Goal: Task Accomplishment & Management: Complete application form

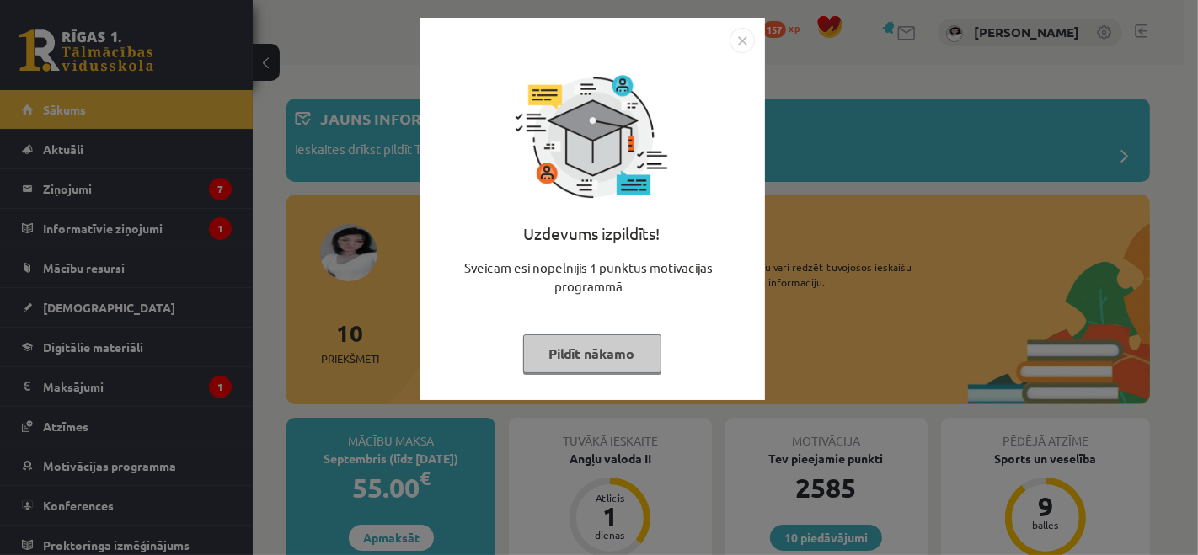
click at [582, 358] on button "Pildīt nākamo" at bounding box center [592, 353] width 138 height 39
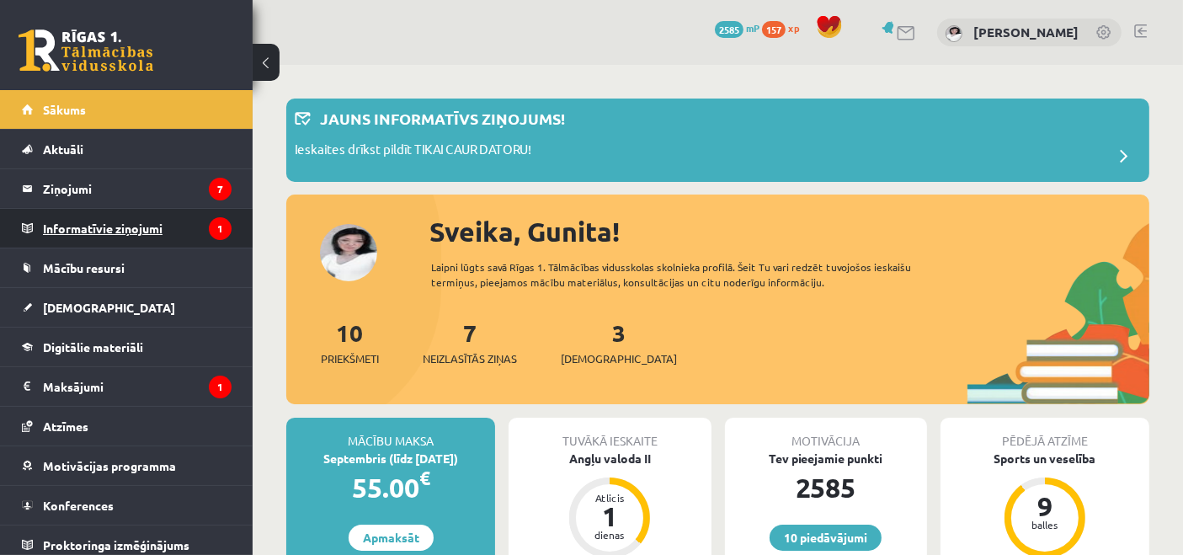
click at [160, 232] on legend "Informatīvie ziņojumi 1" at bounding box center [137, 228] width 189 height 39
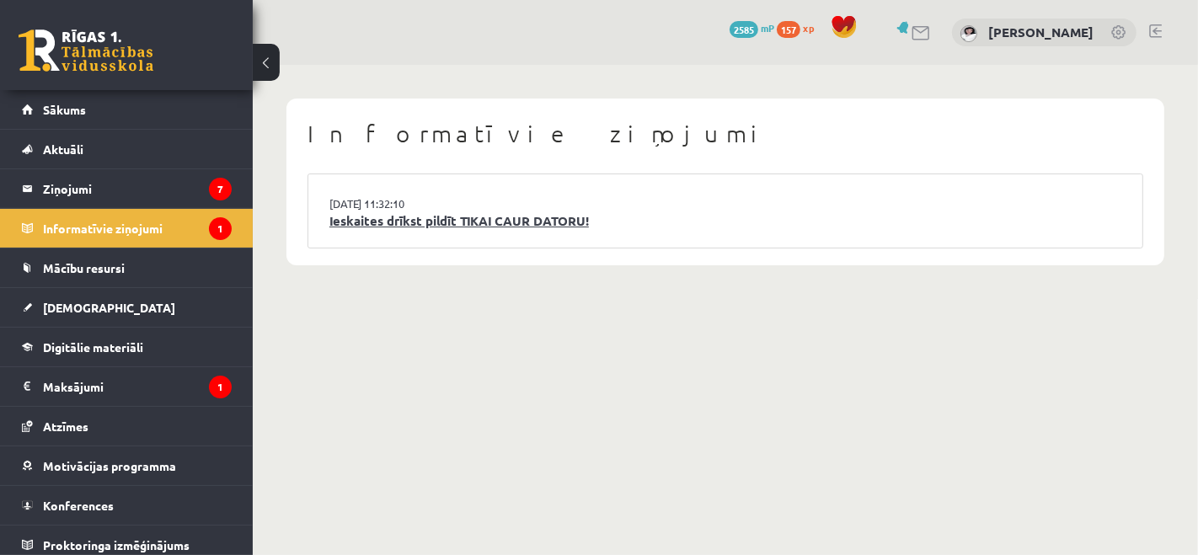
click at [419, 211] on link "Ieskaites drīkst pildīt TIKAI CAUR DATORU!" at bounding box center [725, 220] width 792 height 19
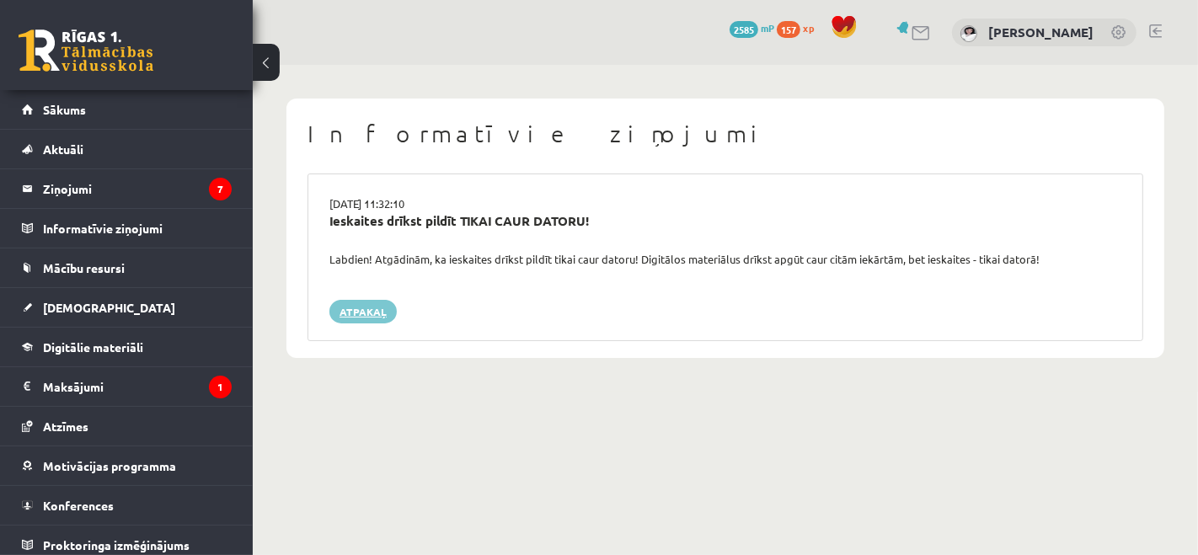
click at [371, 307] on link "Atpakaļ" at bounding box center [362, 312] width 67 height 24
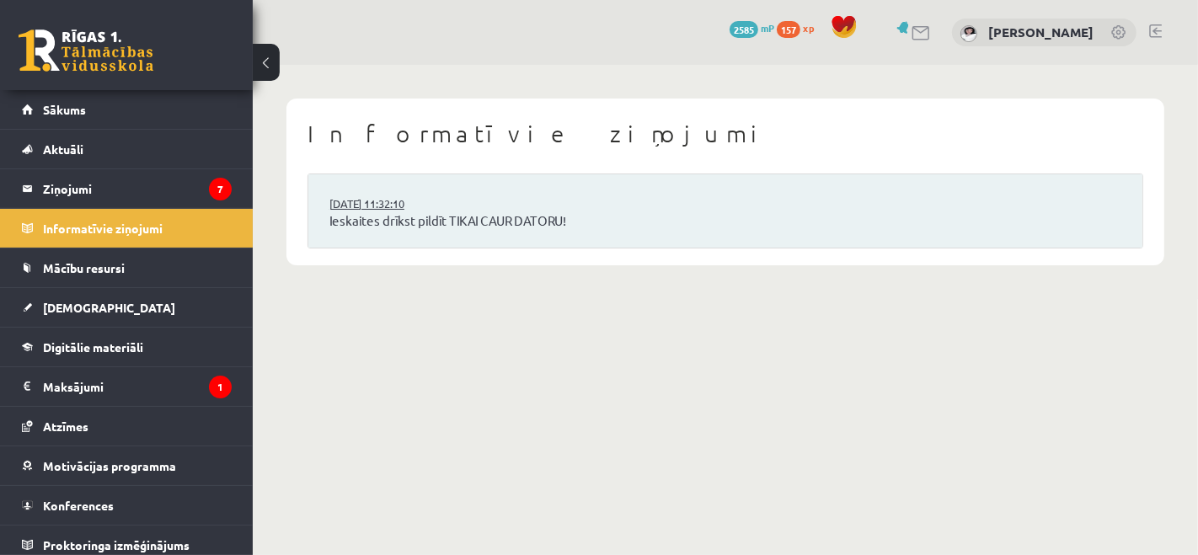
click at [429, 199] on link "[DATE] 11:32:10" at bounding box center [392, 203] width 126 height 17
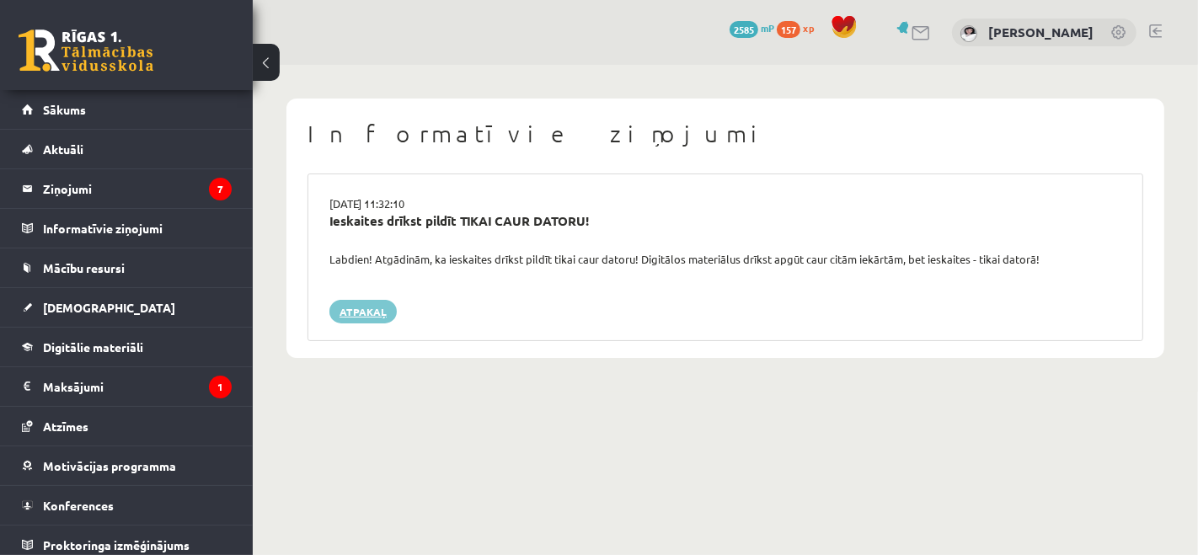
click at [376, 314] on link "Atpakaļ" at bounding box center [362, 312] width 67 height 24
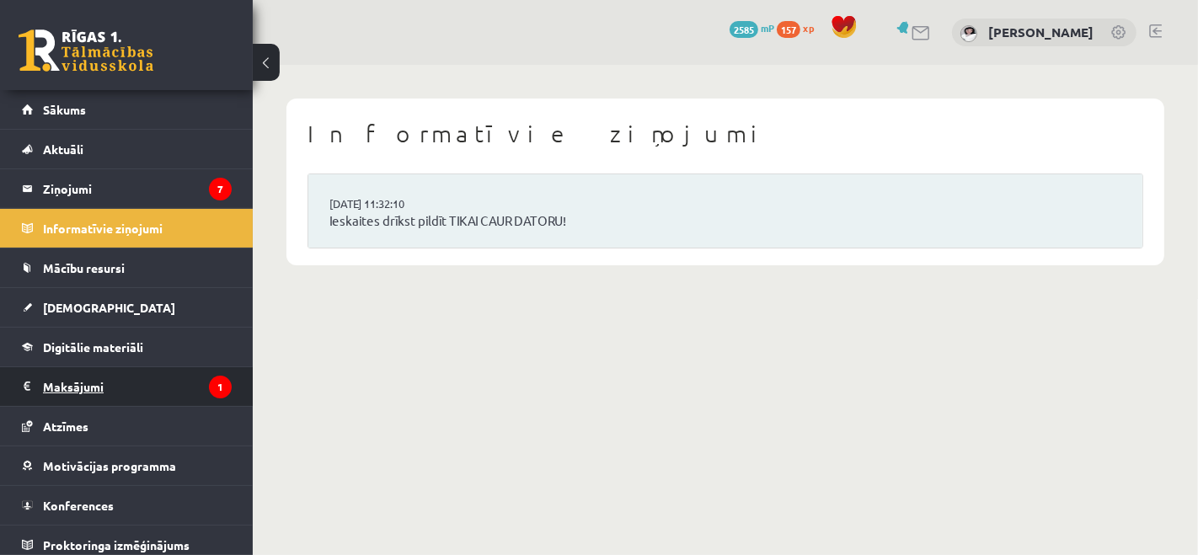
click at [118, 383] on legend "Maksājumi 1" at bounding box center [137, 386] width 189 height 39
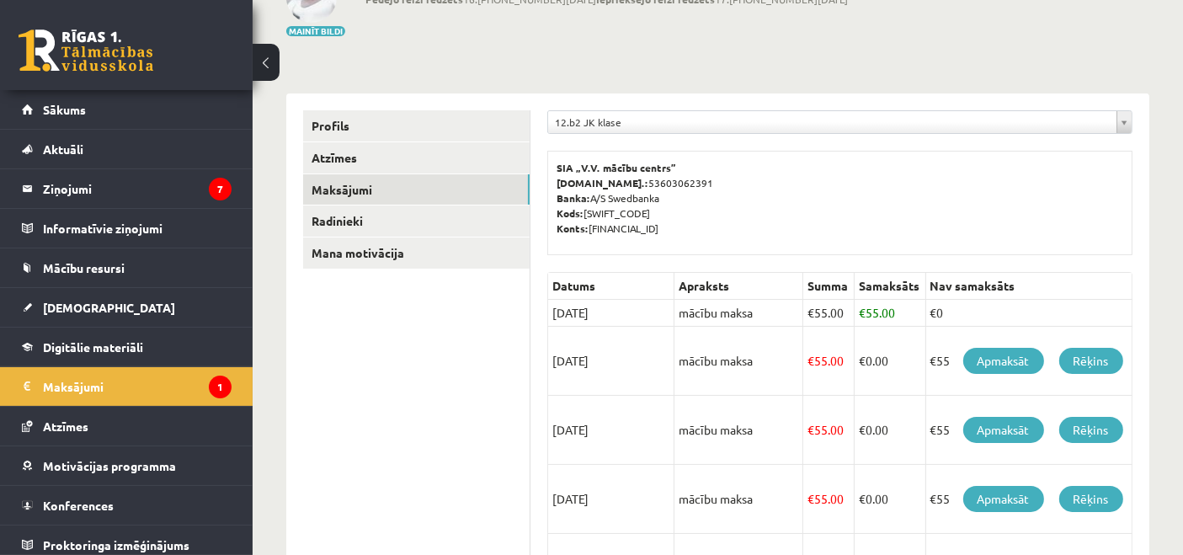
scroll to position [187, 0]
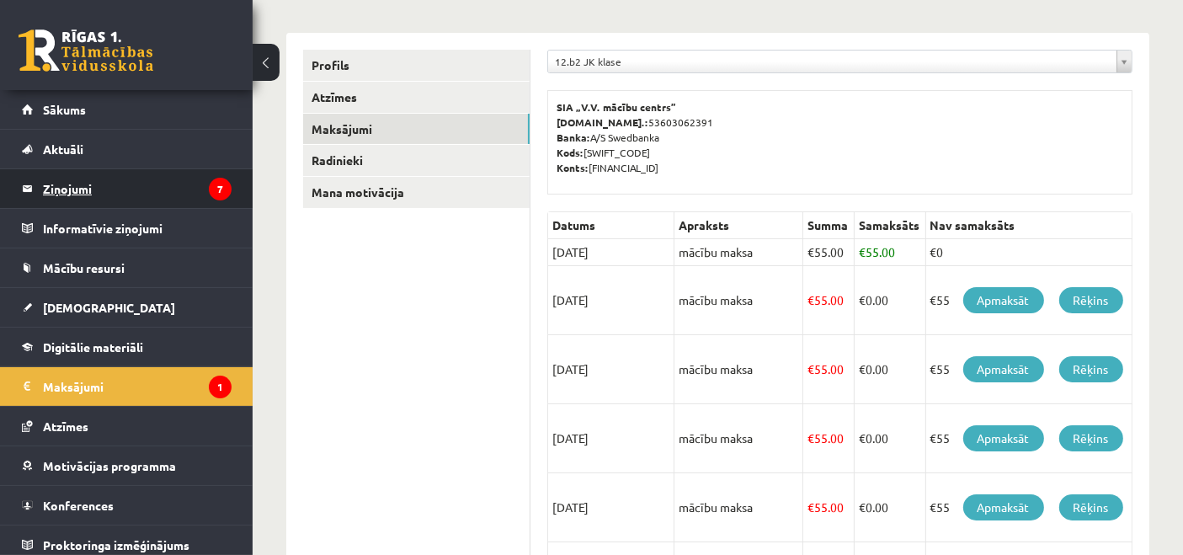
click at [72, 186] on legend "Ziņojumi 7" at bounding box center [137, 188] width 189 height 39
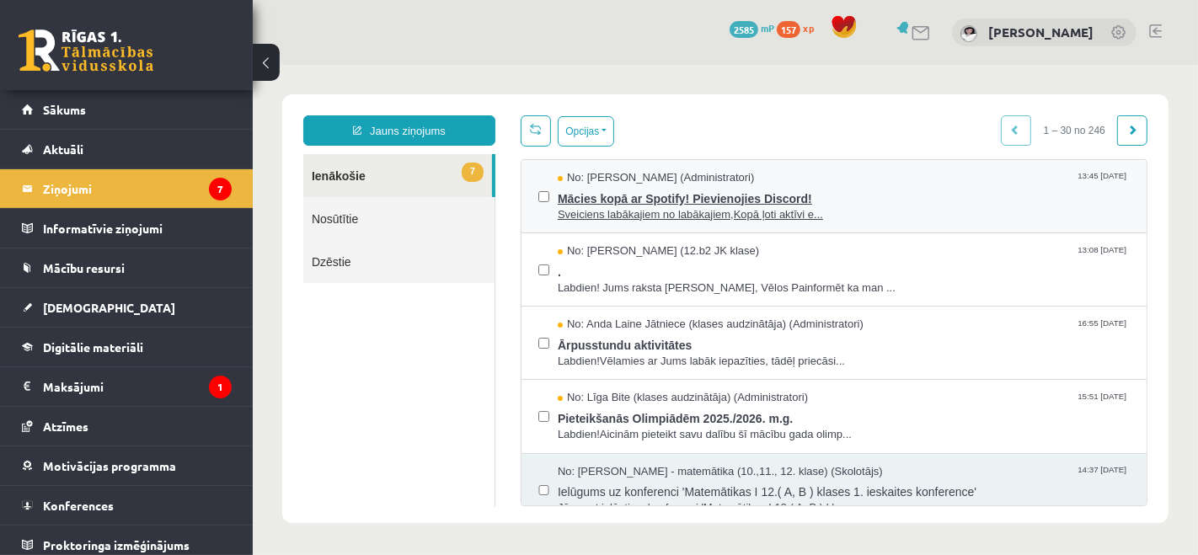
click at [568, 217] on span "Sveiciens labākajiem no labākajiem,Kopā ļoti aktīvi e..." at bounding box center [843, 214] width 572 height 16
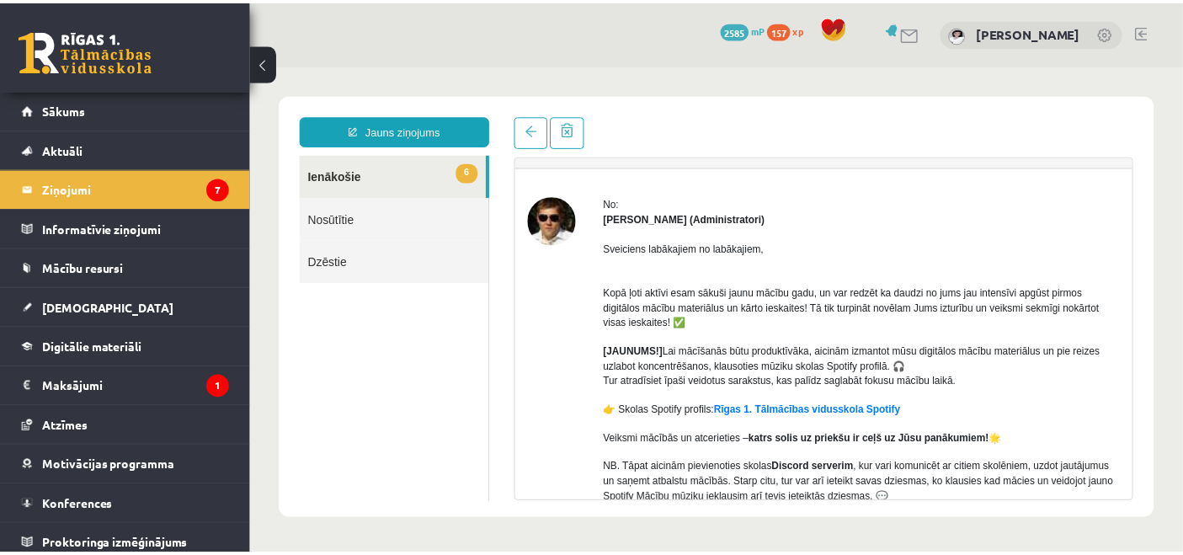
scroll to position [93, 0]
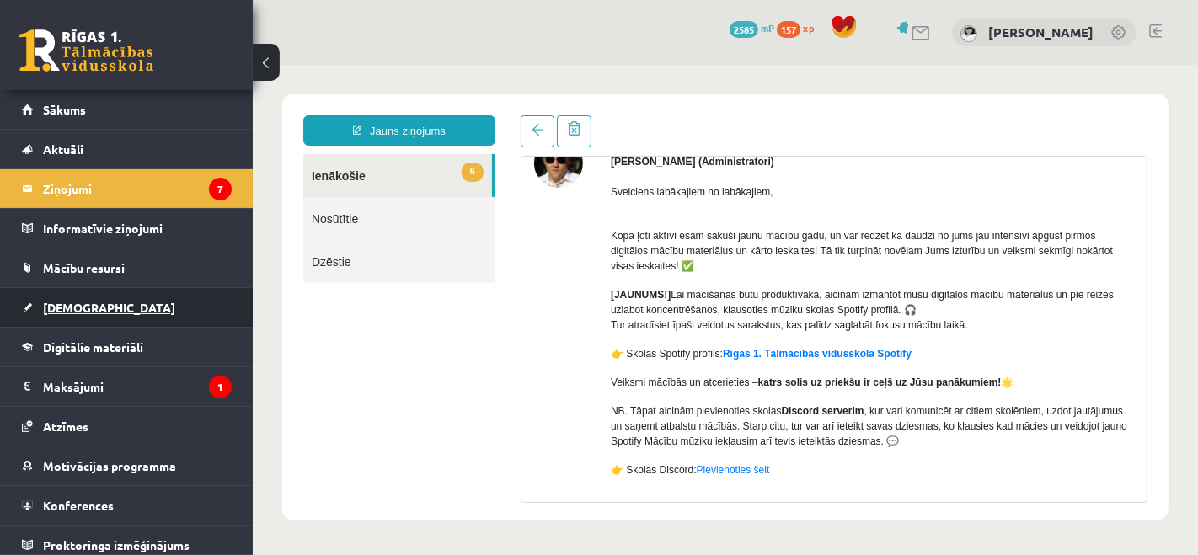
click at [86, 306] on span "[DEMOGRAPHIC_DATA]" at bounding box center [109, 307] width 132 height 15
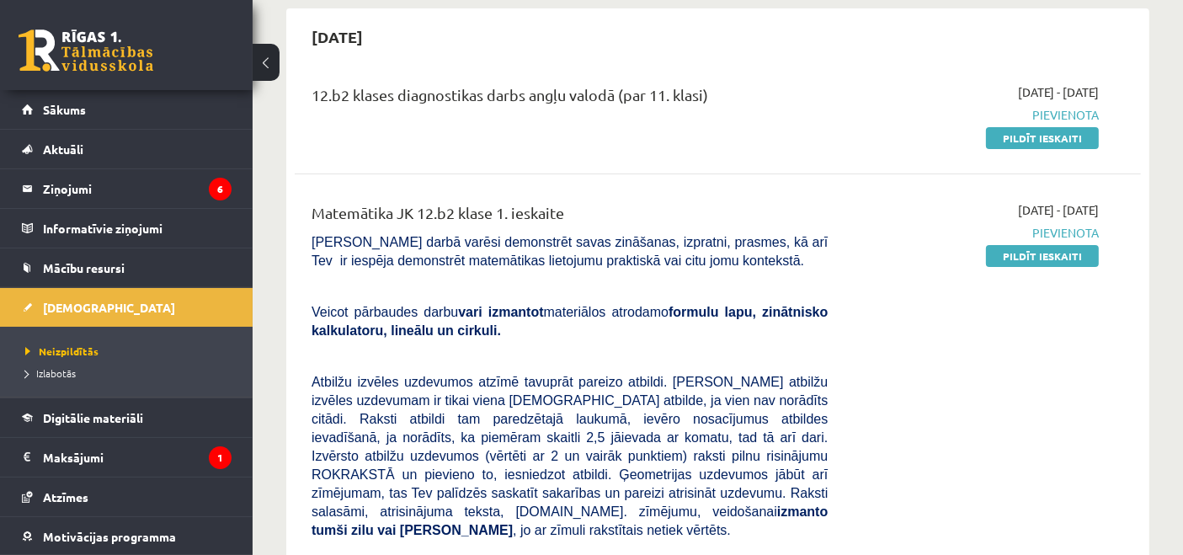
scroll to position [187, 0]
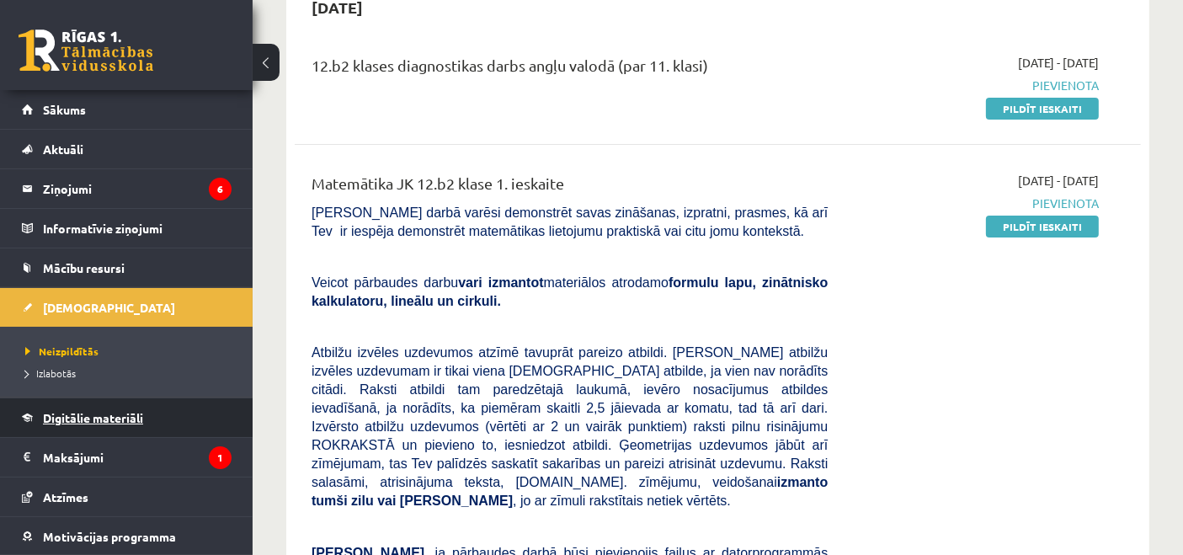
click at [93, 419] on span "Digitālie materiāli" at bounding box center [93, 417] width 100 height 15
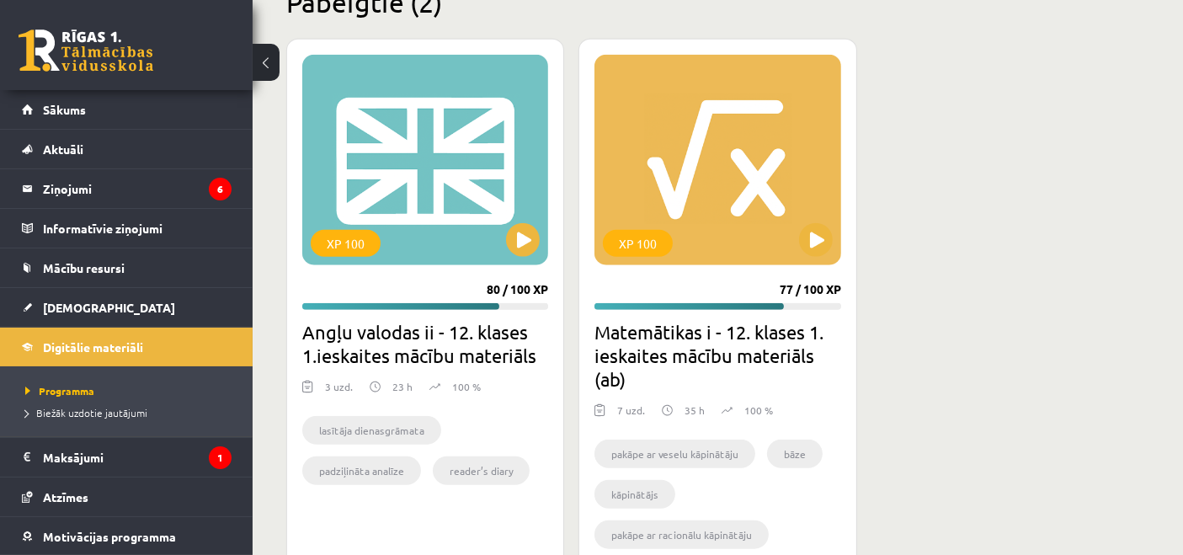
scroll to position [1648, 0]
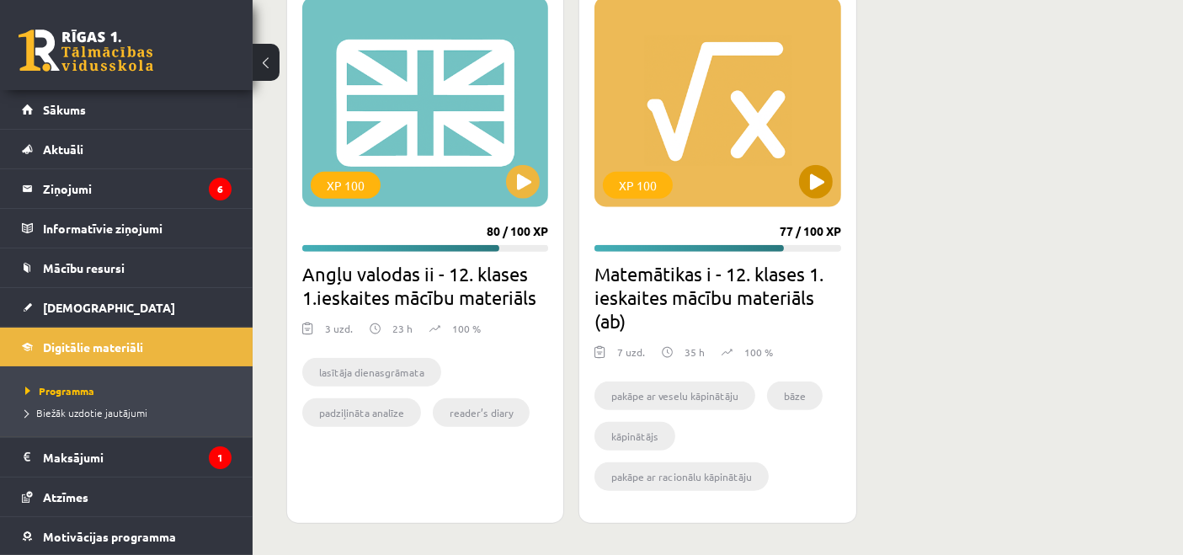
click at [650, 130] on div "XP 100" at bounding box center [718, 102] width 246 height 211
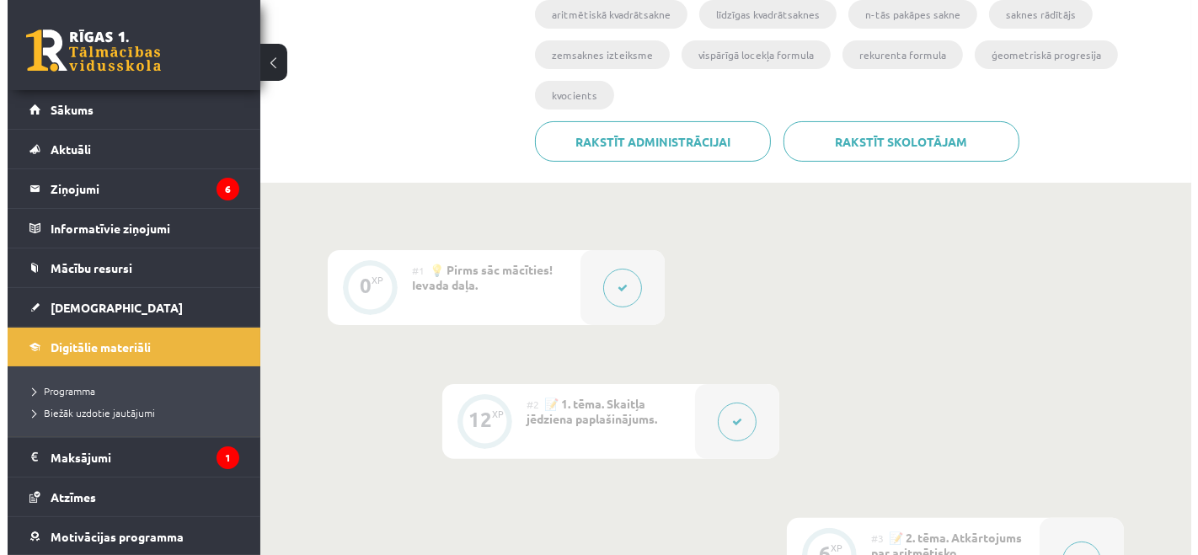
scroll to position [374, 0]
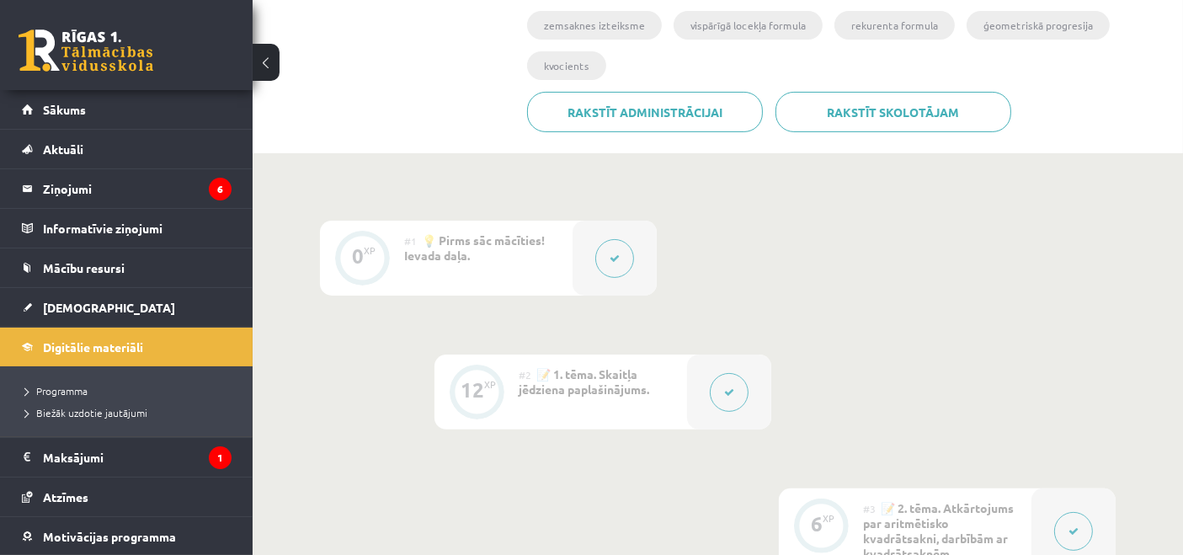
click at [716, 396] on button at bounding box center [729, 392] width 39 height 39
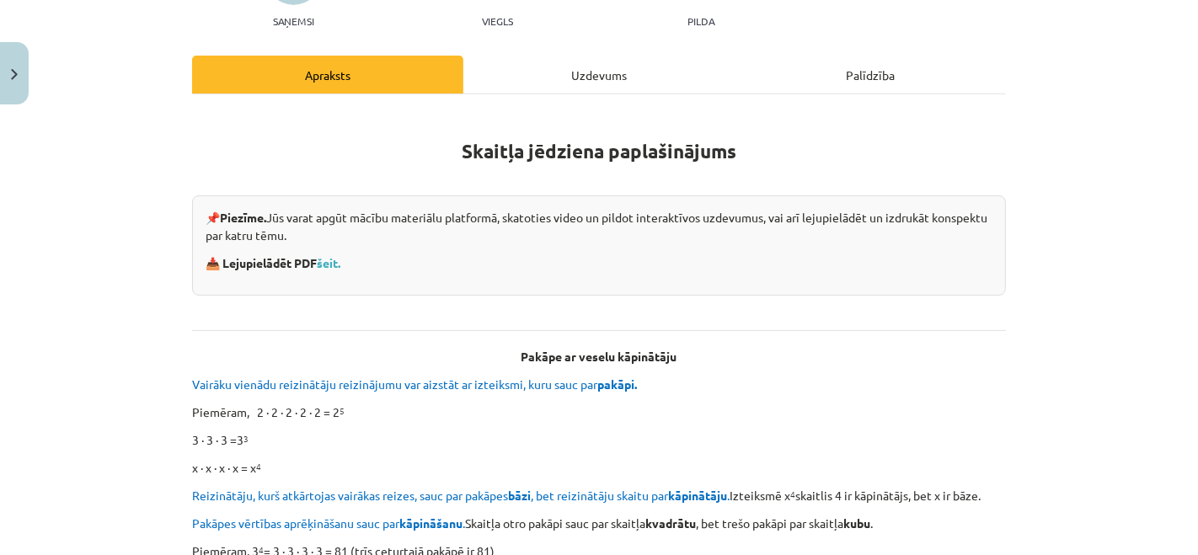
scroll to position [93, 0]
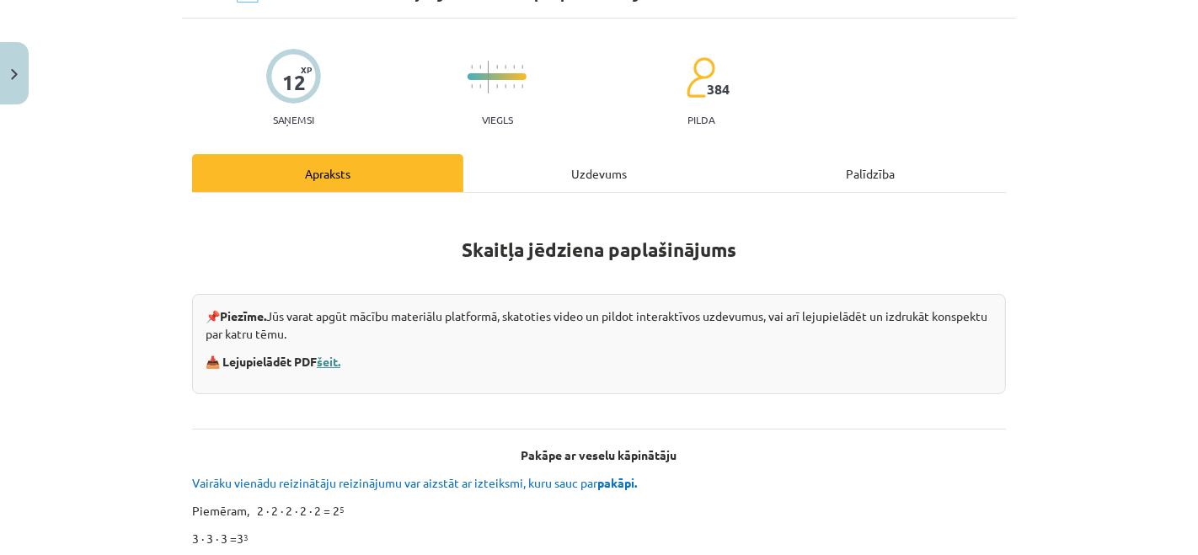
click at [337, 355] on link "šeit." at bounding box center [329, 361] width 24 height 15
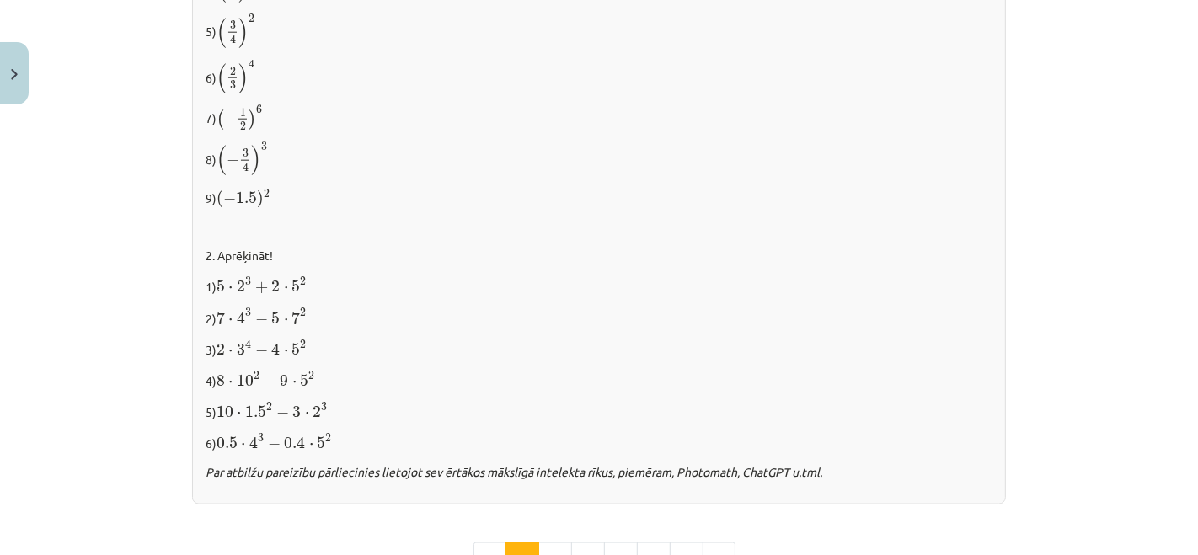
scroll to position [1893, 0]
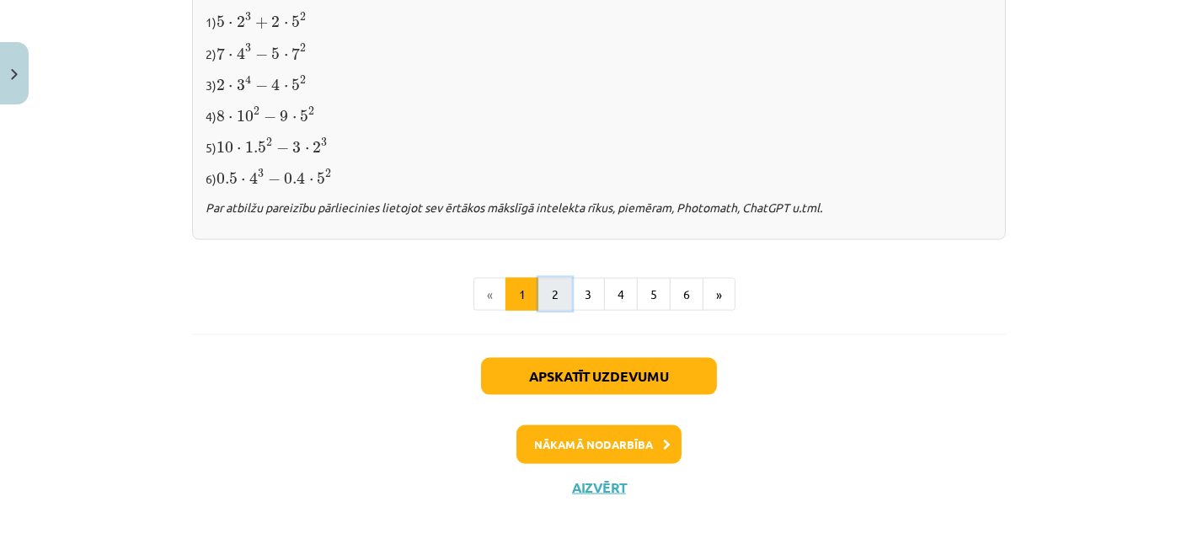
click at [549, 290] on button "2" at bounding box center [555, 295] width 34 height 34
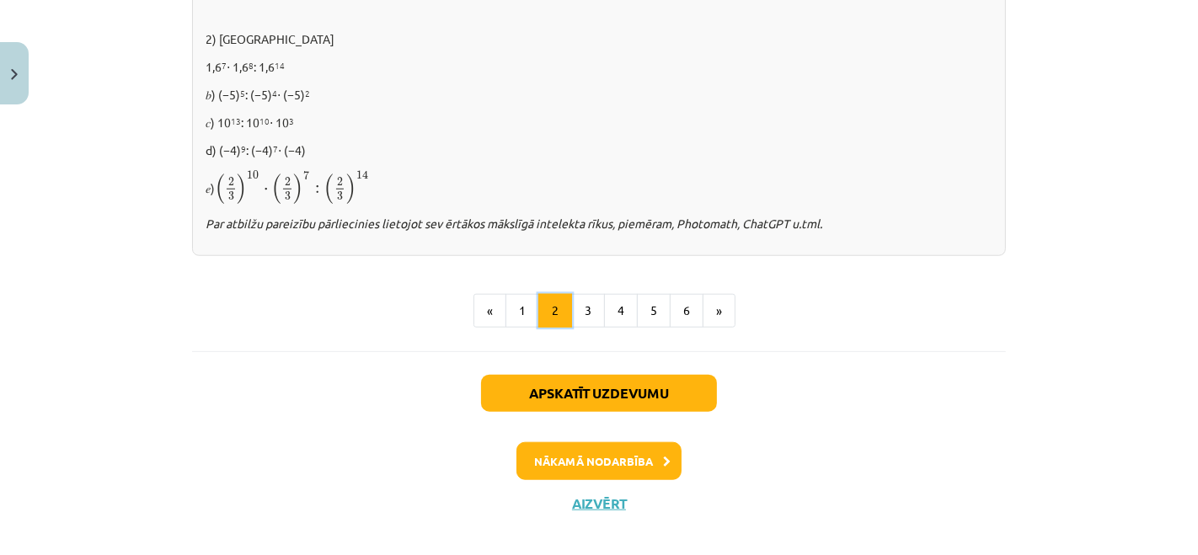
scroll to position [1284, 0]
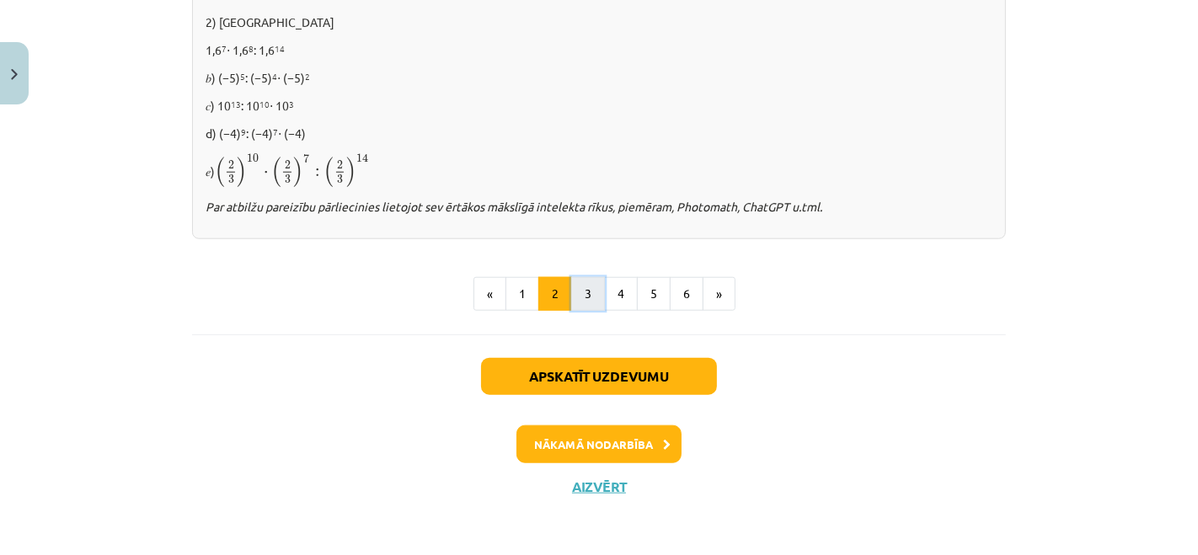
click at [582, 294] on button "3" at bounding box center [588, 294] width 34 height 34
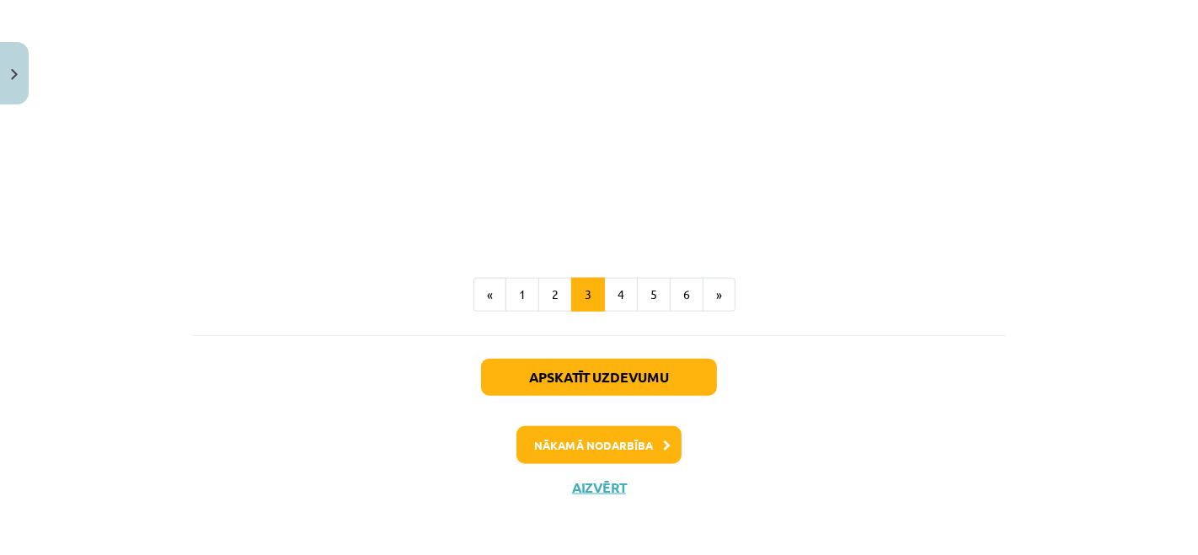
scroll to position [1624, 0]
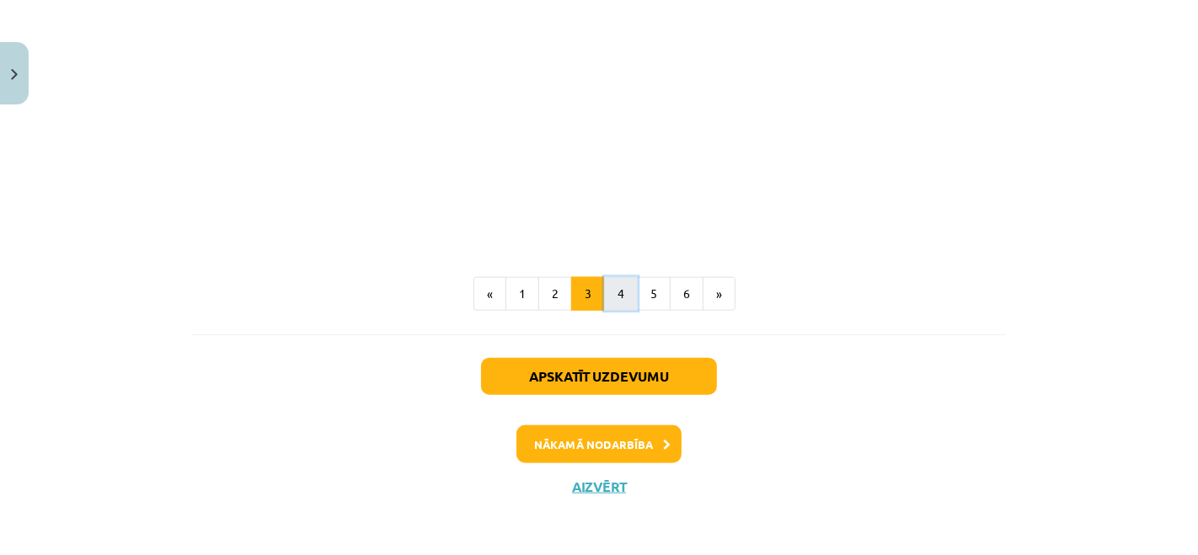
click at [605, 295] on button "4" at bounding box center [621, 294] width 34 height 34
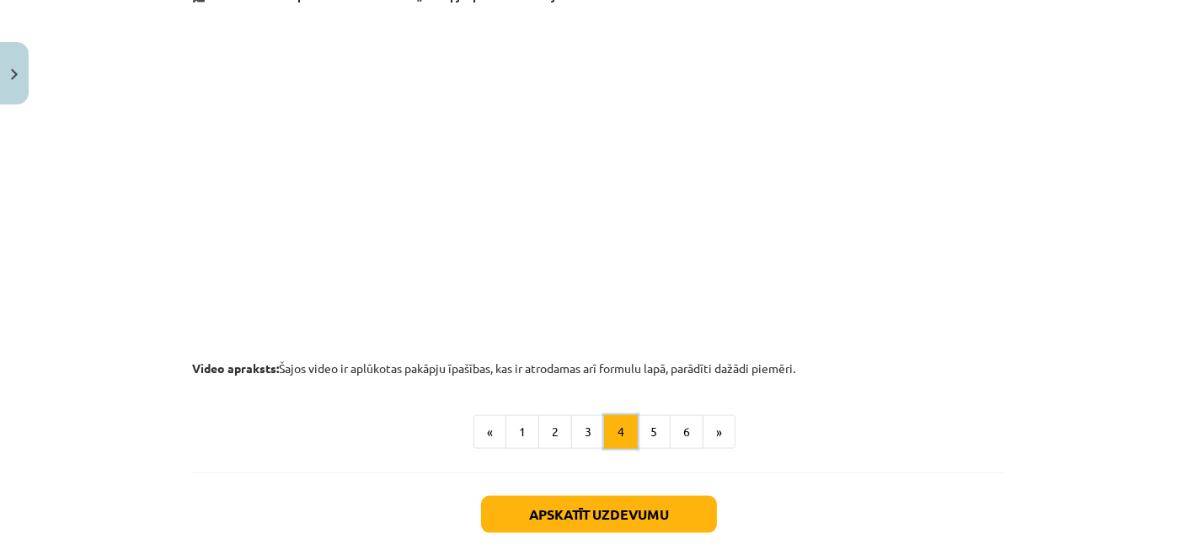
scroll to position [1882, 0]
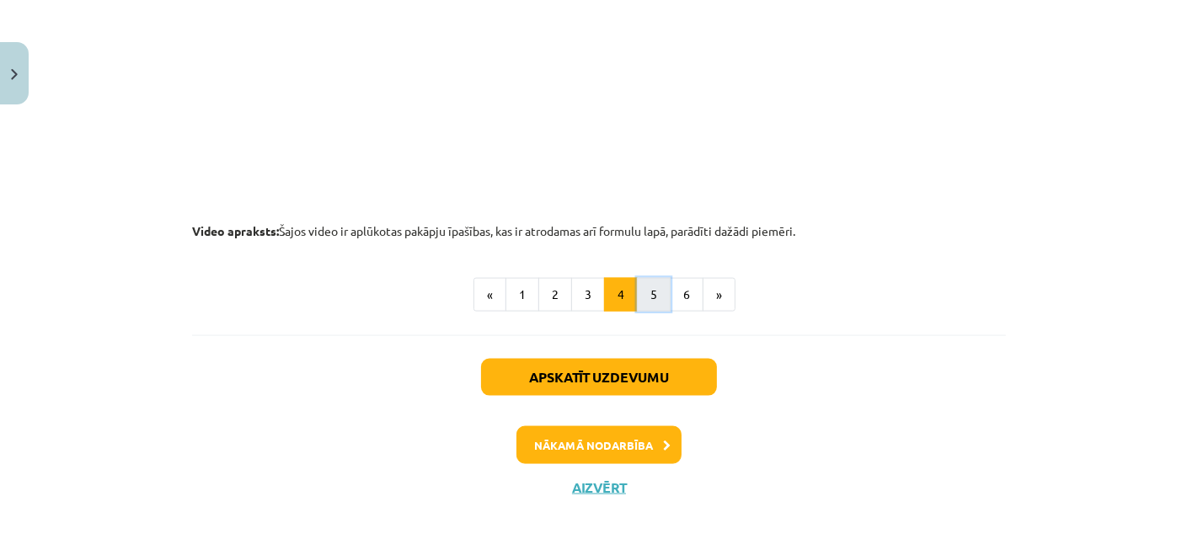
click at [647, 294] on button "5" at bounding box center [654, 295] width 34 height 34
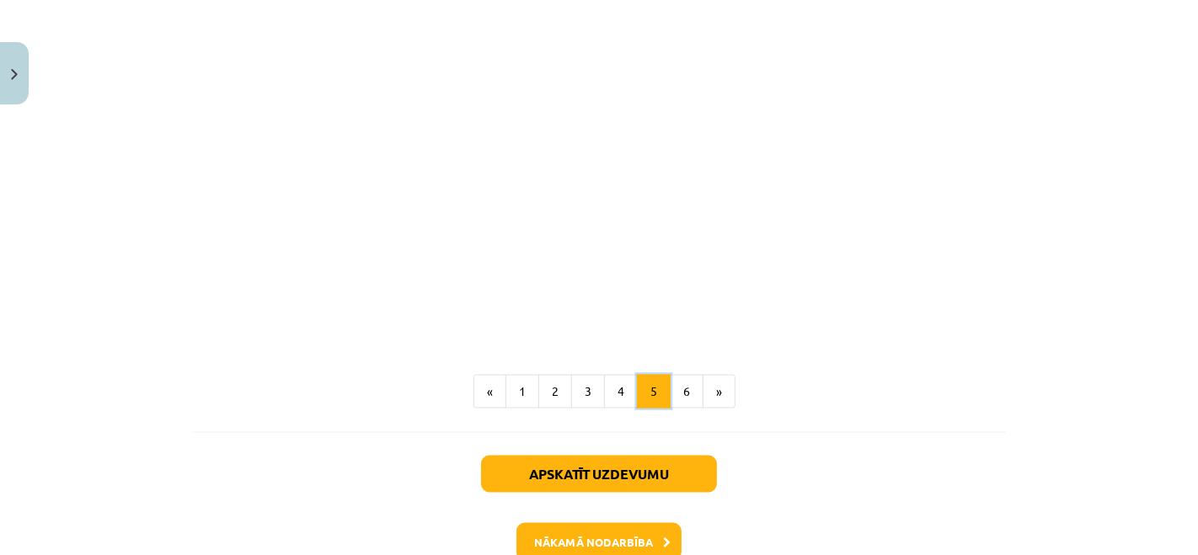
scroll to position [2115, 0]
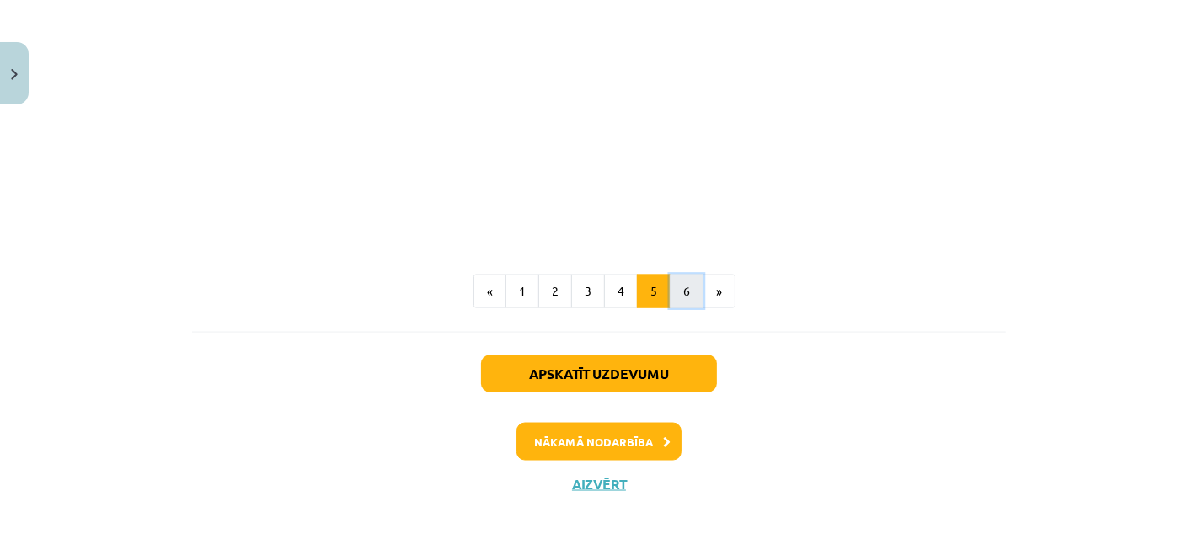
click at [670, 286] on button "6" at bounding box center [687, 292] width 34 height 34
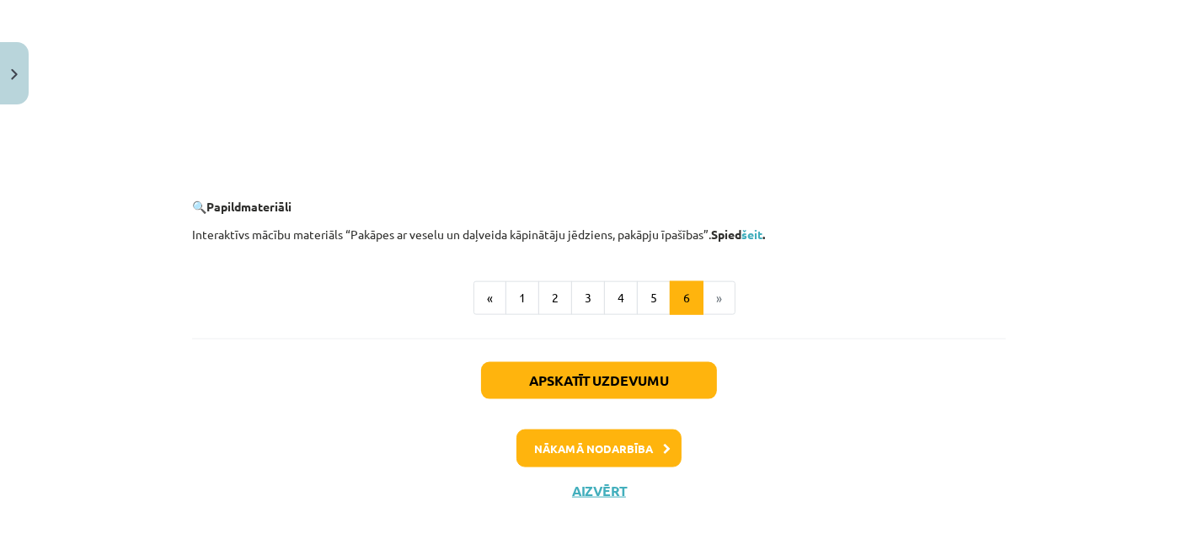
scroll to position [1731, 0]
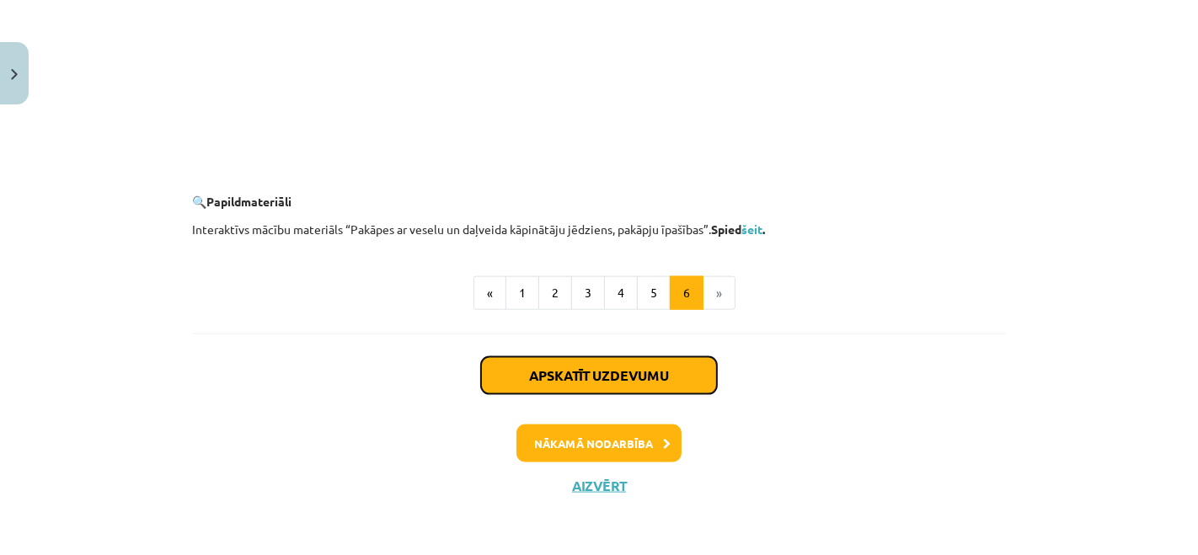
click at [656, 366] on button "Apskatīt uzdevumu" at bounding box center [599, 375] width 236 height 37
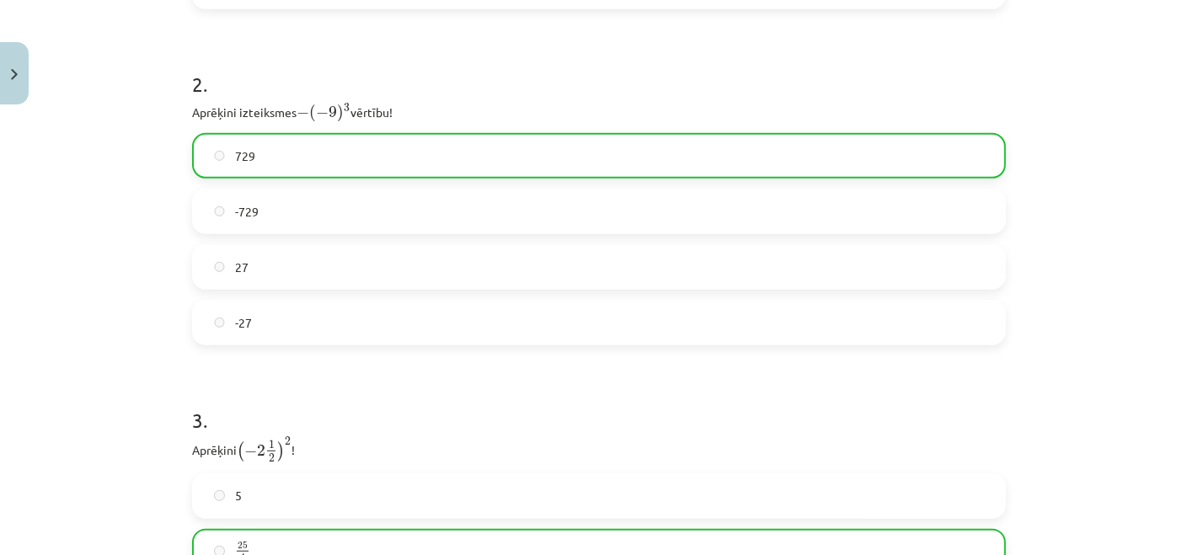
scroll to position [1111, 0]
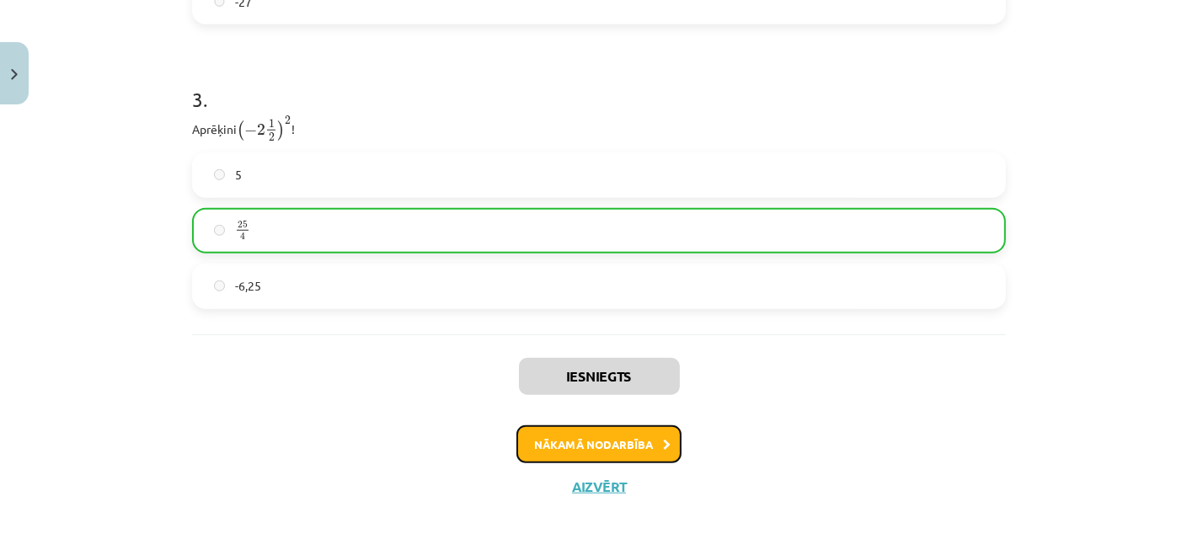
click at [577, 441] on button "Nākamā nodarbība" at bounding box center [598, 444] width 165 height 39
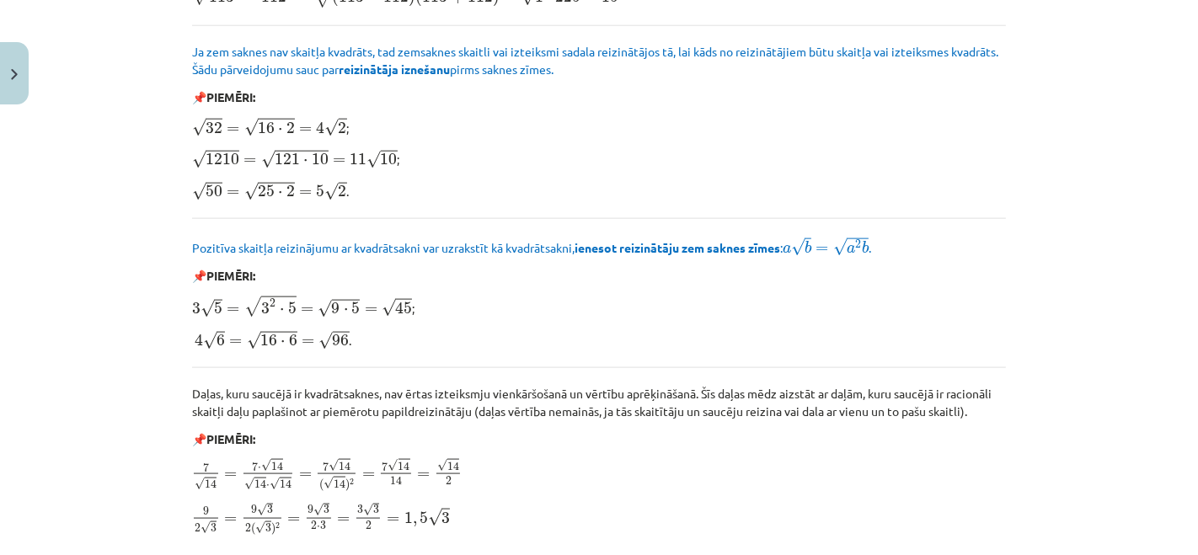
scroll to position [2047, 0]
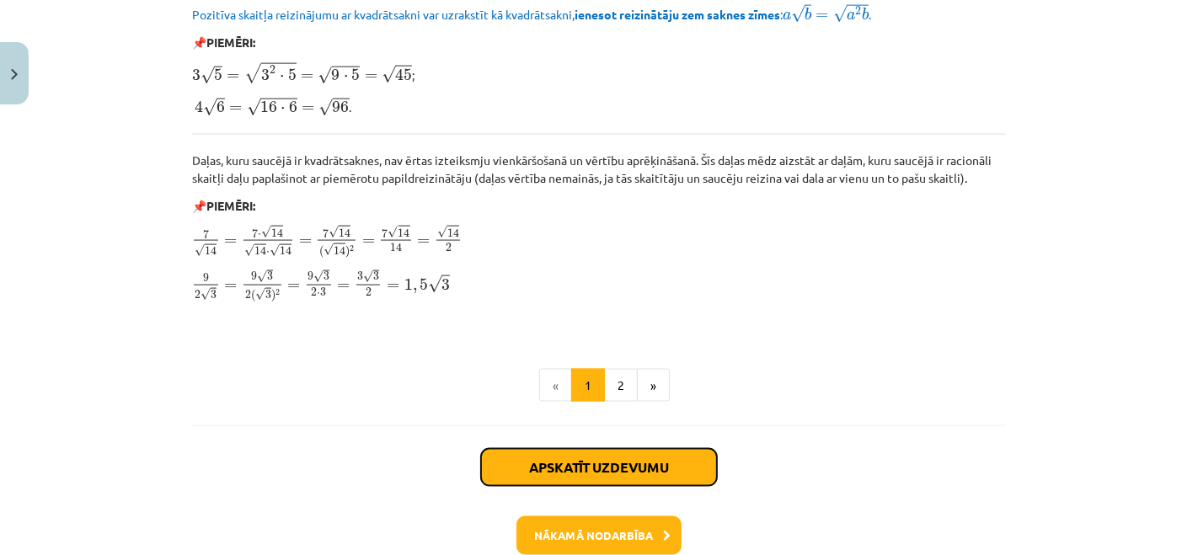
click at [591, 465] on button "Apskatīt uzdevumu" at bounding box center [599, 467] width 236 height 37
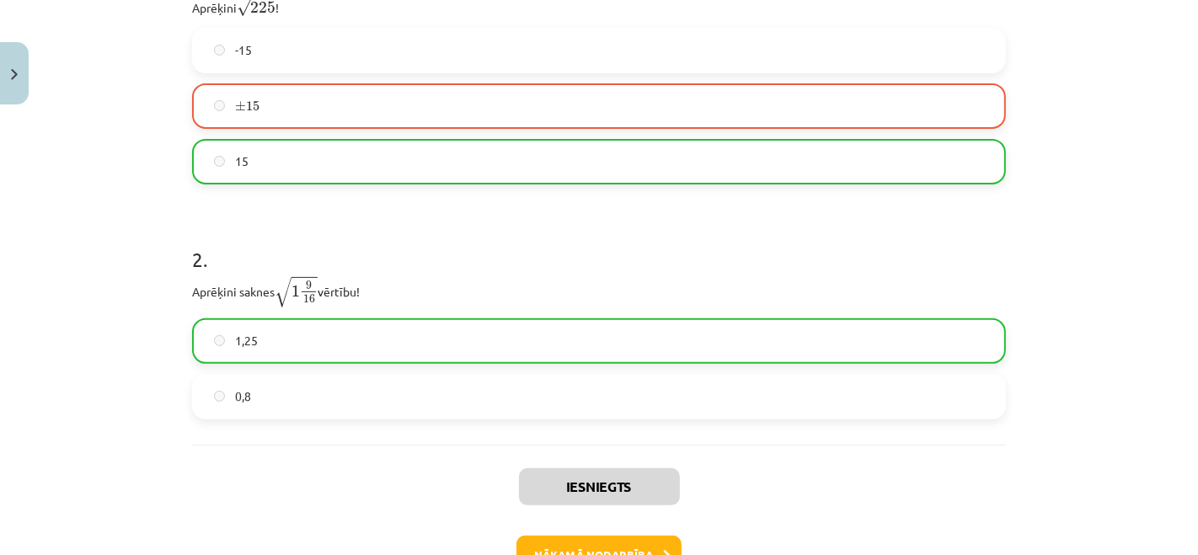
scroll to position [467, 0]
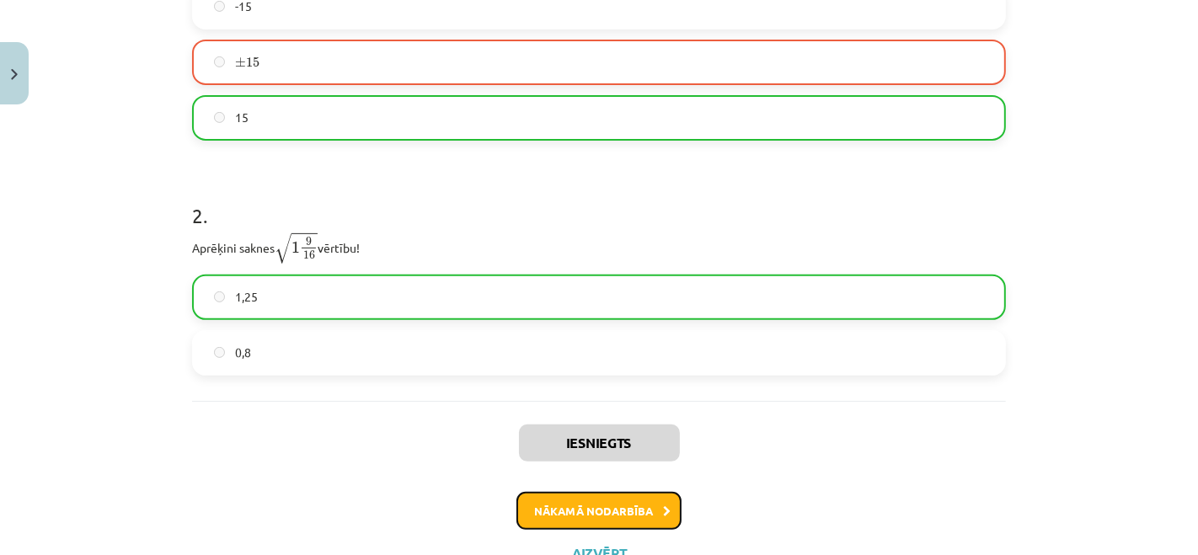
click at [586, 509] on button "Nākamā nodarbība" at bounding box center [598, 511] width 165 height 39
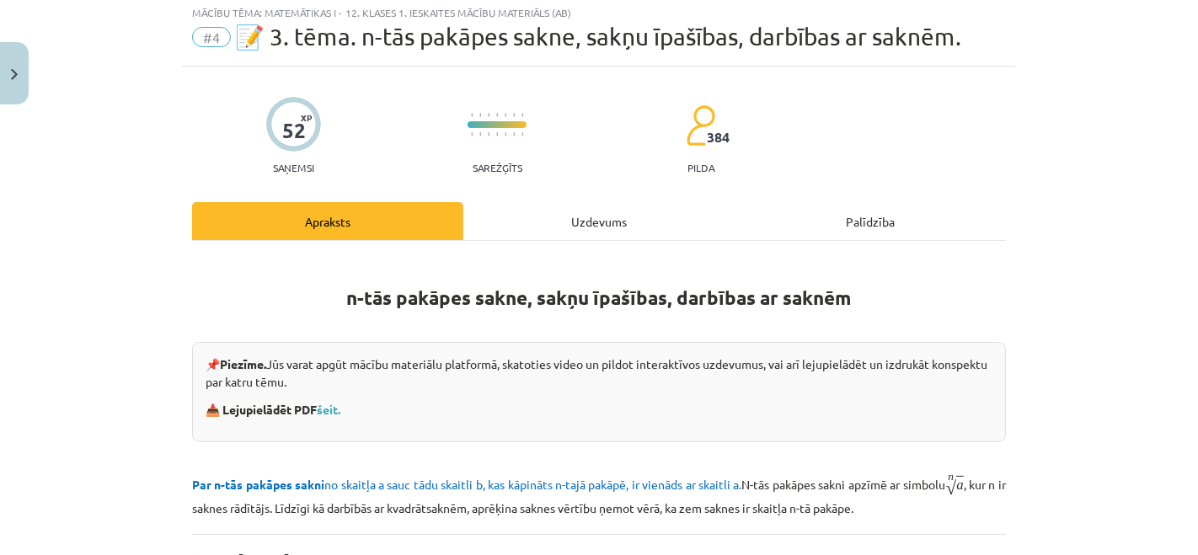
scroll to position [41, 0]
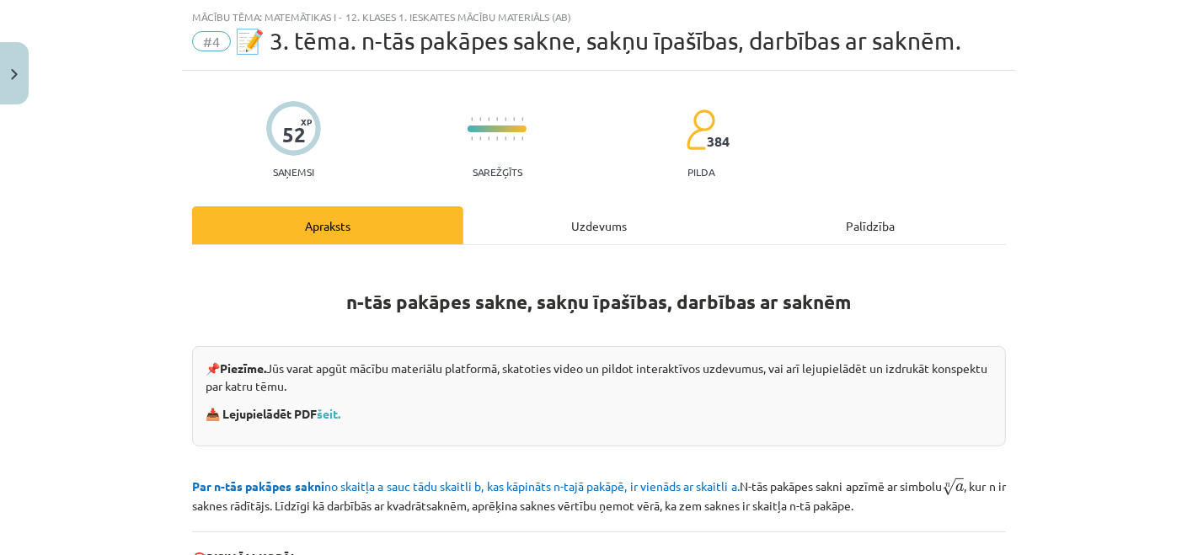
click at [617, 220] on div "Uzdevums" at bounding box center [598, 225] width 271 height 38
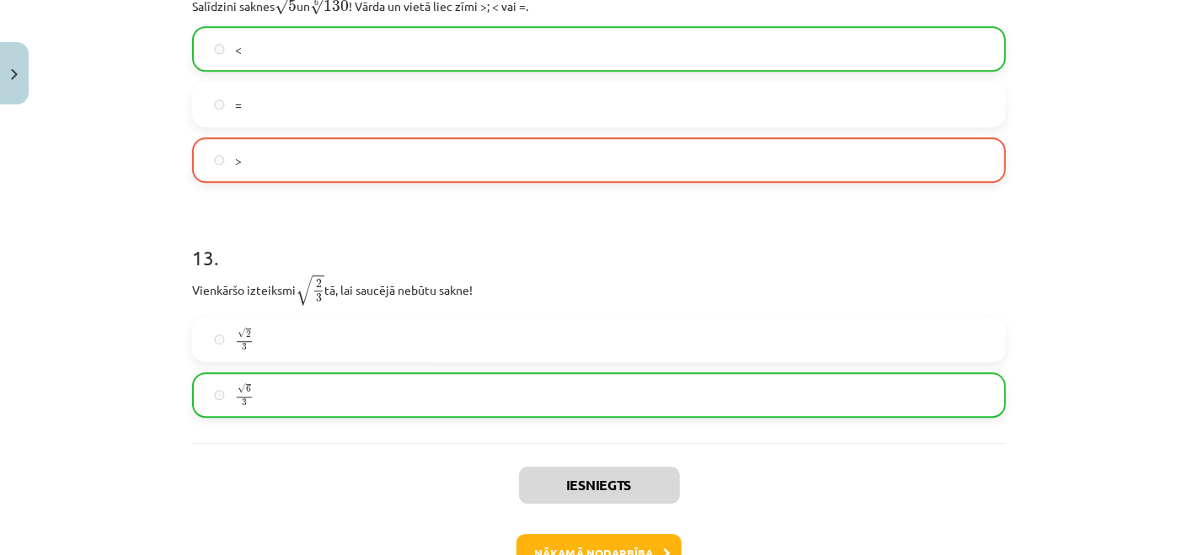
scroll to position [3881, 0]
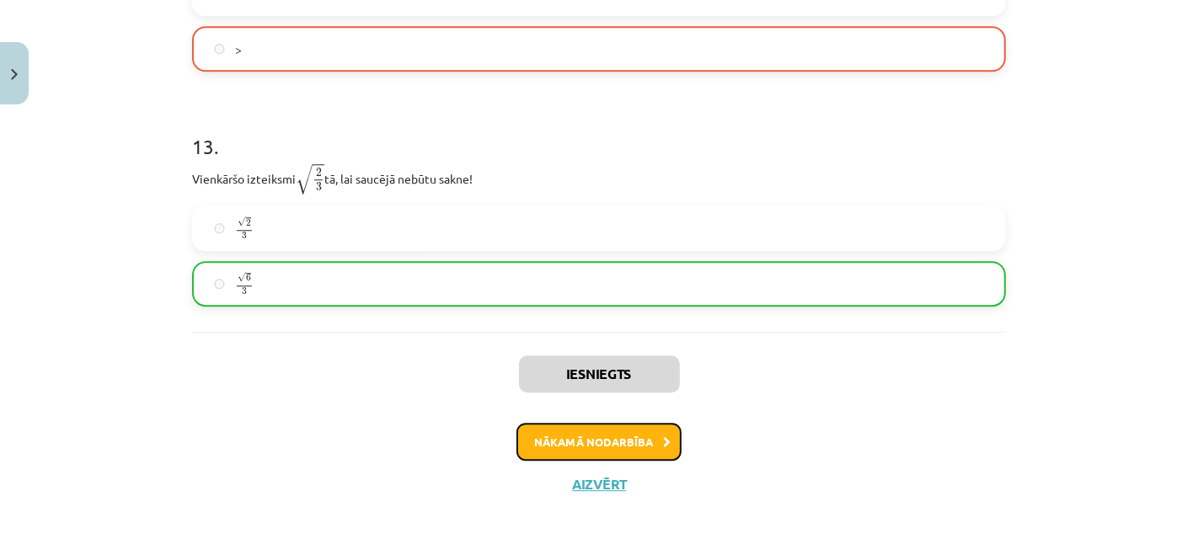
click at [539, 449] on button "Nākamā nodarbība" at bounding box center [598, 442] width 165 height 39
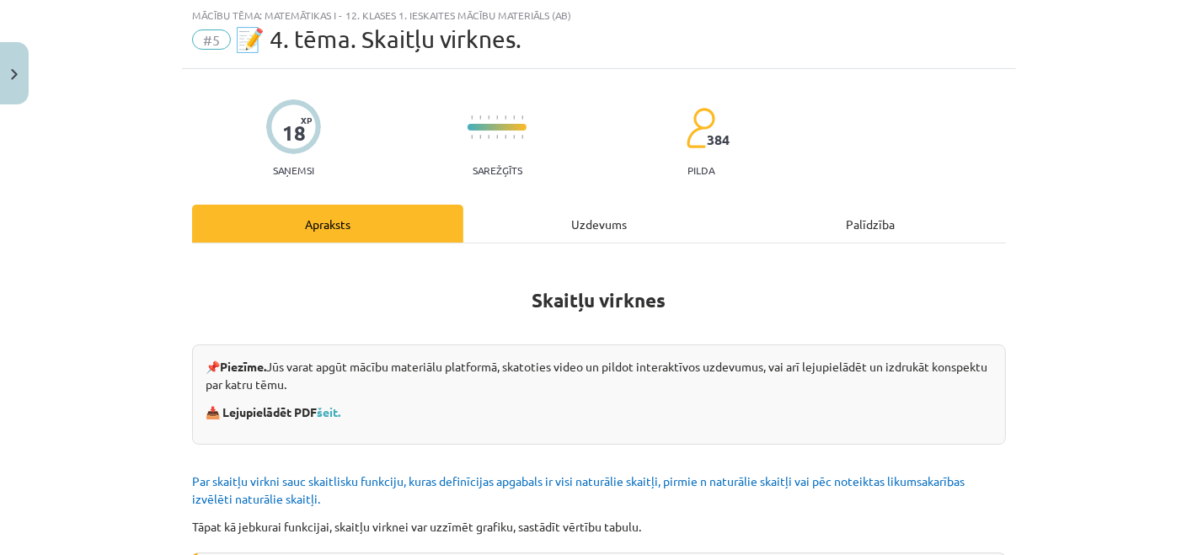
scroll to position [41, 0]
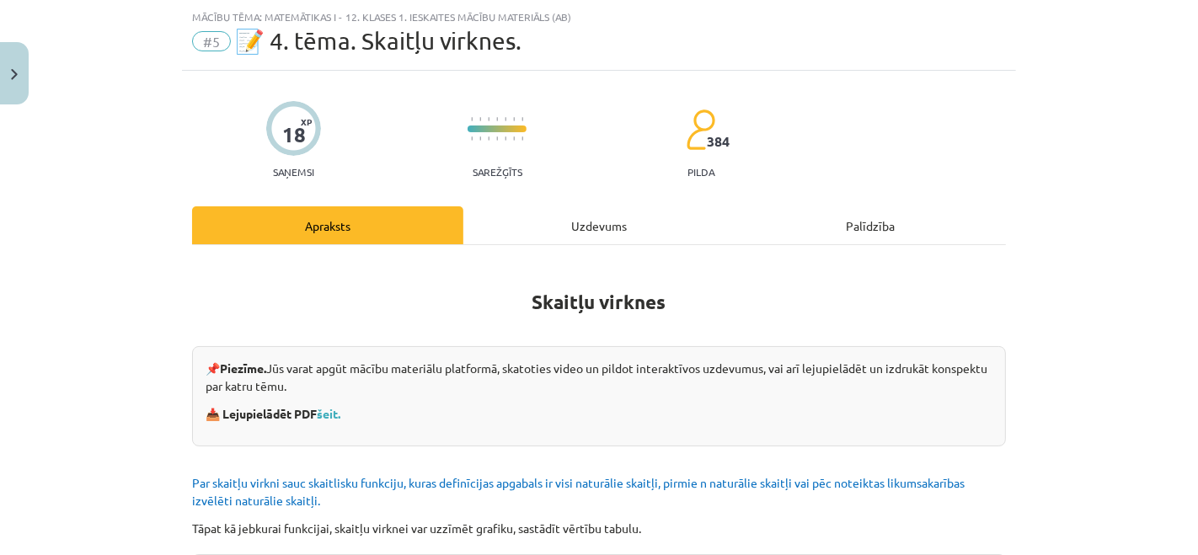
click at [640, 222] on div "Uzdevums" at bounding box center [598, 225] width 271 height 38
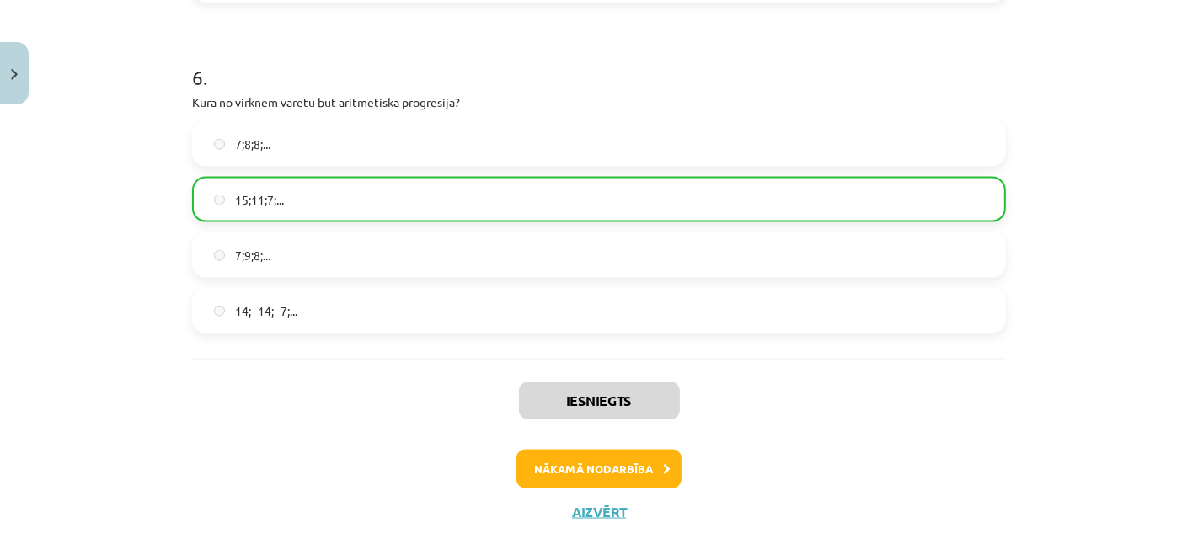
scroll to position [1985, 0]
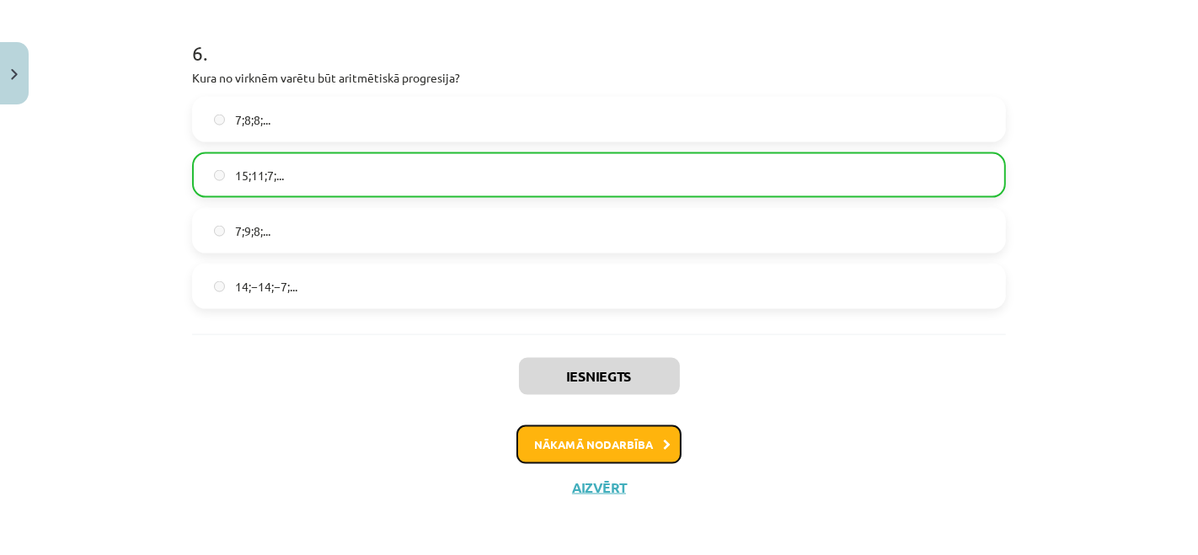
click at [553, 427] on button "Nākamā nodarbība" at bounding box center [598, 444] width 165 height 39
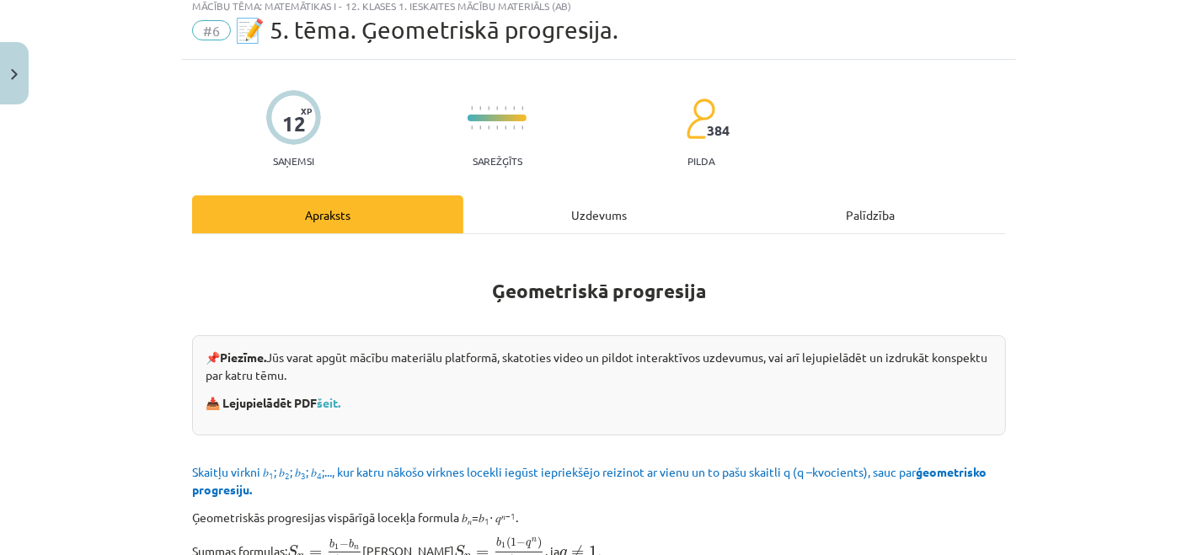
scroll to position [41, 0]
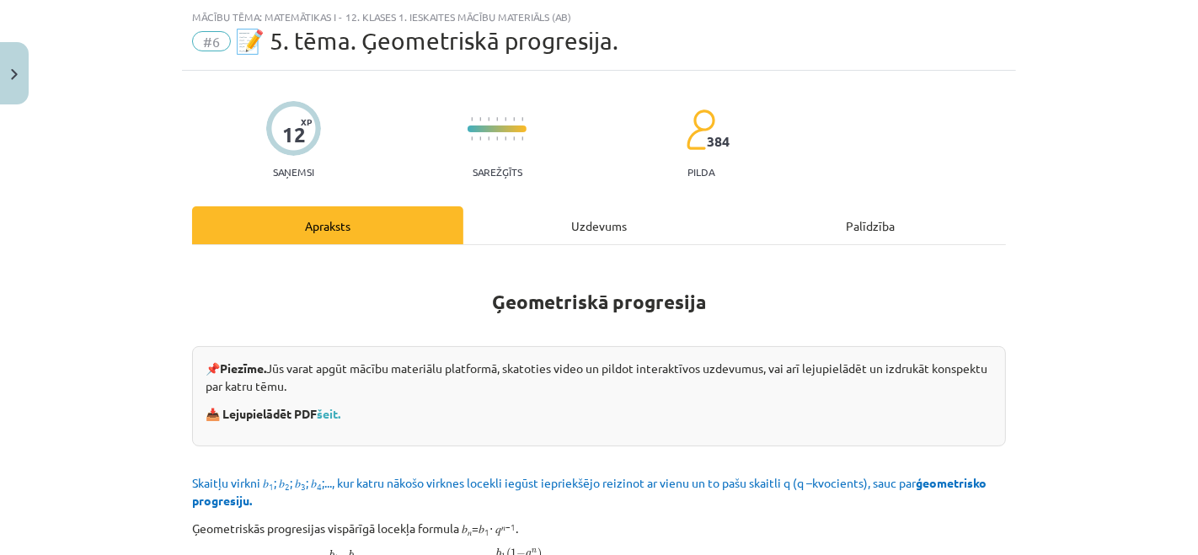
click at [616, 219] on div "Uzdevums" at bounding box center [598, 225] width 271 height 38
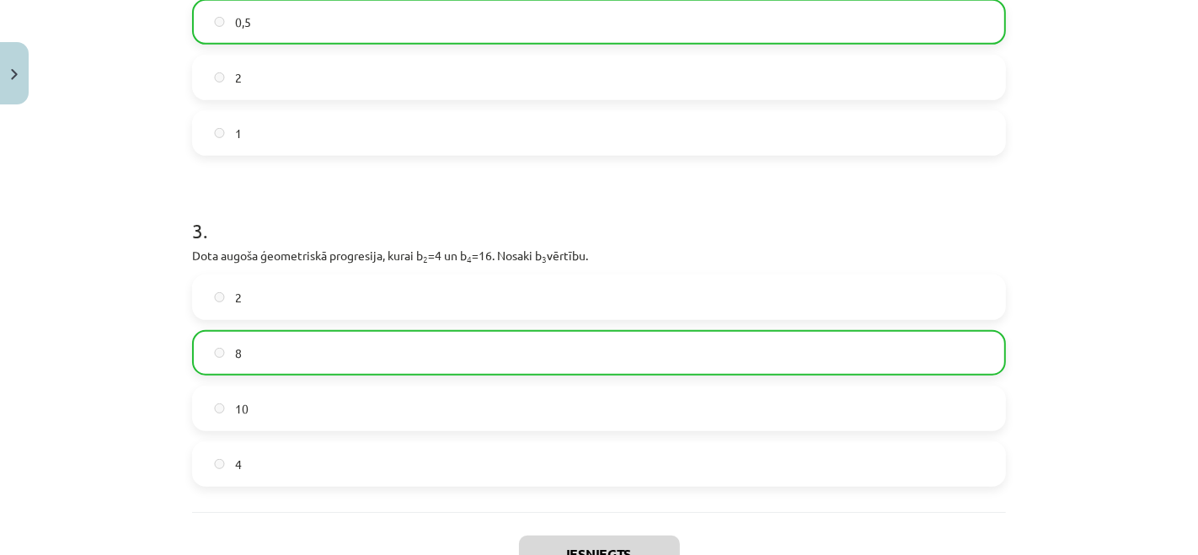
scroll to position [790, 0]
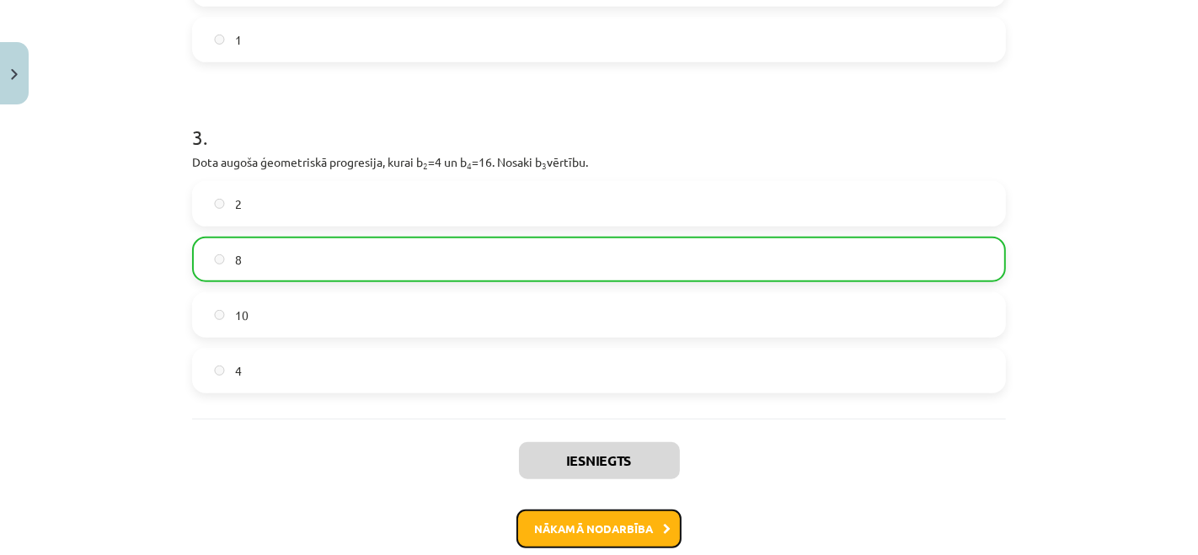
click at [522, 514] on button "Nākamā nodarbība" at bounding box center [598, 529] width 165 height 39
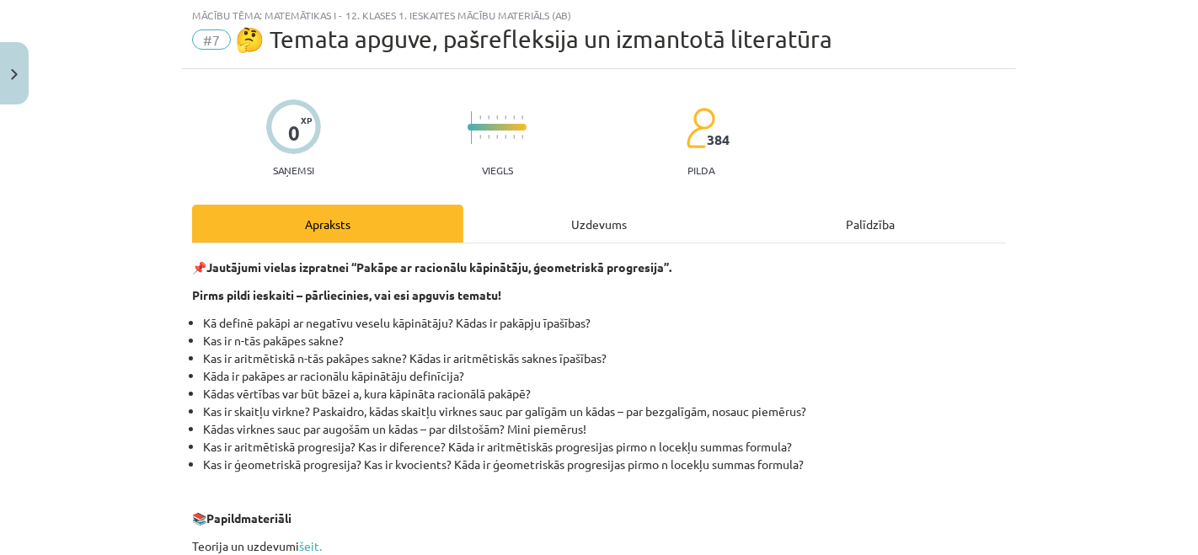
scroll to position [41, 0]
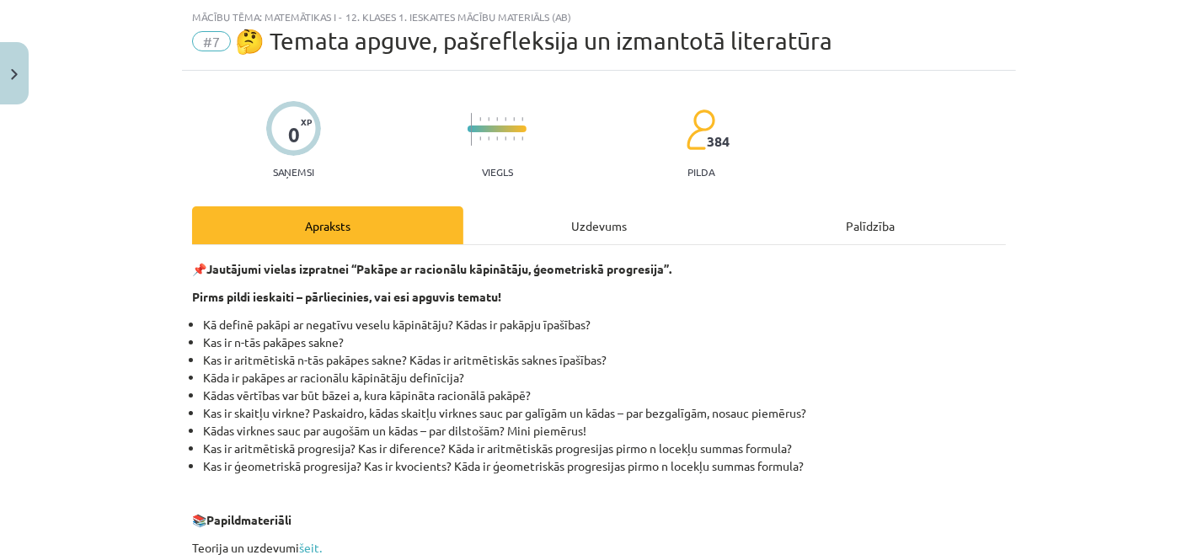
click at [576, 208] on div "Uzdevums" at bounding box center [598, 225] width 271 height 38
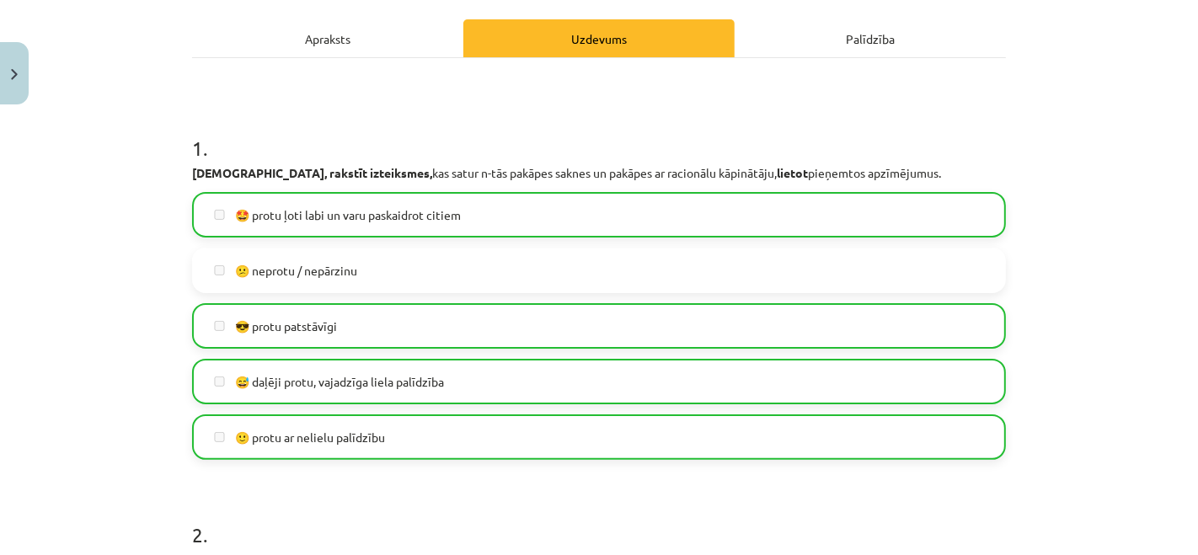
scroll to position [228, 0]
click at [342, 31] on div "Apraksts" at bounding box center [327, 38] width 271 height 38
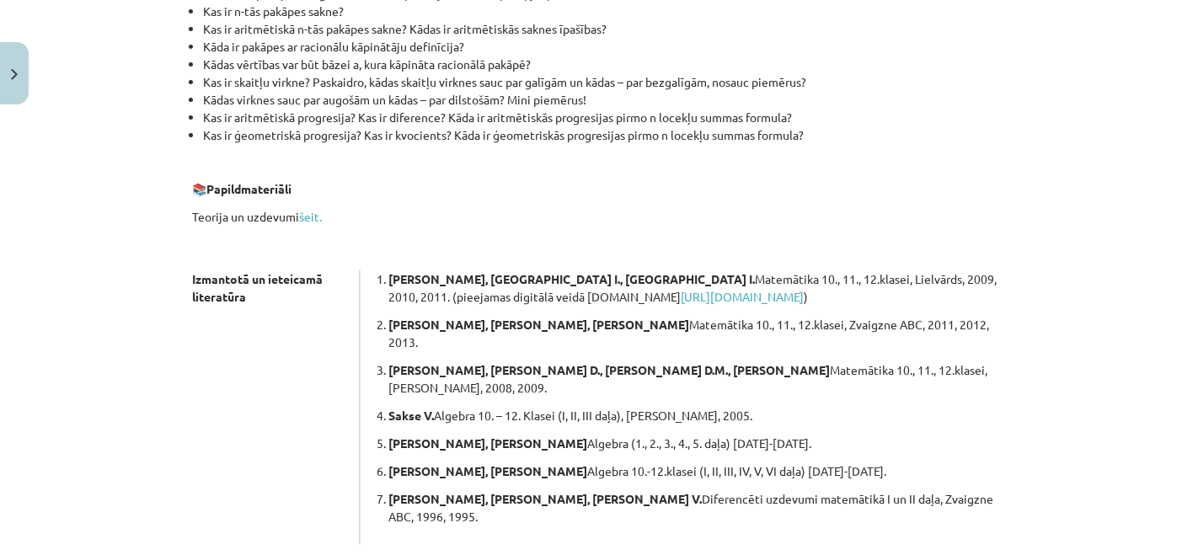
scroll to position [135, 0]
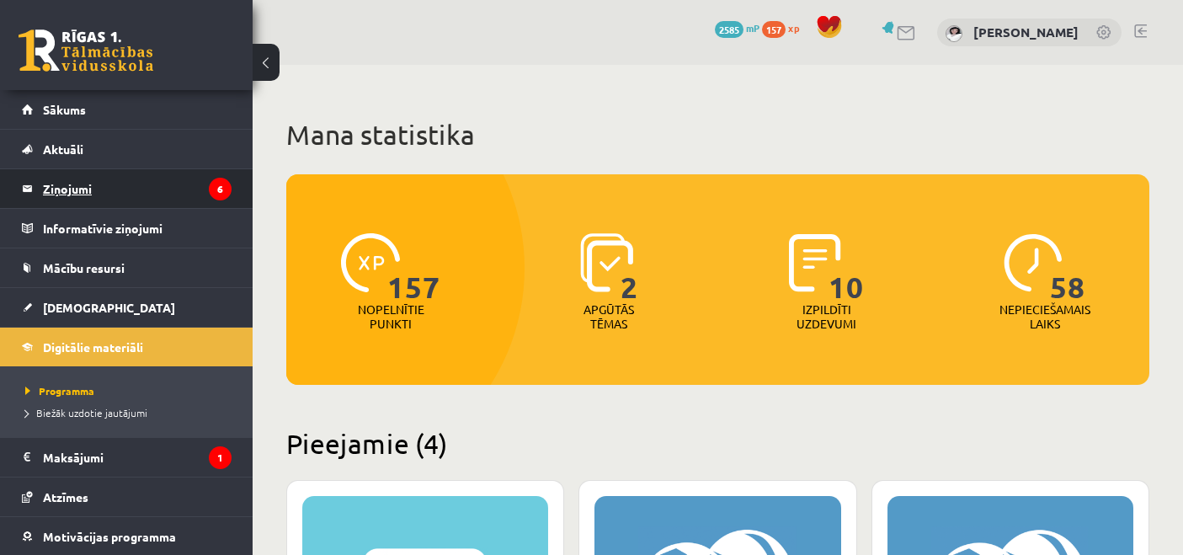
scroll to position [1648, 0]
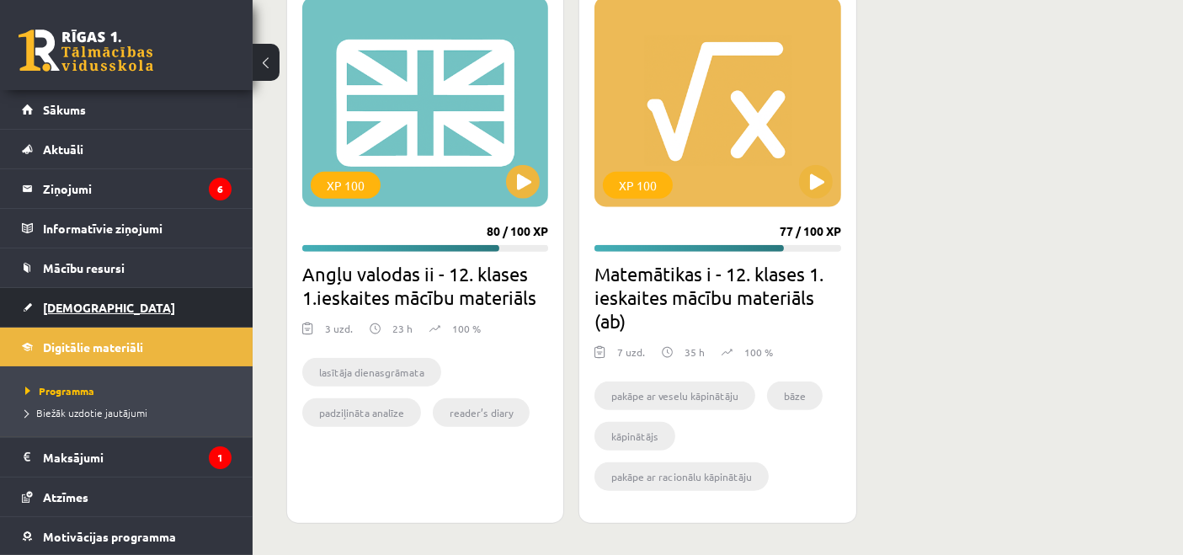
click at [88, 307] on span "[DEMOGRAPHIC_DATA]" at bounding box center [109, 307] width 132 height 15
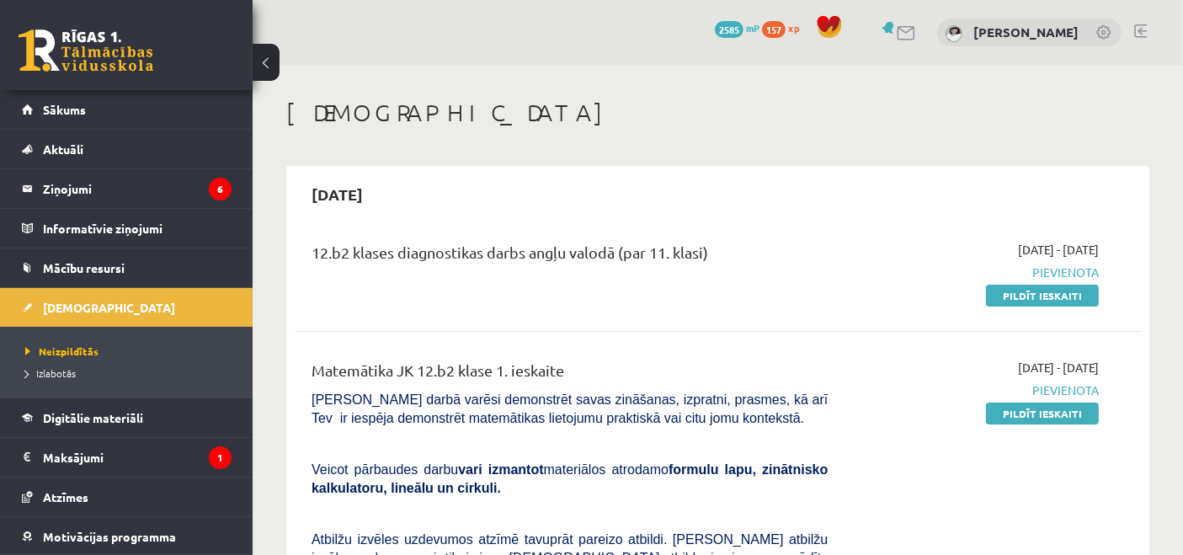
click at [1020, 415] on link "Pildīt ieskaiti" at bounding box center [1042, 414] width 113 height 22
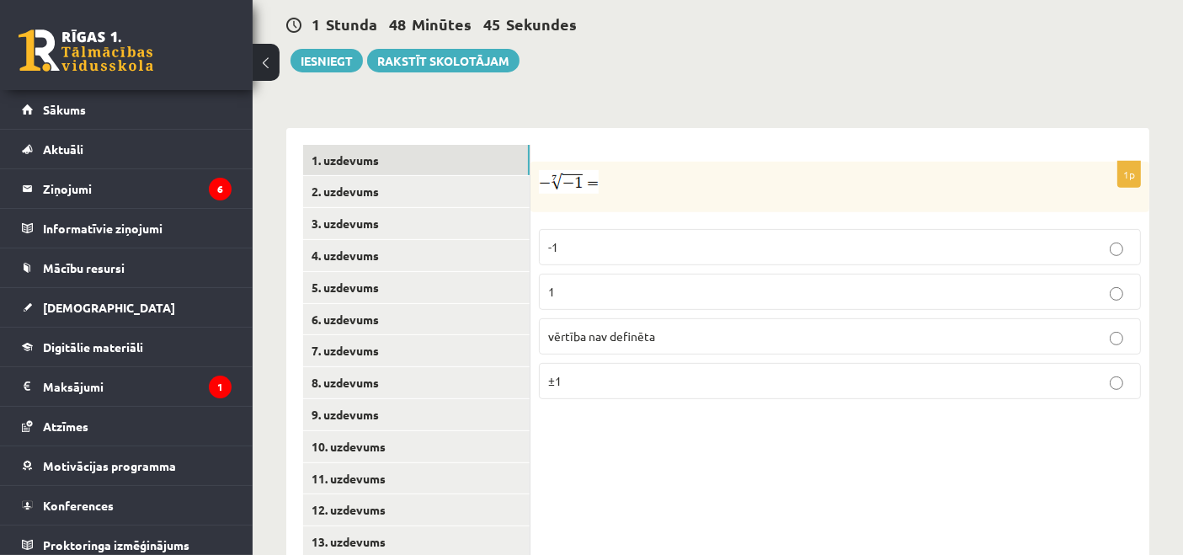
scroll to position [736, 0]
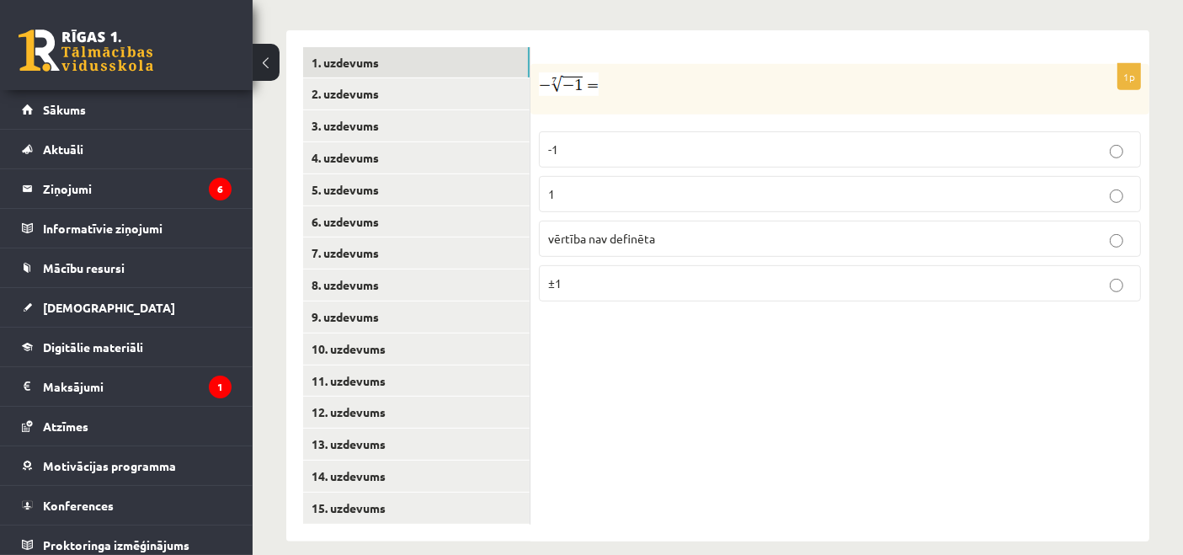
click at [606, 185] on p "1" at bounding box center [840, 194] width 584 height 18
click at [543, 72] on img at bounding box center [569, 84] width 60 height 24
click at [475, 78] on link "2. uzdevums" at bounding box center [416, 93] width 227 height 31
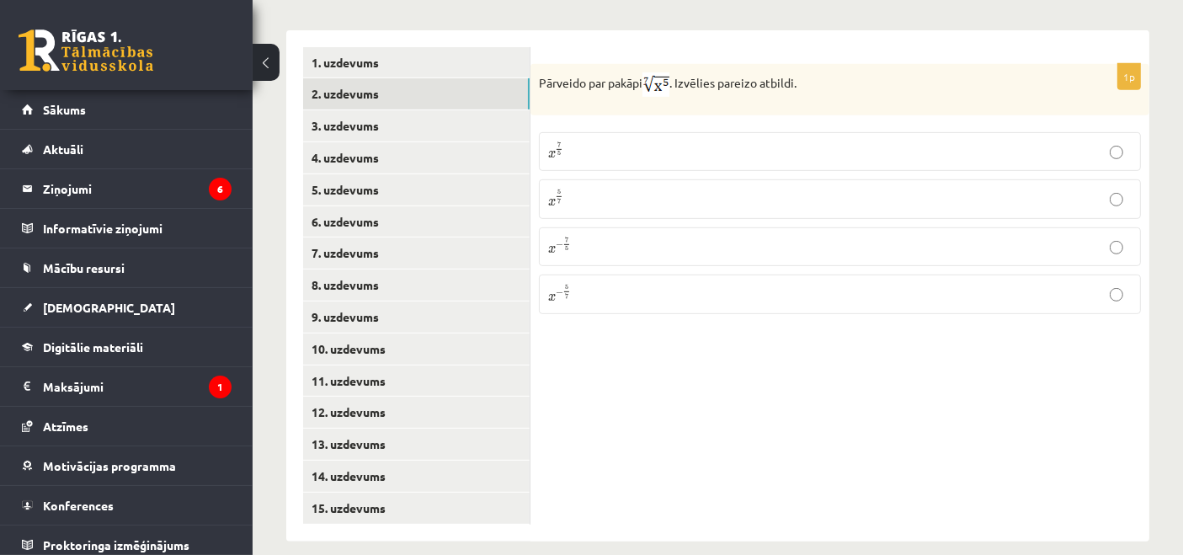
click at [575, 189] on p "x 5 7 x 5 7" at bounding box center [840, 199] width 584 height 21
click at [447, 110] on link "3. uzdevums" at bounding box center [416, 125] width 227 height 31
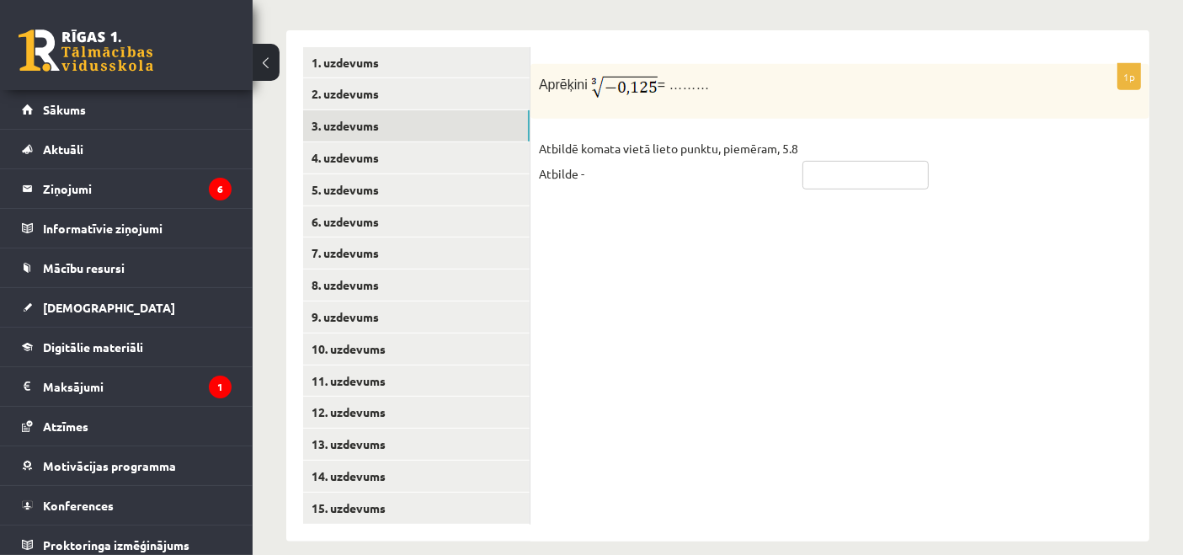
click at [912, 161] on input "text" at bounding box center [866, 175] width 126 height 29
type input "***"
drag, startPoint x: 537, startPoint y: 66, endPoint x: 749, endPoint y: 67, distance: 212.3
click at [749, 67] on div "Aprēķini = ………" at bounding box center [840, 91] width 619 height 55
click at [689, 80] on div "Aprēķini = ………" at bounding box center [840, 91] width 619 height 55
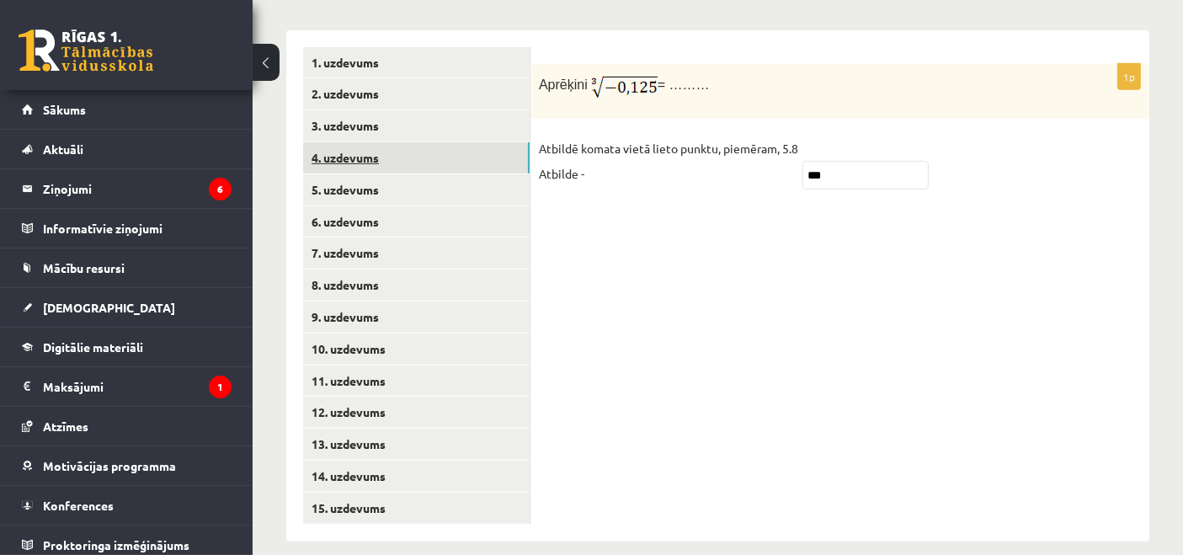
click at [444, 142] on link "4. uzdevums" at bounding box center [416, 157] width 227 height 31
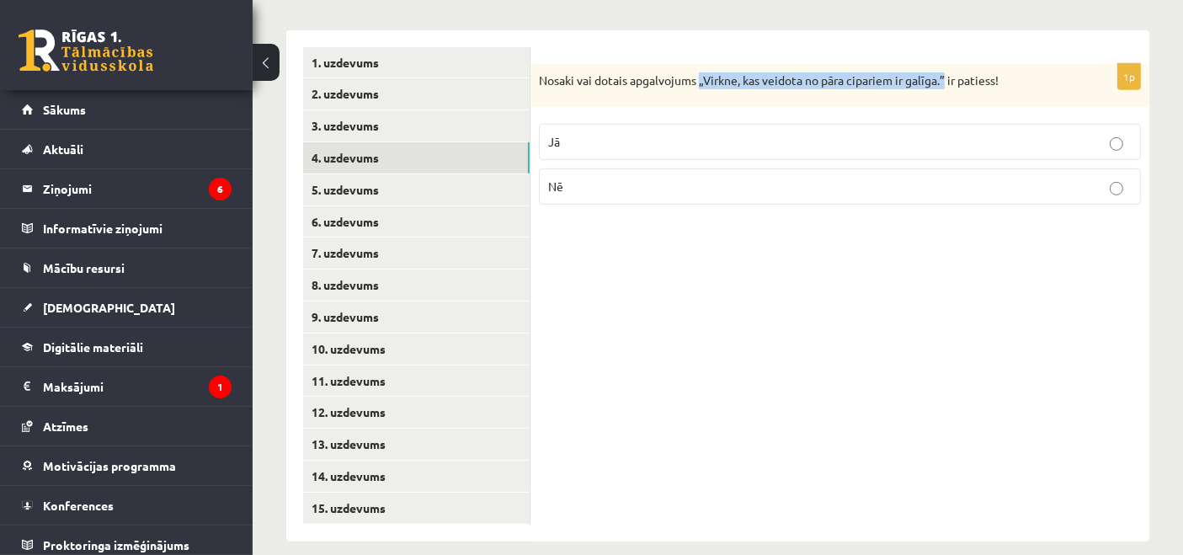
drag, startPoint x: 700, startPoint y: 56, endPoint x: 949, endPoint y: 67, distance: 249.5
click at [949, 72] on p "Nosaki vai dotais apgalvojums „Virkne, kas veidota no pāra cipariem ir galīga.”…" at bounding box center [798, 80] width 518 height 17
copy p "„Virkne, kas veidota no pāra cipariem ir galīga.”"
click at [580, 72] on p "Nosaki vai dotais apgalvojums „Virkne, kas veidota no pāra cipariem ir galīga.”…" at bounding box center [798, 80] width 518 height 17
drag, startPoint x: 574, startPoint y: 60, endPoint x: 1044, endPoint y: 56, distance: 470.0
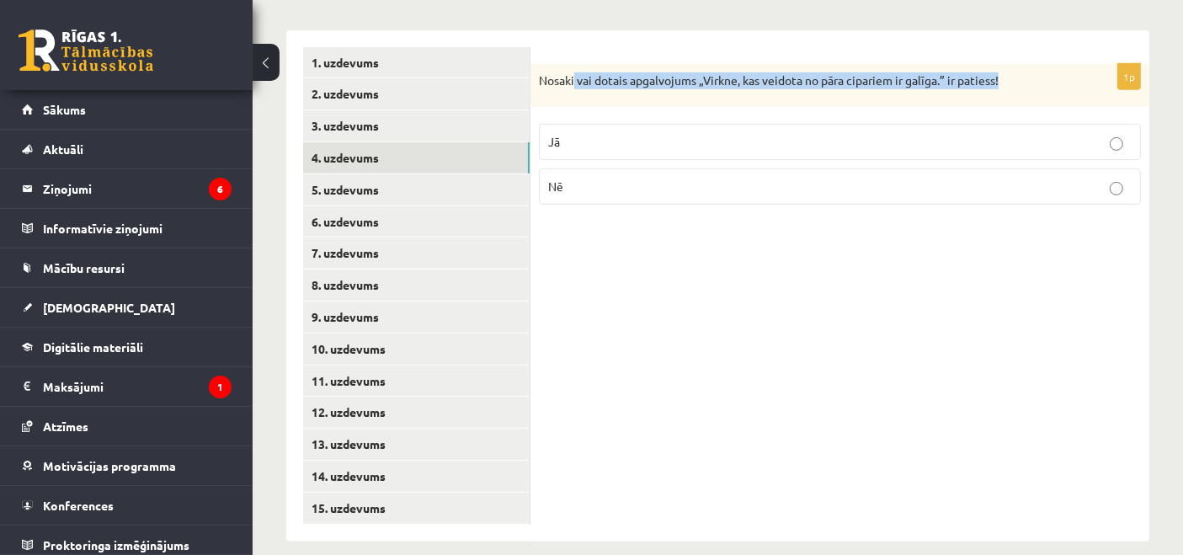
click at [1044, 72] on p "Nosaki vai dotais apgalvojums „Virkne, kas veidota no pāra cipariem ir galīga.”…" at bounding box center [798, 80] width 518 height 17
copy p "vai dotais apgalvojums „Virkne, kas veidota no pāra cipariem ir galīga.” ir pat…"
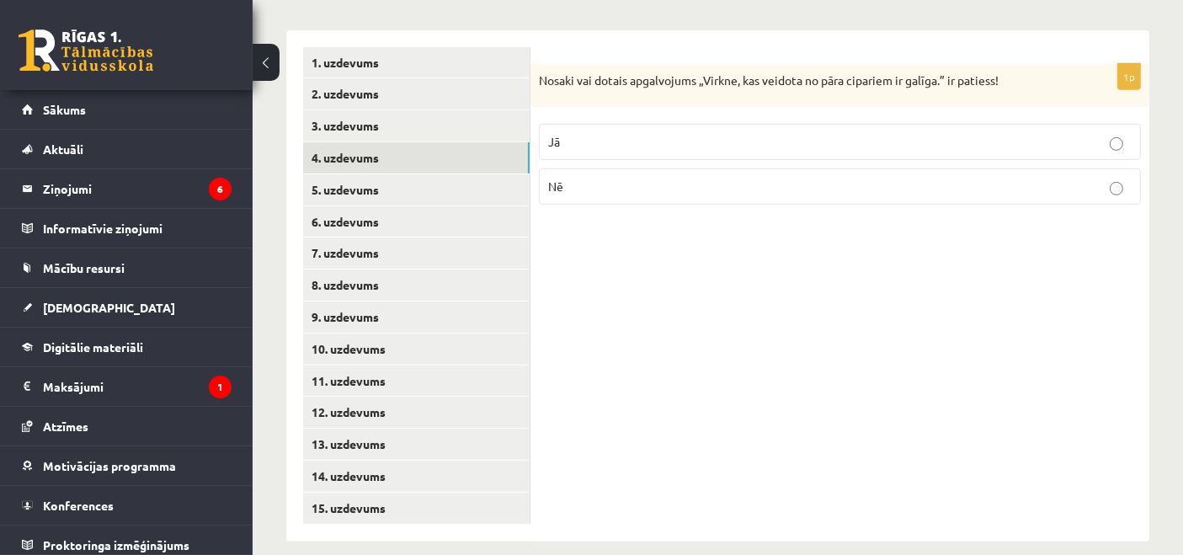
click at [620, 168] on label "Nē" at bounding box center [840, 186] width 602 height 36
click at [465, 174] on link "5. uzdevums" at bounding box center [416, 189] width 227 height 31
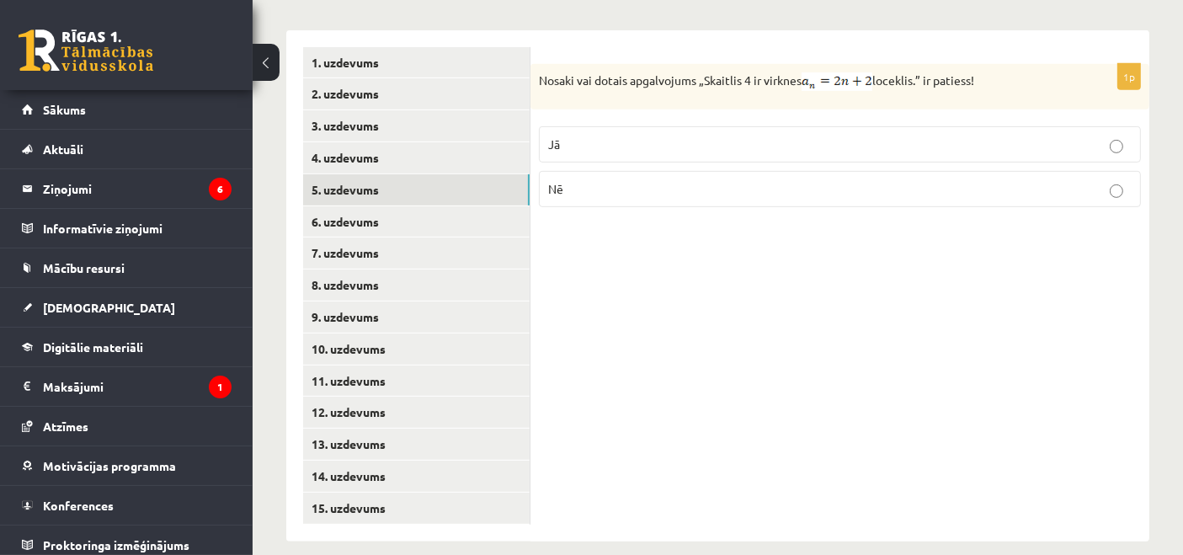
click at [680, 135] on label "Jā" at bounding box center [840, 144] width 602 height 36
click at [344, 206] on link "6. uzdevums" at bounding box center [416, 221] width 227 height 31
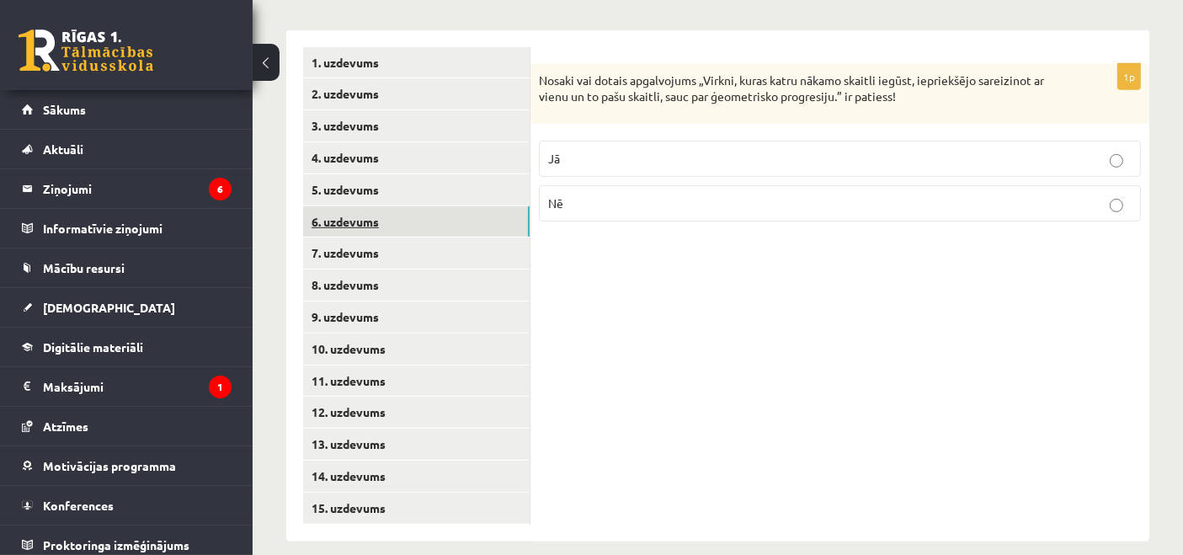
click at [344, 206] on link "6. uzdevums" at bounding box center [416, 221] width 227 height 31
click at [388, 174] on link "5. uzdevums" at bounding box center [416, 189] width 227 height 31
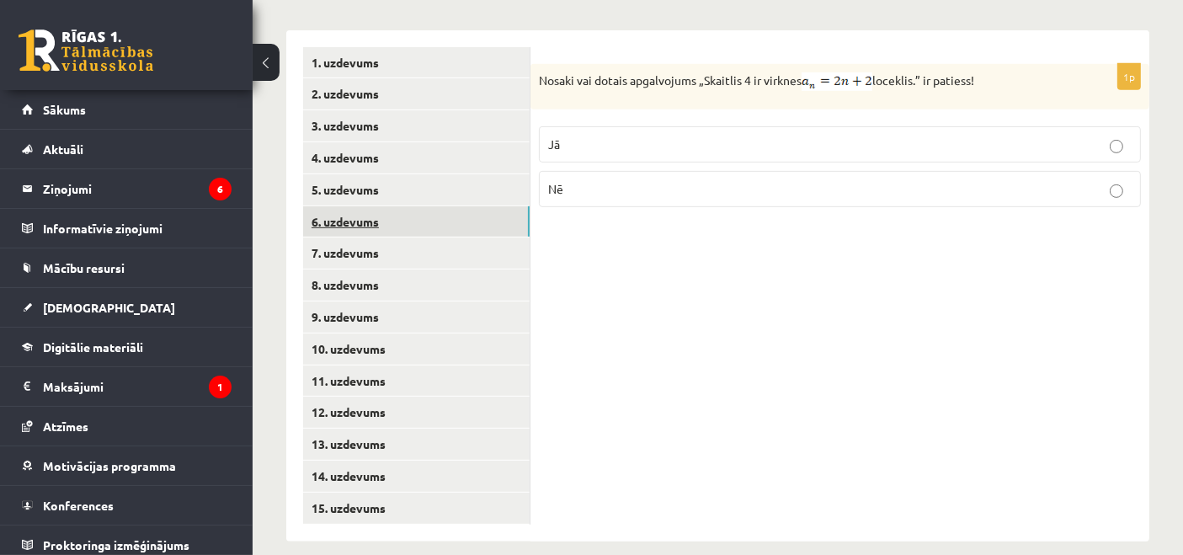
click at [383, 206] on link "6. uzdevums" at bounding box center [416, 221] width 227 height 31
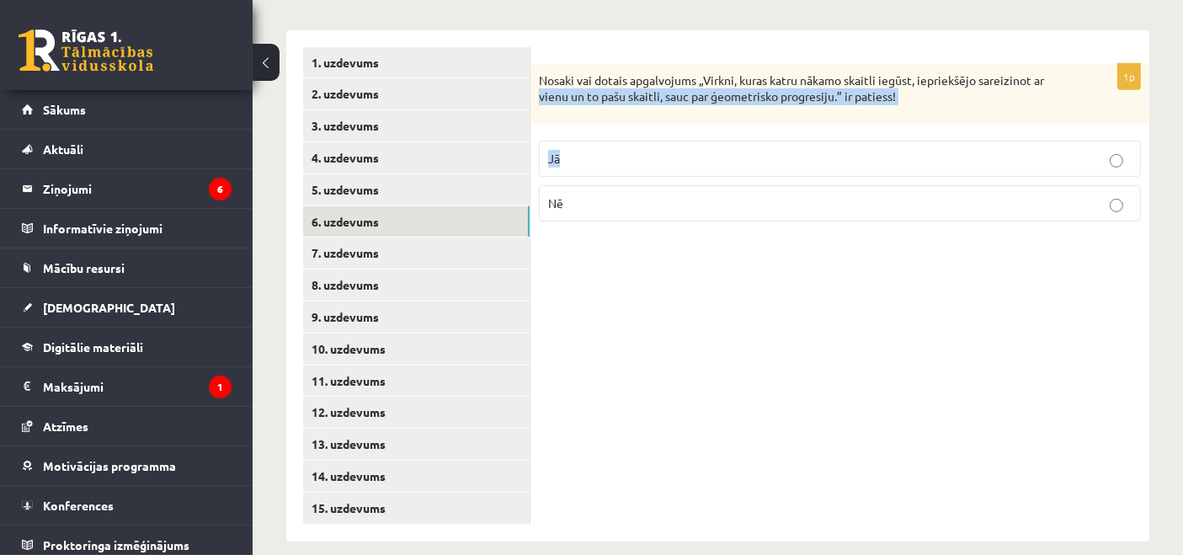
drag, startPoint x: 541, startPoint y: 71, endPoint x: 563, endPoint y: 105, distance: 40.9
click at [563, 132] on div "1p Nosaki vai dotais apgalvojums „Virkni, kuras katru nākamo skaitli iegūst, ie…" at bounding box center [840, 149] width 619 height 171
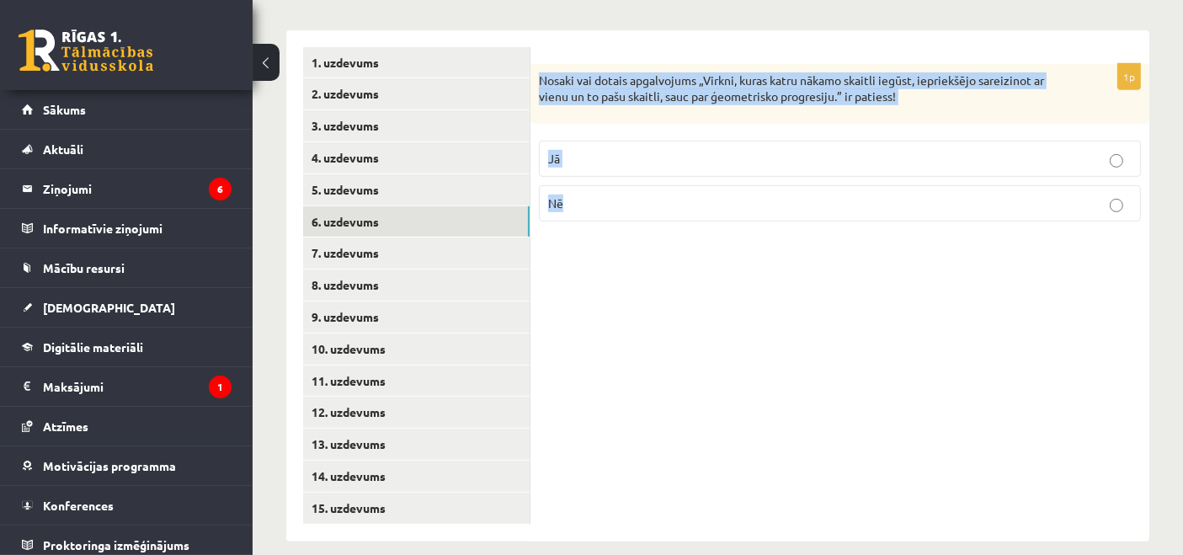
drag, startPoint x: 539, startPoint y: 62, endPoint x: 573, endPoint y: 177, distance: 119.4
click at [573, 177] on div "1p Nosaki vai dotais apgalvojums „Virkni, kuras katru nākamo skaitli iegūst, ie…" at bounding box center [840, 149] width 619 height 171
click at [563, 93] on div "Nosaki vai dotais apgalvojums „Virkni, kuras katru nākamo skaitli iegūst, iepri…" at bounding box center [840, 94] width 619 height 60
drag, startPoint x: 539, startPoint y: 61, endPoint x: 1088, endPoint y: 93, distance: 550.1
click at [1088, 93] on div "Nosaki vai dotais apgalvojums „Virkni, kuras katru nākamo skaitli iegūst, iepri…" at bounding box center [840, 94] width 619 height 60
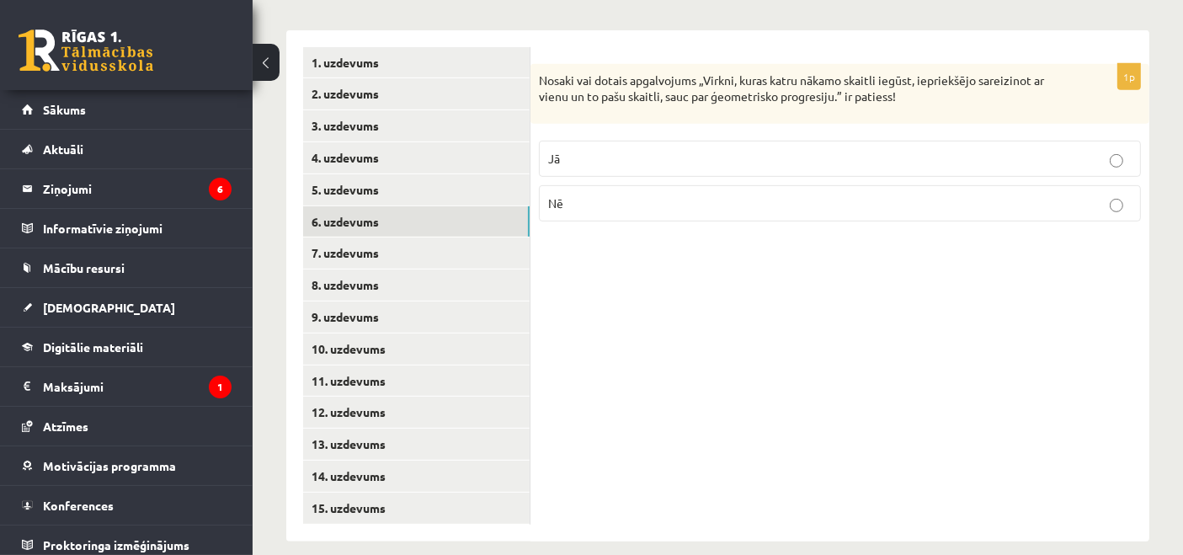
click at [623, 104] on div "1p Nosaki vai dotais apgalvojums „Virkni, kuras katru nākamo skaitli iegūst, ie…" at bounding box center [840, 149] width 619 height 171
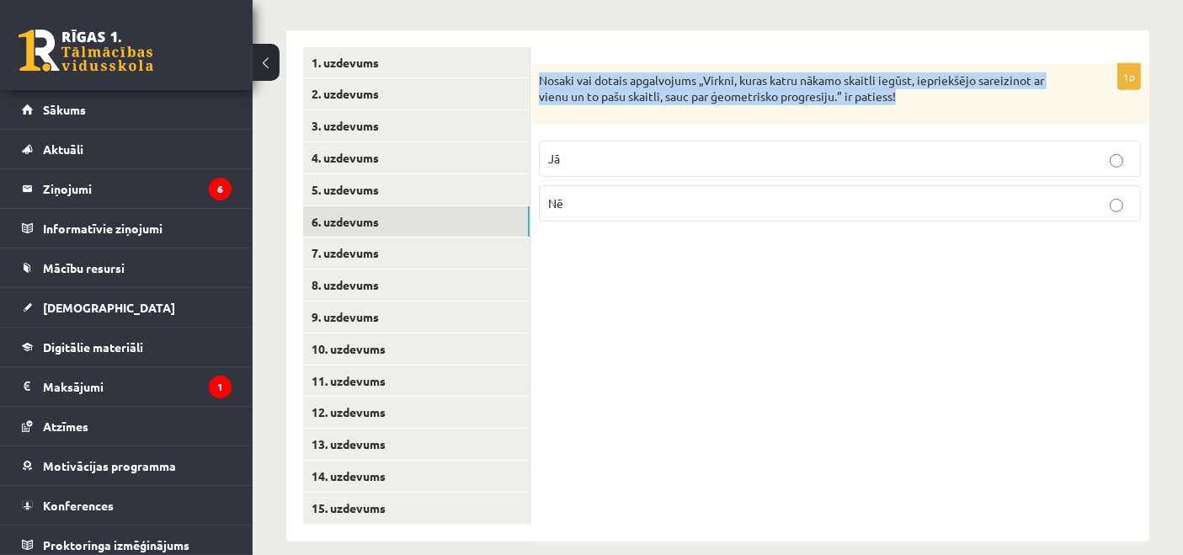
drag, startPoint x: 542, startPoint y: 67, endPoint x: 942, endPoint y: 83, distance: 400.4
click at [942, 83] on p "Nosaki vai dotais apgalvojums „Virkni, kuras katru nākamo skaitli iegūst, iepri…" at bounding box center [798, 88] width 518 height 33
copy p "Nosaki vai dotais apgalvojums „Virkni, kuras katru nākamo skaitli iegūst, iepri…"
click at [562, 150] on p "Jā" at bounding box center [840, 159] width 584 height 18
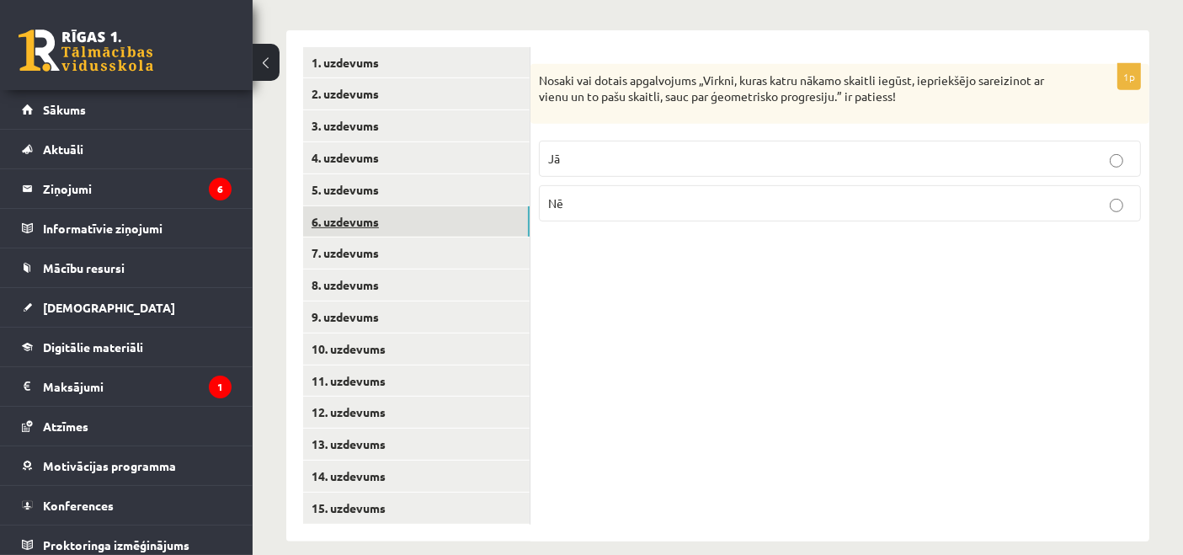
click at [436, 211] on link "6. uzdevums" at bounding box center [416, 221] width 227 height 31
click at [435, 238] on link "7. uzdevums" at bounding box center [416, 253] width 227 height 31
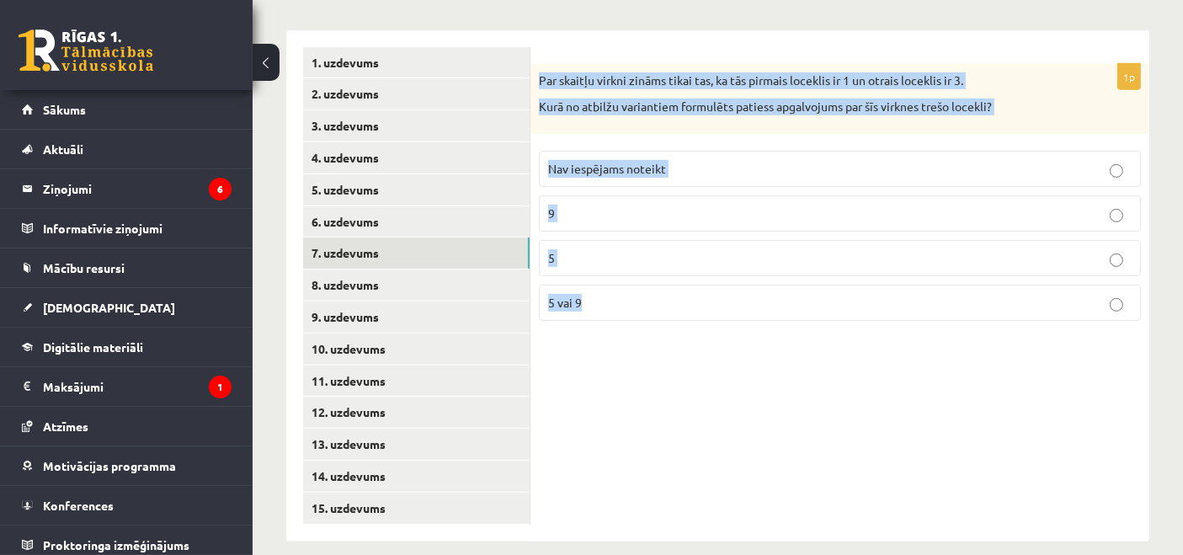
drag, startPoint x: 539, startPoint y: 50, endPoint x: 630, endPoint y: 263, distance: 231.7
click at [630, 263] on div "1p Par skaitļu virkni zināms tikai tas, ka tās pirmais loceklis ir 1 un otrais …" at bounding box center [840, 199] width 619 height 270
copy div "Par skaitļu virkni zināms tikai tas, ka tās pirmais loceklis ir 1 un otrais loc…"
click at [677, 160] on p "Nav iespējams noteikt" at bounding box center [840, 169] width 584 height 18
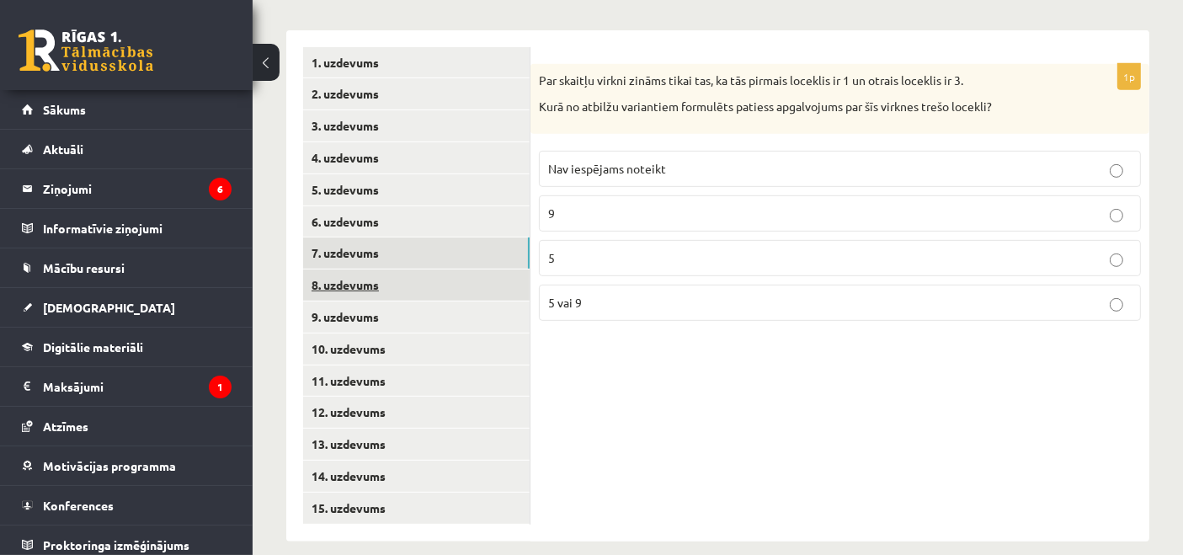
click at [376, 270] on link "8. uzdevums" at bounding box center [416, 285] width 227 height 31
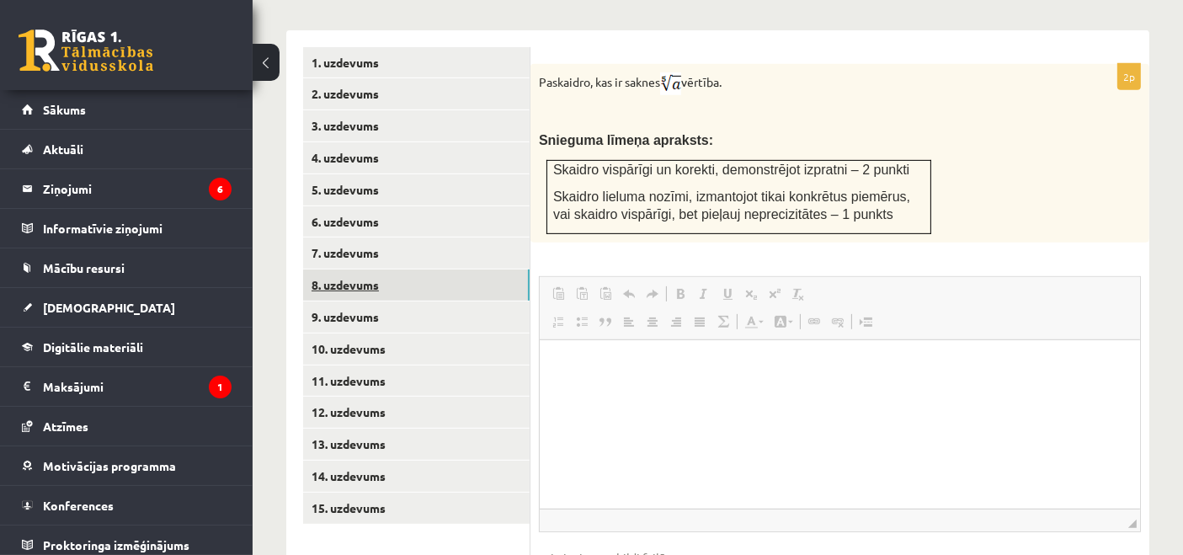
scroll to position [0, 0]
click at [691, 81] on div "Paskaidro, kas ir saknes vērtība. Snieguma līmeņa apraksts: Skaidro vispārīgi u…" at bounding box center [840, 153] width 619 height 179
drag, startPoint x: 666, startPoint y: 40, endPoint x: 680, endPoint y: 77, distance: 40.2
click at [665, 47] on form "2p Paskaidro, kas ir saknes vērtība. Snieguma līmeņa apraksts: Skaidro vispārīg…" at bounding box center [839, 336] width 585 height 579
click at [680, 74] on img at bounding box center [670, 83] width 21 height 23
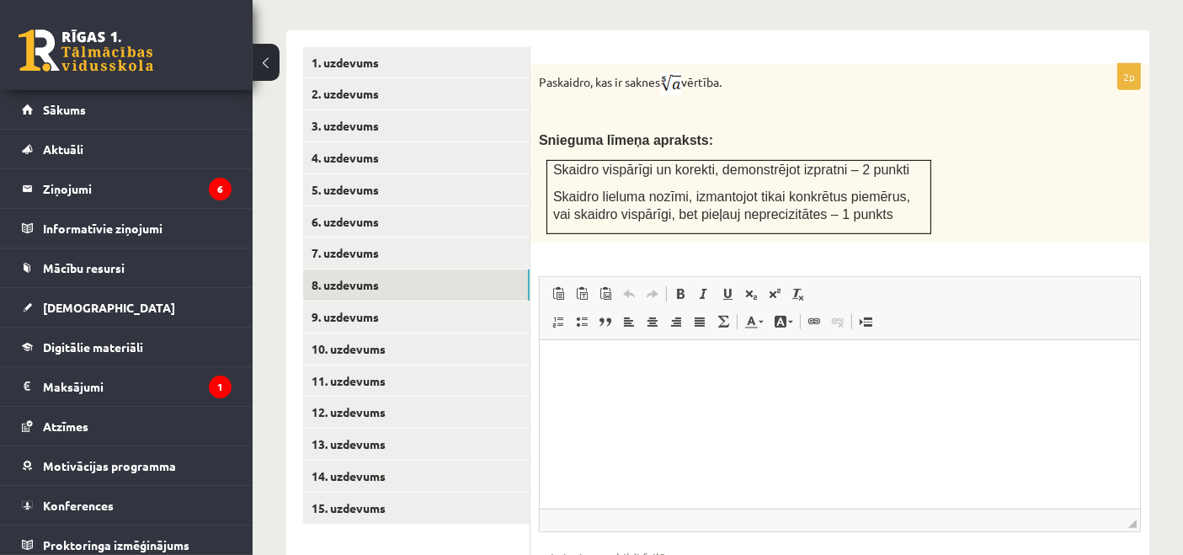
drag, startPoint x: 533, startPoint y: 61, endPoint x: 734, endPoint y: 61, distance: 200.5
click at [734, 64] on div "Paskaidro, kas ir saknes vērtība. Snieguma līmeņa apraksts: Skaidro vispārīgi u…" at bounding box center [840, 153] width 619 height 179
copy p "Paskaidro, kas ir saknes vērtība."
click at [721, 72] on p "Paskaidro, kas ir saknes vērtība." at bounding box center [798, 83] width 518 height 23
click at [680, 72] on img at bounding box center [670, 83] width 21 height 23
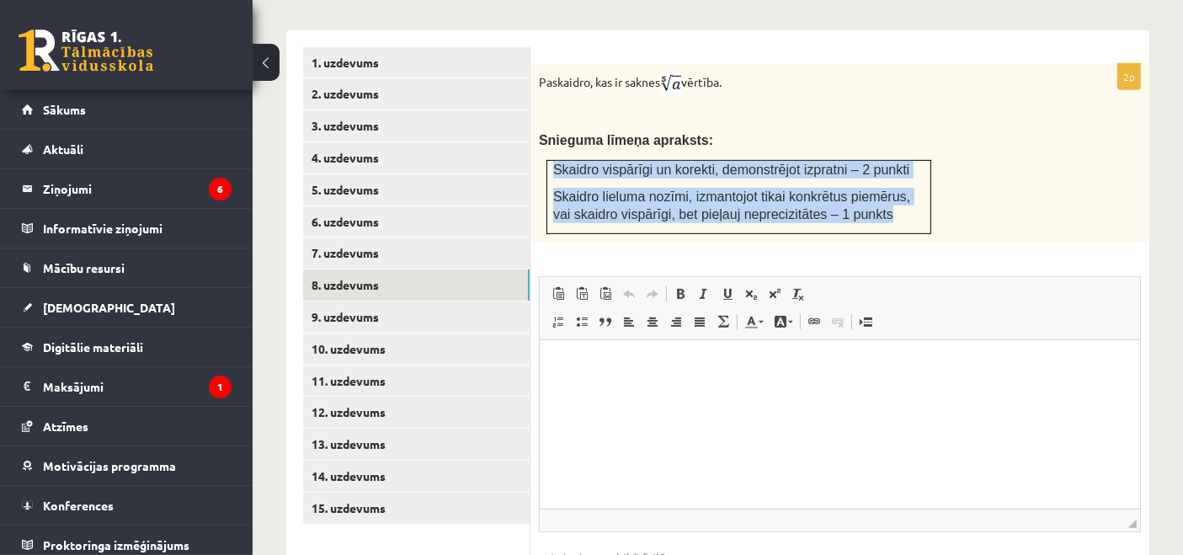
drag, startPoint x: 548, startPoint y: 143, endPoint x: 857, endPoint y: 195, distance: 312.5
click at [857, 195] on td "Skaidro vispārīgi un korekti, demonstrējot izpratni – 2 punkti Skaidro lieluma …" at bounding box center [739, 196] width 384 height 73
copy td "Skaidro vispārīgi un korekti, demonstrējot izpratni – 2 punkti Skaidro lieluma …"
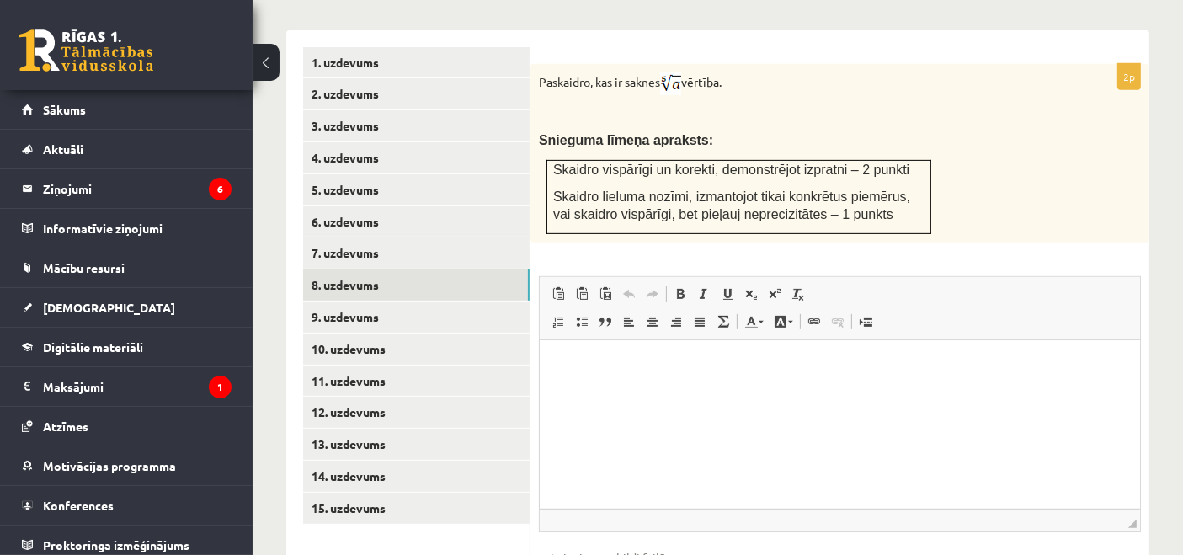
click at [979, 105] on p at bounding box center [798, 113] width 518 height 17
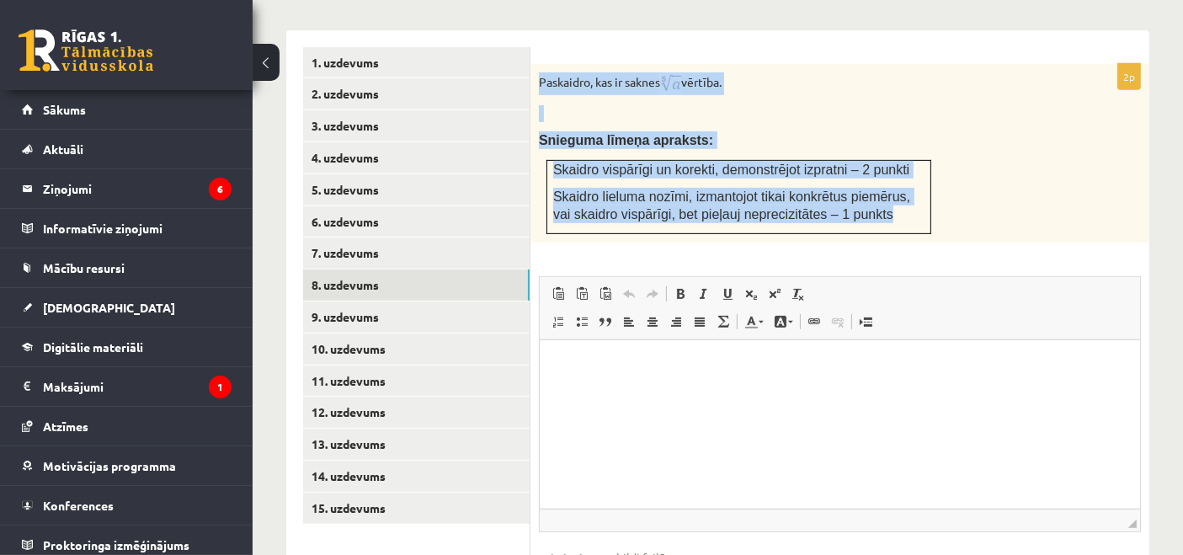
drag, startPoint x: 534, startPoint y: 58, endPoint x: 866, endPoint y: 194, distance: 358.5
click at [866, 194] on div "Paskaidro, kas ir saknes vērtība. Snieguma līmeņa apraksts: Skaidro vispārīgi u…" at bounding box center [840, 153] width 619 height 179
copy div "Paskaidro, kas ir saknes vērtība. Snieguma līmeņa apraksts: Skaidro vispārīgi u…"
click at [673, 72] on img at bounding box center [670, 83] width 21 height 23
click at [680, 72] on img at bounding box center [670, 83] width 21 height 23
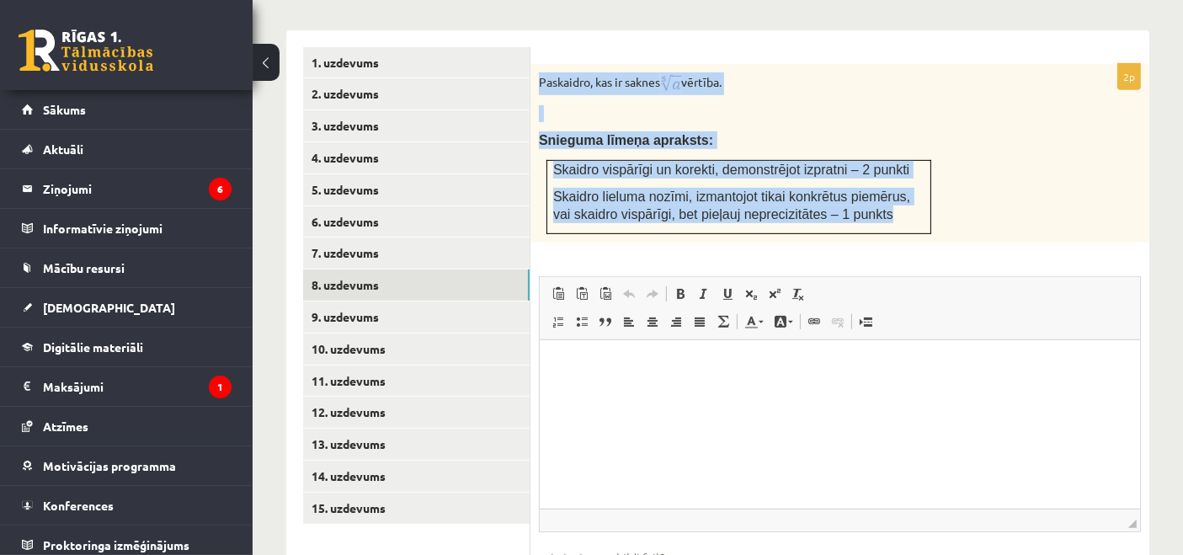
click at [686, 133] on span "Snieguma līmeņa apraksts:" at bounding box center [626, 140] width 174 height 14
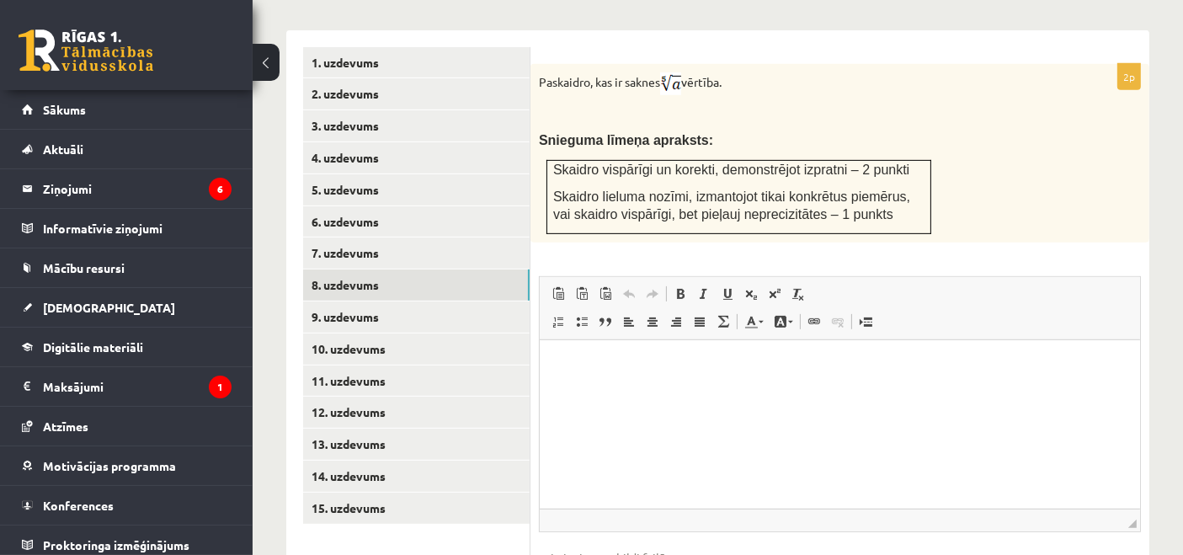
click at [678, 72] on img at bounding box center [670, 83] width 21 height 23
click at [677, 72] on img at bounding box center [670, 83] width 21 height 23
click at [681, 72] on img at bounding box center [670, 83] width 21 height 23
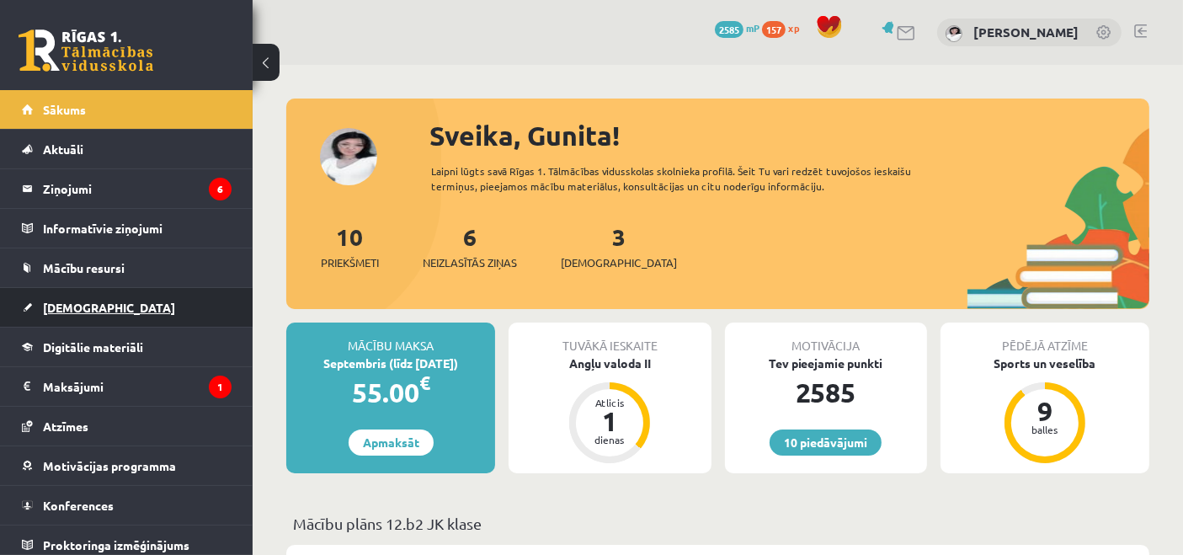
click at [174, 303] on link "[DEMOGRAPHIC_DATA]" at bounding box center [127, 307] width 210 height 39
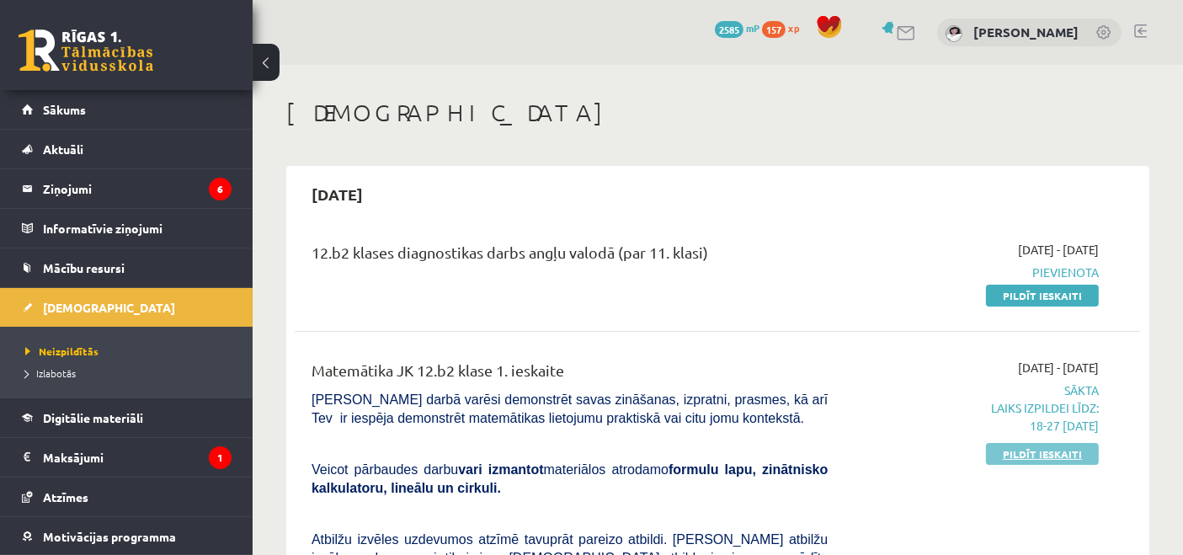
click at [1044, 452] on link "Pildīt ieskaiti" at bounding box center [1042, 454] width 113 height 22
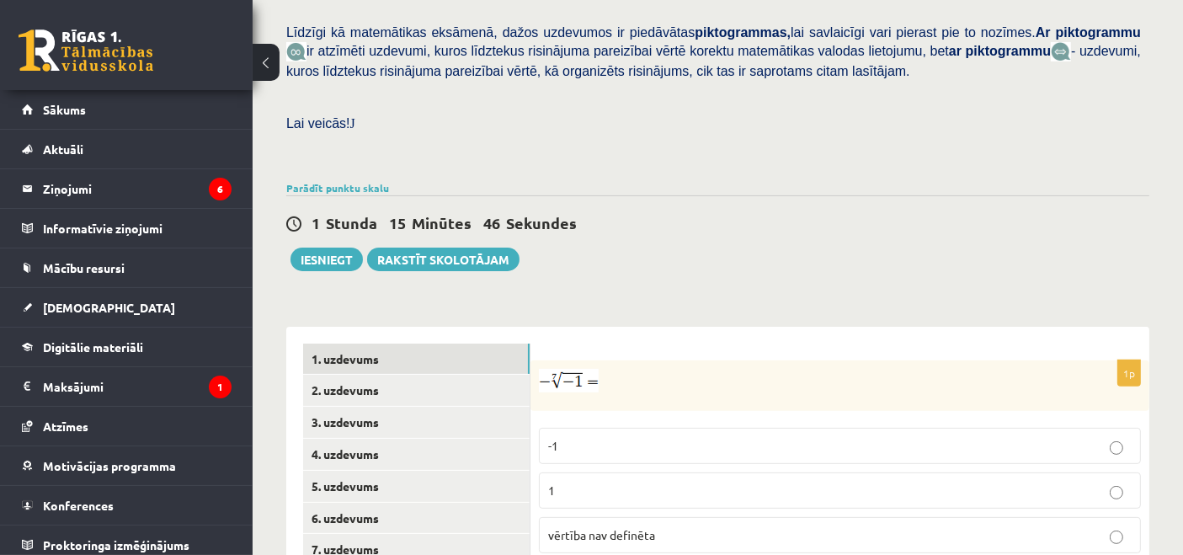
scroll to position [654, 0]
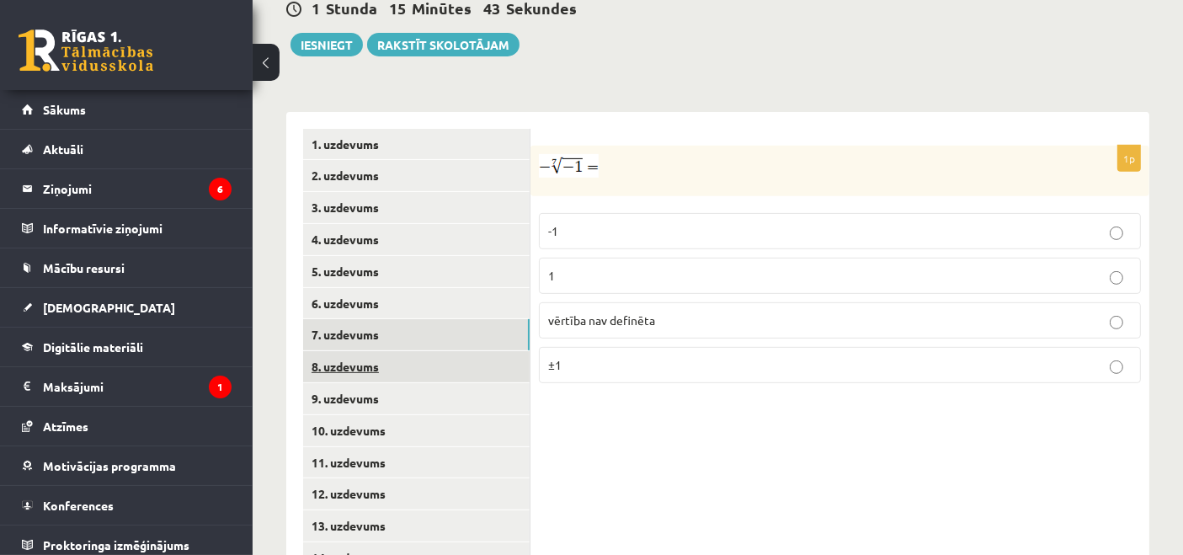
click at [376, 351] on link "8. uzdevums" at bounding box center [416, 366] width 227 height 31
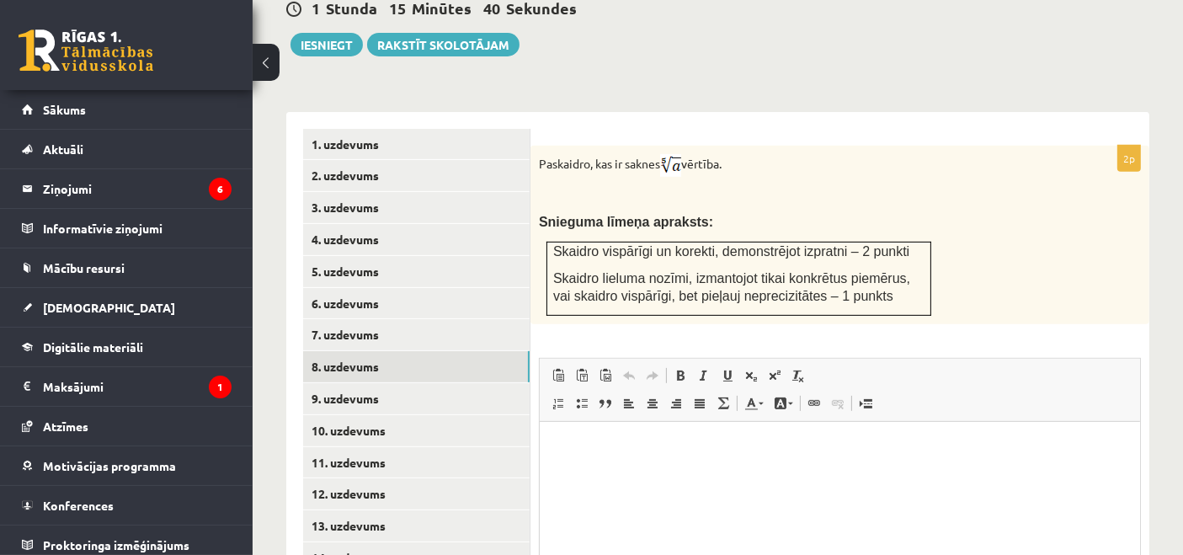
scroll to position [0, 0]
drag, startPoint x: 531, startPoint y: 136, endPoint x: 747, endPoint y: 147, distance: 215.9
click at [747, 147] on div "Paskaidro, kas ir saknes vērtība. Snieguma līmeņa apraksts: Skaidro vispārīgi u…" at bounding box center [840, 235] width 619 height 179
copy p "Paskaidro, kas ir saknes vērtība."
click at [676, 157] on img at bounding box center [670, 165] width 21 height 23
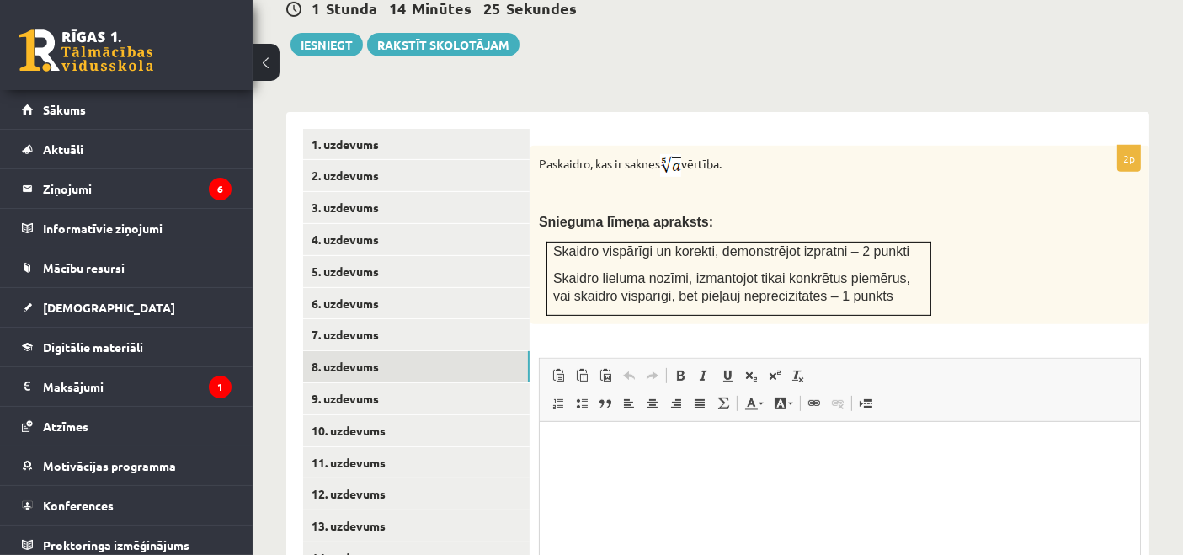
click at [675, 164] on div "Paskaidro, kas ir saknes vērtība. Snieguma līmeņa apraksts: Skaidro vispārīgi u…" at bounding box center [840, 235] width 619 height 179
click at [670, 154] on img at bounding box center [670, 165] width 21 height 23
click at [679, 154] on img at bounding box center [670, 165] width 21 height 23
click at [363, 383] on link "9. uzdevums" at bounding box center [416, 398] width 227 height 31
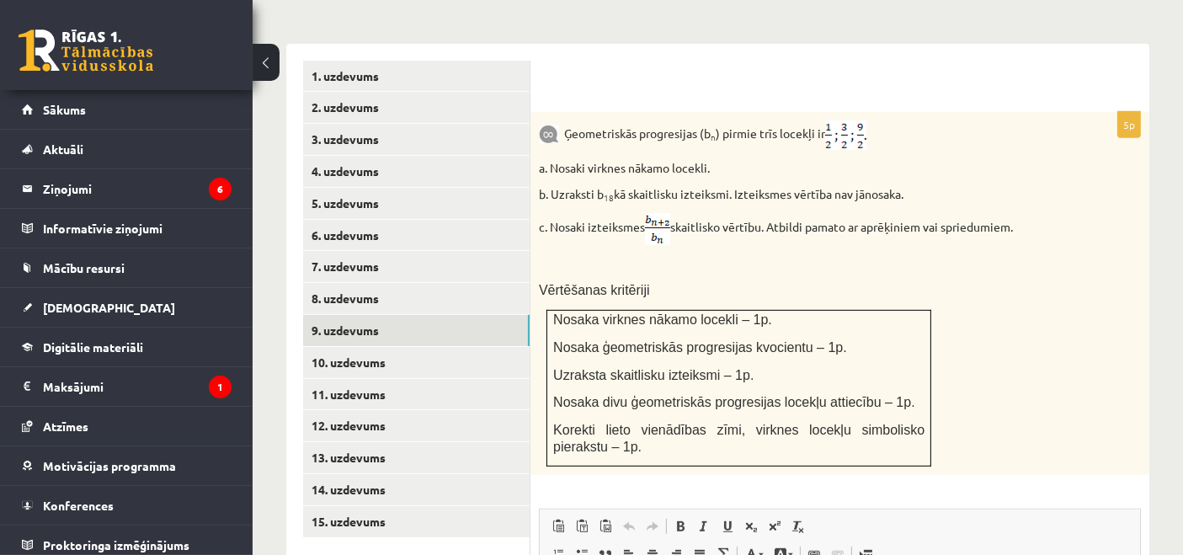
scroll to position [748, 0]
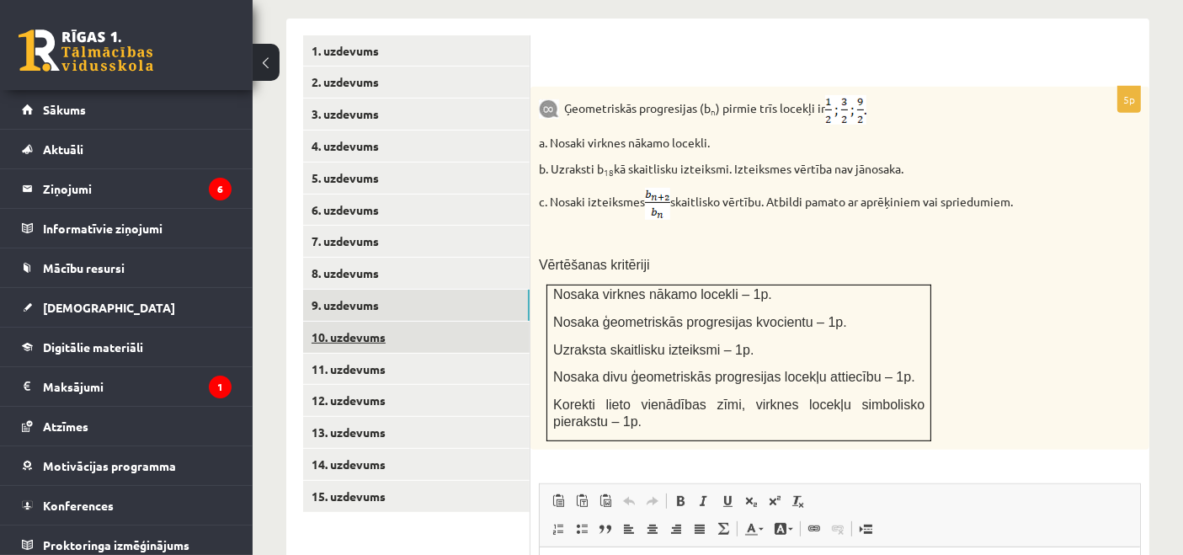
click at [441, 322] on link "10. uzdevums" at bounding box center [416, 337] width 227 height 31
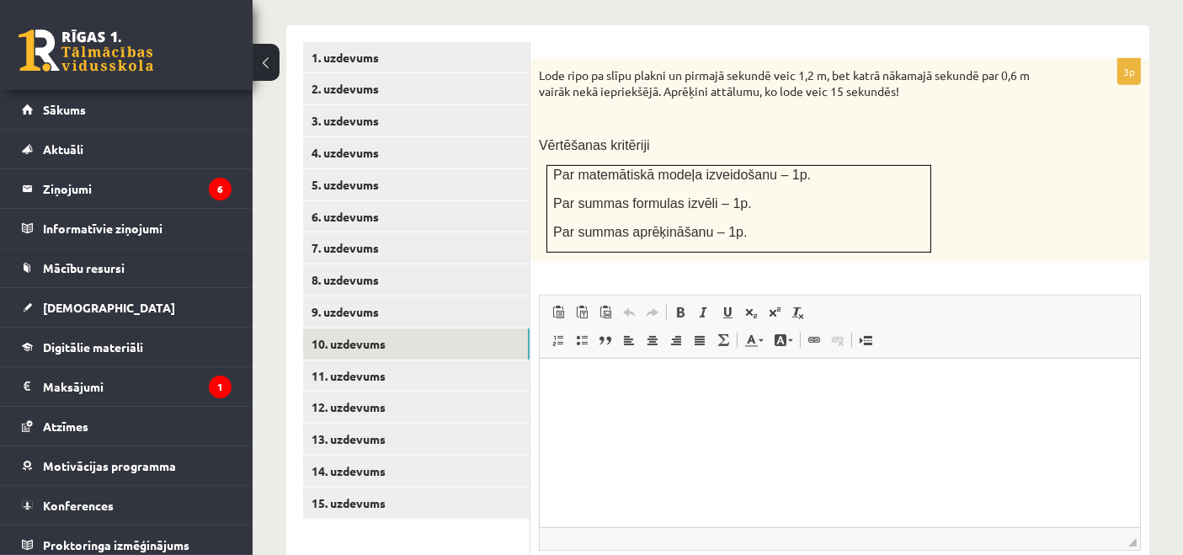
scroll to position [842, 0]
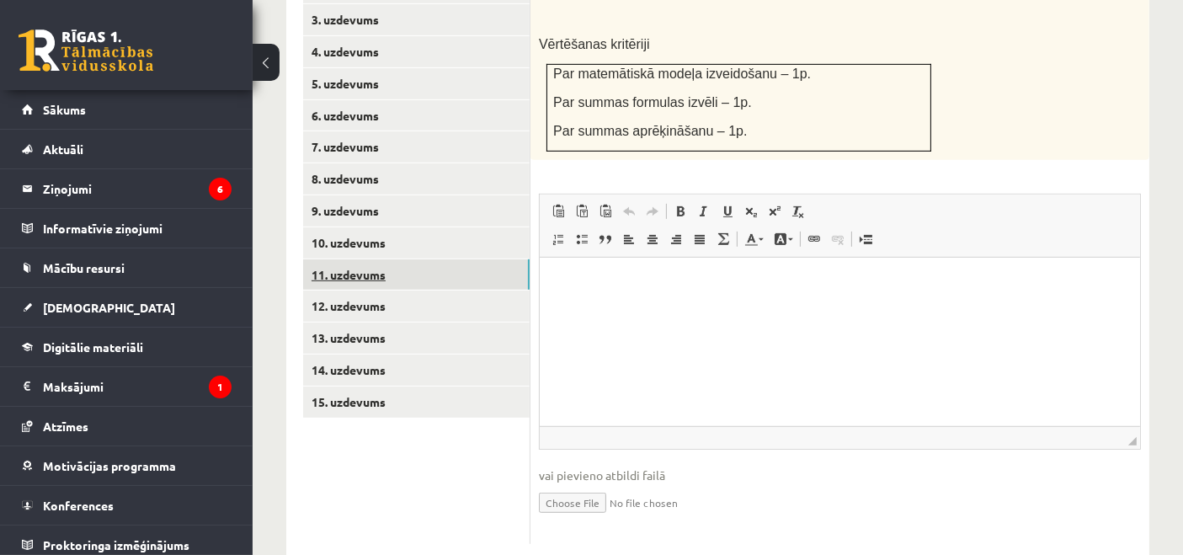
click at [433, 261] on link "11. uzdevums" at bounding box center [416, 274] width 227 height 31
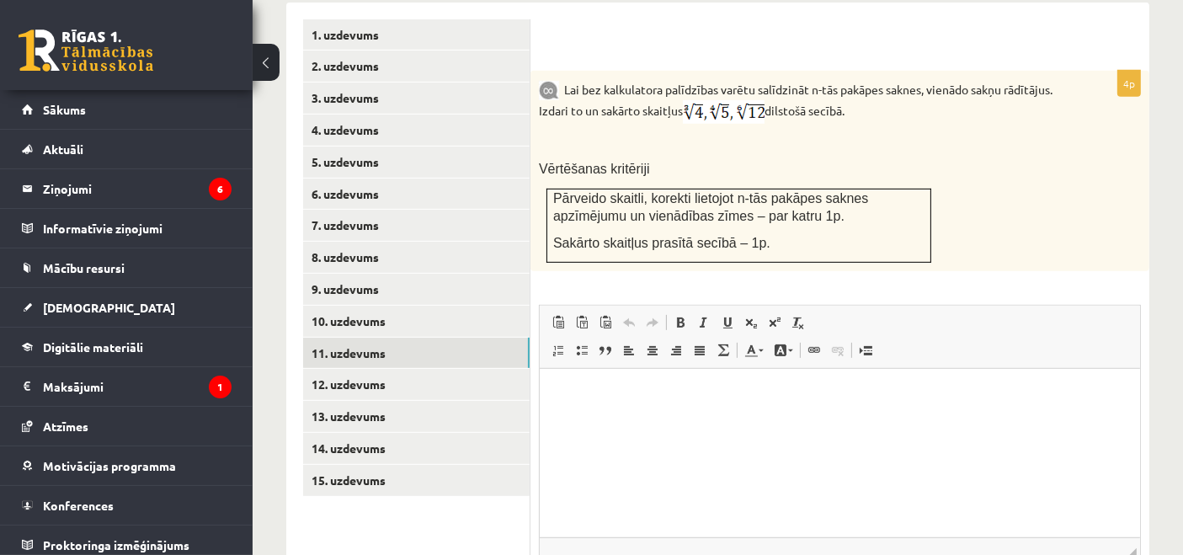
scroll to position [654, 0]
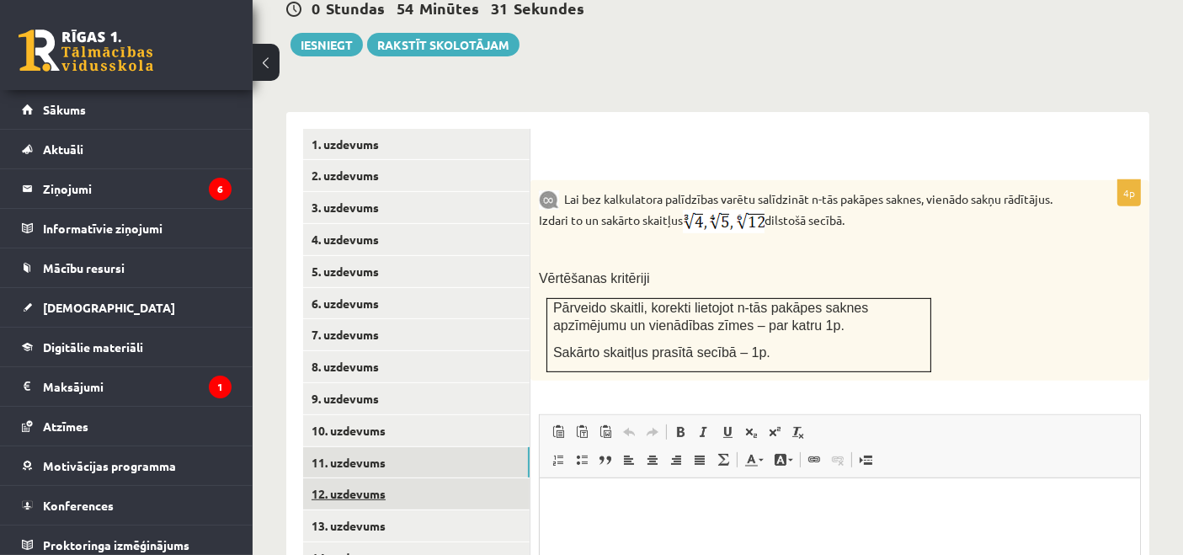
click at [385, 478] on link "12. uzdevums" at bounding box center [416, 493] width 227 height 31
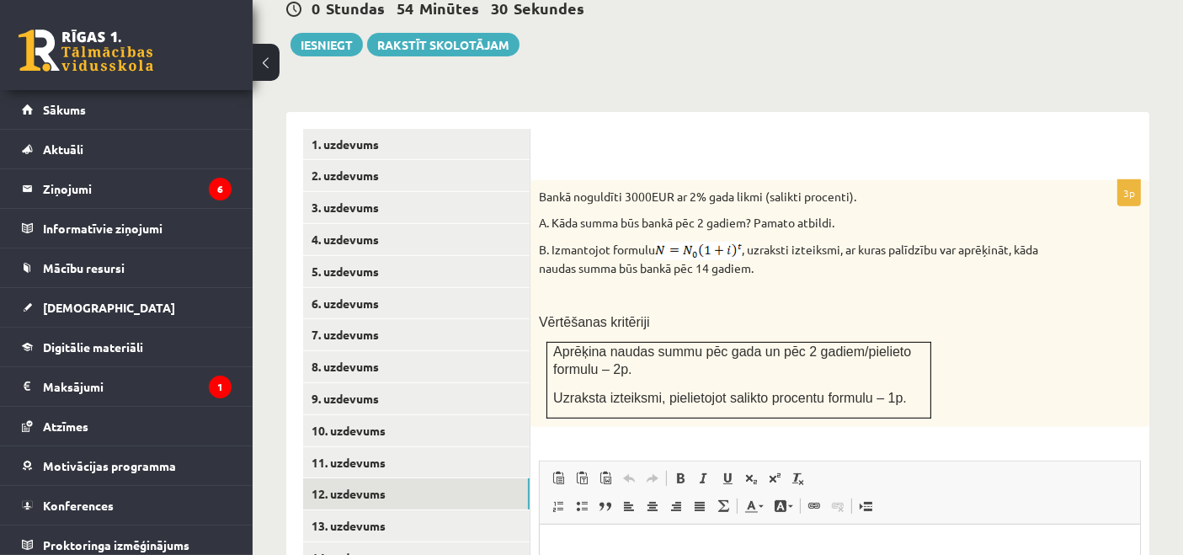
scroll to position [0, 0]
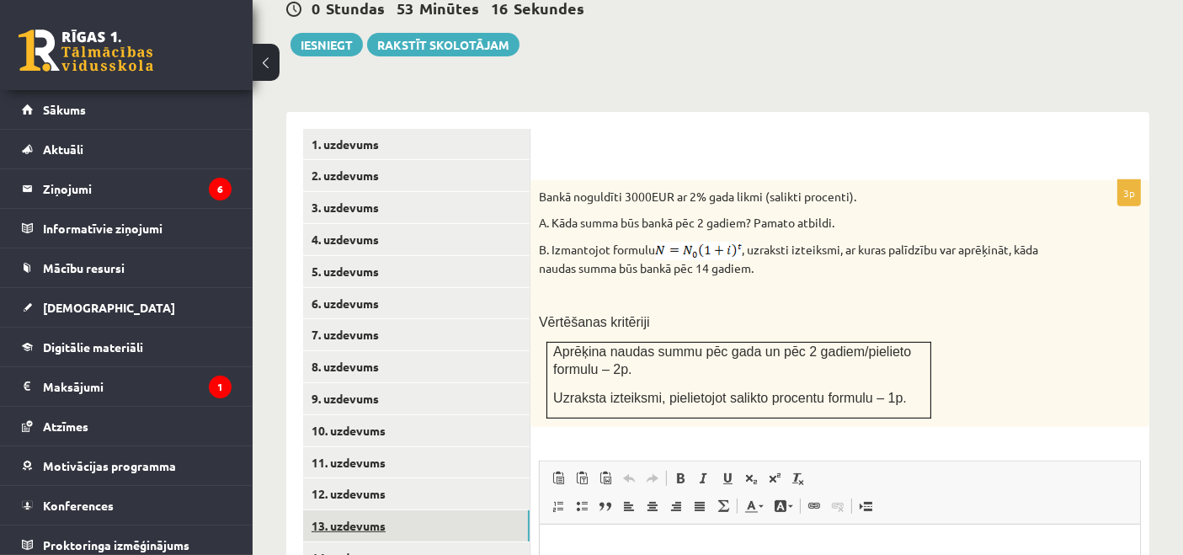
click at [478, 518] on link "13. uzdevums" at bounding box center [416, 525] width 227 height 31
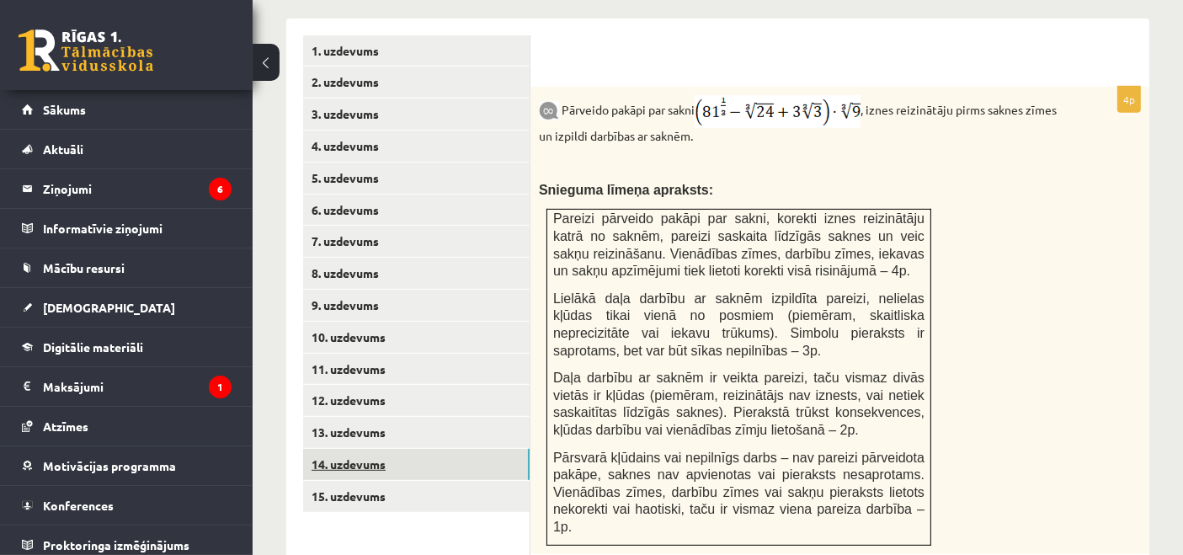
click at [447, 449] on link "14. uzdevums" at bounding box center [416, 464] width 227 height 31
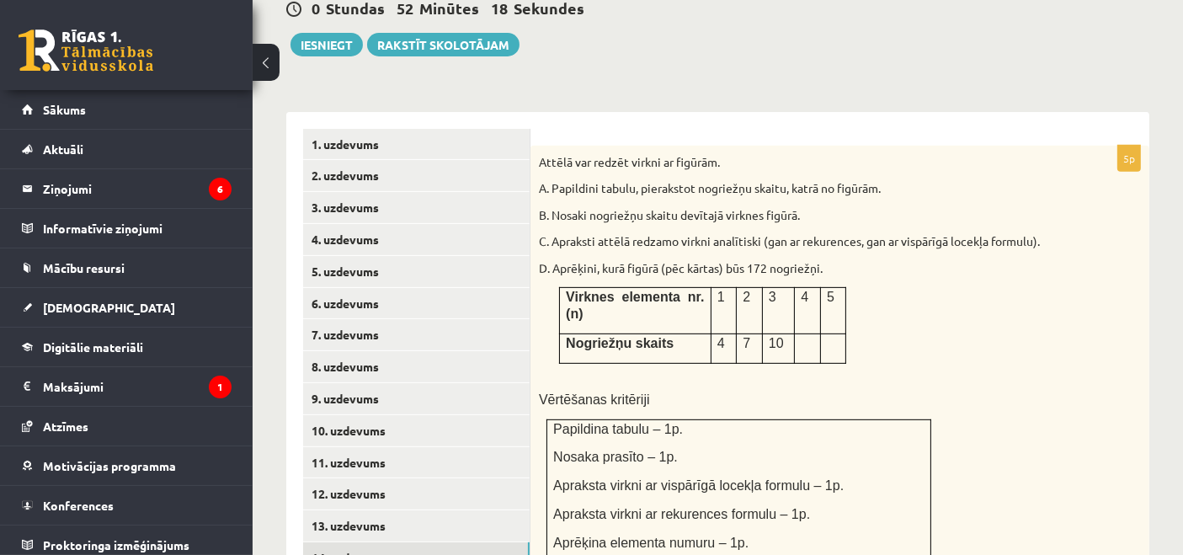
scroll to position [748, 0]
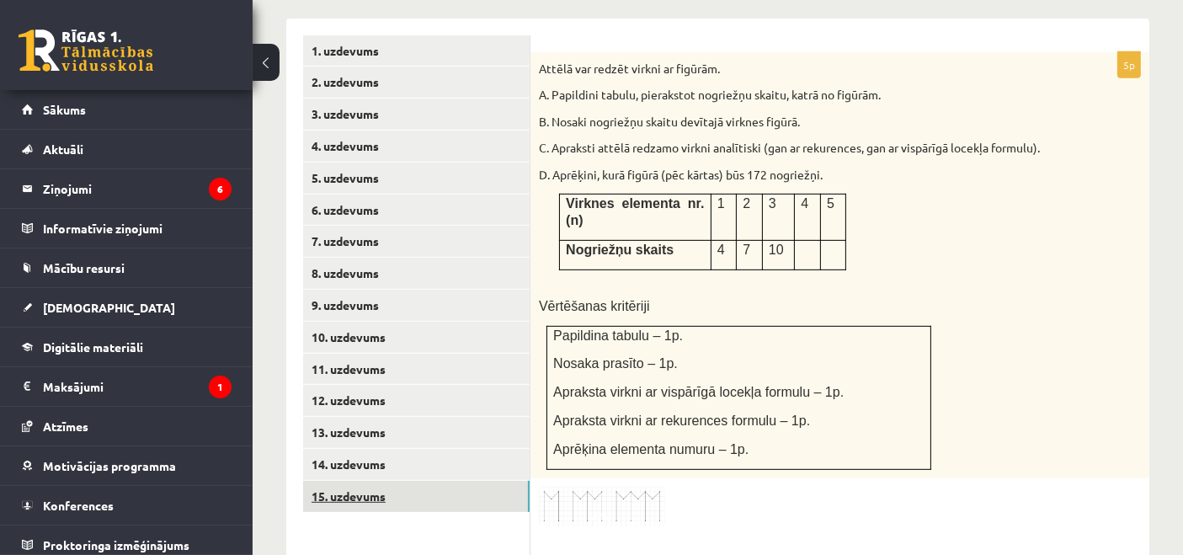
click at [338, 489] on link "15. uzdevums" at bounding box center [416, 496] width 227 height 31
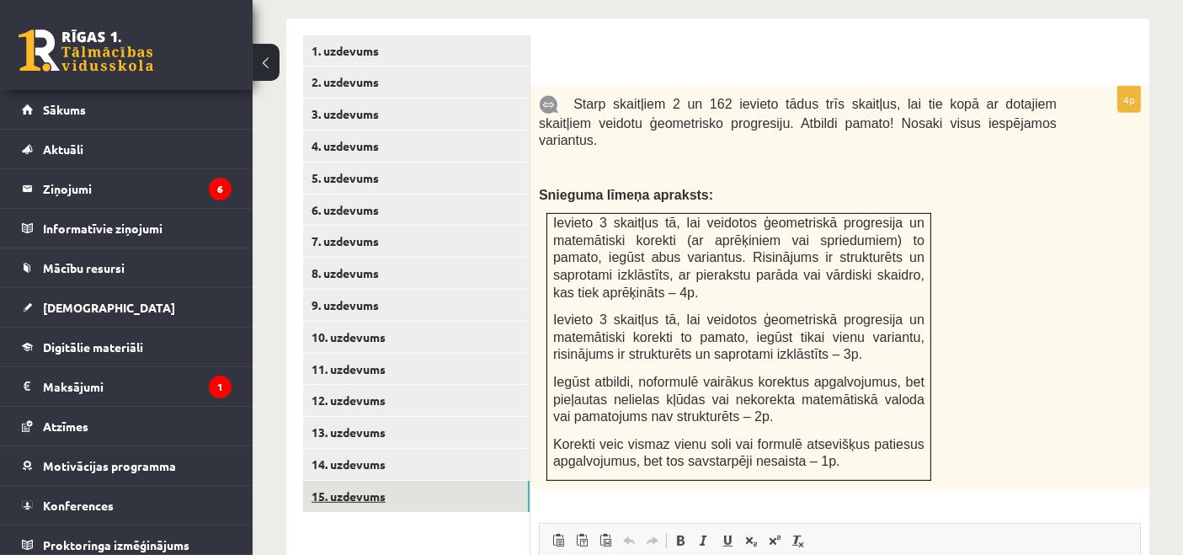
scroll to position [0, 0]
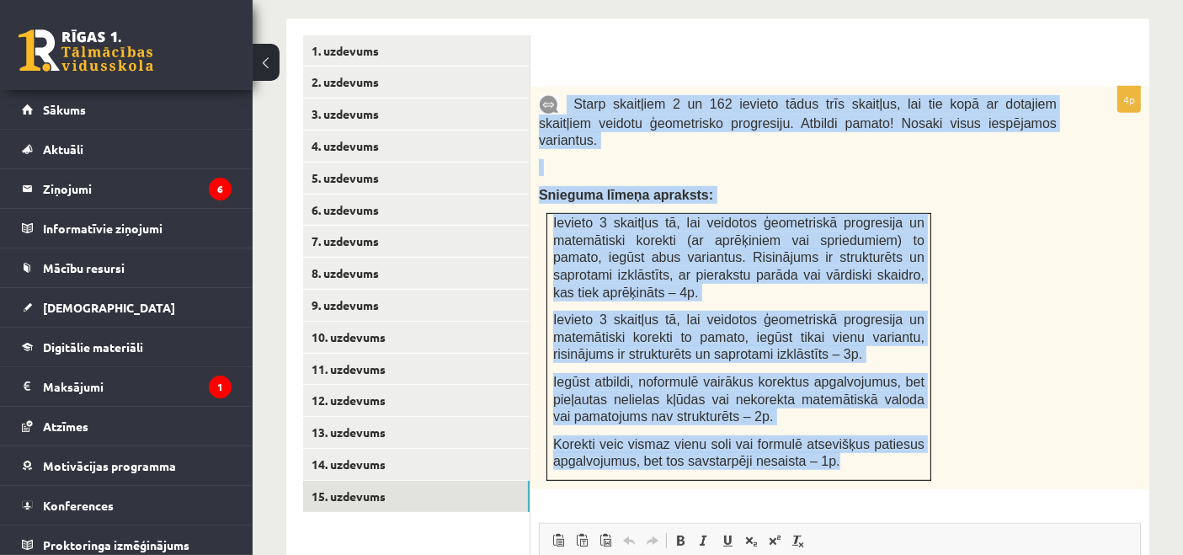
drag, startPoint x: 562, startPoint y: 78, endPoint x: 921, endPoint y: 441, distance: 510.4
click at [921, 441] on div "Starp skaitļiem 2 un 162 ievieto tādus trīs skaitļus, lai tie kopā ar dotajiem …" at bounding box center [840, 288] width 619 height 403
copy div "Starp skaitļiem 2 un 162 ievieto tādus trīs skaitļus, lai tie kopā ar dotajiem …"
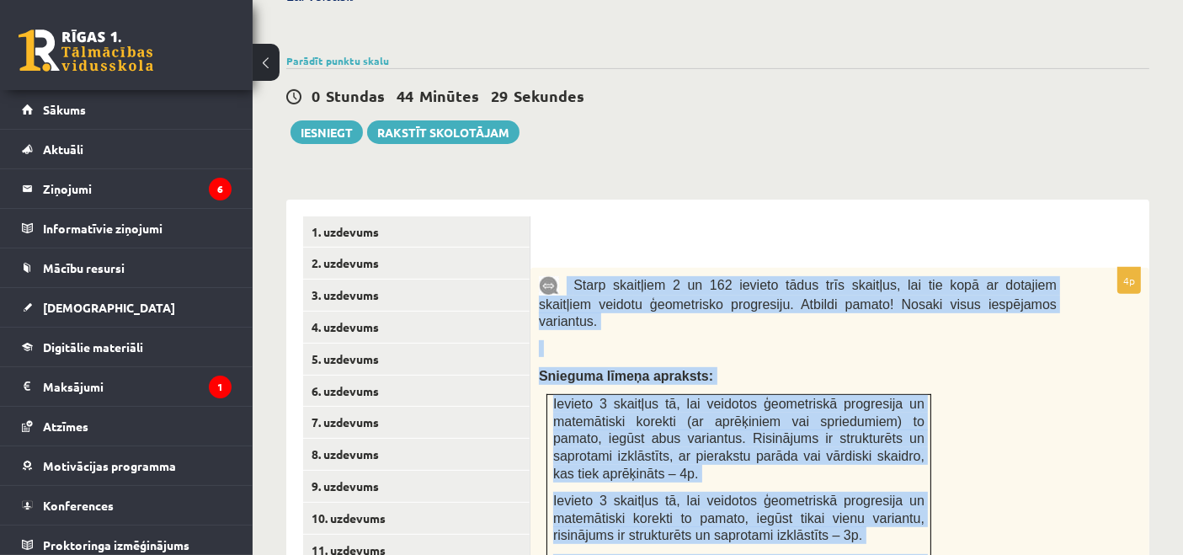
scroll to position [561, 0]
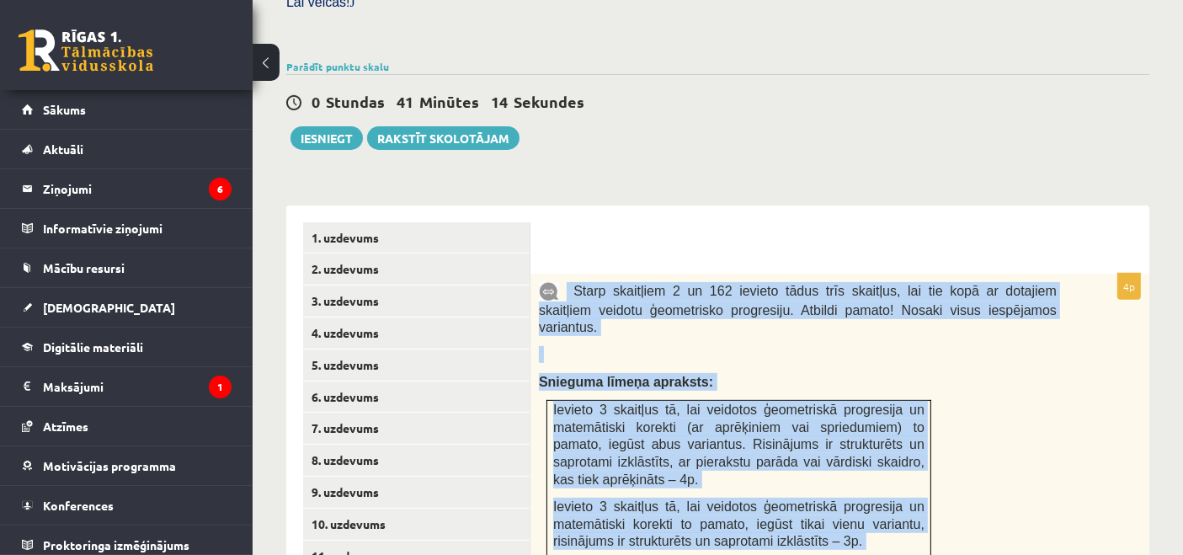
click at [730, 346] on p at bounding box center [798, 354] width 518 height 17
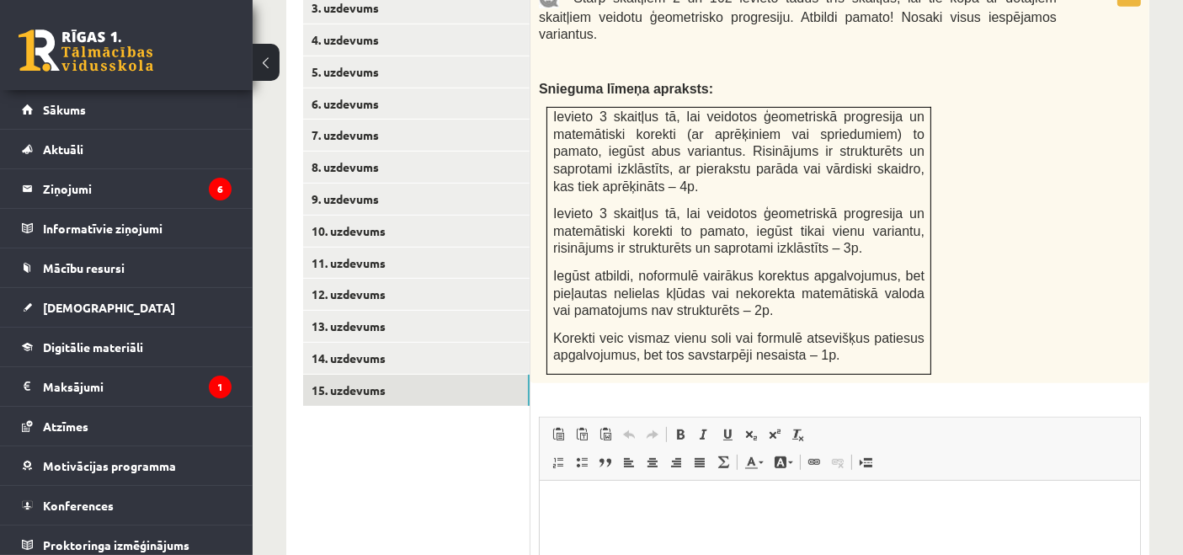
scroll to position [748, 0]
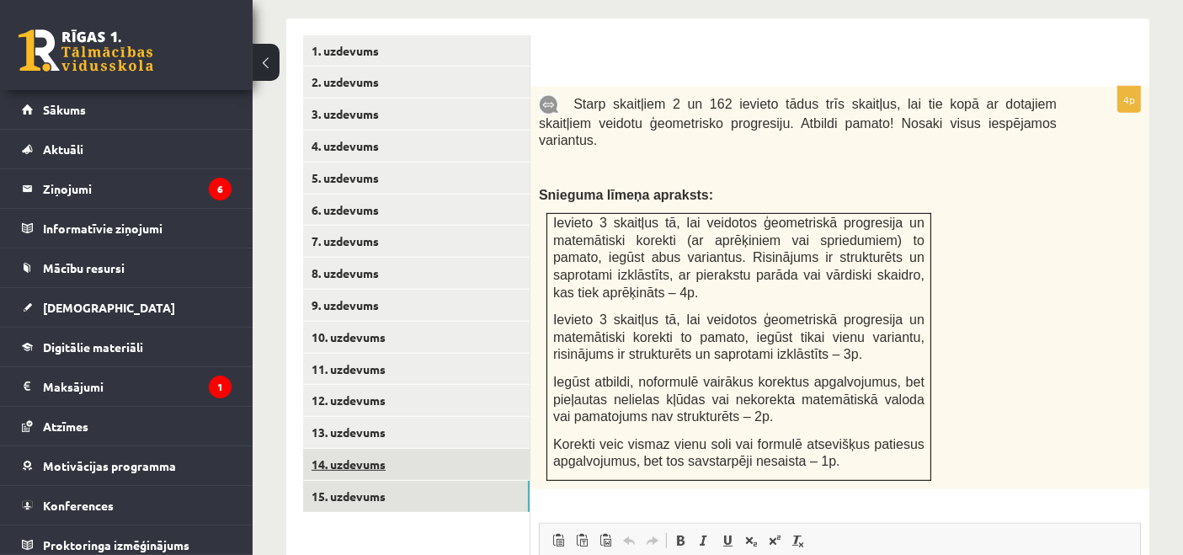
click at [368, 449] on link "14. uzdevums" at bounding box center [416, 464] width 227 height 31
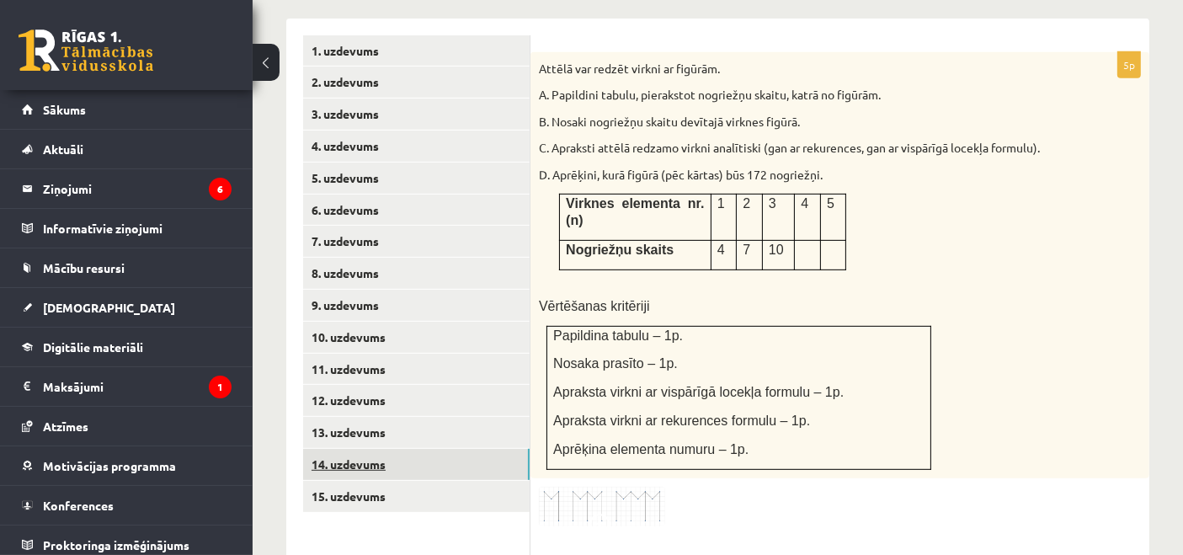
scroll to position [0, 0]
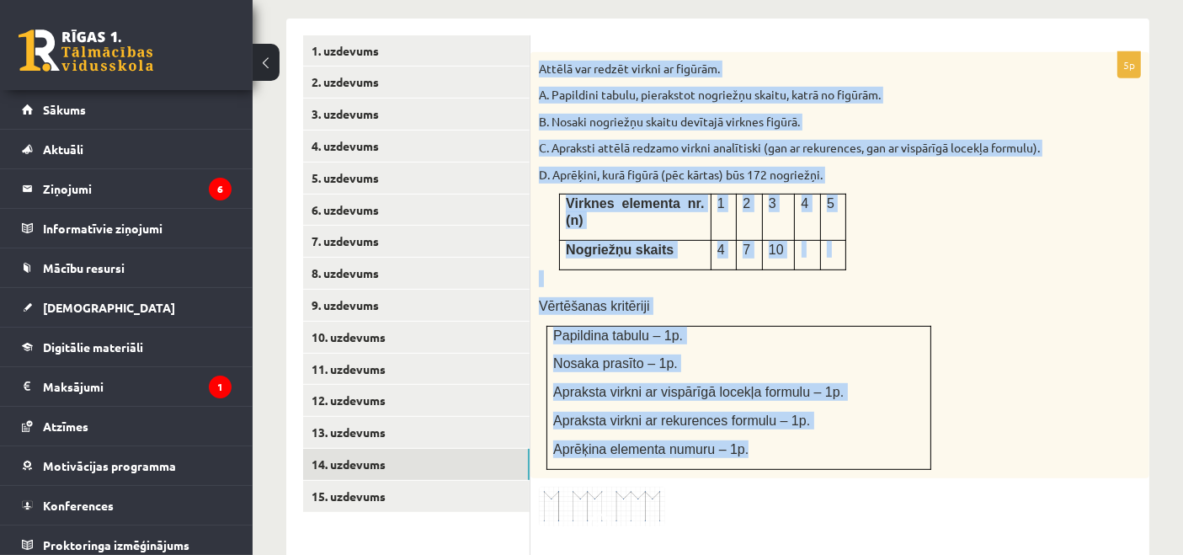
drag, startPoint x: 539, startPoint y: 45, endPoint x: 842, endPoint y: 409, distance: 474.3
click at [842, 409] on div "Attēlā var redzēt virkni ar figūrām. A. Papildini tabulu, pierakstot nogriežņu …" at bounding box center [840, 265] width 619 height 427
copy div "Attēlā var redzēt virkni ar figūrām. A. Papildini tabulu, pierakstot nogriežņu …"
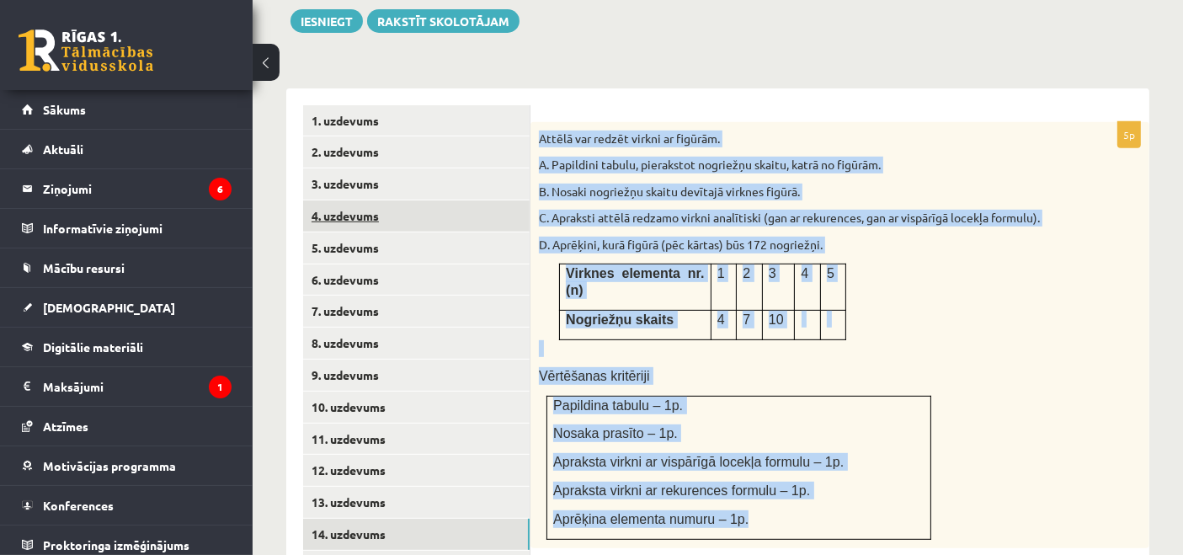
scroll to position [467, 0]
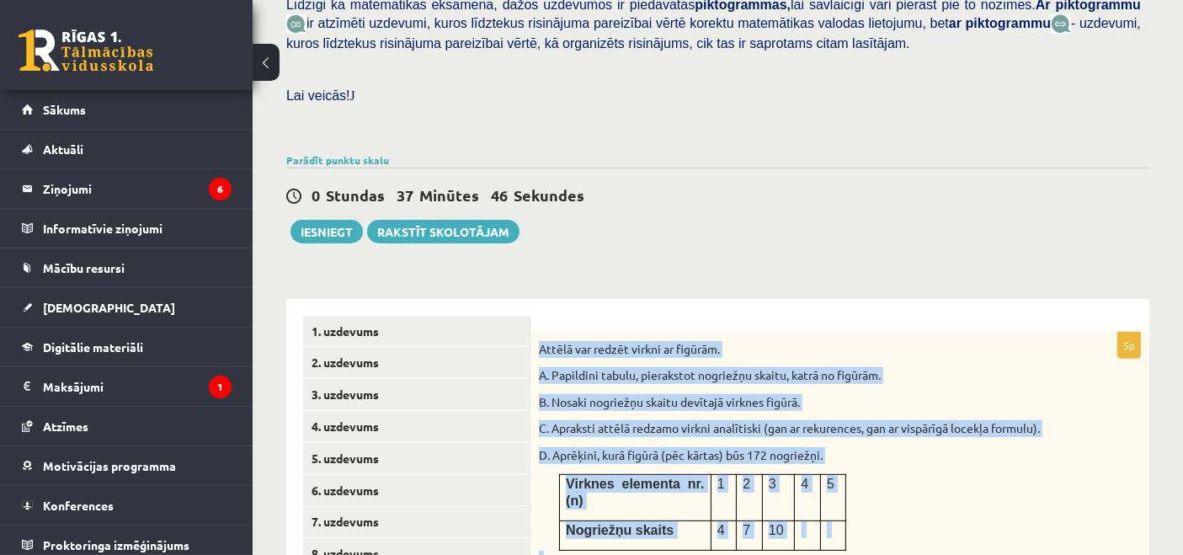
click at [585, 234] on div "Matemātika JK 12.b2 klase 1. ieskaite , Gunita Krieviņa (12.b2 JK klase) Pārbau…" at bounding box center [718, 419] width 931 height 1644
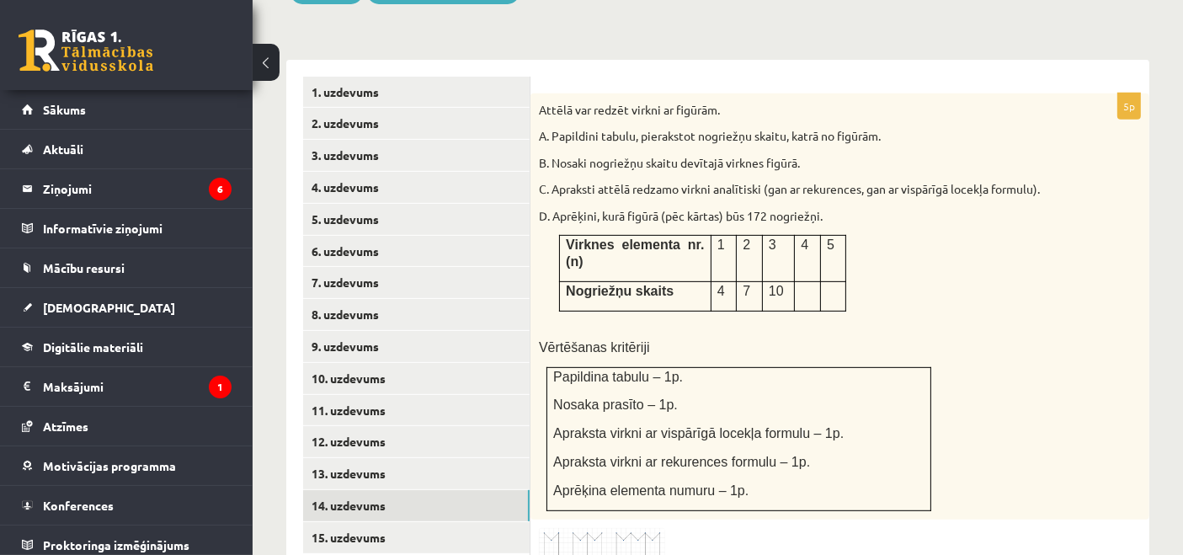
scroll to position [748, 0]
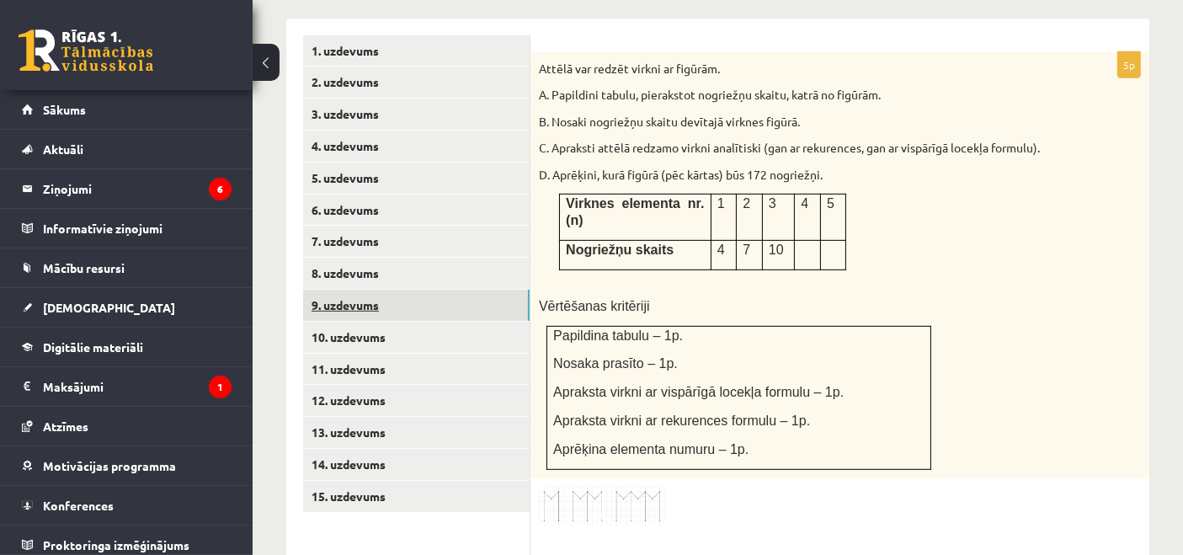
click at [387, 290] on link "9. uzdevums" at bounding box center [416, 305] width 227 height 31
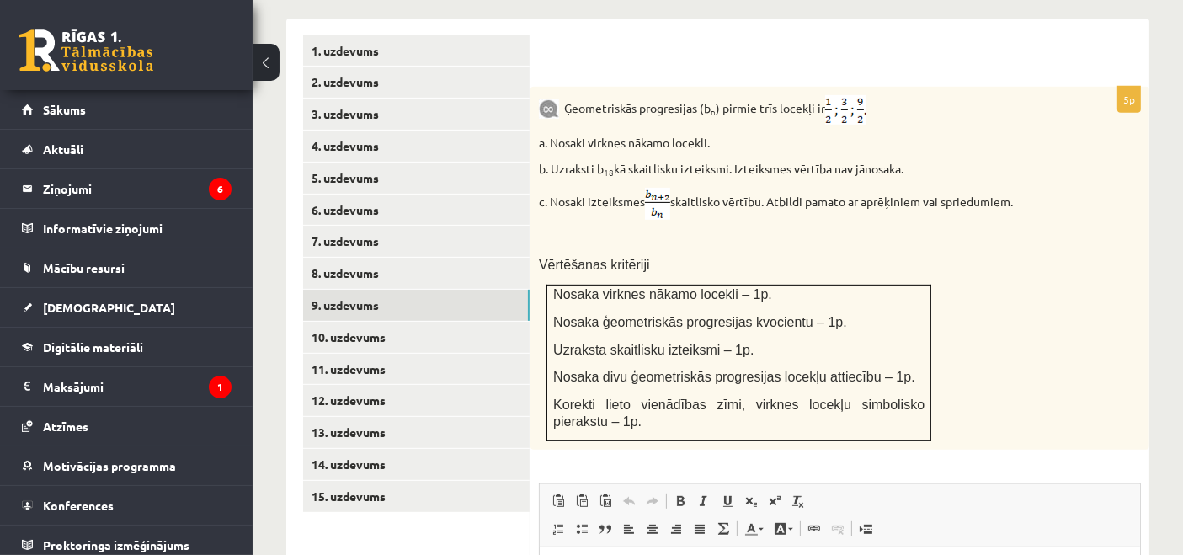
scroll to position [0, 0]
click at [453, 258] on link "8. uzdevums" at bounding box center [416, 273] width 227 height 31
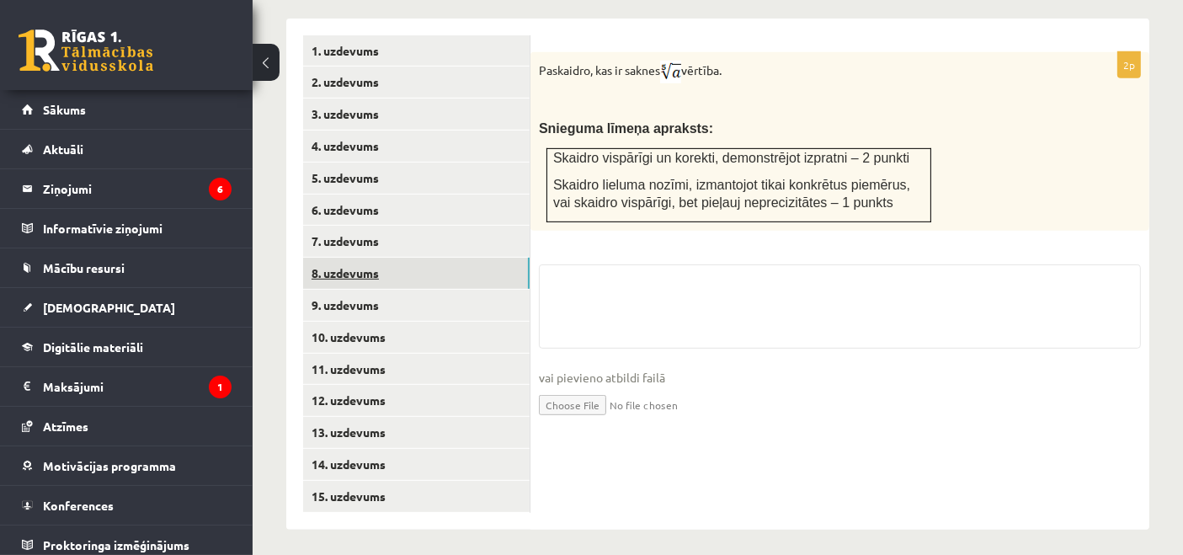
scroll to position [738, 0]
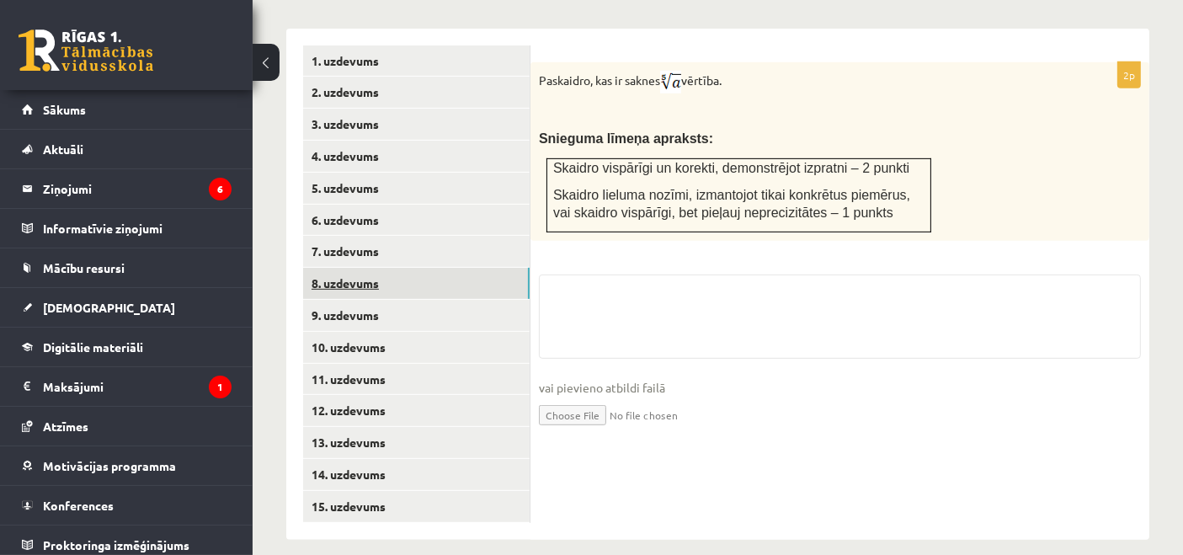
click at [448, 278] on ul "1. uzdevums 2. uzdevums 3. uzdevums 4. uzdevums 5. uzdevums 6. uzdevums 7. uzde…" at bounding box center [416, 284] width 227 height 478
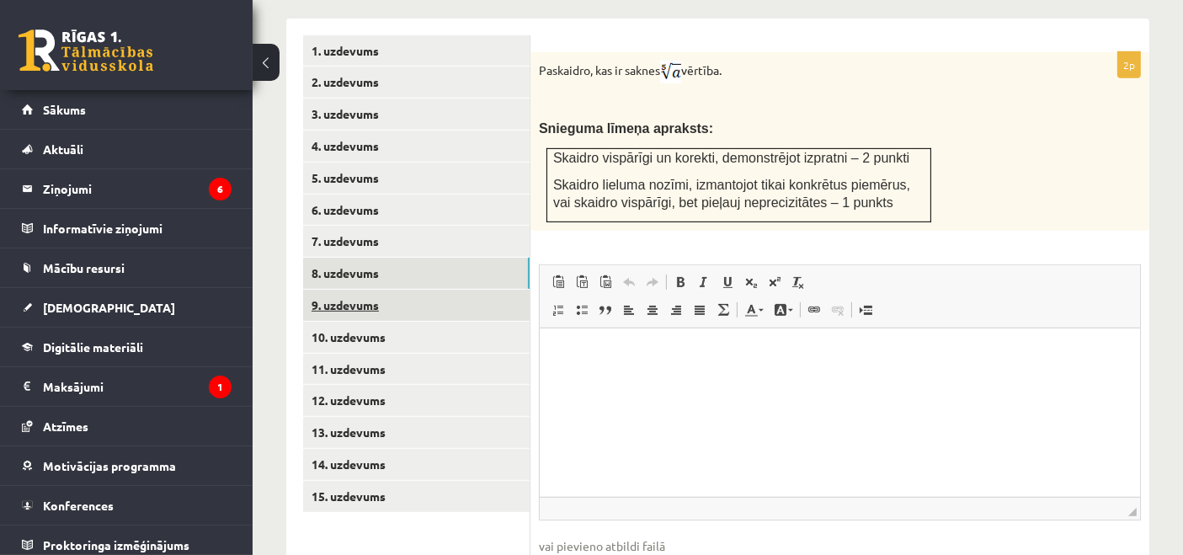
scroll to position [0, 0]
click at [447, 290] on link "9. uzdevums" at bounding box center [416, 305] width 227 height 31
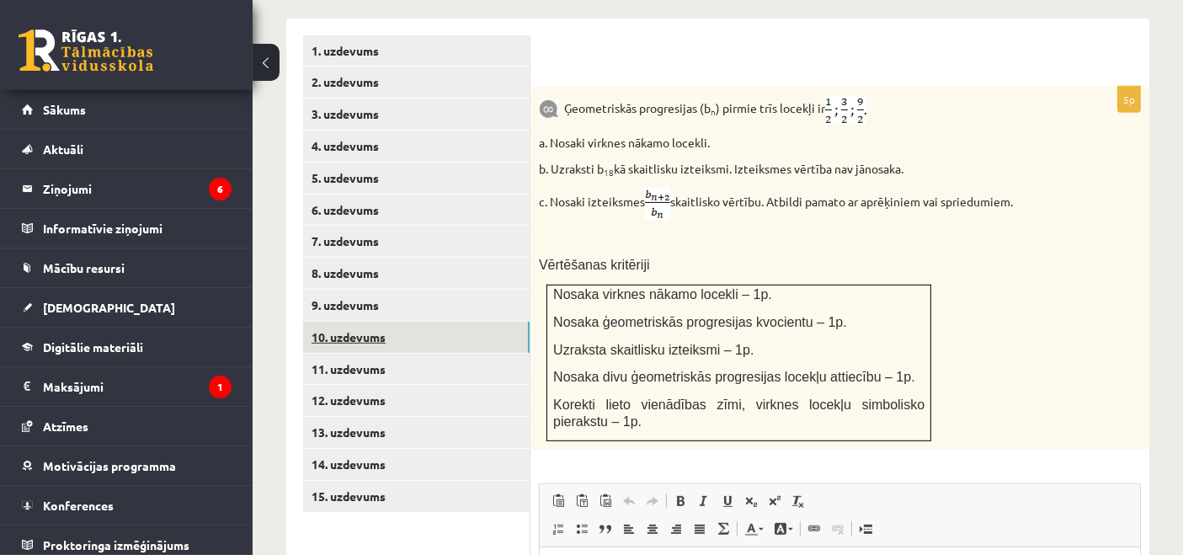
click at [478, 322] on link "10. uzdevums" at bounding box center [416, 337] width 227 height 31
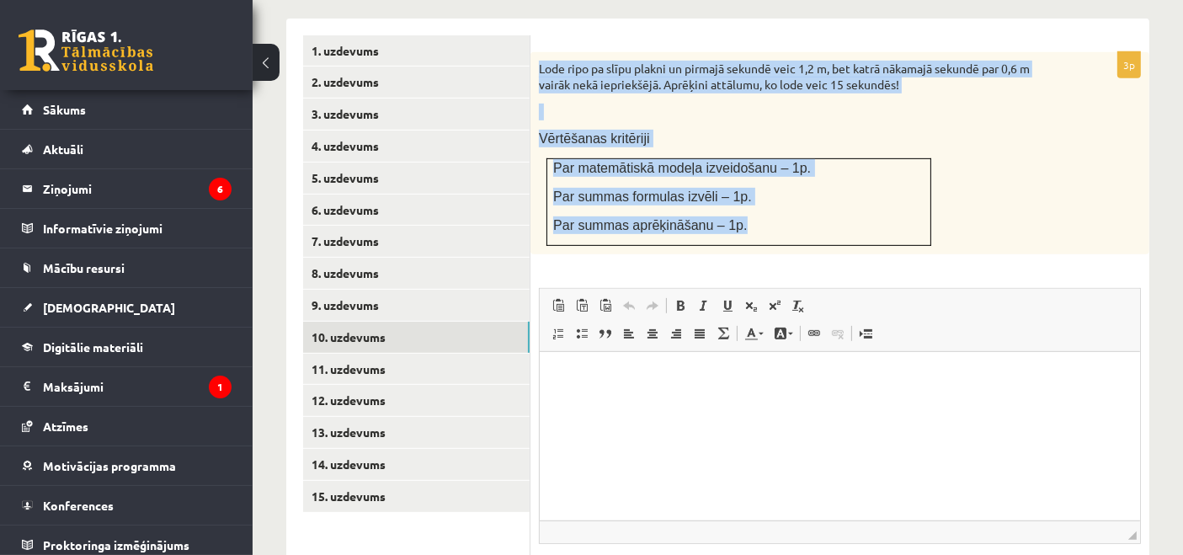
drag, startPoint x: 537, startPoint y: 51, endPoint x: 749, endPoint y: 194, distance: 254.9
click at [749, 194] on div "Lode ripo pa slīpu plakni un pirmajā sekundē veic 1,2 m, bet katrā nākamajā sek…" at bounding box center [840, 153] width 619 height 202
copy div "Lode ripo pa slīpu plakni un pirmajā sekundē veic 1,2 m, bet katrā nākamajā sek…"
click at [562, 232] on div "Lode ripo pa slīpu plakni un pirmajā sekundē veic 1,2 m, bet katrā nākamajā sek…" at bounding box center [840, 153] width 619 height 202
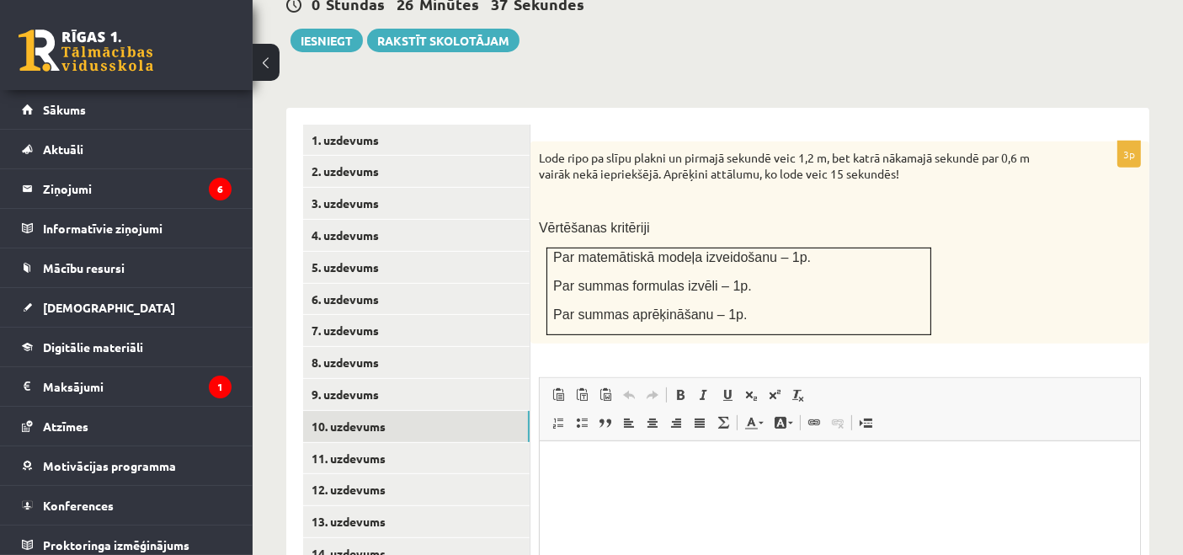
scroll to position [748, 0]
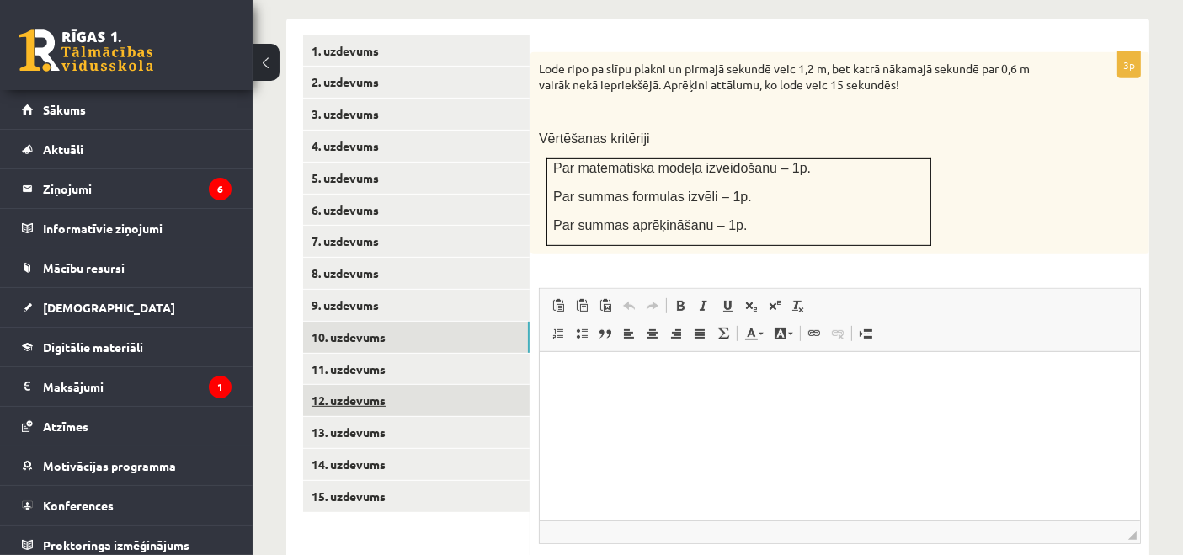
click at [360, 385] on link "12. uzdevums" at bounding box center [416, 400] width 227 height 31
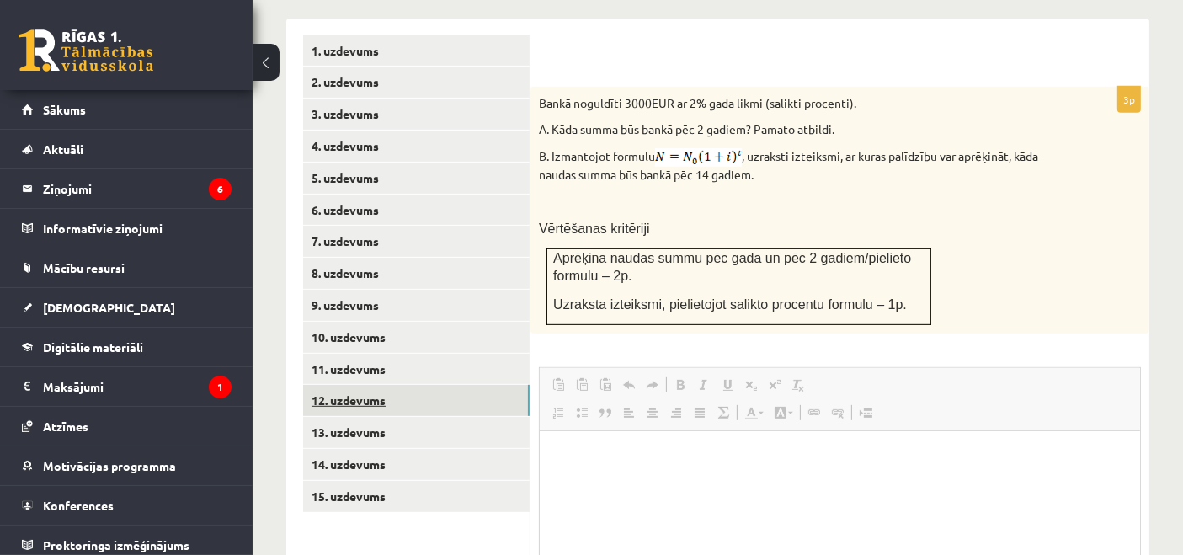
scroll to position [0, 0]
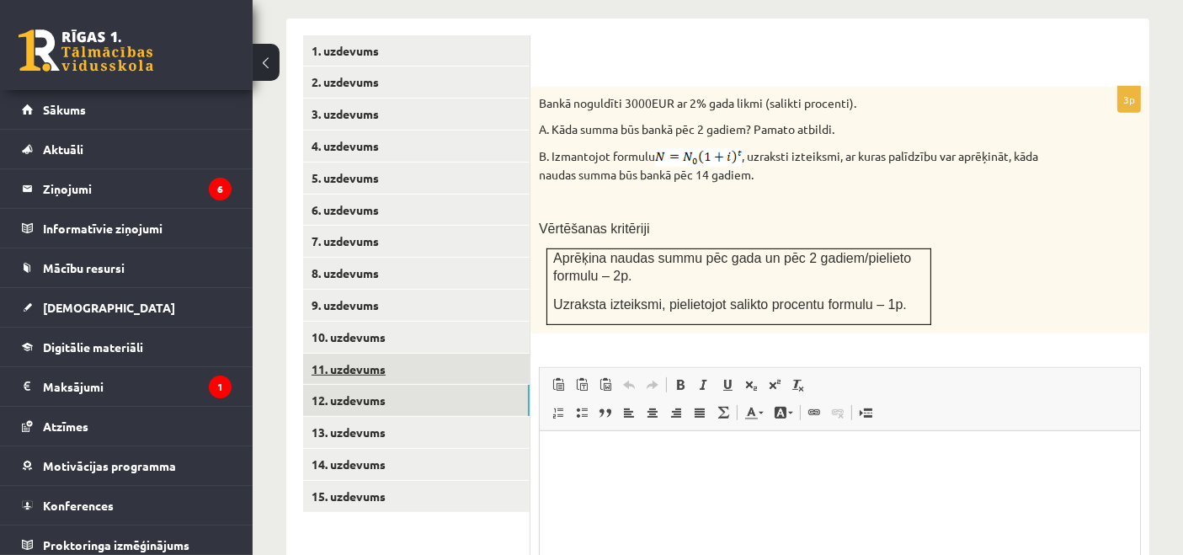
click at [367, 360] on link "11. uzdevums" at bounding box center [416, 369] width 227 height 31
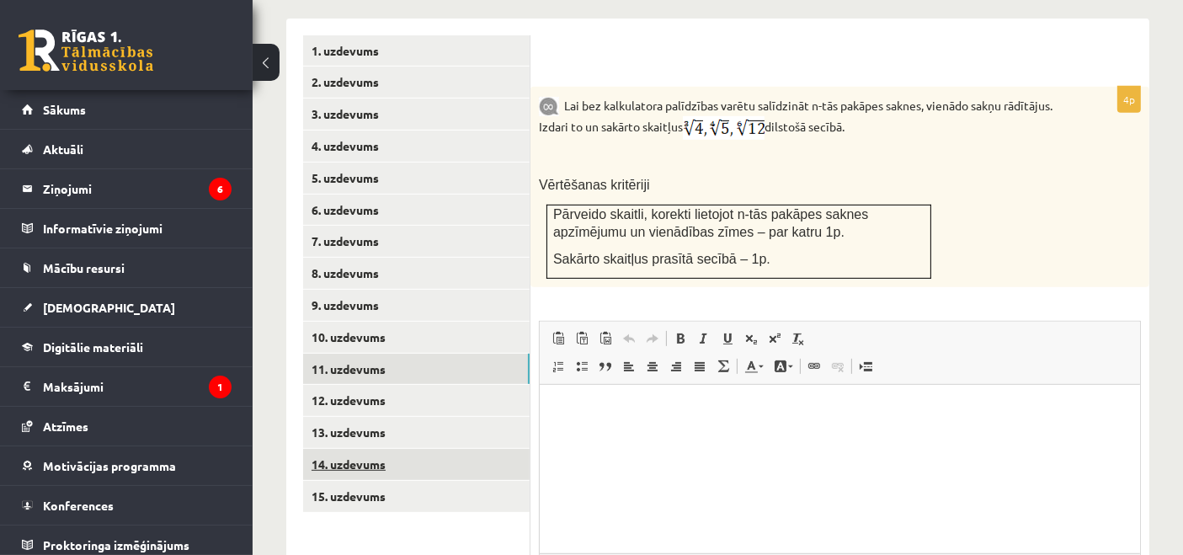
click at [376, 449] on link "14. uzdevums" at bounding box center [416, 464] width 227 height 31
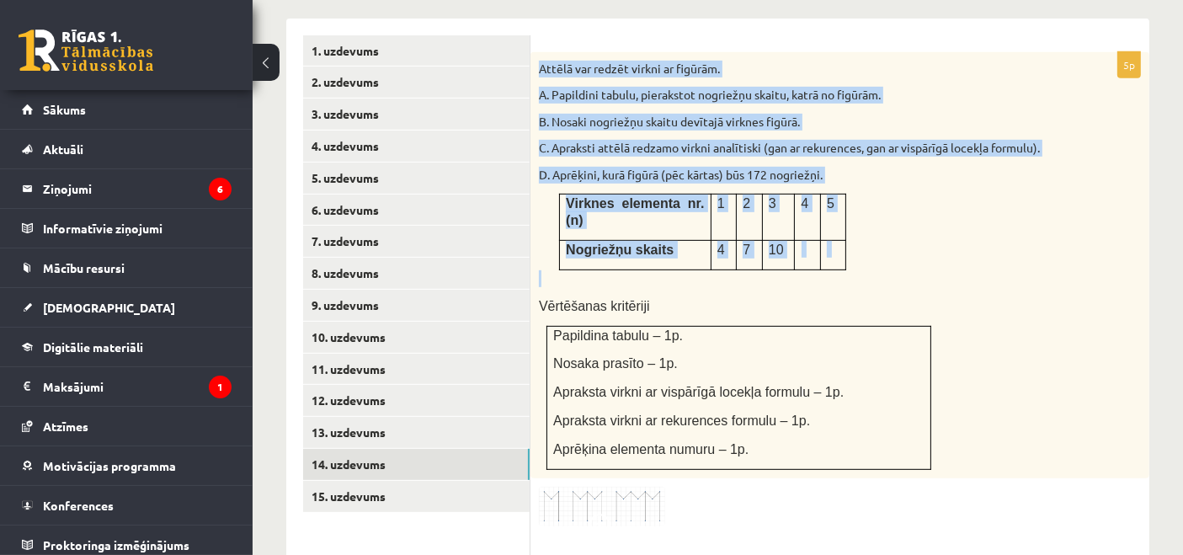
drag, startPoint x: 536, startPoint y: 44, endPoint x: 788, endPoint y: 248, distance: 324.0
click at [788, 248] on div "Attēlā var redzēt virkni ar figūrām. A. Papildini tabulu, pierakstot nogriežņu …" at bounding box center [840, 265] width 619 height 427
copy div "Attēlā var redzēt virkni ar figūrām. A. Papildini tabulu, pierakstot nogriežņu …"
click at [861, 270] on p at bounding box center [798, 278] width 518 height 17
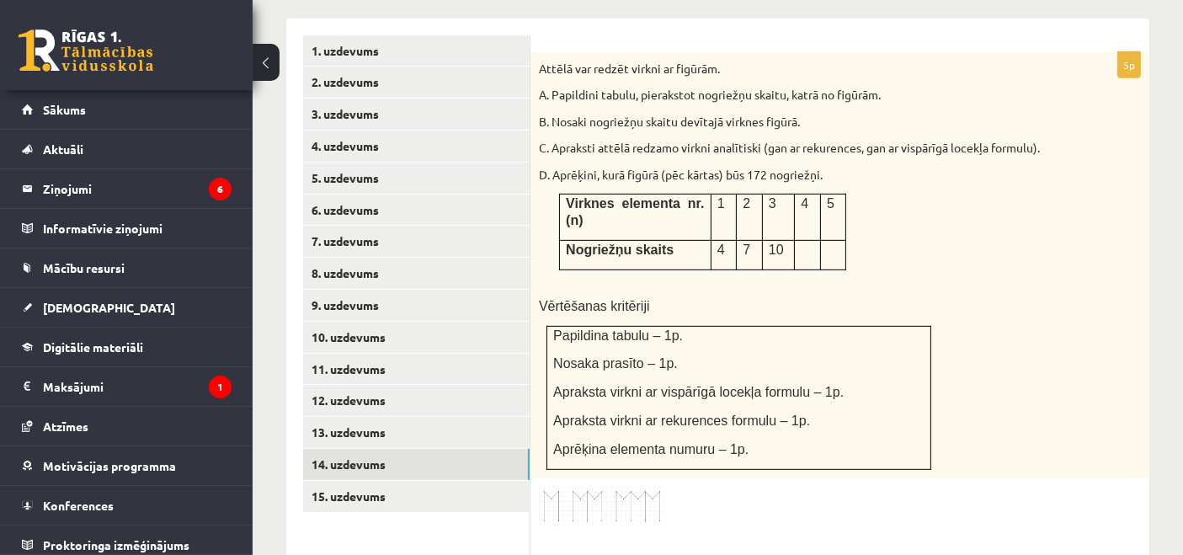
scroll to position [1119, 0]
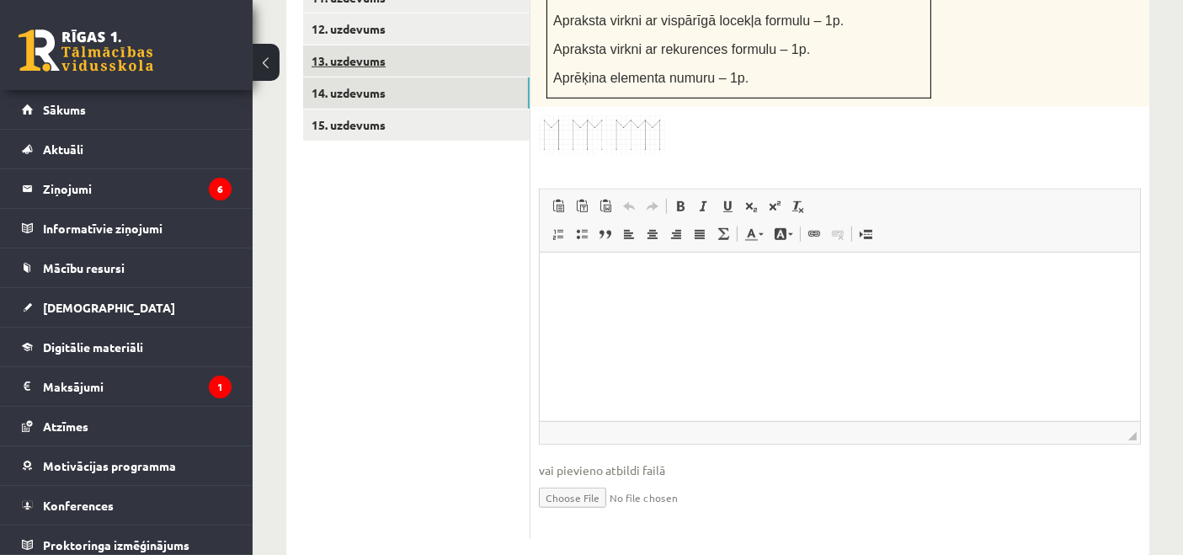
click at [448, 113] on ul "1. uzdevums 2. uzdevums 3. uzdevums 4. uzdevums 5. uzdevums 6. uzdevums 7. uzde…" at bounding box center [416, 101] width 227 height 875
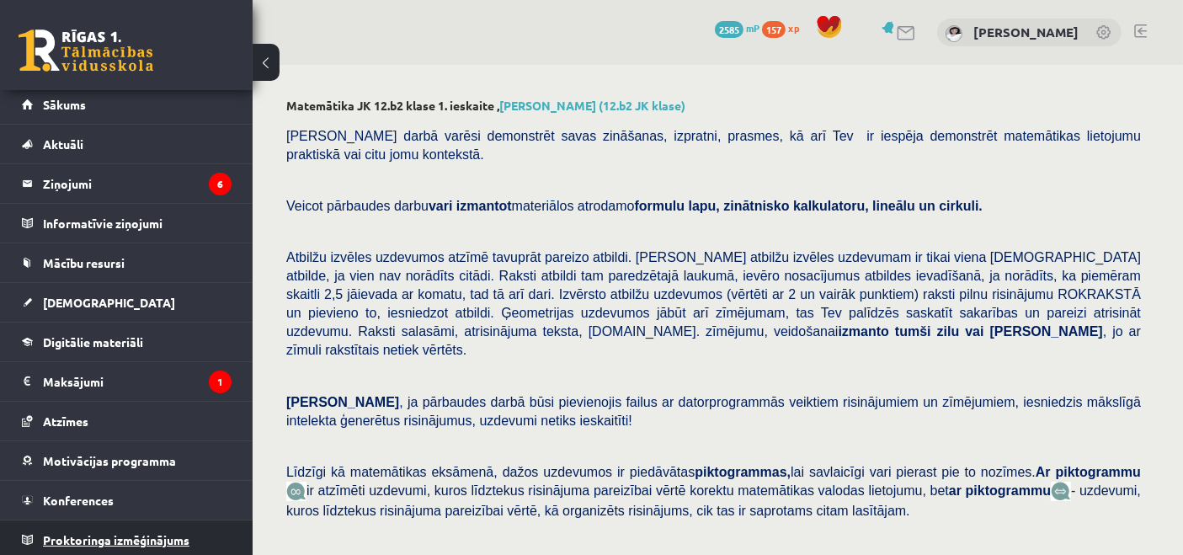
scroll to position [6, 0]
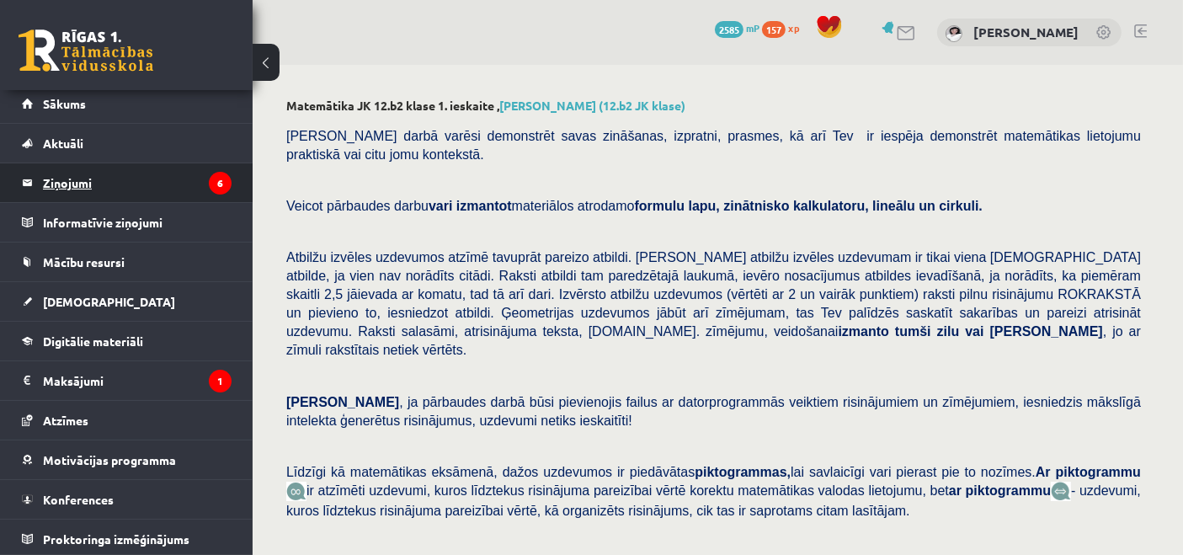
click at [183, 190] on legend "Ziņojumi 6" at bounding box center [137, 182] width 189 height 39
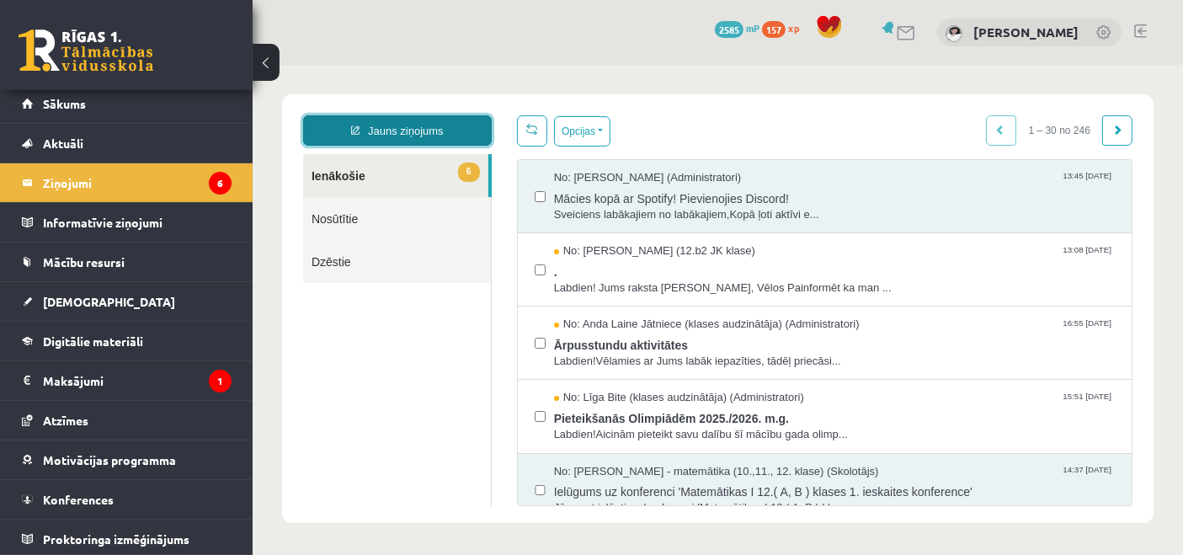
click at [458, 135] on link "Jauns ziņojums" at bounding box center [396, 130] width 189 height 30
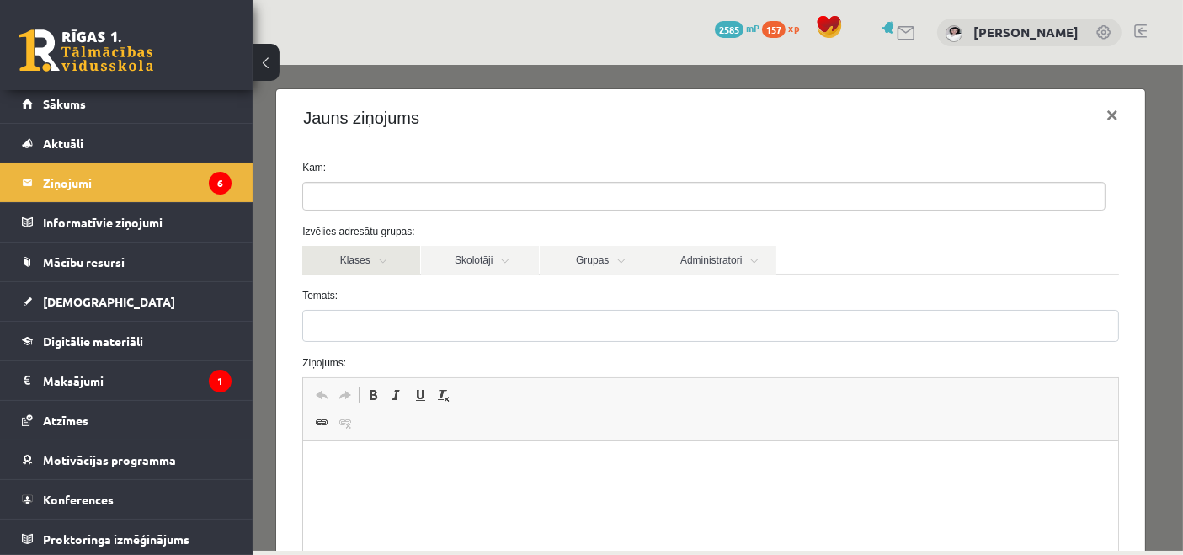
click at [398, 254] on link "Klases" at bounding box center [361, 259] width 118 height 29
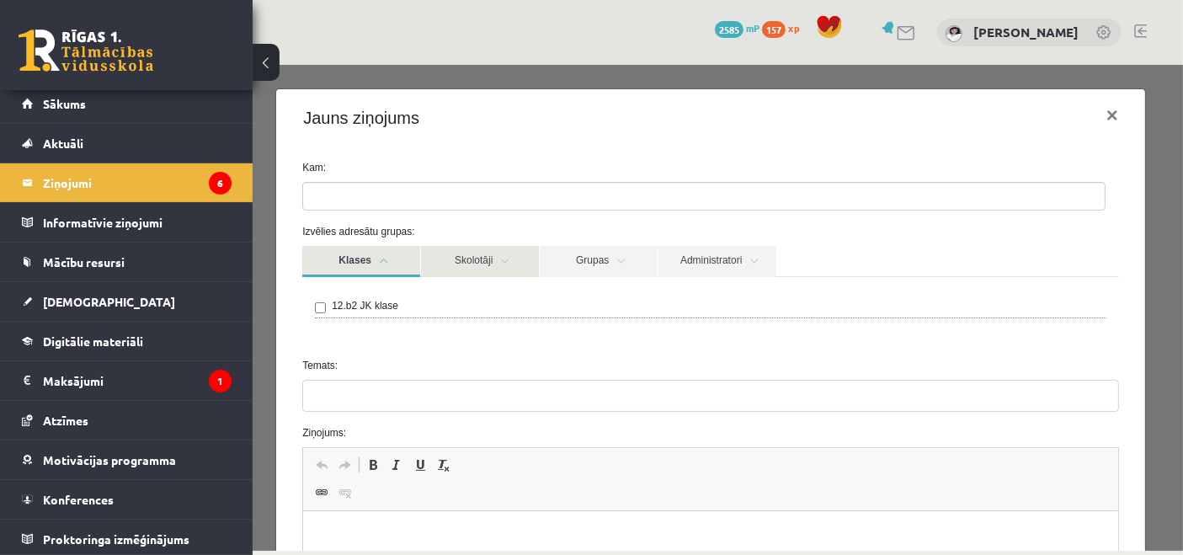
click at [437, 254] on link "Skolotāji" at bounding box center [479, 260] width 118 height 31
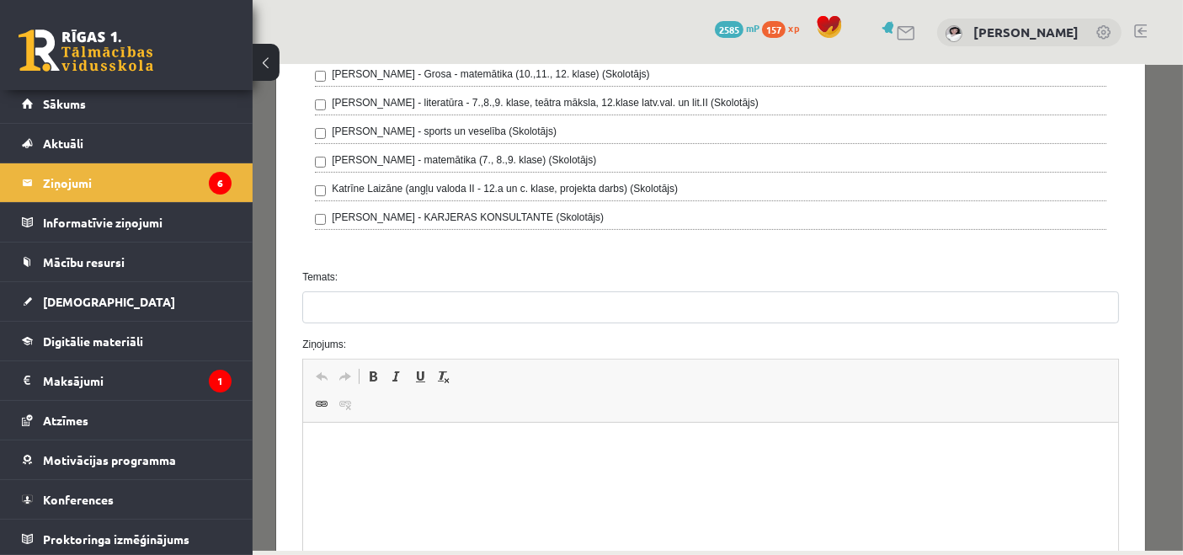
scroll to position [467, 0]
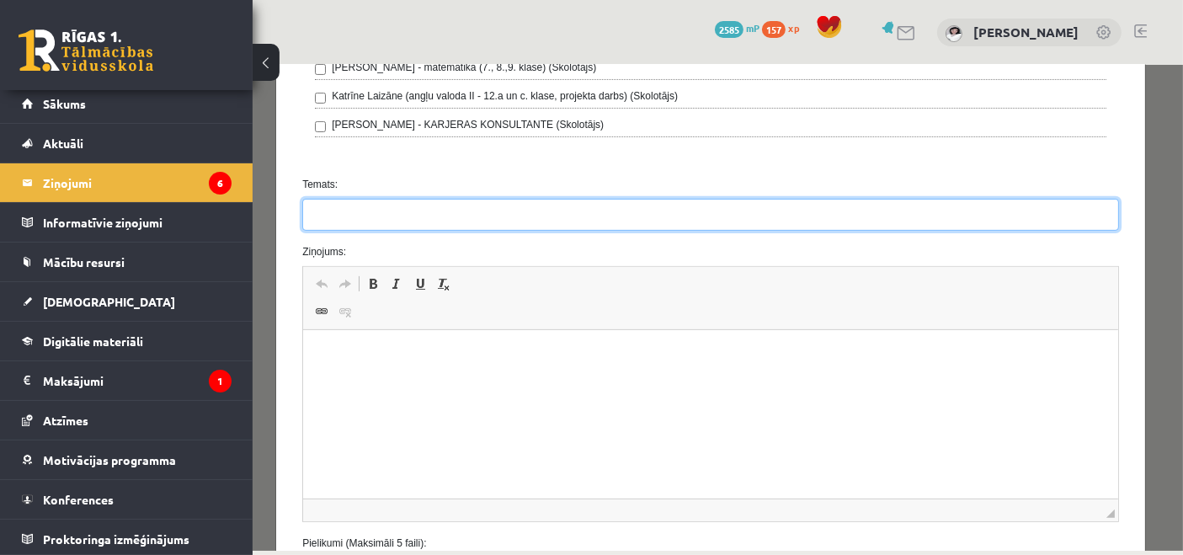
click at [403, 214] on input "Temats:" at bounding box center [710, 214] width 817 height 32
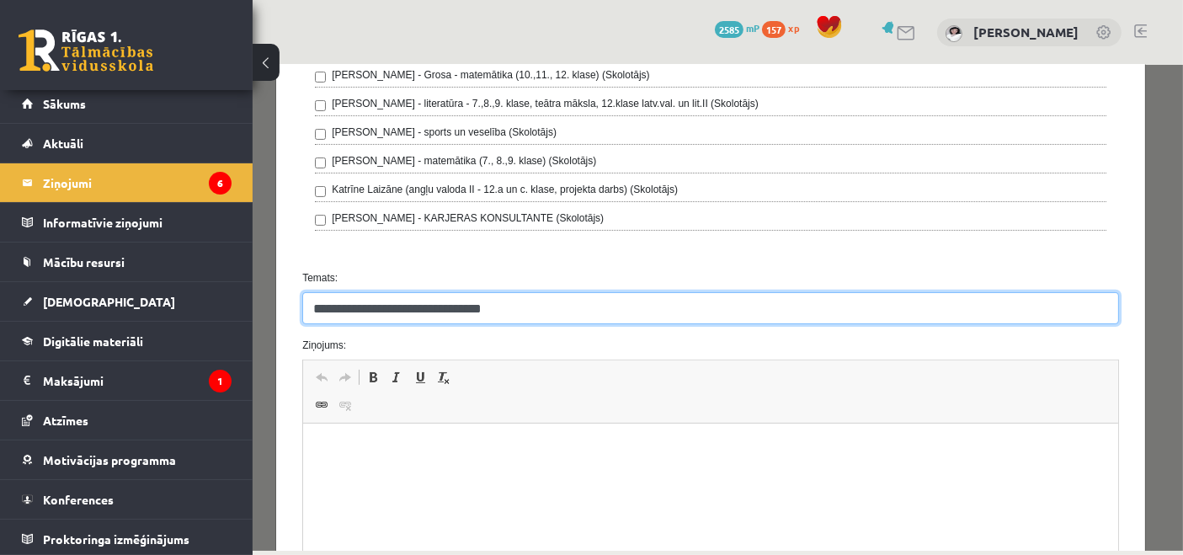
click at [463, 312] on input "**********" at bounding box center [710, 307] width 817 height 32
click at [658, 298] on input "**********" at bounding box center [710, 307] width 817 height 32
type input "**********"
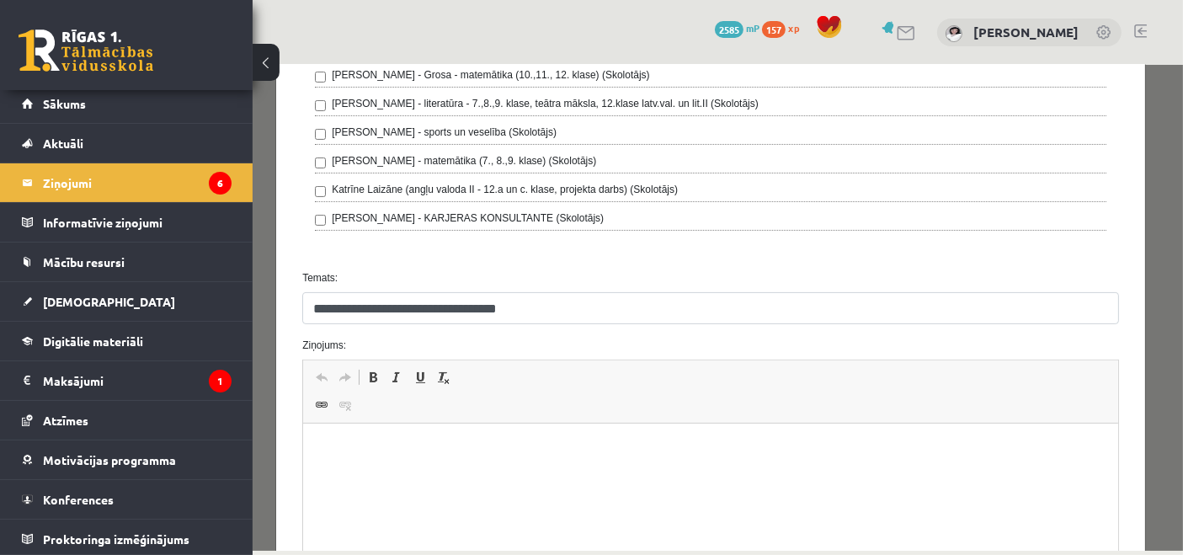
click at [479, 453] on p "Bagātinātā teksta redaktors, wiswyg-editor-47024772949720-1757949394-650" at bounding box center [711, 450] width 782 height 18
click at [366, 452] on p "**********" at bounding box center [704, 450] width 769 height 18
click at [355, 458] on html "**********" at bounding box center [710, 449] width 815 height 51
click at [328, 484] on p "**********" at bounding box center [704, 478] width 769 height 18
click at [613, 484] on p "**********" at bounding box center [704, 478] width 769 height 18
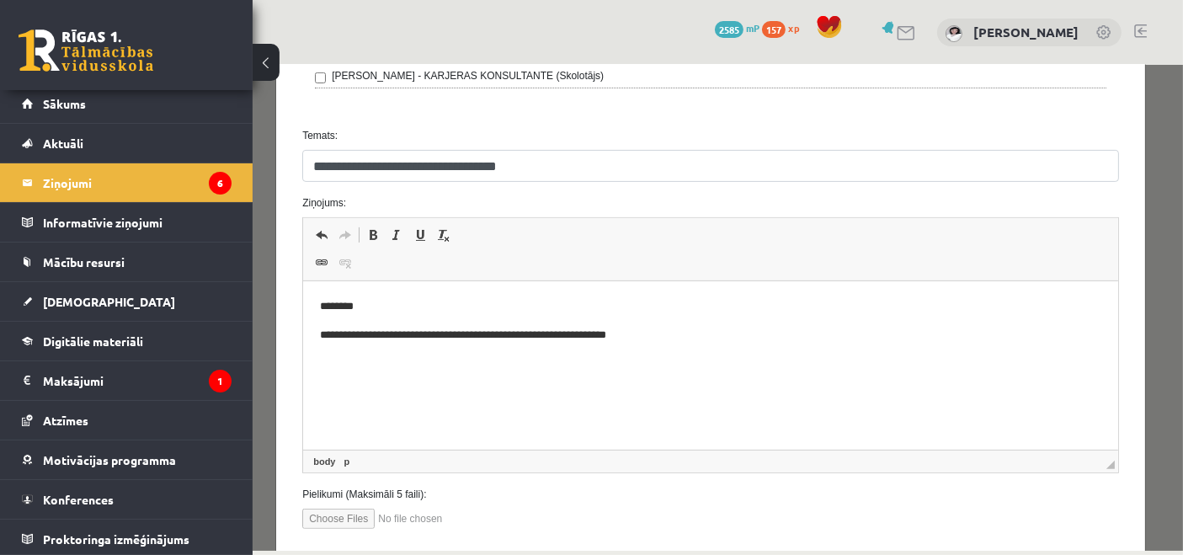
scroll to position [610, 0]
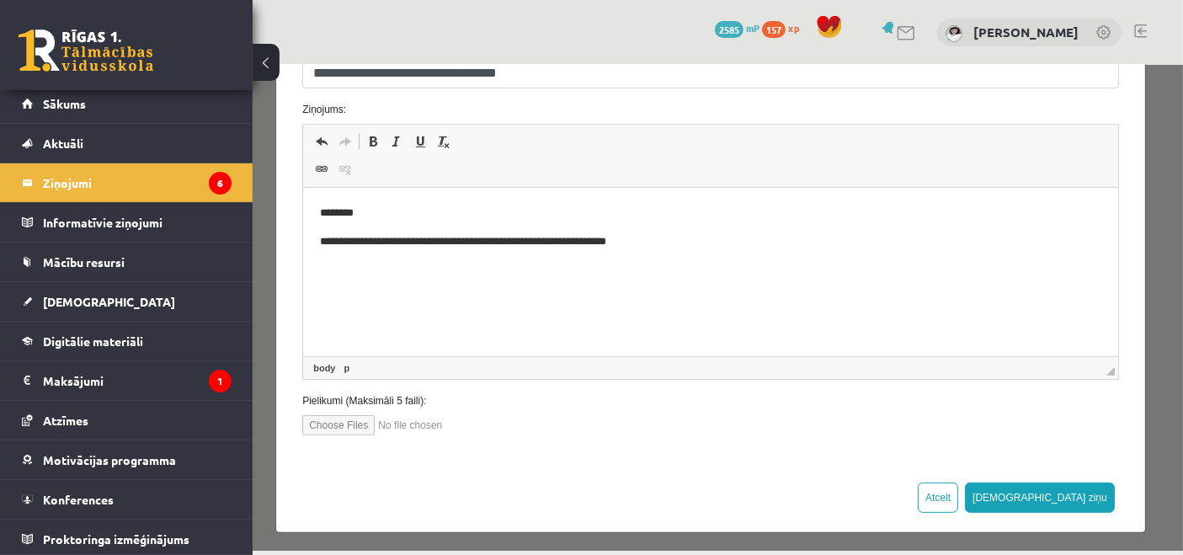
click at [444, 267] on html "**********" at bounding box center [710, 227] width 815 height 79
click at [722, 259] on html "**********" at bounding box center [710, 227] width 815 height 79
click at [683, 267] on html "**********" at bounding box center [710, 227] width 815 height 79
click at [357, 419] on input "file" at bounding box center [397, 424] width 191 height 20
click at [356, 415] on input "file" at bounding box center [397, 424] width 191 height 20
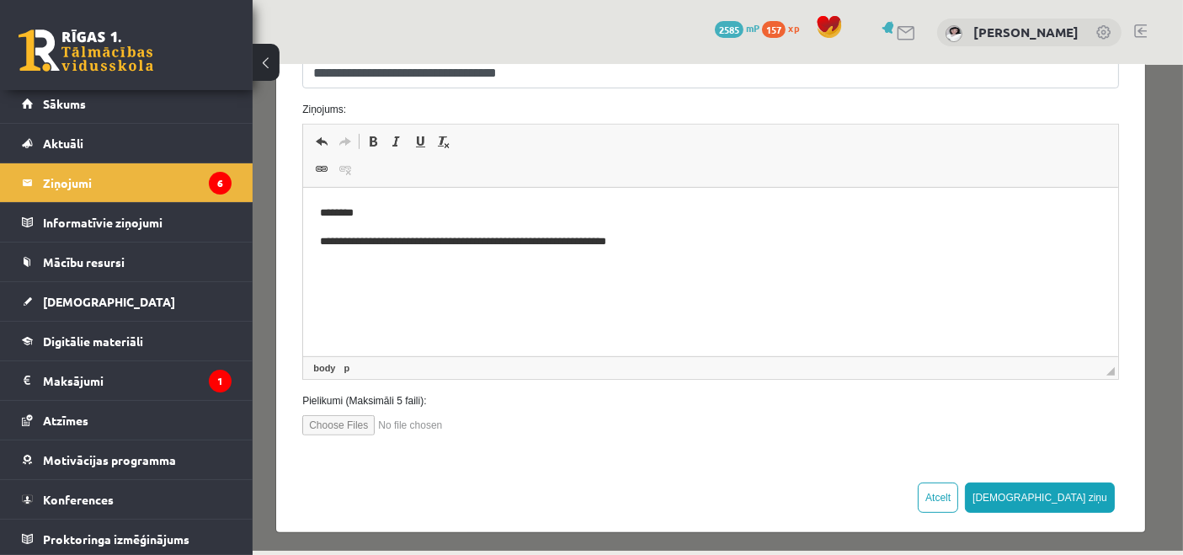
click at [309, 421] on input "file" at bounding box center [397, 424] width 191 height 20
click at [351, 416] on input "file" at bounding box center [397, 424] width 191 height 20
click at [431, 418] on input "file" at bounding box center [397, 424] width 191 height 20
type input "**********"
click at [481, 417] on input "file" at bounding box center [397, 424] width 191 height 20
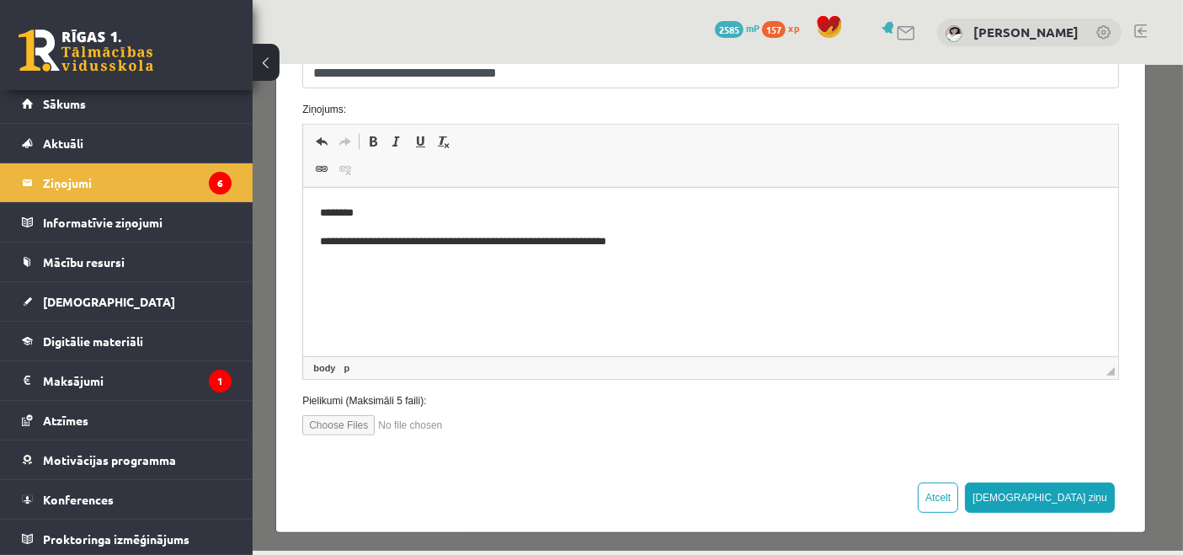
click at [353, 428] on input "file" at bounding box center [397, 424] width 191 height 20
type input "**********"
click at [391, 419] on input "file" at bounding box center [397, 424] width 191 height 20
click at [424, 424] on input "file" at bounding box center [397, 424] width 191 height 20
click at [328, 423] on input "file" at bounding box center [397, 424] width 191 height 20
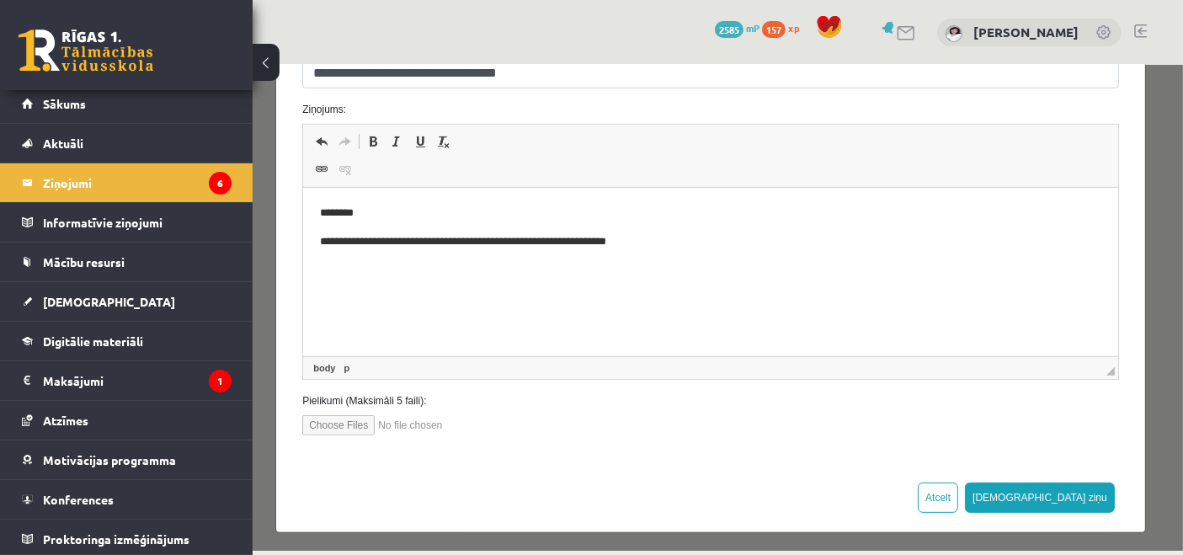
type input "**********"
click at [354, 420] on input "file" at bounding box center [397, 424] width 191 height 20
click at [423, 424] on input "file" at bounding box center [397, 424] width 191 height 20
click at [365, 420] on input "file" at bounding box center [397, 424] width 191 height 20
type input "**********"
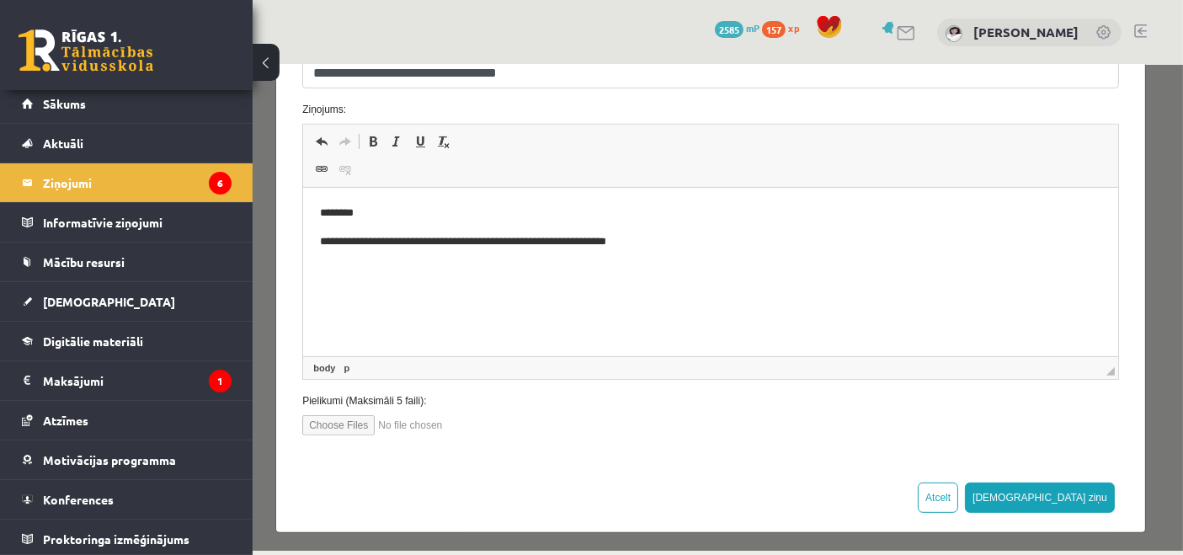
click at [360, 407] on div "Pielikumi (Maksimāli 5 faili):" at bounding box center [710, 413] width 842 height 42
click at [362, 425] on input "file" at bounding box center [397, 424] width 191 height 20
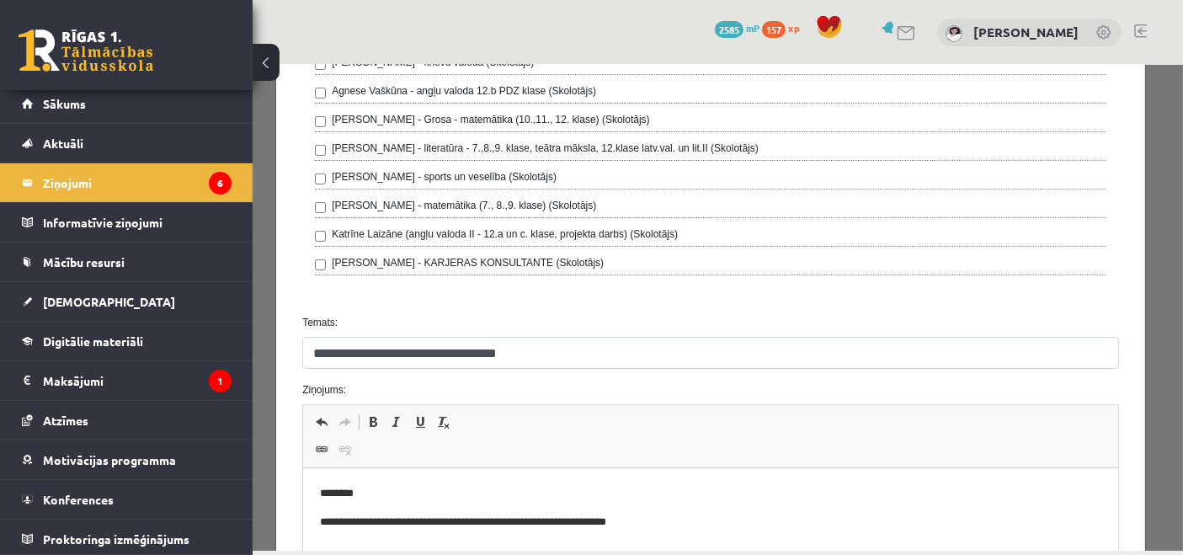
scroll to position [329, 0]
click at [321, 451] on span at bounding box center [320, 448] width 13 height 13
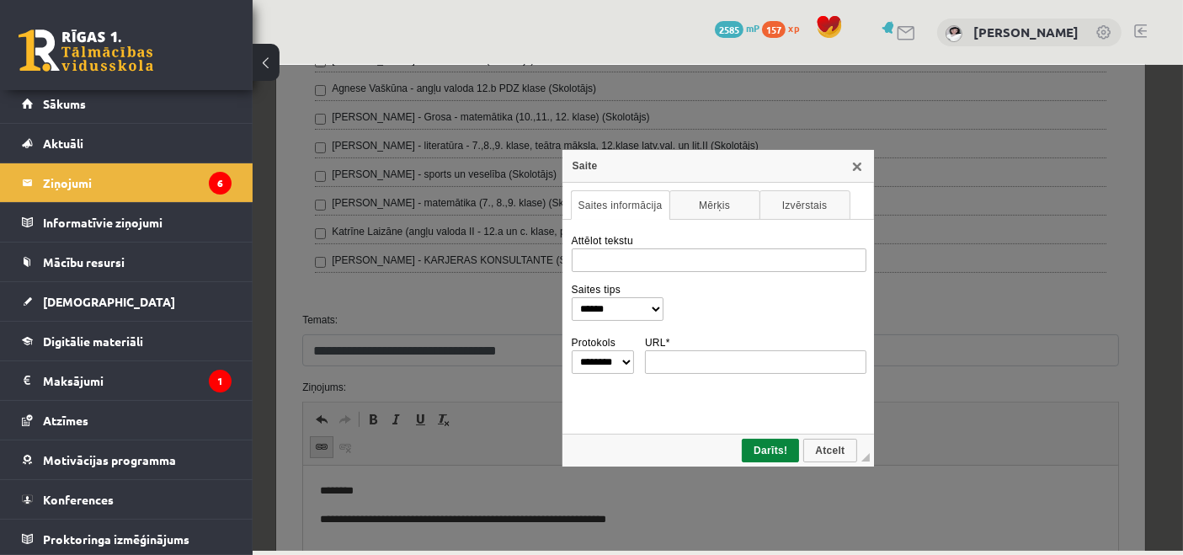
scroll to position [0, 0]
click at [860, 163] on link "X" at bounding box center [856, 164] width 13 height 13
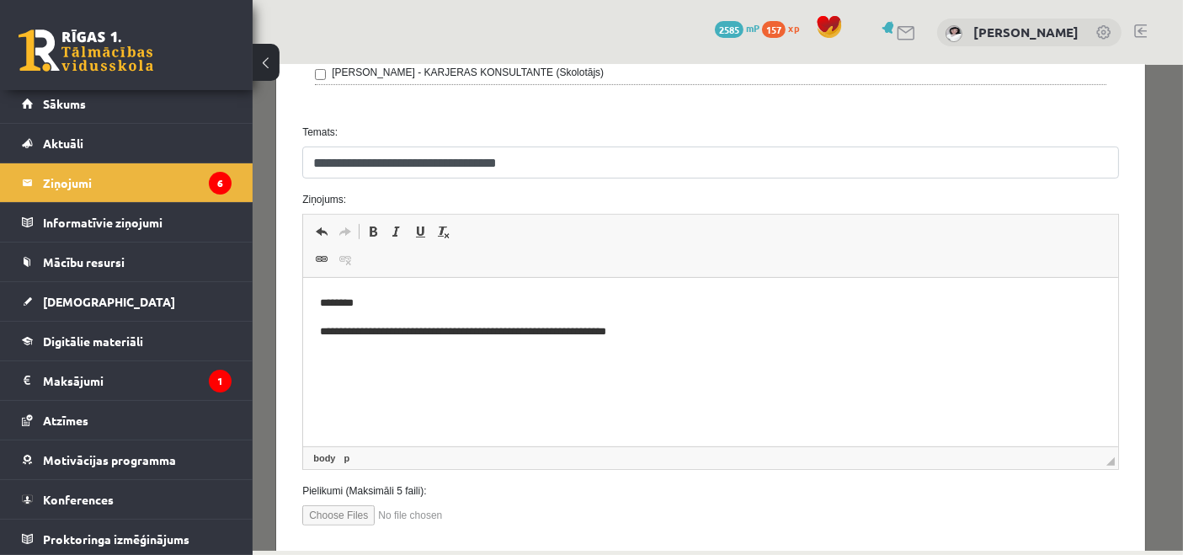
scroll to position [610, 0]
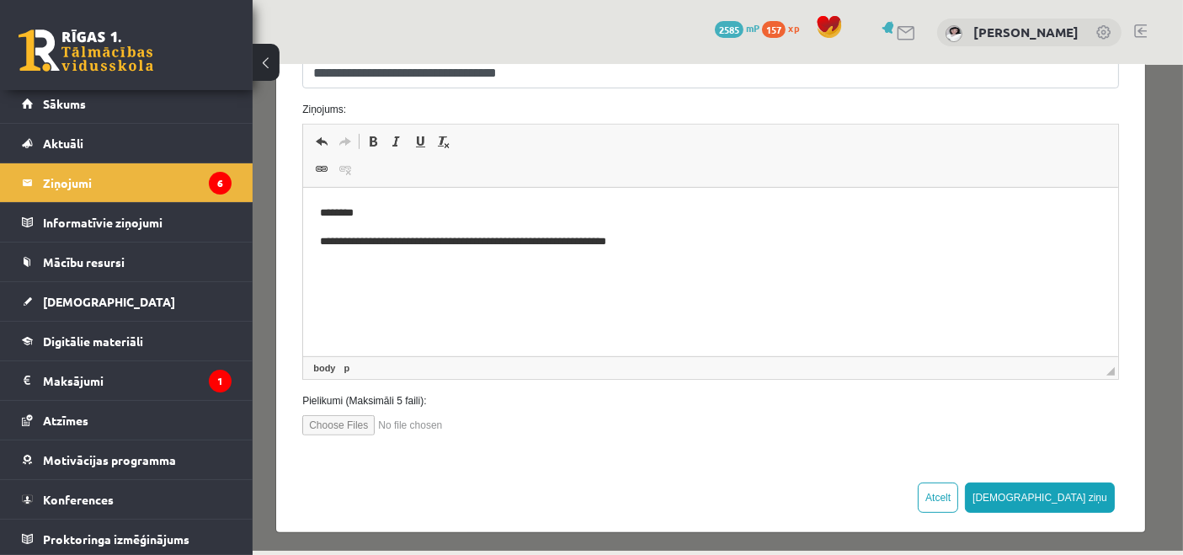
click at [371, 417] on input "file" at bounding box center [397, 424] width 191 height 20
click at [356, 419] on input "file" at bounding box center [397, 424] width 191 height 20
type input "**********"
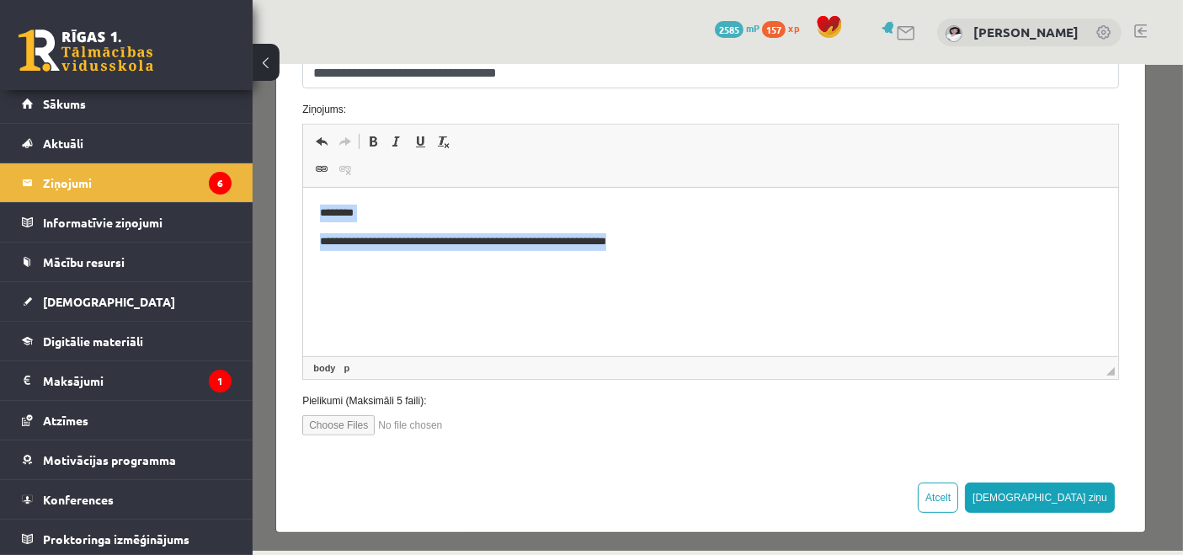
drag, startPoint x: 319, startPoint y: 212, endPoint x: 686, endPoint y: 242, distance: 367.6
click at [686, 242] on body "**********" at bounding box center [711, 242] width 782 height 74
copy body "**********"
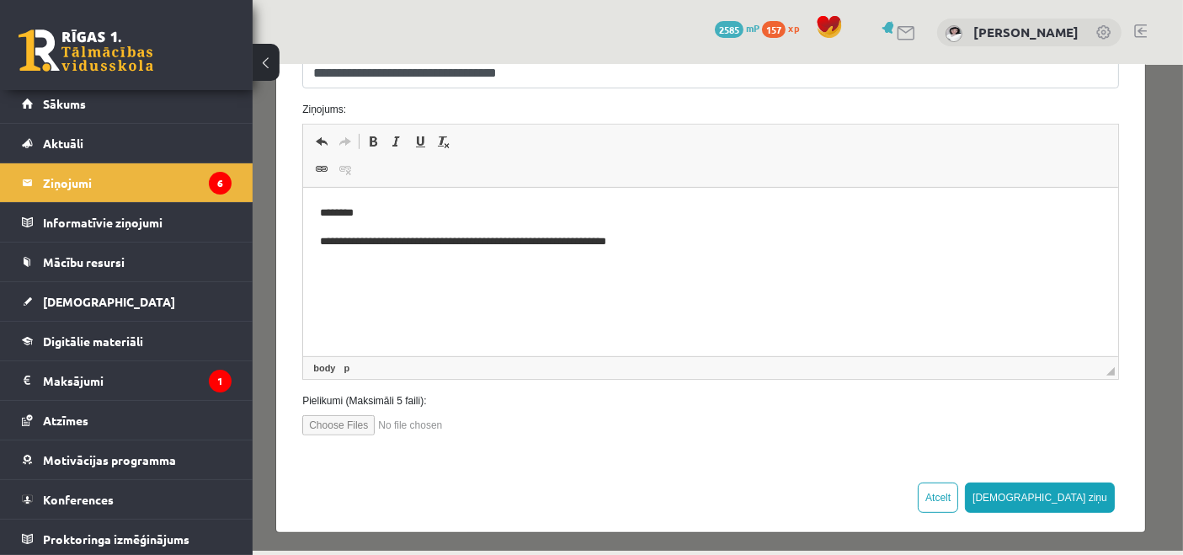
click at [672, 258] on body "**********" at bounding box center [711, 242] width 782 height 74
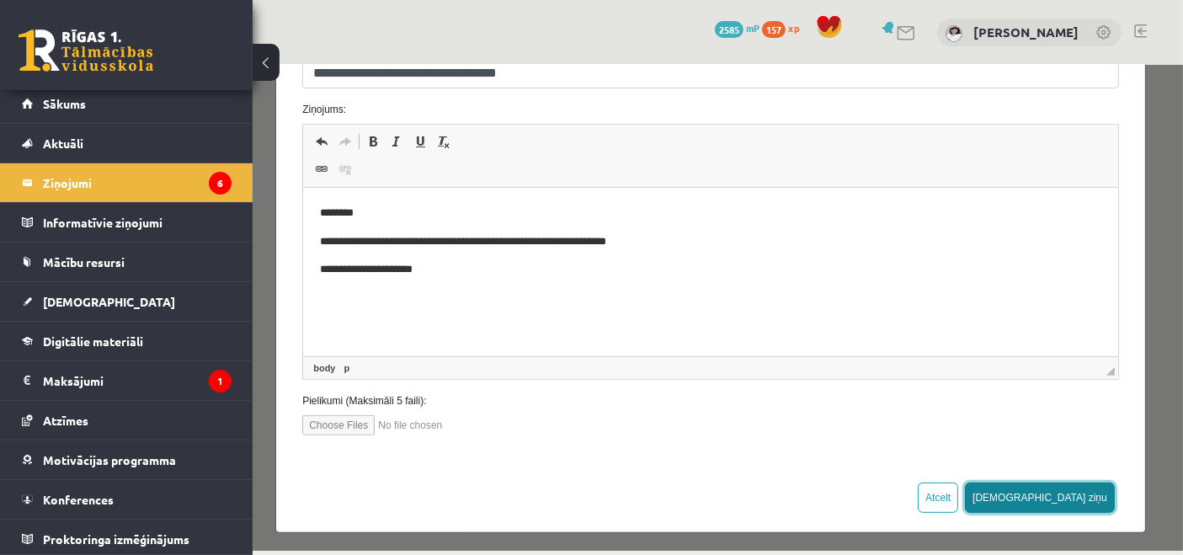
click at [1081, 492] on button "Sūtīt ziņu" at bounding box center [1039, 497] width 150 height 30
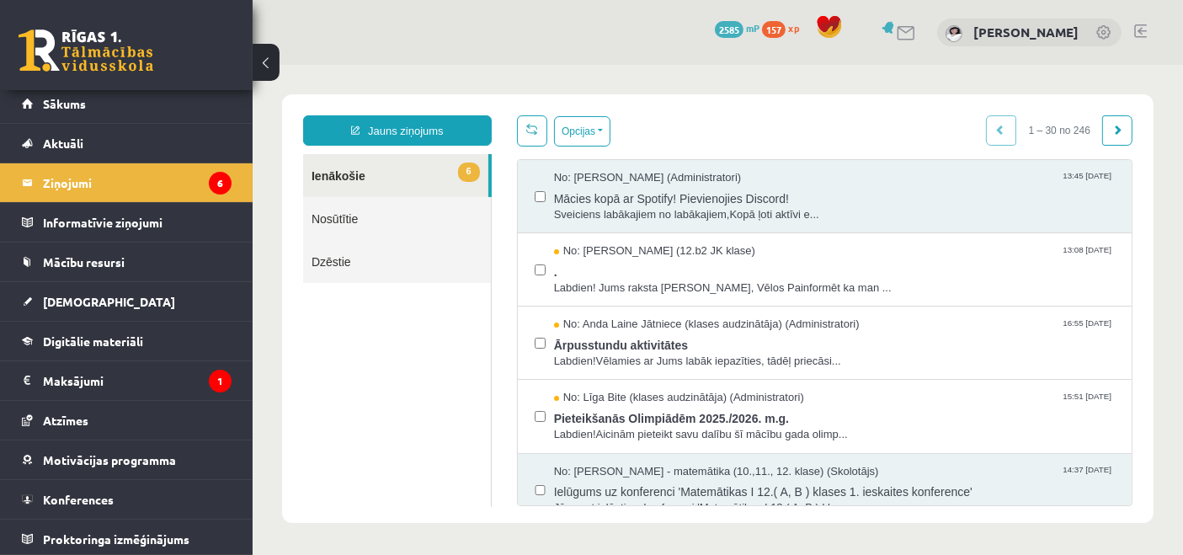
scroll to position [0, 0]
click at [473, 130] on link "Jauns ziņojums" at bounding box center [396, 130] width 189 height 30
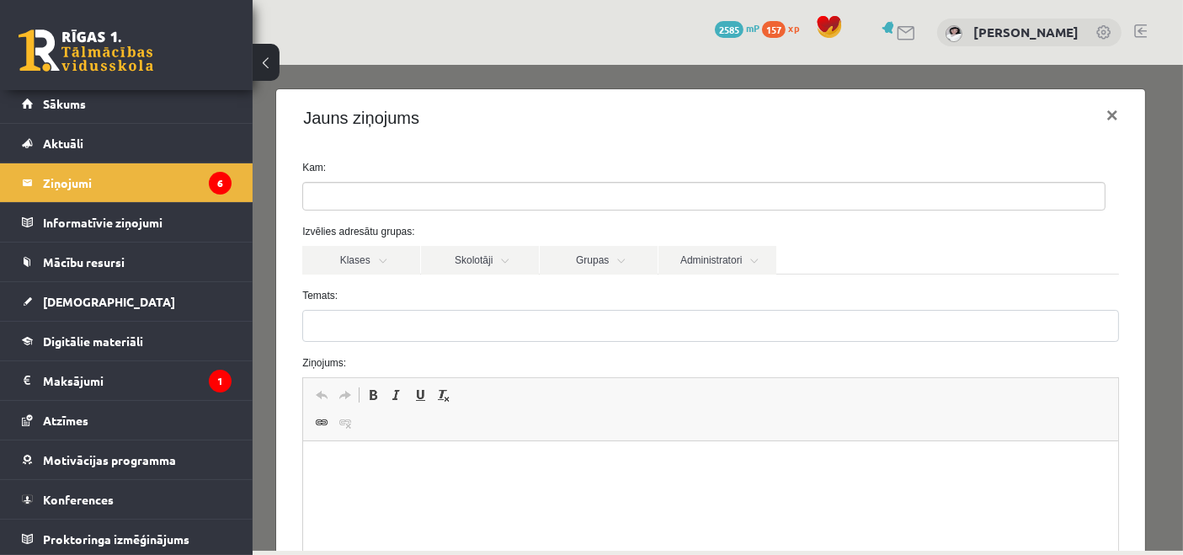
click at [401, 197] on ul at bounding box center [703, 195] width 802 height 27
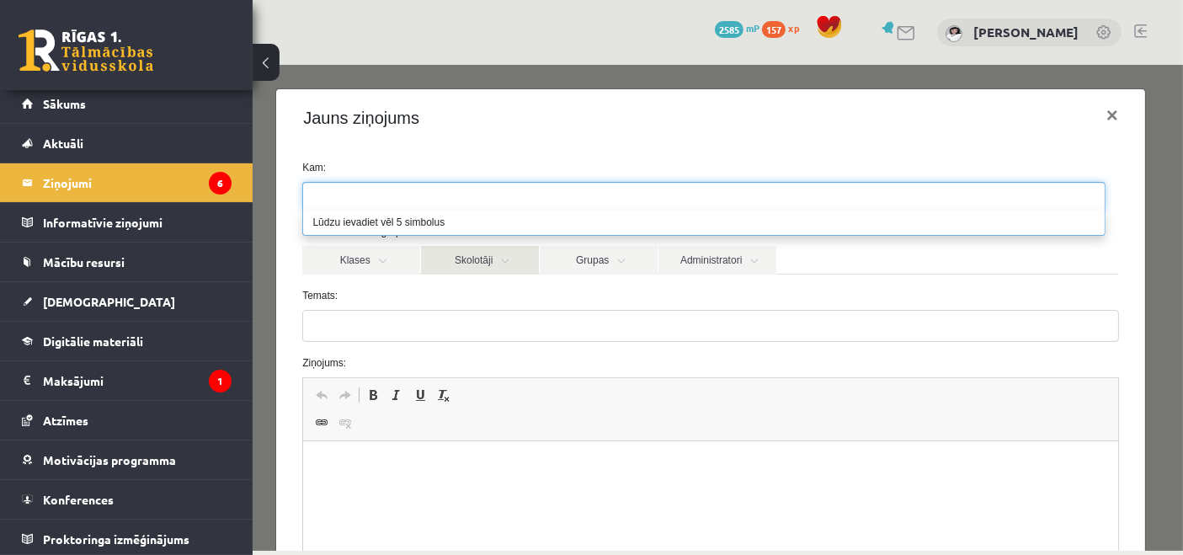
click at [462, 262] on link "Skolotāji" at bounding box center [479, 259] width 118 height 29
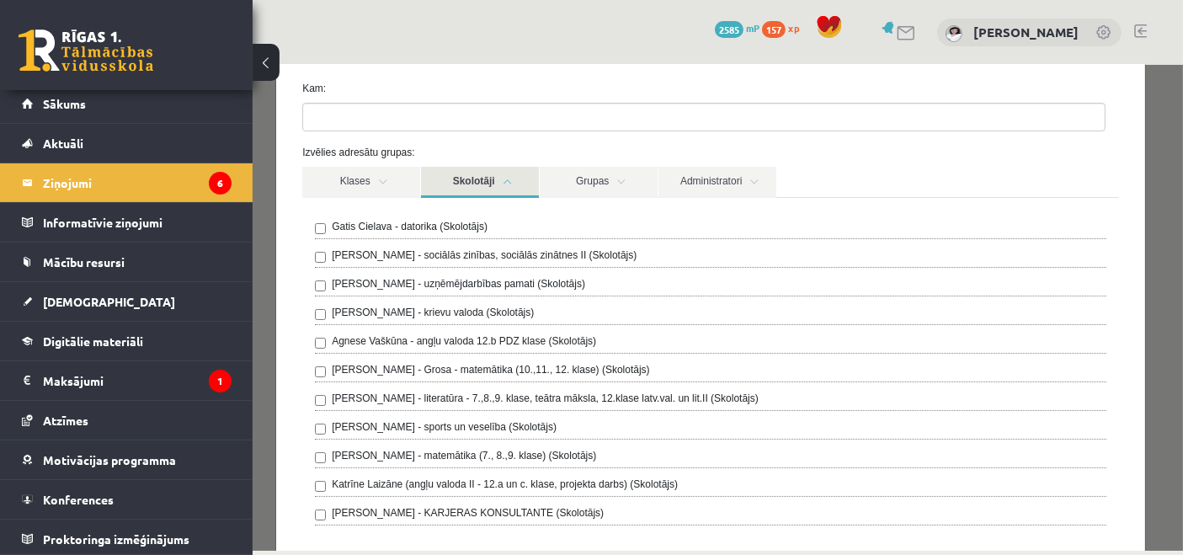
scroll to position [187, 0]
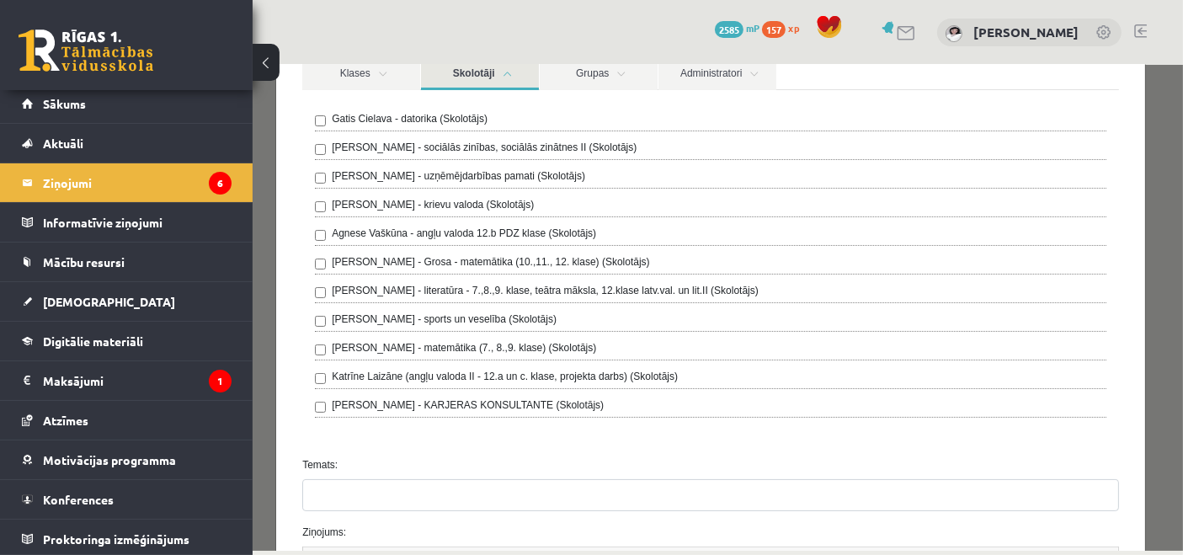
click at [428, 259] on label "Laima Tukāne - Grosa - matemātika (10.,11., 12. klase) (Skolotājs)" at bounding box center [490, 261] width 318 height 15
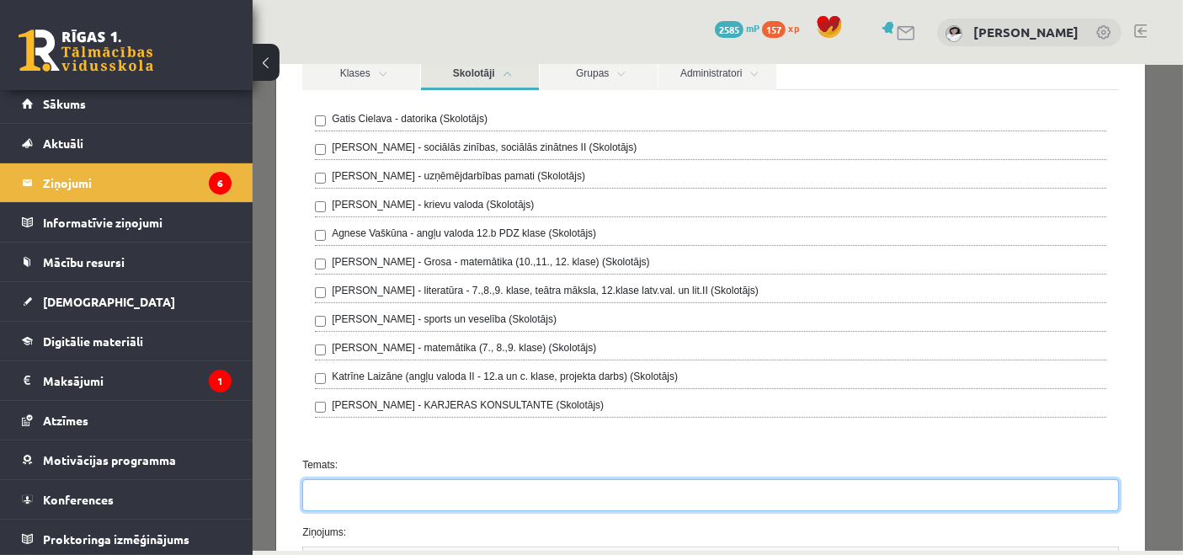
click at [384, 492] on input "Temats:" at bounding box center [710, 494] width 817 height 32
type input "**********"
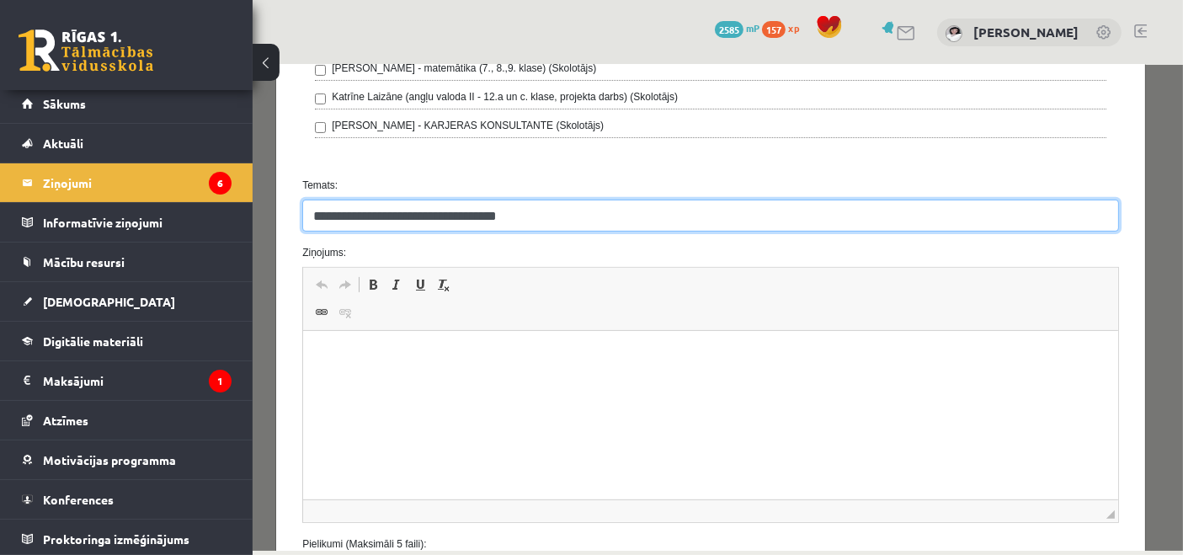
scroll to position [467, 0]
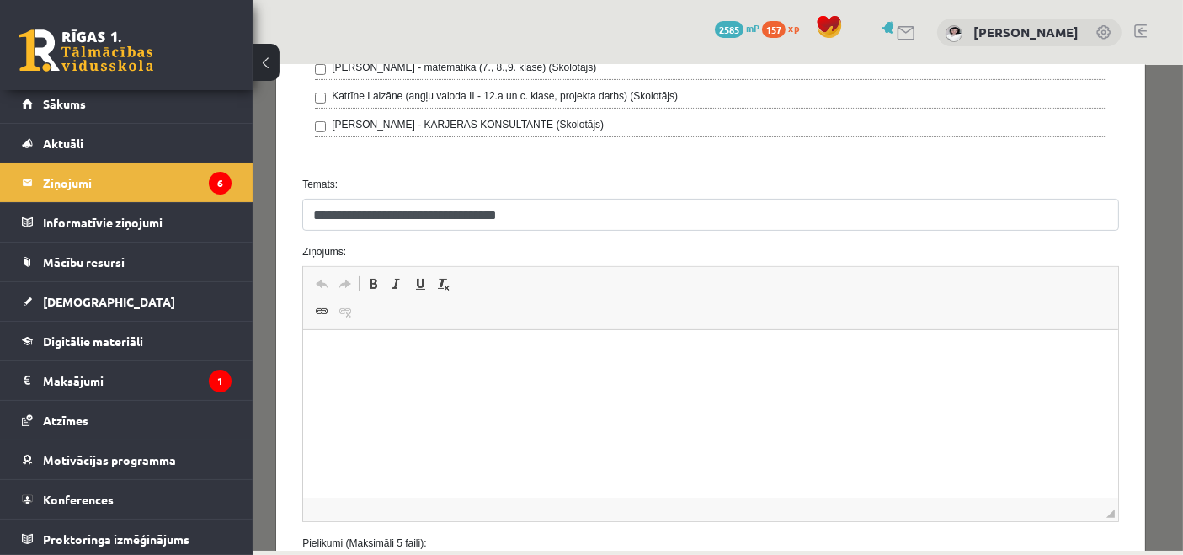
click at [453, 382] on html at bounding box center [710, 355] width 815 height 51
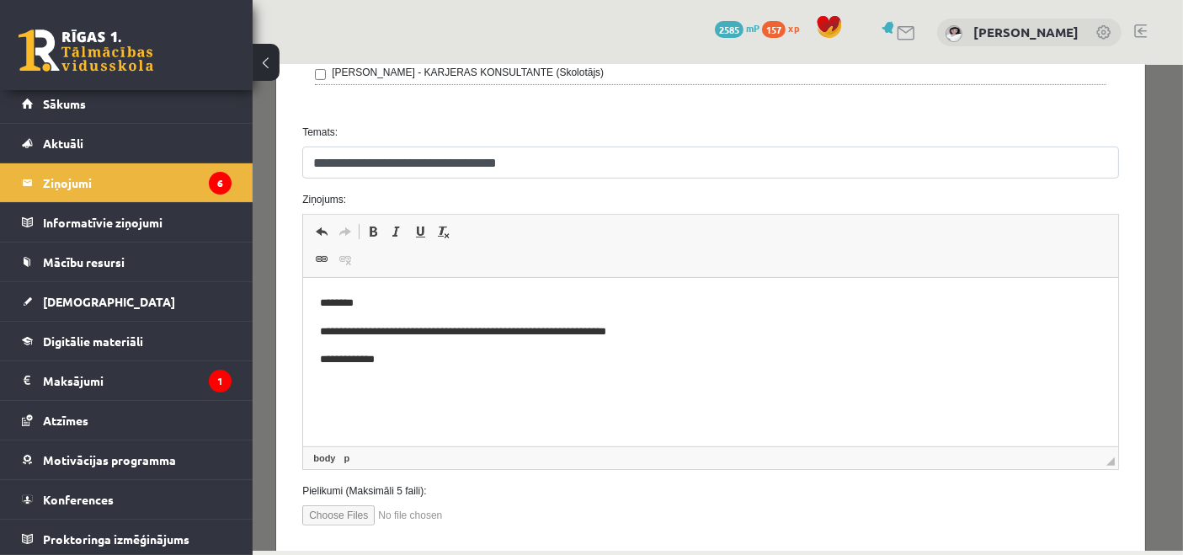
scroll to position [561, 0]
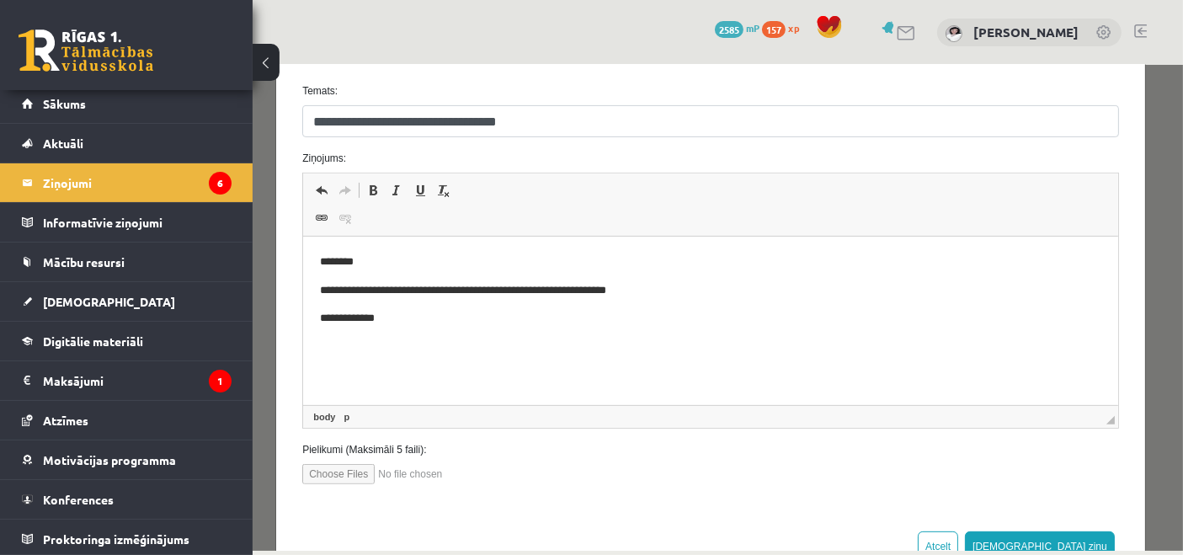
click at [340, 472] on input "file" at bounding box center [397, 473] width 191 height 20
type input "**********"
click at [434, 321] on p "**********" at bounding box center [704, 319] width 769 height 18
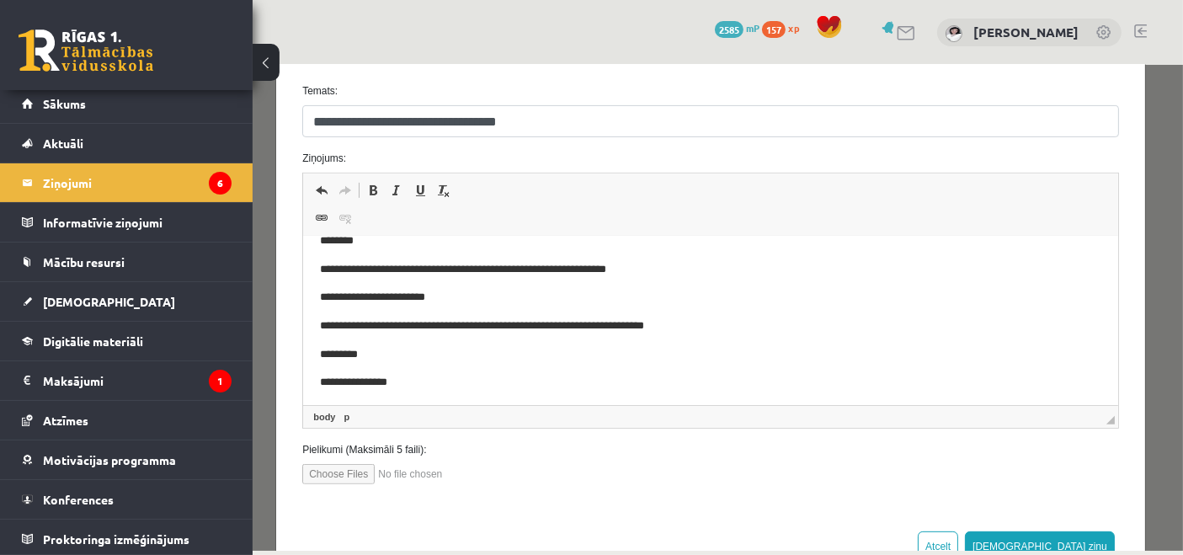
scroll to position [24, 0]
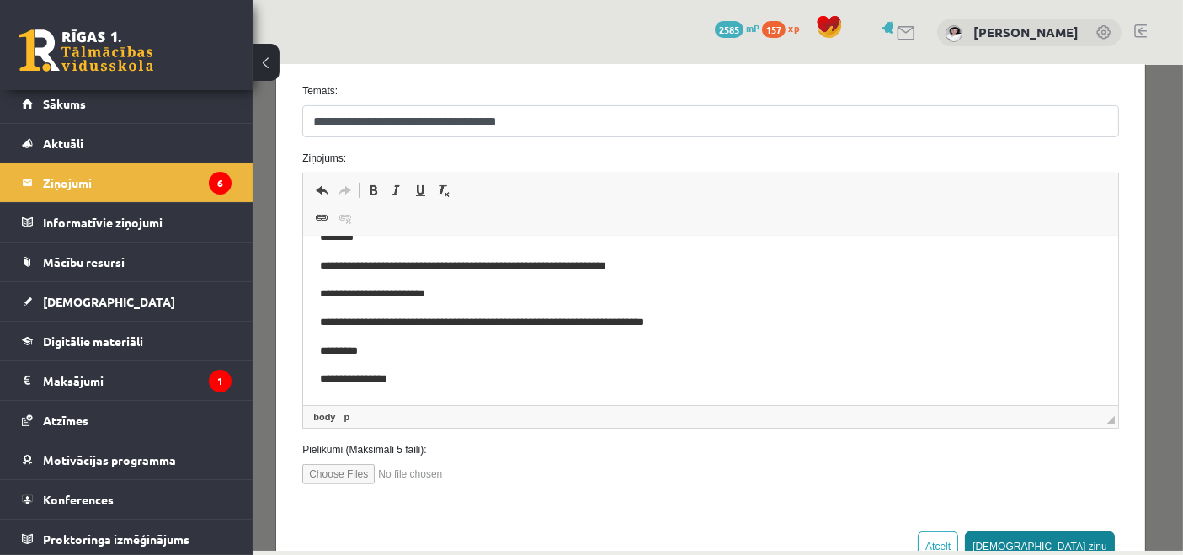
click at [1070, 534] on button "Sūtīt ziņu" at bounding box center [1039, 546] width 150 height 30
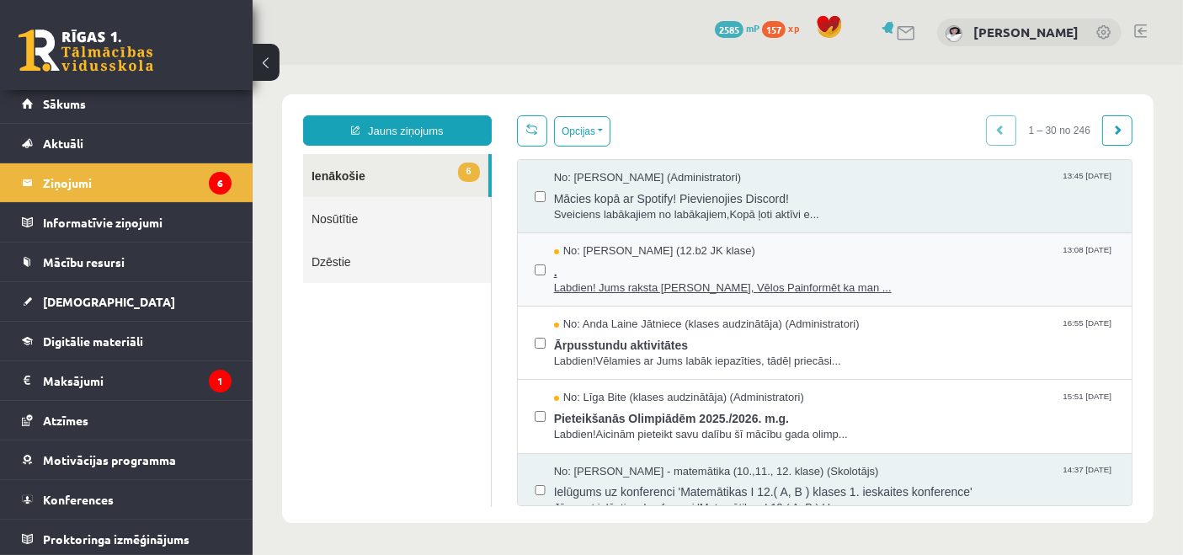
scroll to position [0, 0]
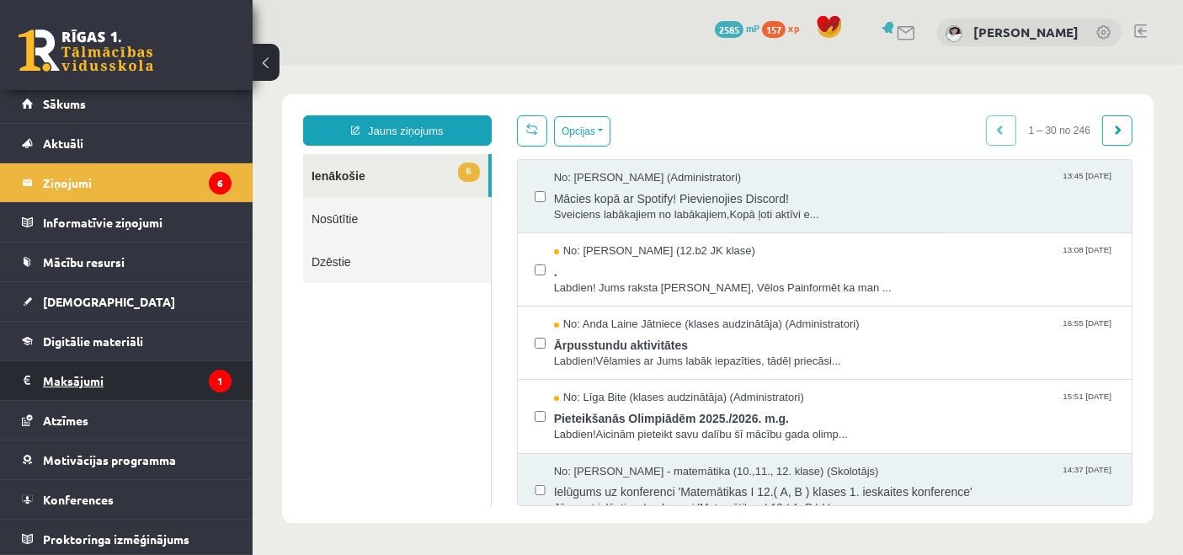
click at [184, 381] on legend "Maksājumi 1" at bounding box center [137, 380] width 189 height 39
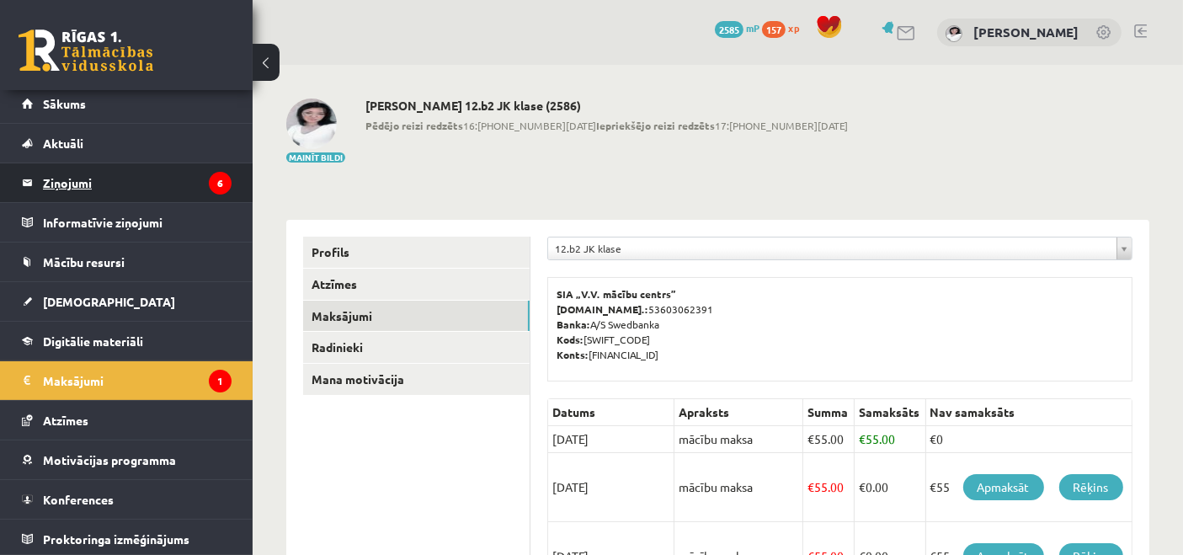
click at [147, 189] on legend "Ziņojumi 6" at bounding box center [137, 182] width 189 height 39
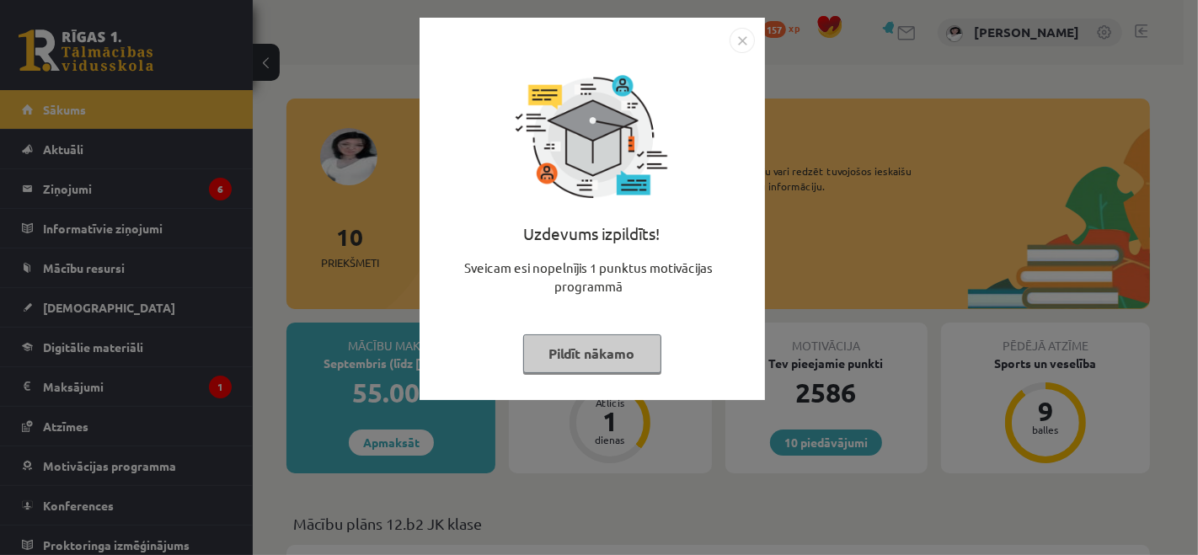
click at [571, 341] on button "Pildīt nākamo" at bounding box center [592, 353] width 138 height 39
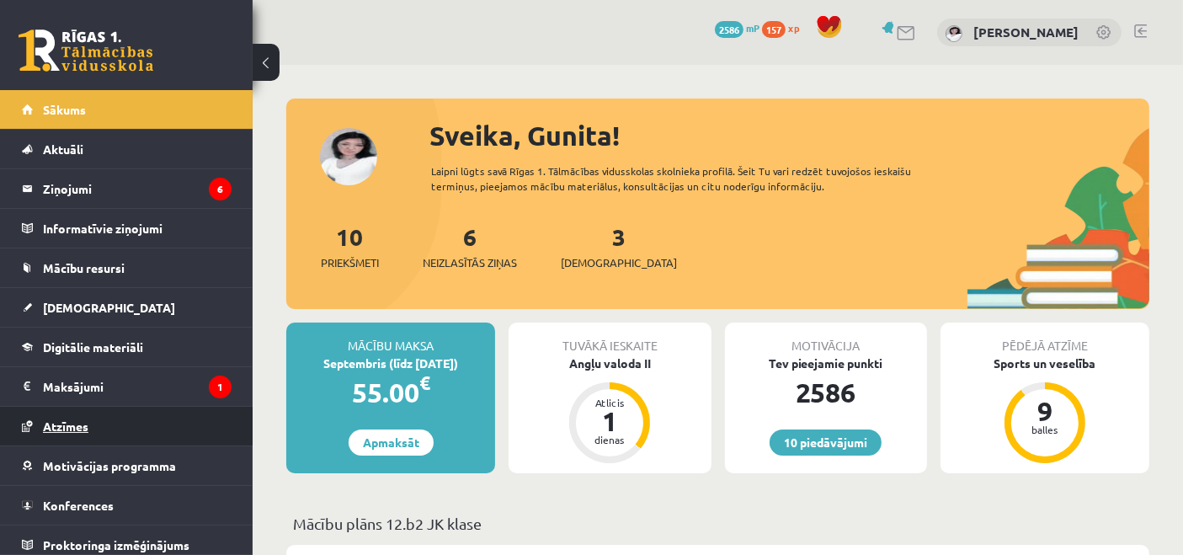
scroll to position [6, 0]
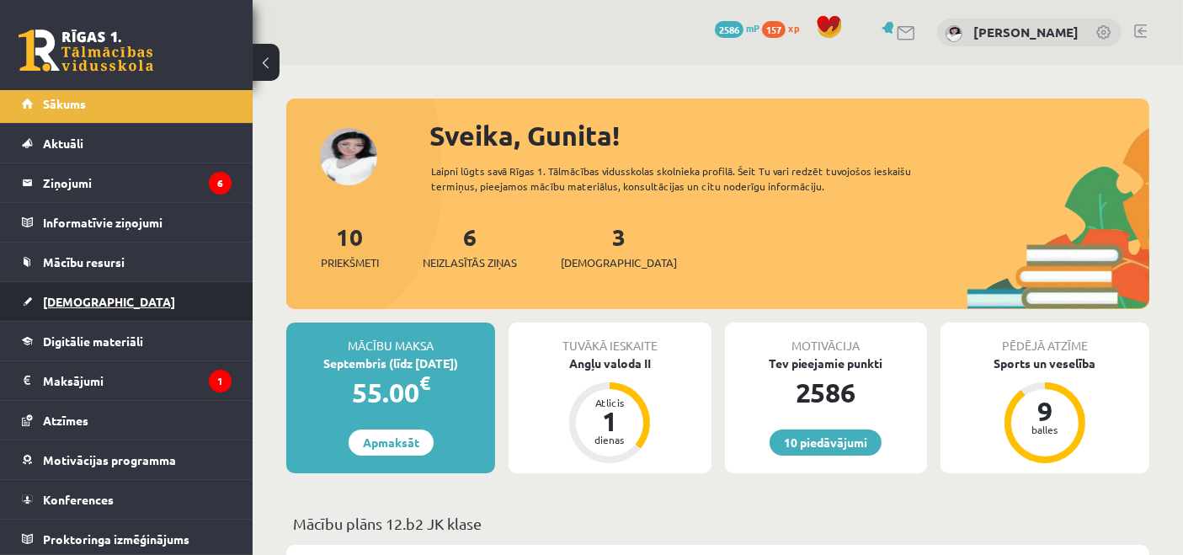
click at [120, 313] on link "[DEMOGRAPHIC_DATA]" at bounding box center [127, 301] width 210 height 39
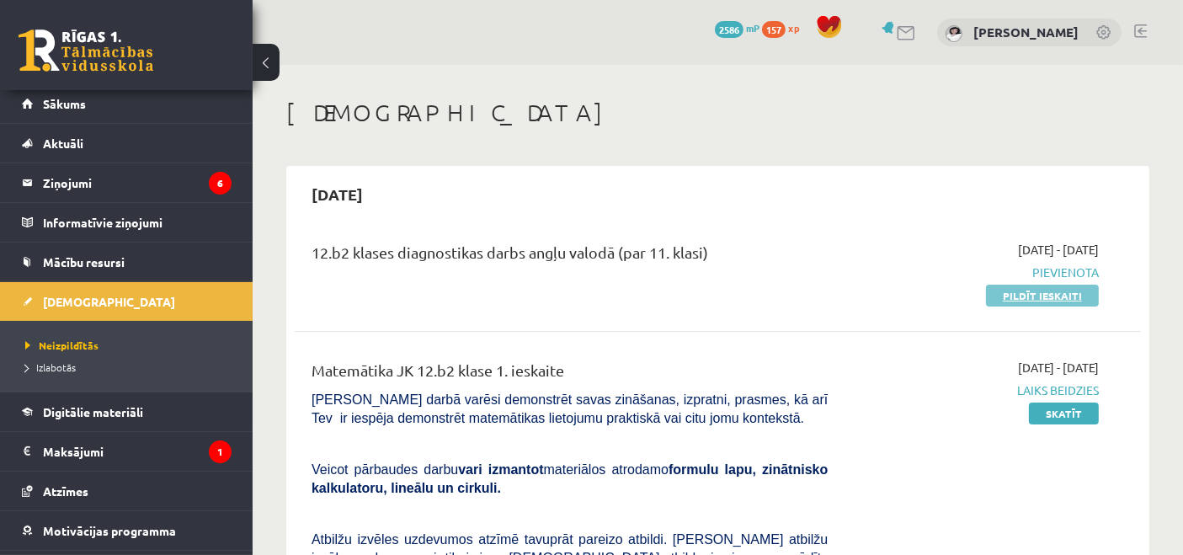
click at [1004, 302] on link "Pildīt ieskaiti" at bounding box center [1042, 296] width 113 height 22
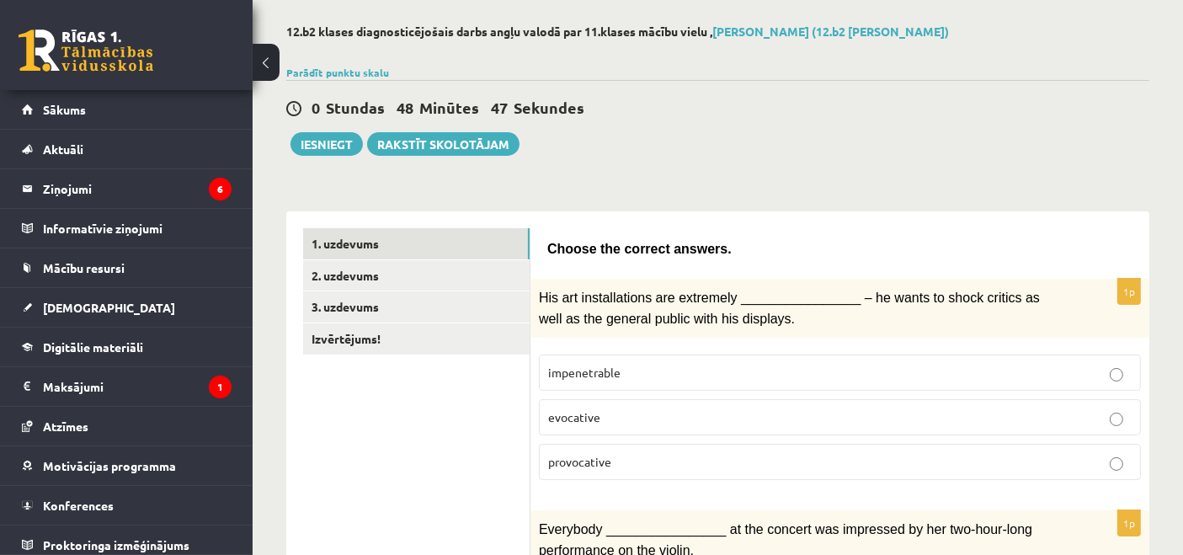
scroll to position [187, 0]
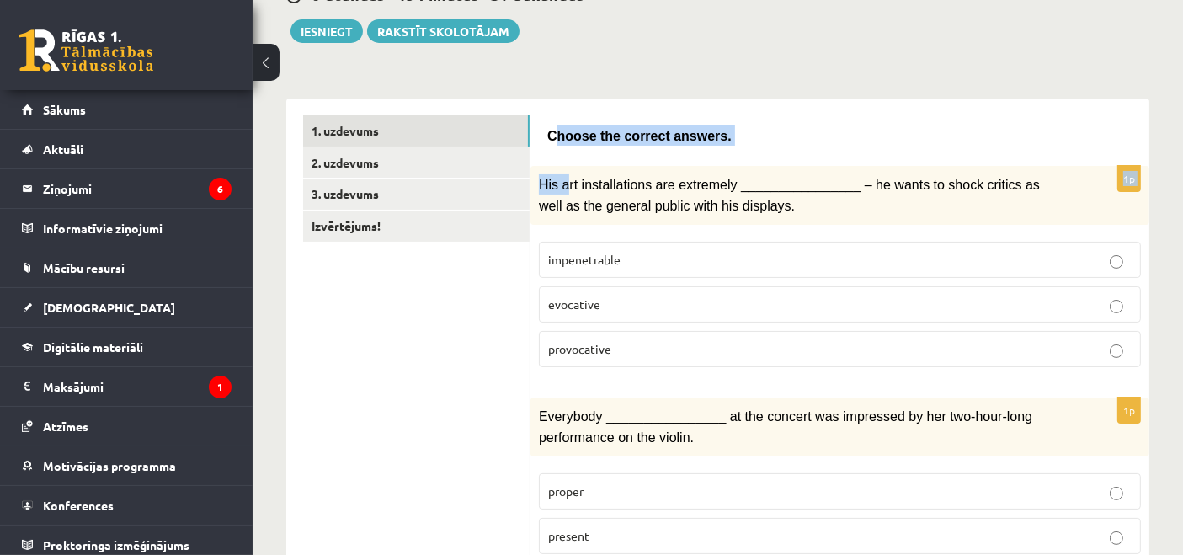
drag, startPoint x: 551, startPoint y: 131, endPoint x: 564, endPoint y: 149, distance: 22.2
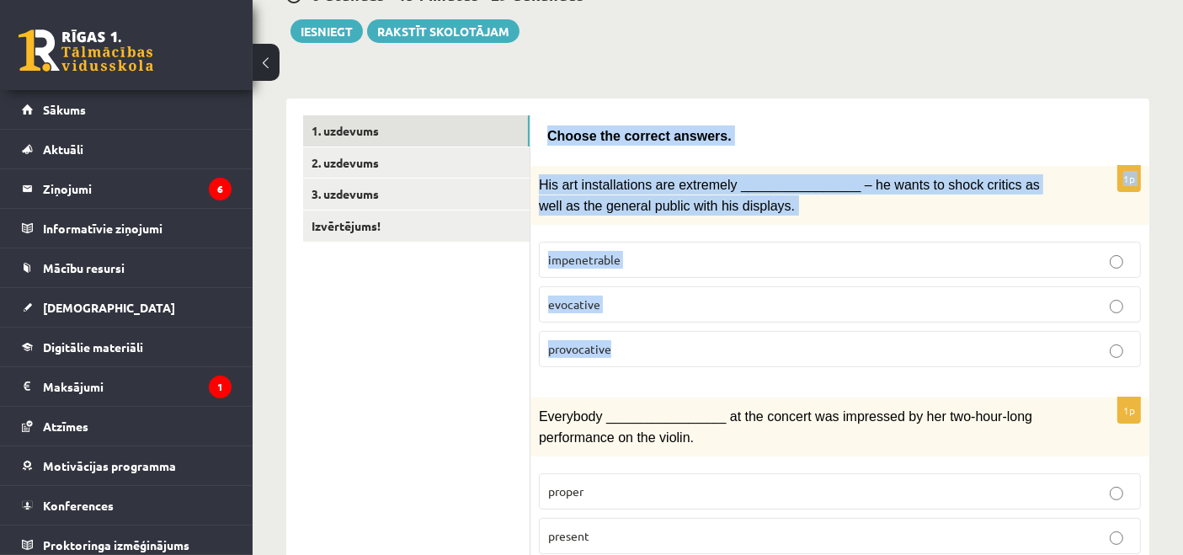
drag, startPoint x: 546, startPoint y: 131, endPoint x: 625, endPoint y: 346, distance: 228.9
copy form "Choose the correct answers. 1p His art installations are extremely ____________…"
click at [626, 333] on label "provocative" at bounding box center [840, 349] width 602 height 36
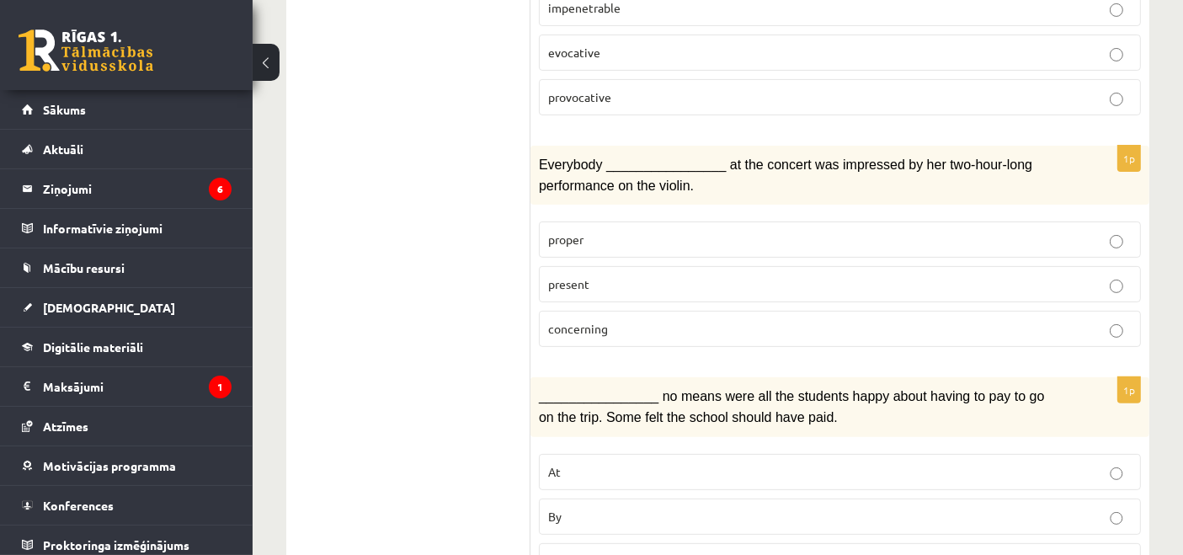
scroll to position [467, 0]
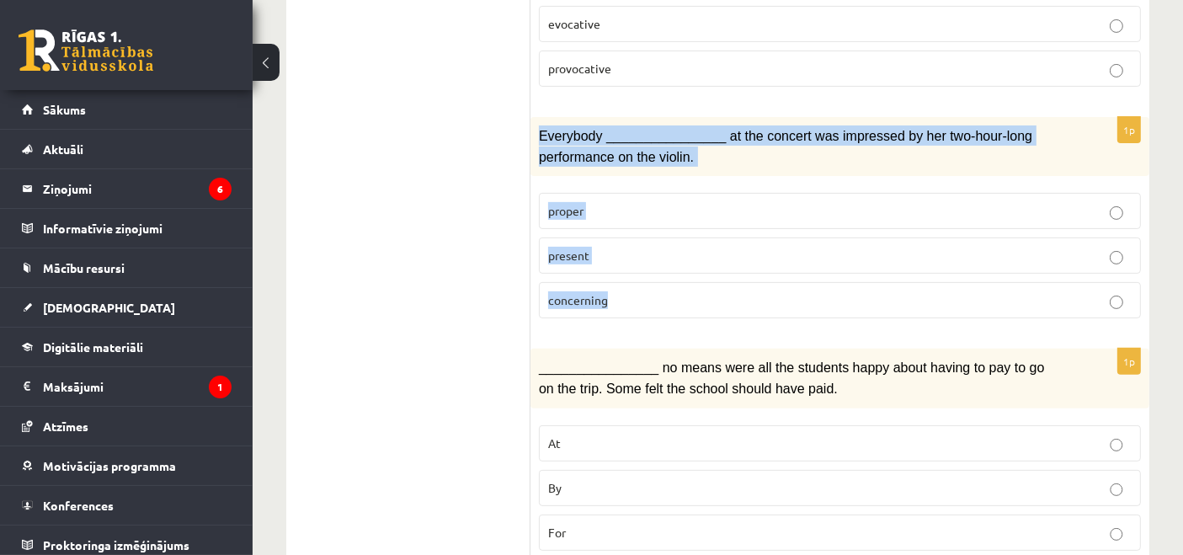
drag, startPoint x: 539, startPoint y: 127, endPoint x: 627, endPoint y: 293, distance: 188.0
click at [627, 293] on div "1p Everybody ________________ at the concert was impressed by her two-hour-long…" at bounding box center [840, 224] width 619 height 215
copy div "Everybody ________________ at the concert was impressed by her two-hour-long pe…"
click at [772, 247] on p "present" at bounding box center [840, 256] width 584 height 18
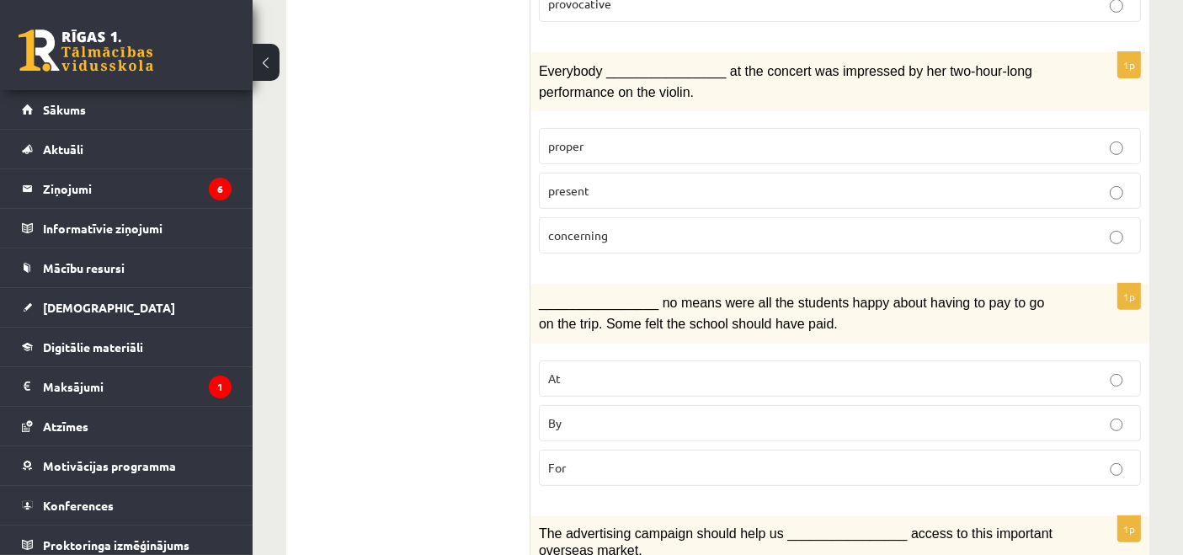
scroll to position [654, 0]
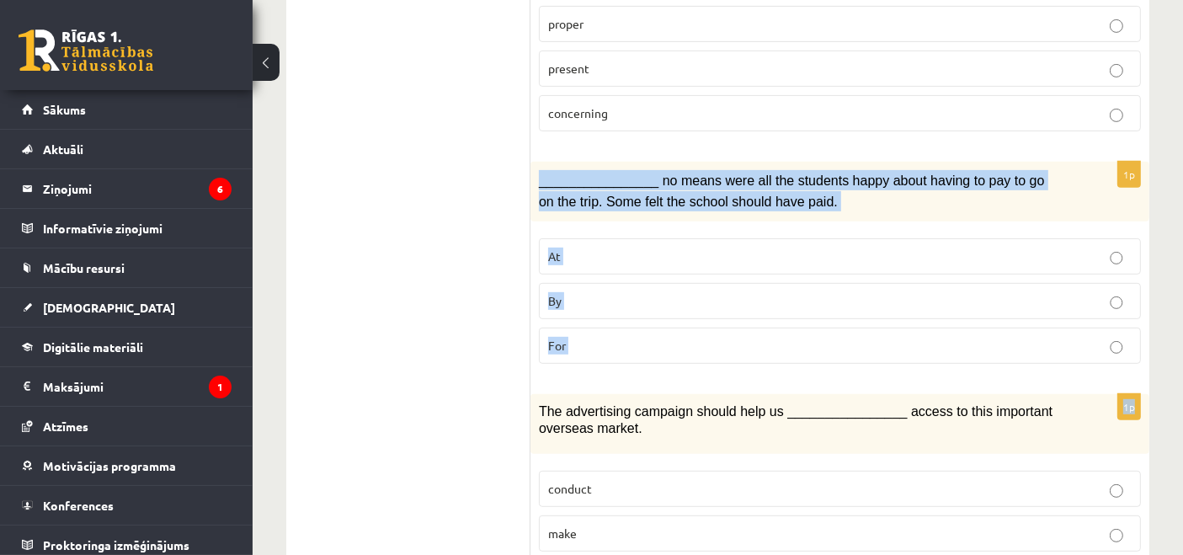
drag, startPoint x: 535, startPoint y: 174, endPoint x: 537, endPoint y: 403, distance: 228.3
copy form "________________ no means were all the students happy about having to pay to go…"
click at [623, 292] on p "By" at bounding box center [840, 301] width 584 height 18
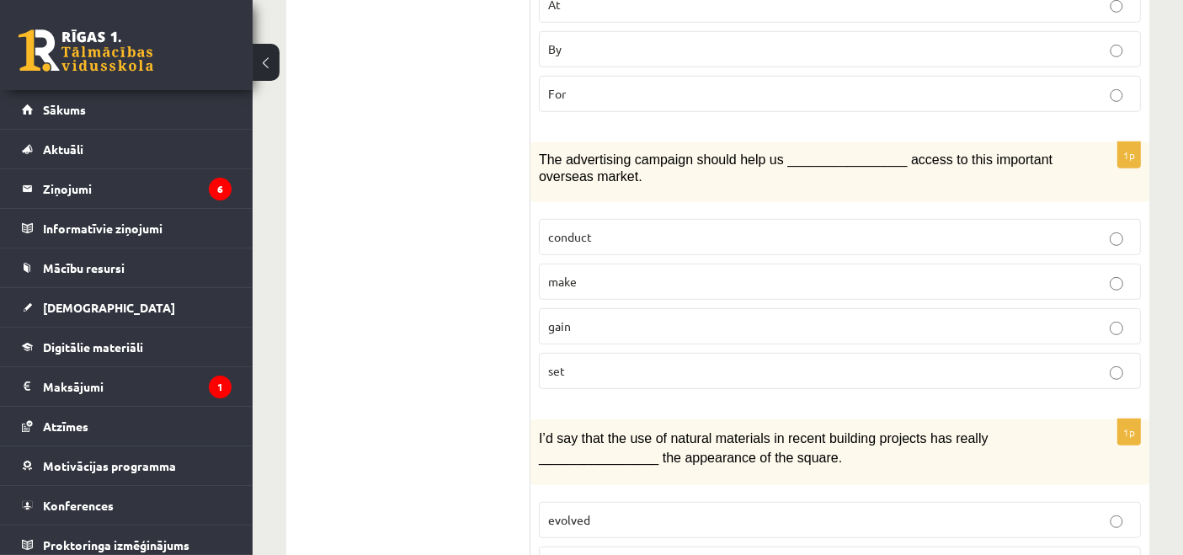
scroll to position [936, 0]
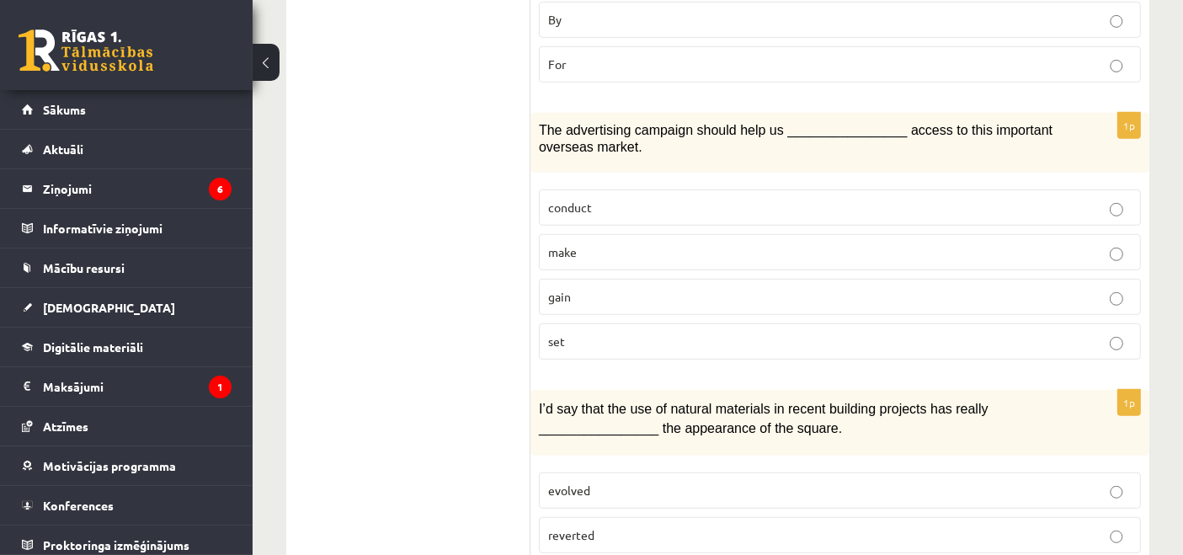
drag, startPoint x: 528, startPoint y: 124, endPoint x: 560, endPoint y: 237, distance: 117.3
drag, startPoint x: 541, startPoint y: 127, endPoint x: 561, endPoint y: 167, distance: 44.4
click at [561, 167] on div "1p The advertising campaign should help us ________________ access to this impo…" at bounding box center [840, 243] width 619 height 261
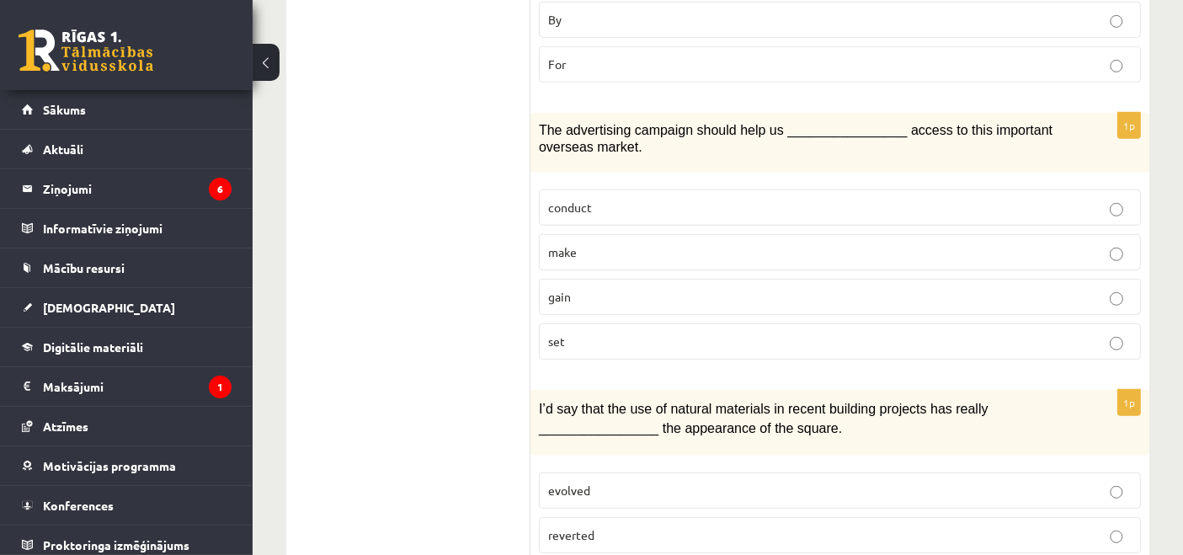
click at [570, 124] on span "The advertising campaign should help us ________________ access to this importa…" at bounding box center [796, 139] width 514 height 32
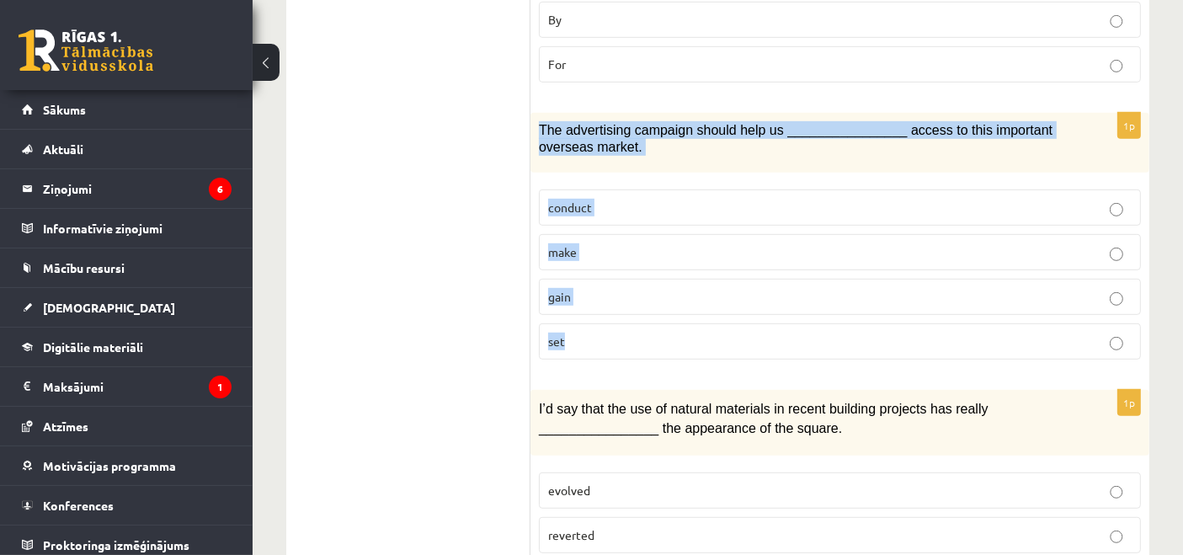
drag, startPoint x: 542, startPoint y: 121, endPoint x: 590, endPoint y: 314, distance: 198.8
click at [590, 314] on div "1p The advertising campaign should help us ________________ access to this impo…" at bounding box center [840, 243] width 619 height 261
copy div "The advertising campaign should help us ________________ access to this importa…"
click at [659, 293] on p "gain" at bounding box center [840, 297] width 584 height 18
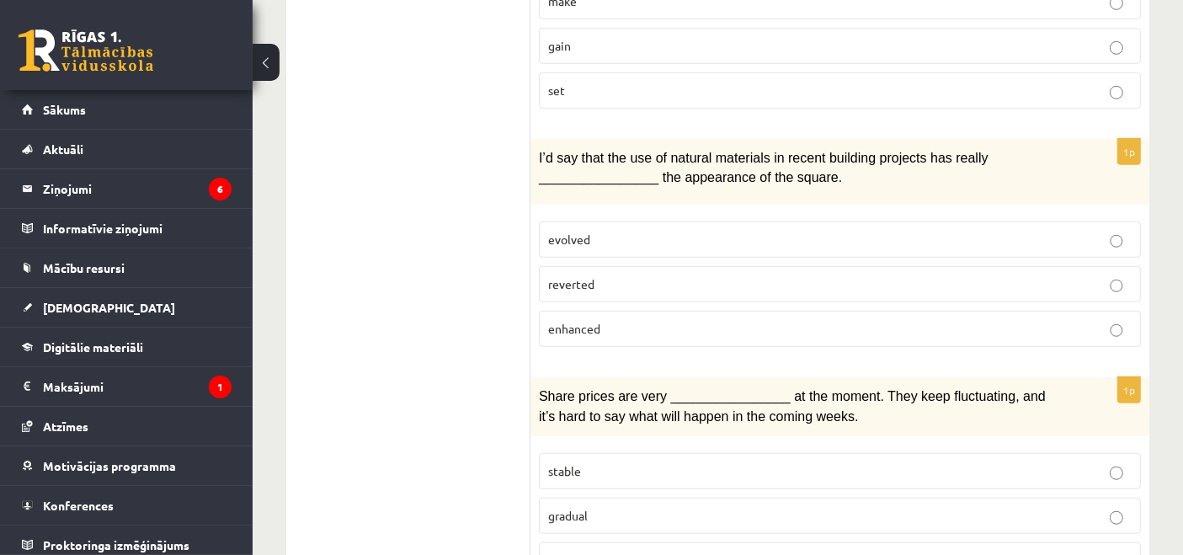
scroll to position [1216, 0]
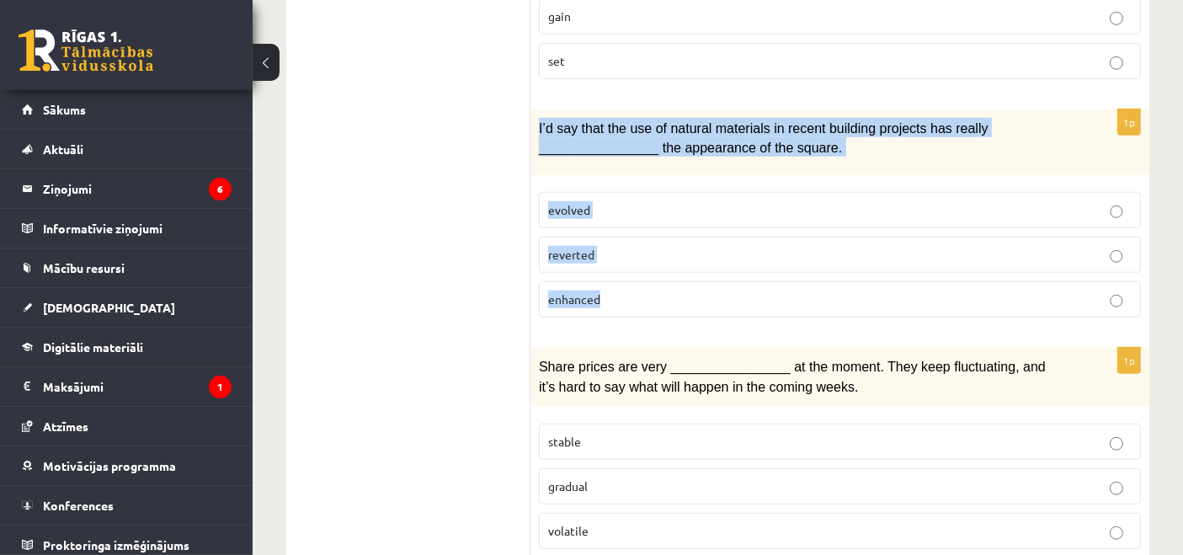
drag, startPoint x: 531, startPoint y: 115, endPoint x: 619, endPoint y: 282, distance: 188.4
click at [619, 282] on div "1p I’d say that the use of natural materials in recent building projects has re…" at bounding box center [840, 219] width 619 height 221
copy div "I’d say that the use of natural materials in recent building projects has reall…"
click at [681, 281] on label "enhanced" at bounding box center [840, 299] width 602 height 36
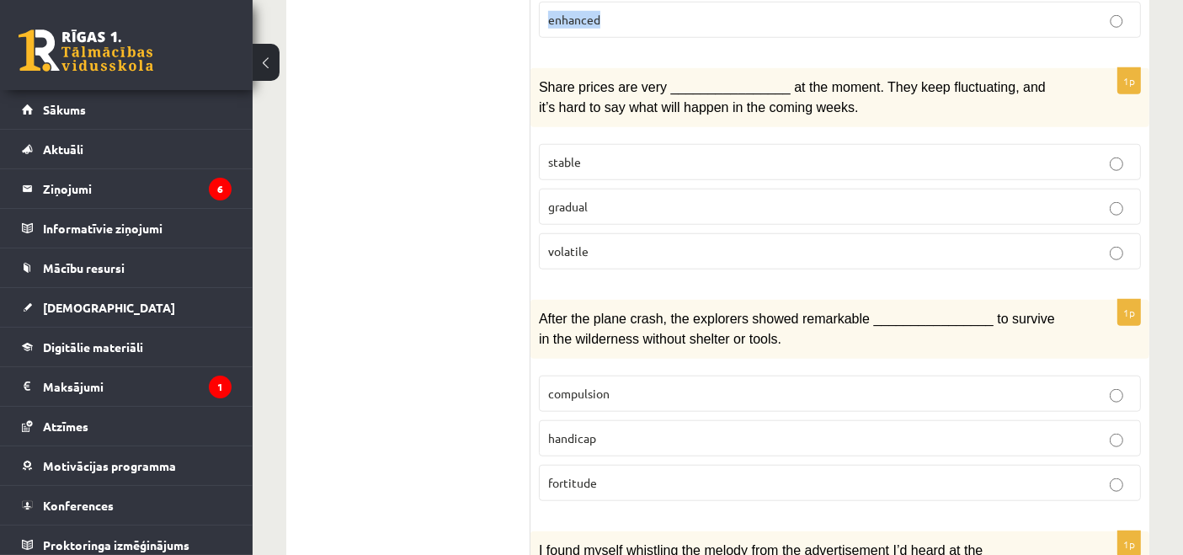
scroll to position [1497, 0]
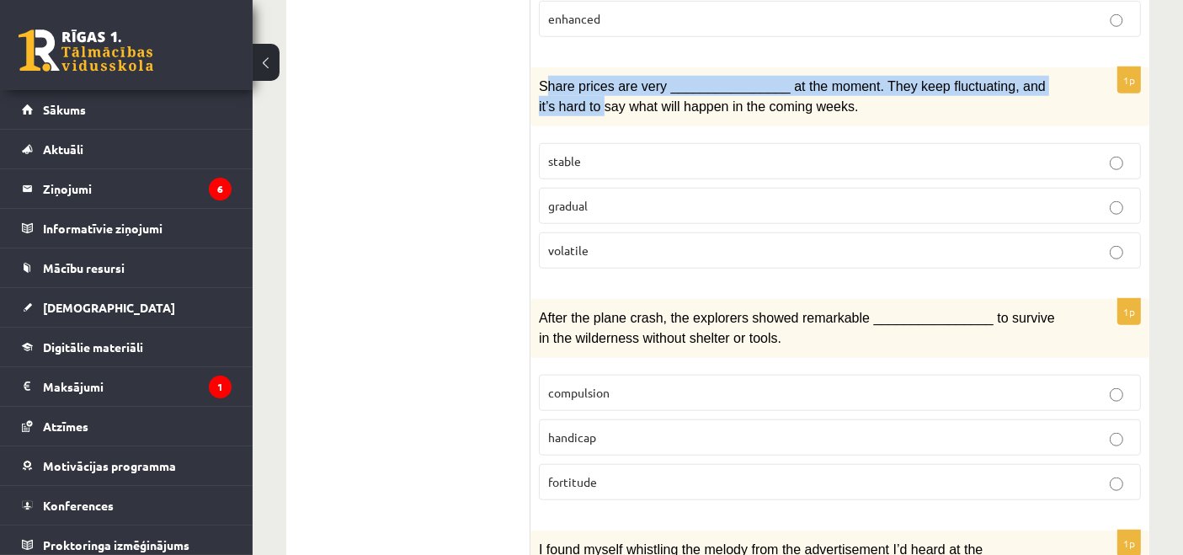
drag, startPoint x: 545, startPoint y: 67, endPoint x: 556, endPoint y: 84, distance: 20.1
click at [556, 84] on span "Share prices are very ________________ at the moment. They keep fluctuating, an…" at bounding box center [792, 96] width 507 height 35
click at [553, 79] on span "Share prices are very ________________ at the moment. They keep fluctuating, an…" at bounding box center [792, 96] width 507 height 35
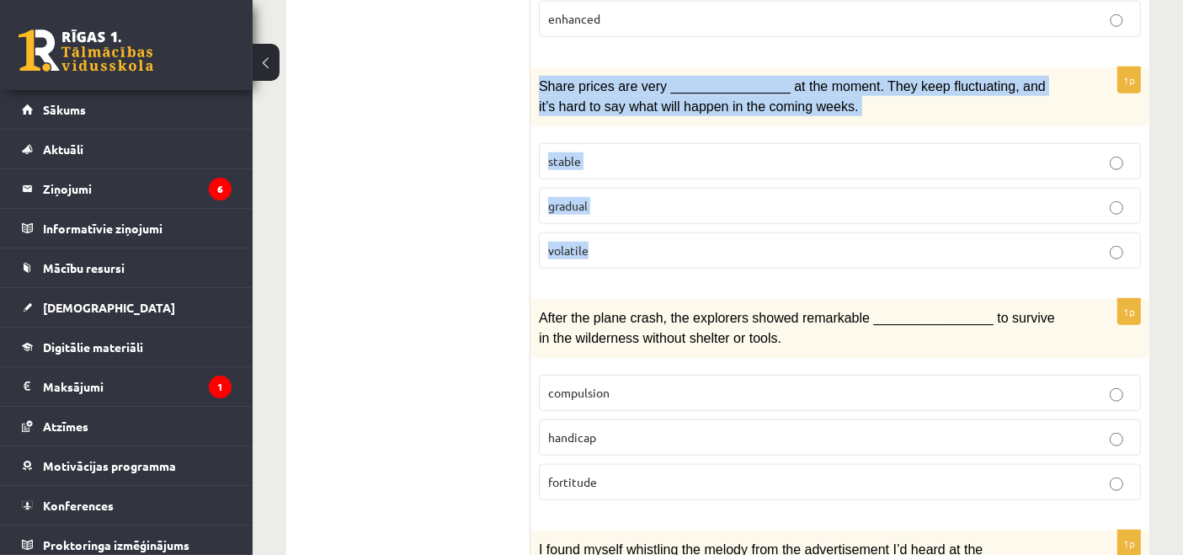
drag, startPoint x: 539, startPoint y: 66, endPoint x: 596, endPoint y: 216, distance: 161.3
click at [596, 216] on div "1p Share prices are very ________________ at the moment. They keep fluctuating,…" at bounding box center [840, 174] width 619 height 215
copy div "Share prices are very ________________ at the moment. They keep fluctuating, an…"
click at [581, 243] on span "volatile" at bounding box center [568, 250] width 40 height 15
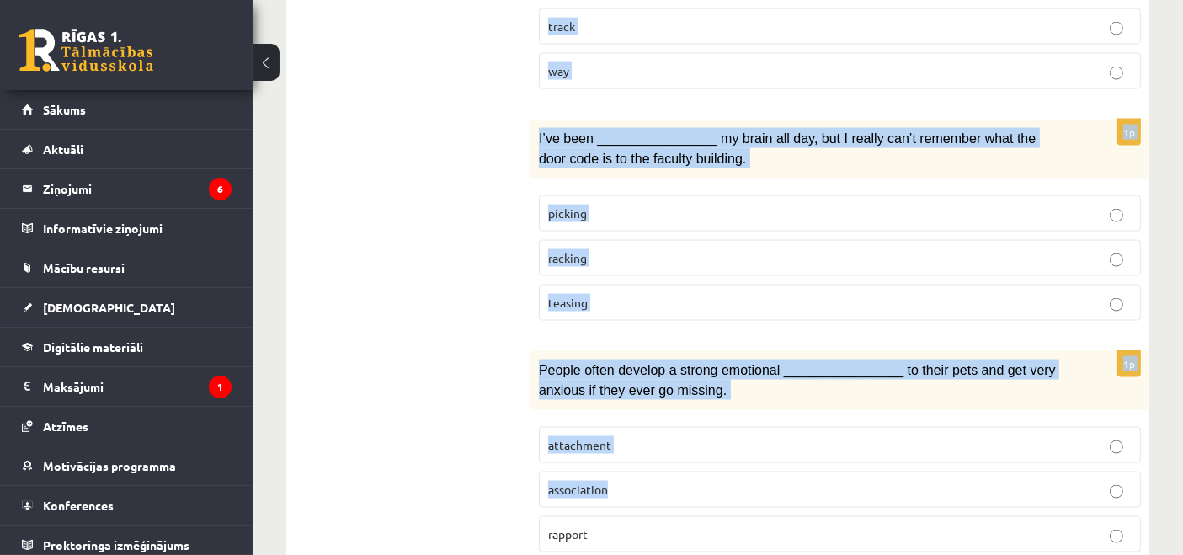
scroll to position [2673, 0]
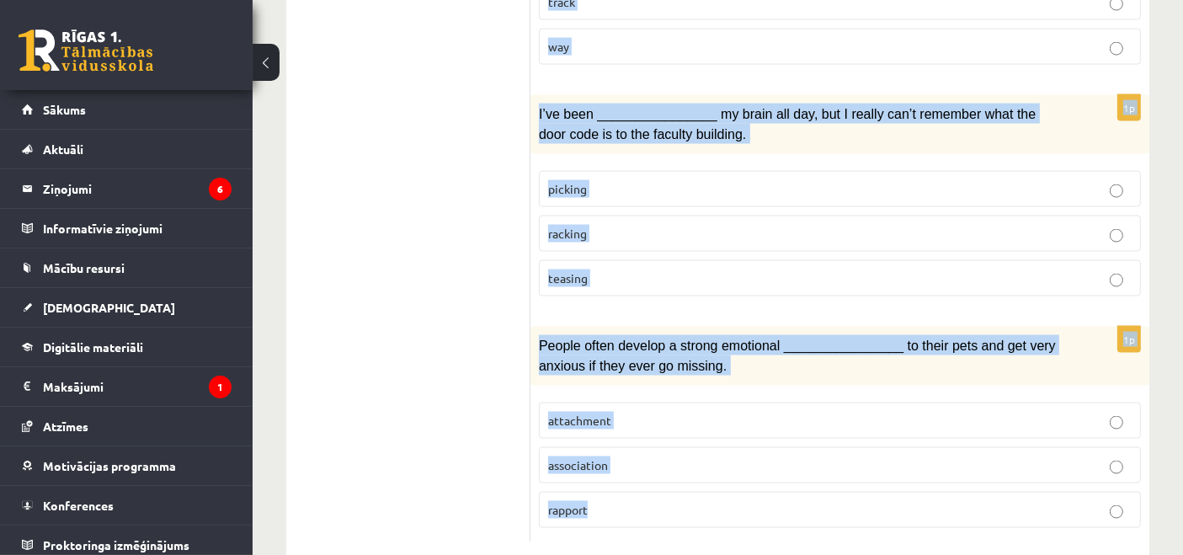
drag, startPoint x: 537, startPoint y: 107, endPoint x: 595, endPoint y: 470, distance: 367.8
copy form "After the plane crash, the explorers showed remarkable ________________ to surv…"
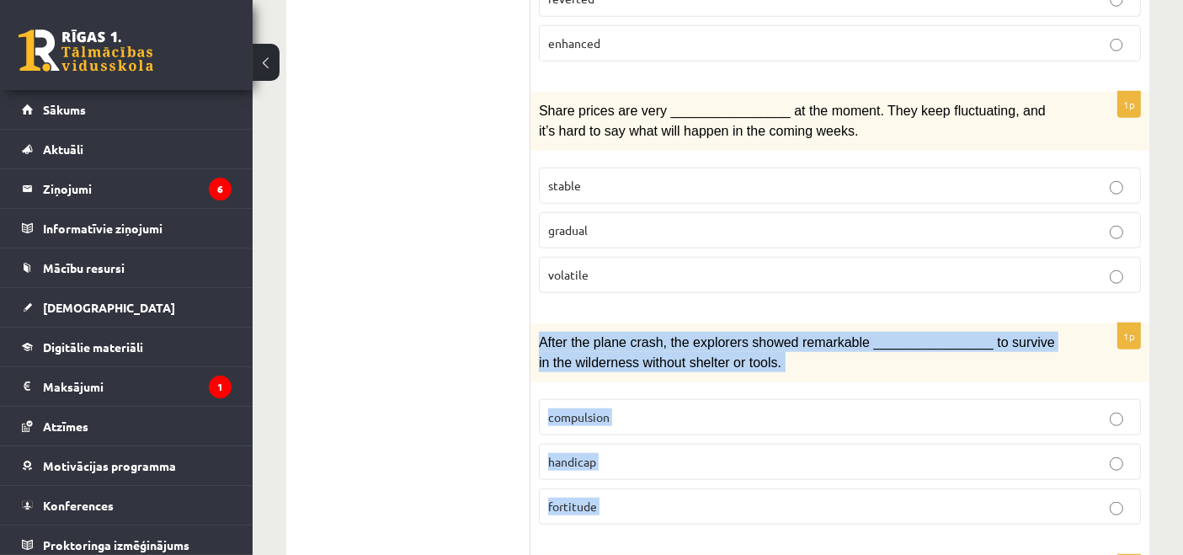
scroll to position [1456, 0]
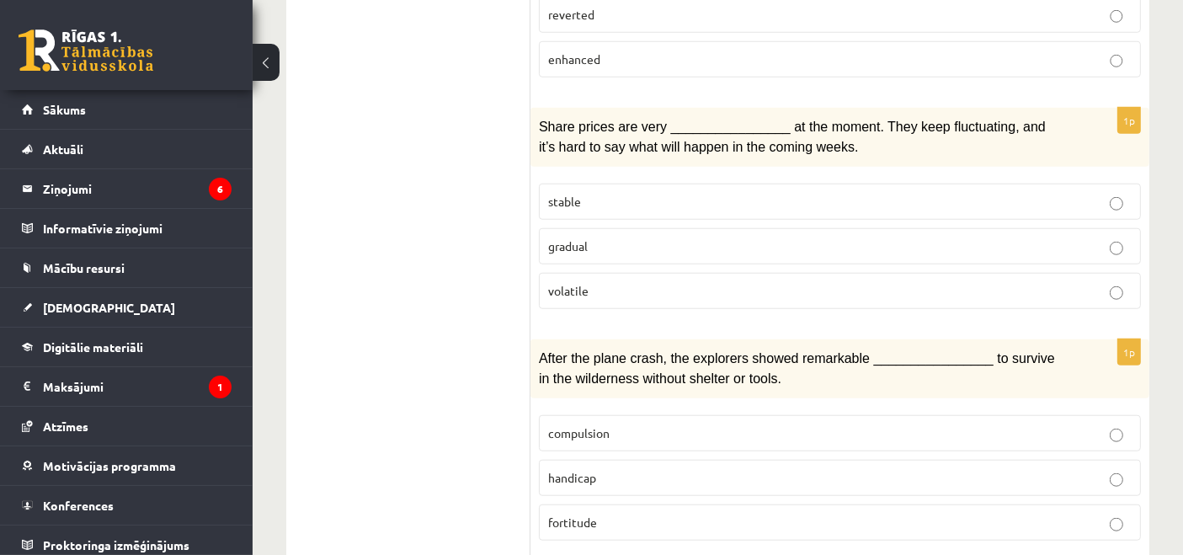
click at [498, 352] on ul "1. uzdevums 2. uzdevums 3. uzdevums Izvērtējums!" at bounding box center [416, 302] width 227 height 2913
click at [616, 511] on label "fortitude" at bounding box center [840, 523] width 602 height 36
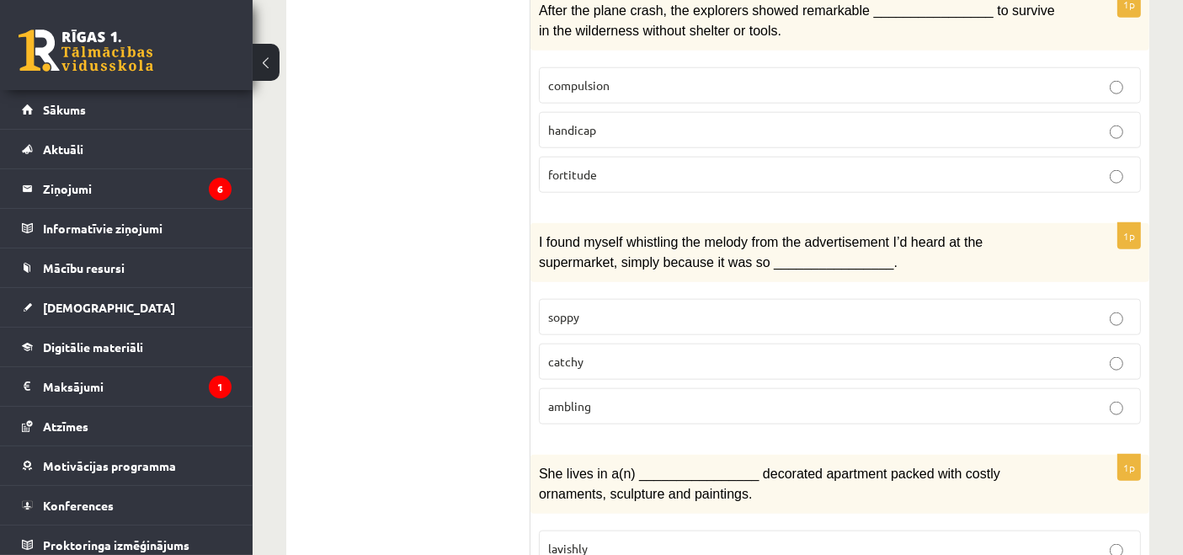
scroll to position [1831, 0]
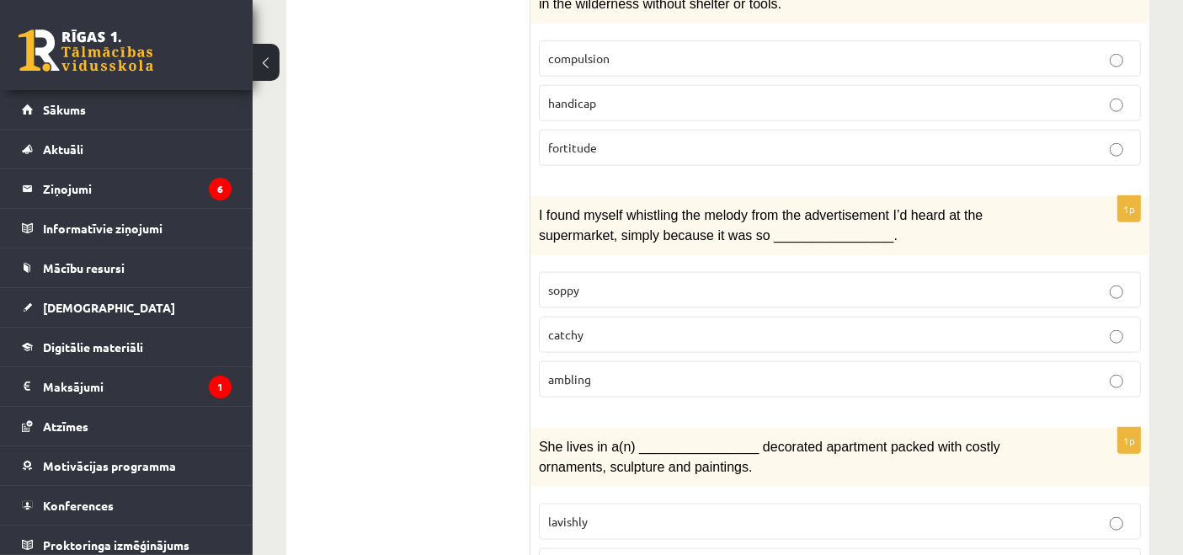
click at [649, 326] on p "catchy" at bounding box center [840, 335] width 584 height 18
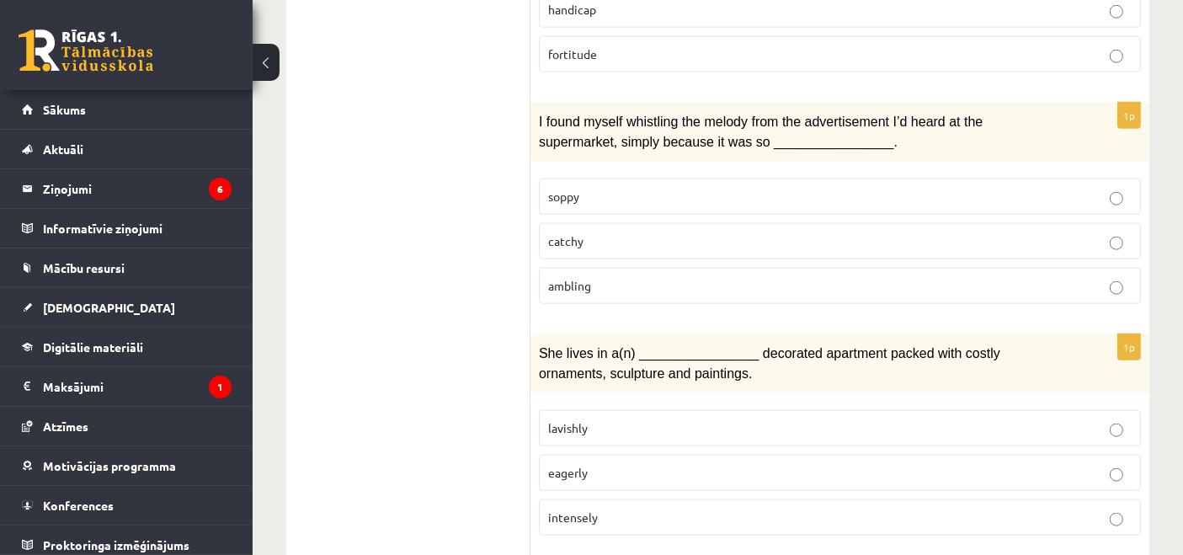
click at [599, 419] on p "lavishly" at bounding box center [840, 428] width 584 height 18
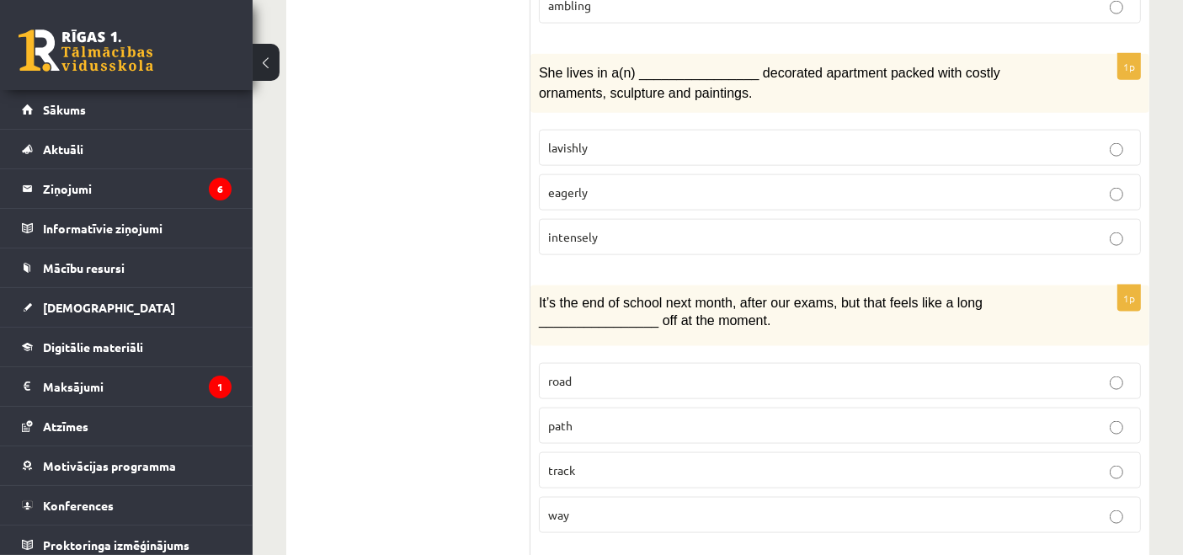
scroll to position [2299, 0]
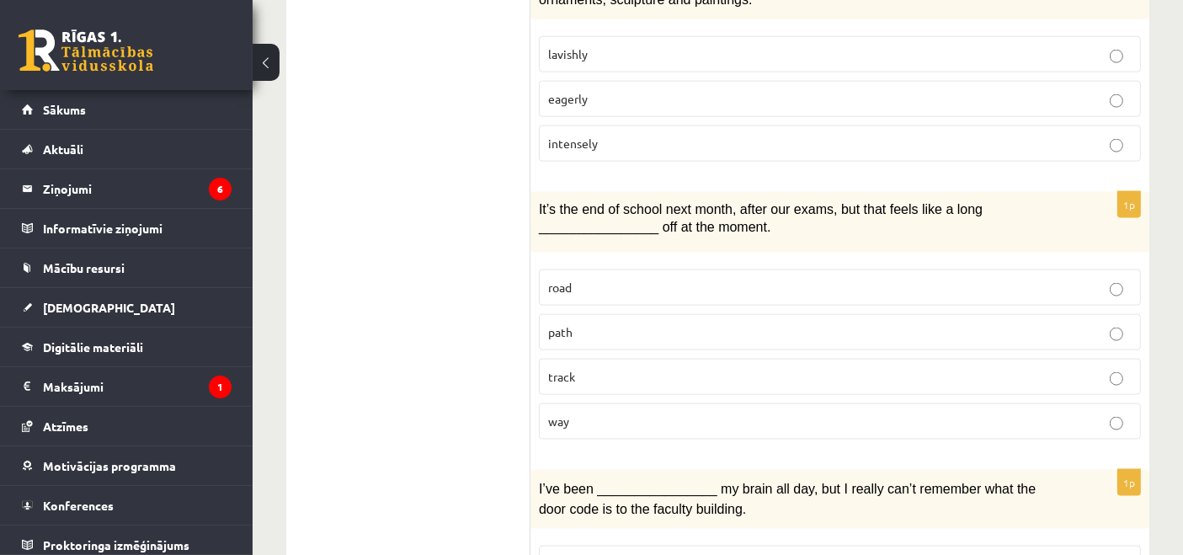
click at [606, 413] on p "way" at bounding box center [840, 422] width 584 height 18
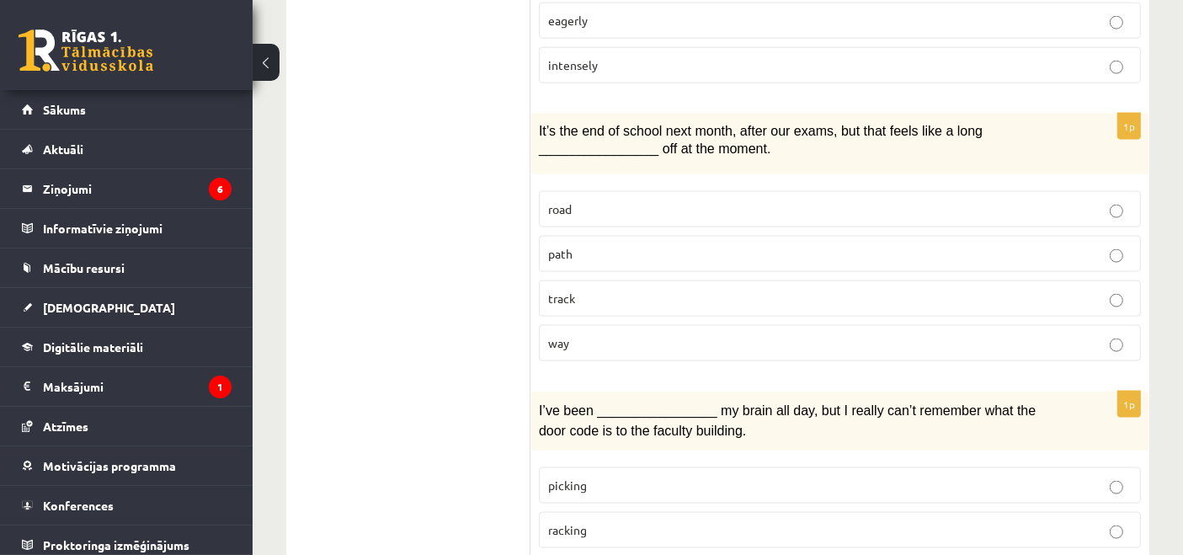
scroll to position [2486, 0]
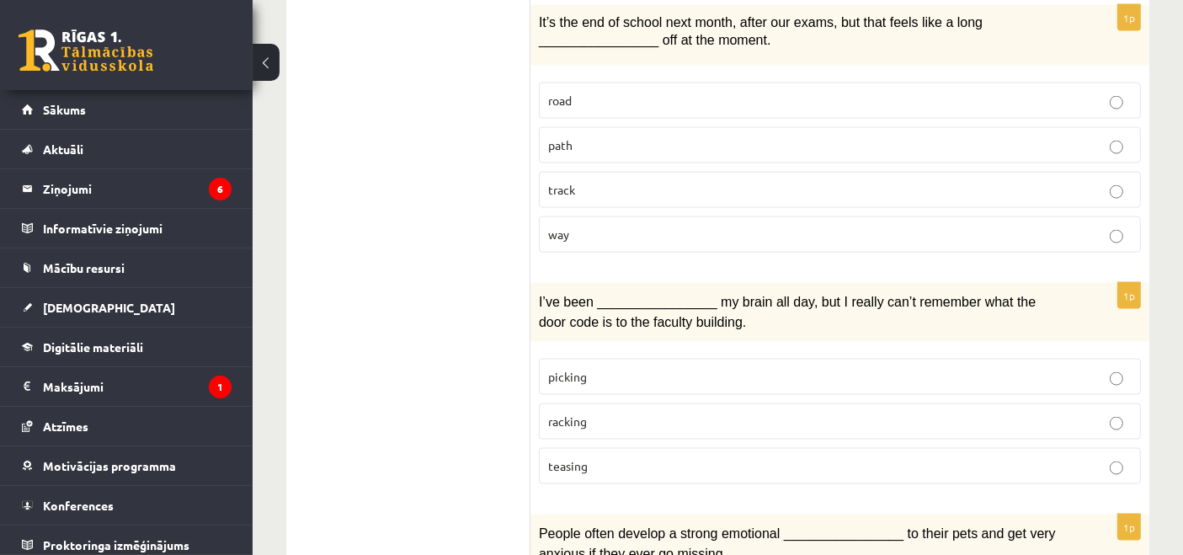
click at [606, 403] on label "racking" at bounding box center [840, 421] width 602 height 36
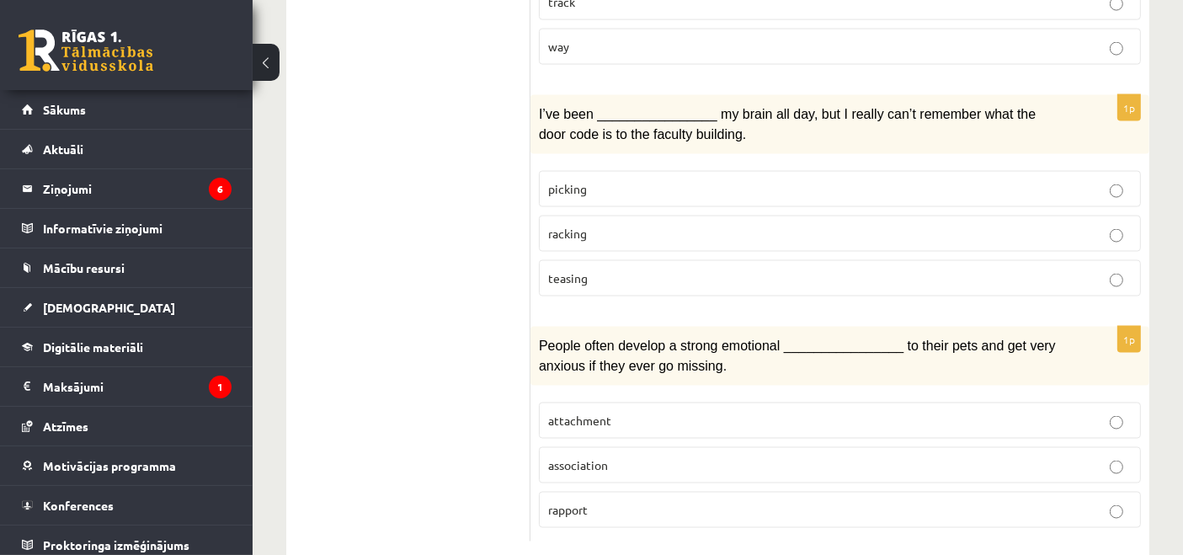
click at [550, 412] on p "attachment" at bounding box center [840, 421] width 584 height 18
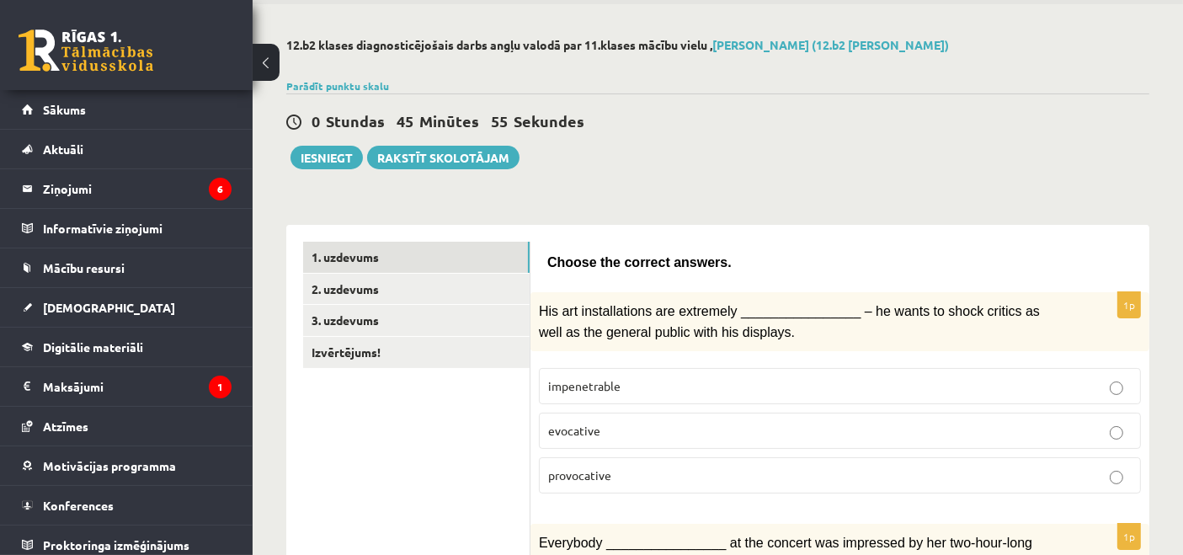
scroll to position [0, 0]
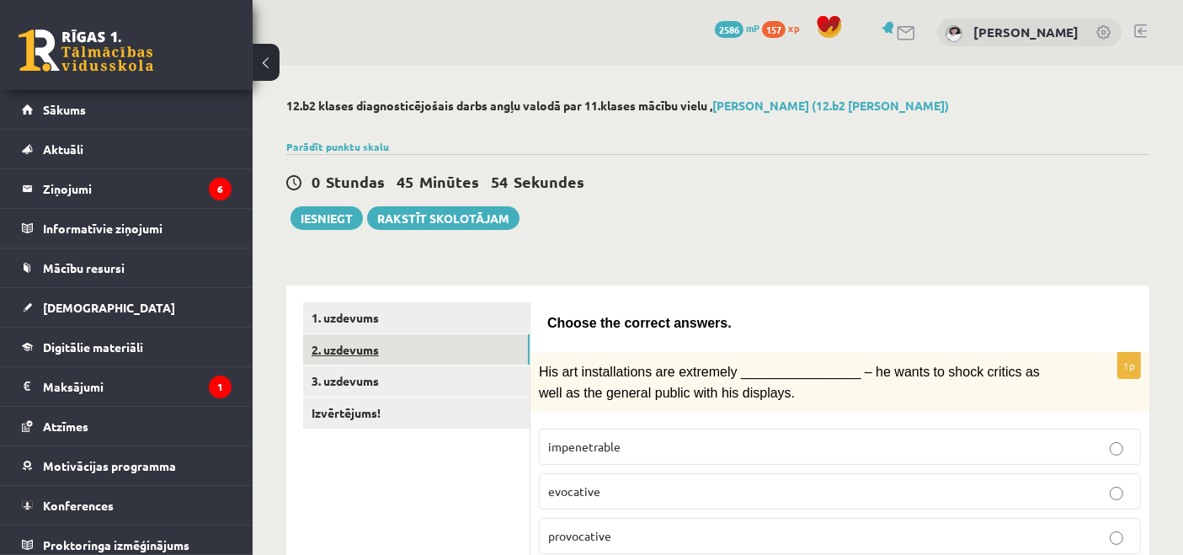
click at [500, 346] on link "2. uzdevums" at bounding box center [416, 349] width 227 height 31
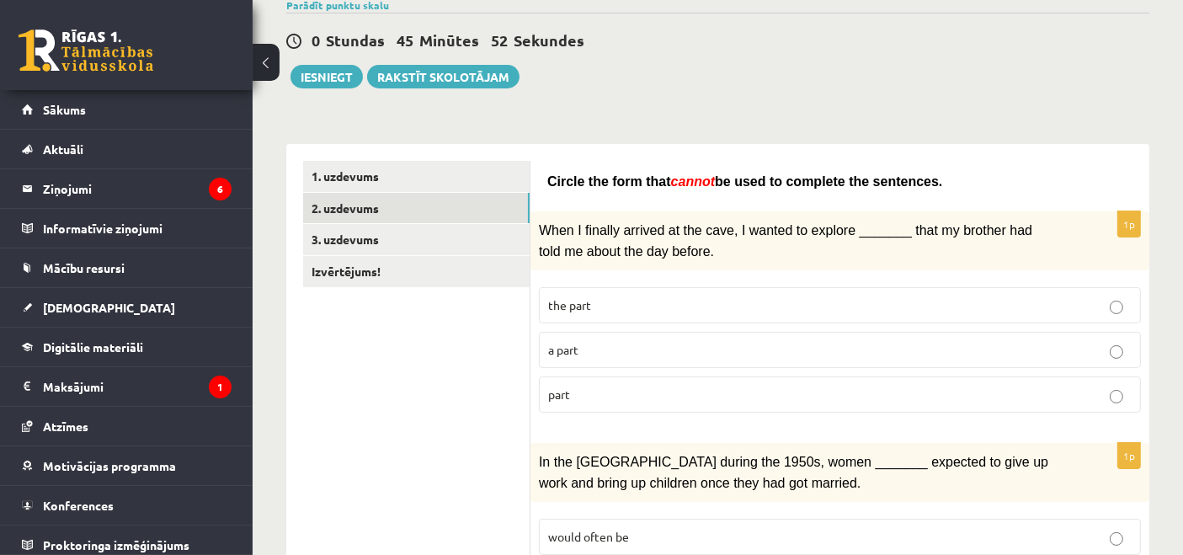
scroll to position [187, 0]
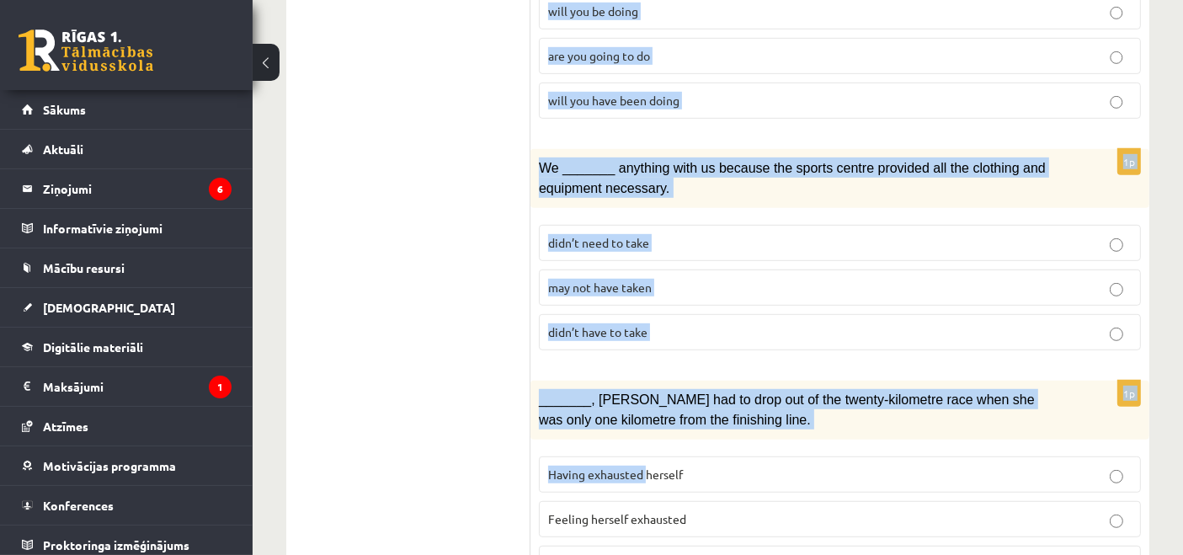
drag, startPoint x: 548, startPoint y: 128, endPoint x: 647, endPoint y: 468, distance: 354.3
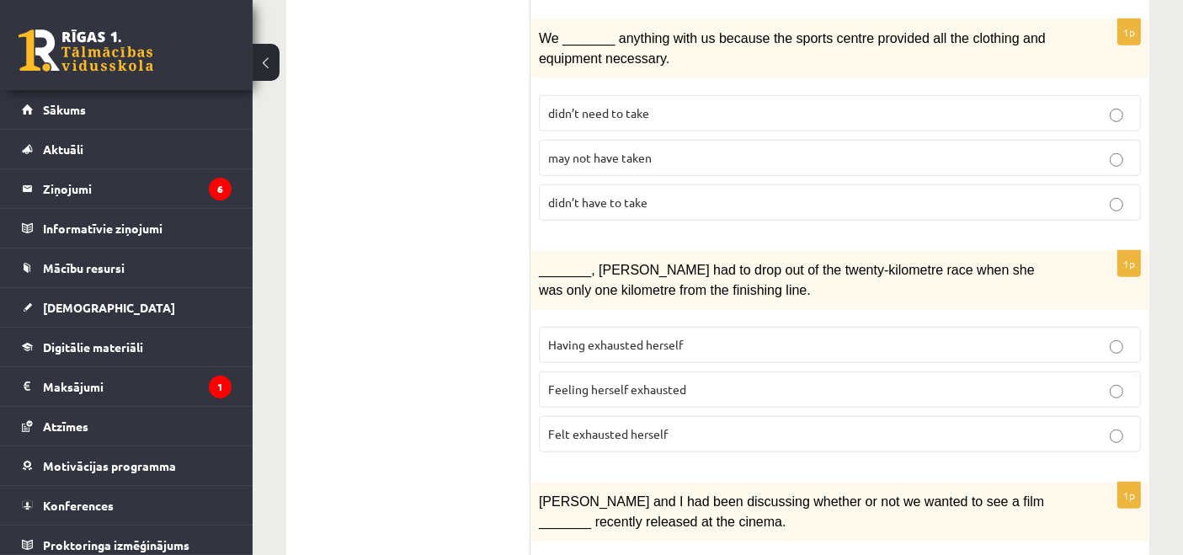
click at [647, 483] on div "[PERSON_NAME] and I had been discussing whether or not we wanted to see a film …" at bounding box center [840, 512] width 619 height 59
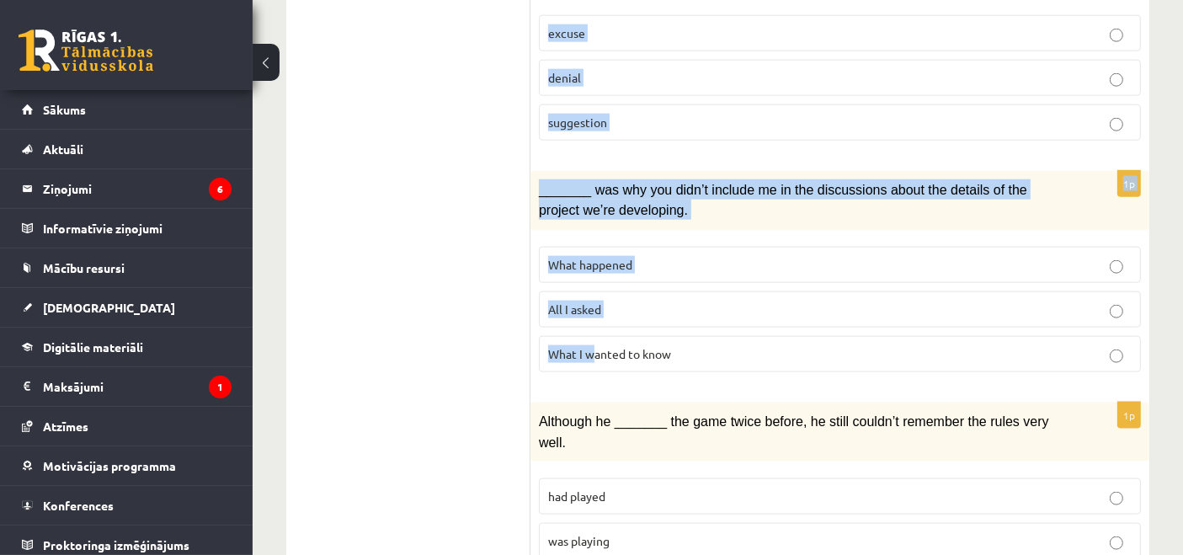
scroll to position [2092, 0]
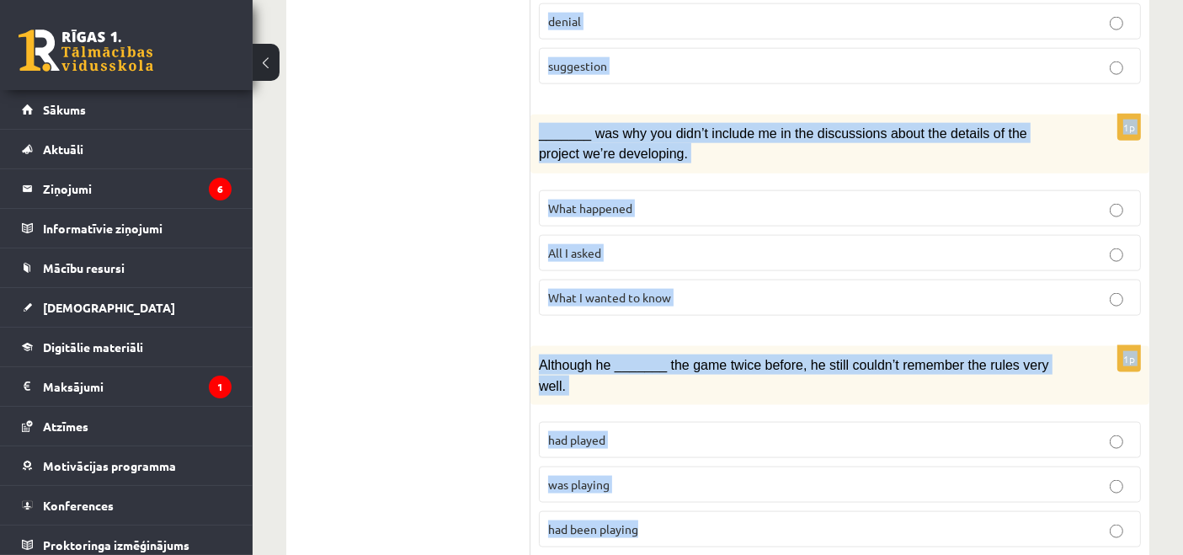
drag, startPoint x: 545, startPoint y: 229, endPoint x: 696, endPoint y: 458, distance: 274.3
copy form "Circle the form that cannot be used to complete the sentences. 1p When I finall…"
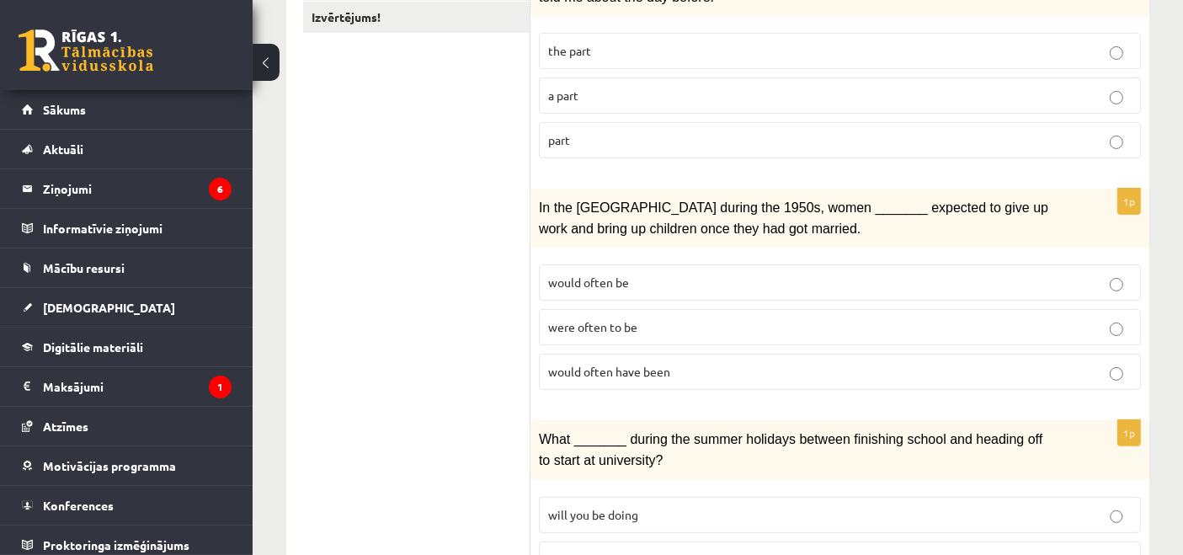
scroll to position [408, 0]
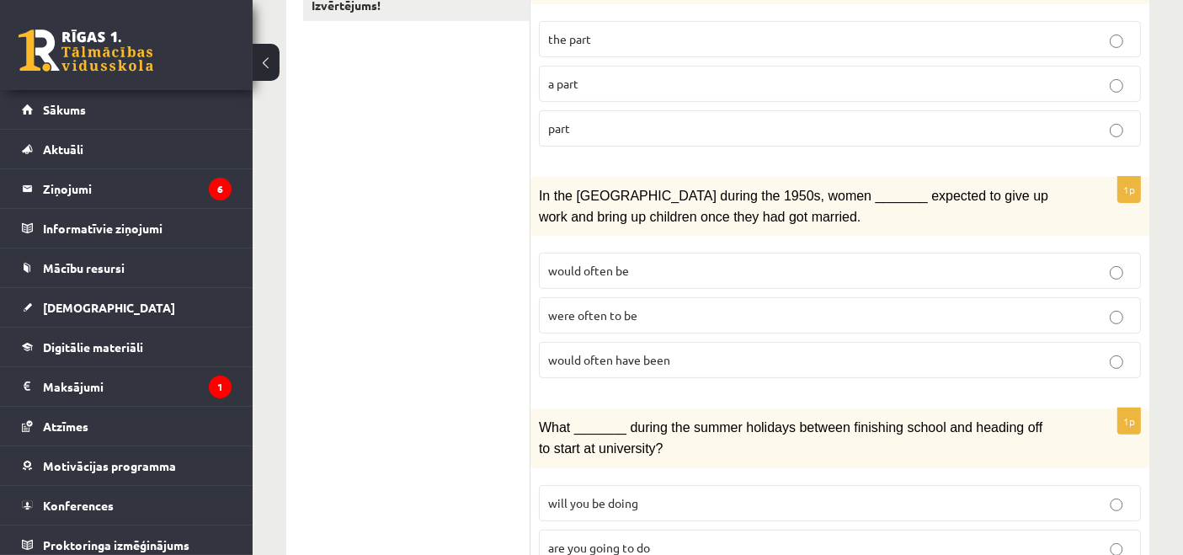
click at [637, 66] on label "a part" at bounding box center [840, 84] width 602 height 36
click at [640, 360] on label "would often have been" at bounding box center [840, 360] width 602 height 36
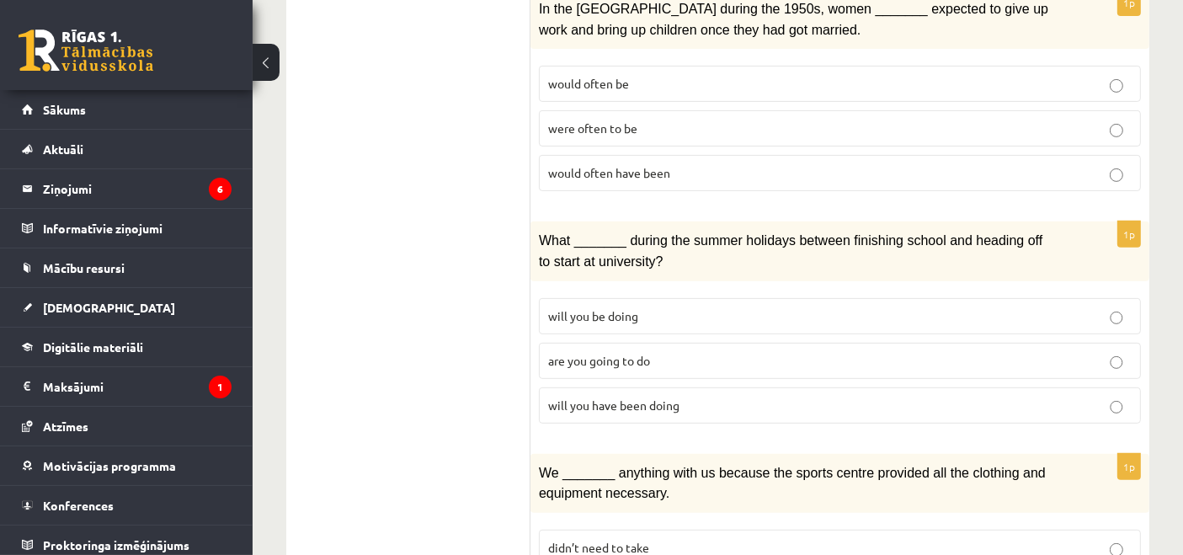
scroll to position [688, 0]
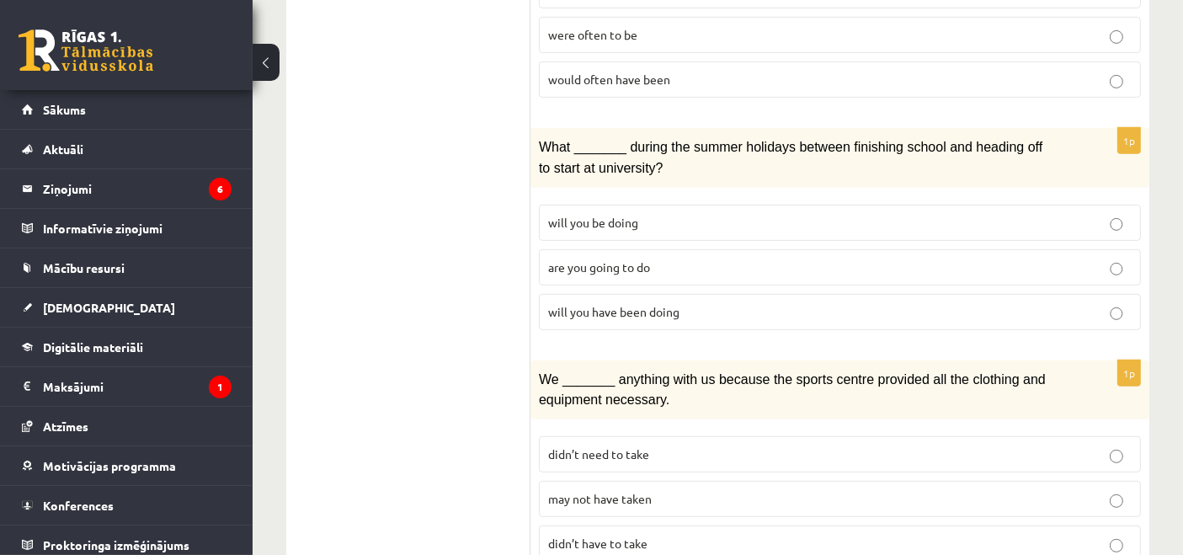
click at [577, 305] on span "will you have been doing" at bounding box center [613, 311] width 131 height 15
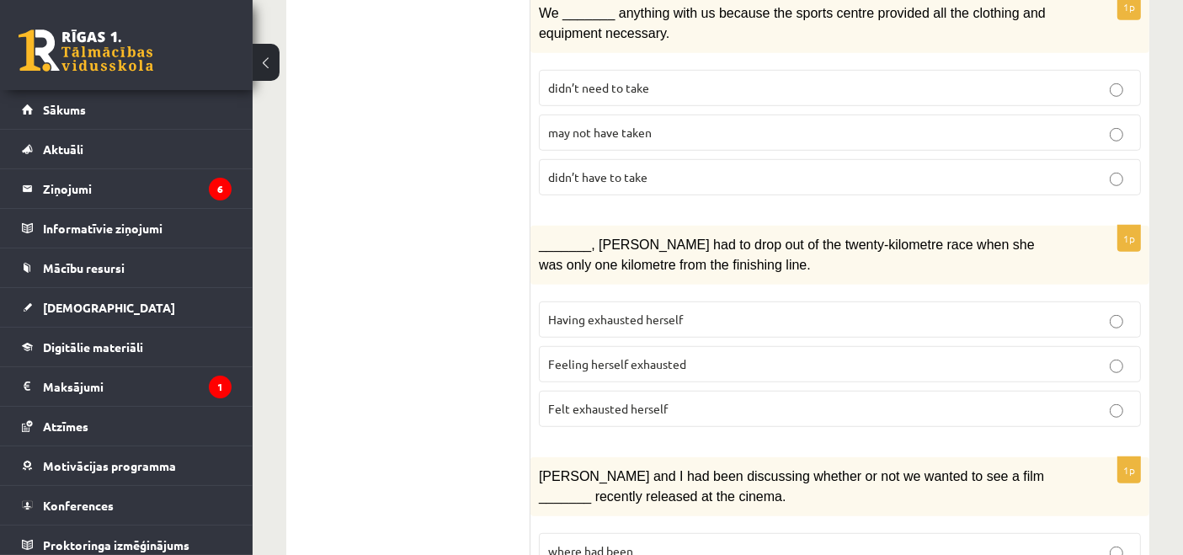
scroll to position [1063, 0]
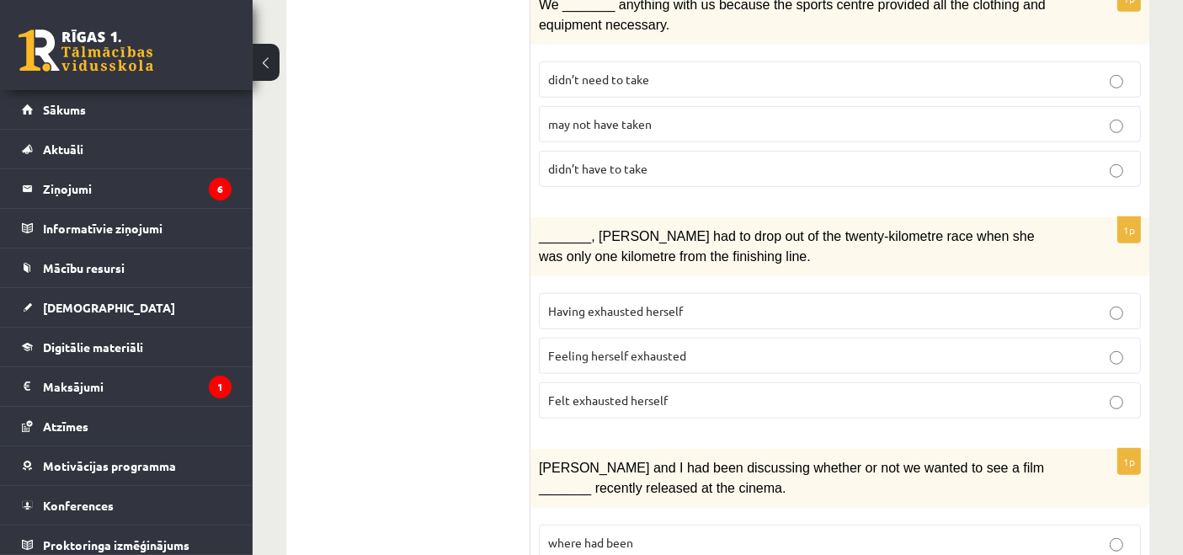
click at [640, 120] on label "may not have taken" at bounding box center [840, 124] width 602 height 36
click at [612, 302] on p "Having exhausted herself" at bounding box center [840, 311] width 584 height 18
click at [632, 347] on p "Feeling herself exhausted" at bounding box center [840, 356] width 584 height 18
click at [641, 392] on span "Felt exhausted herself" at bounding box center [608, 399] width 120 height 15
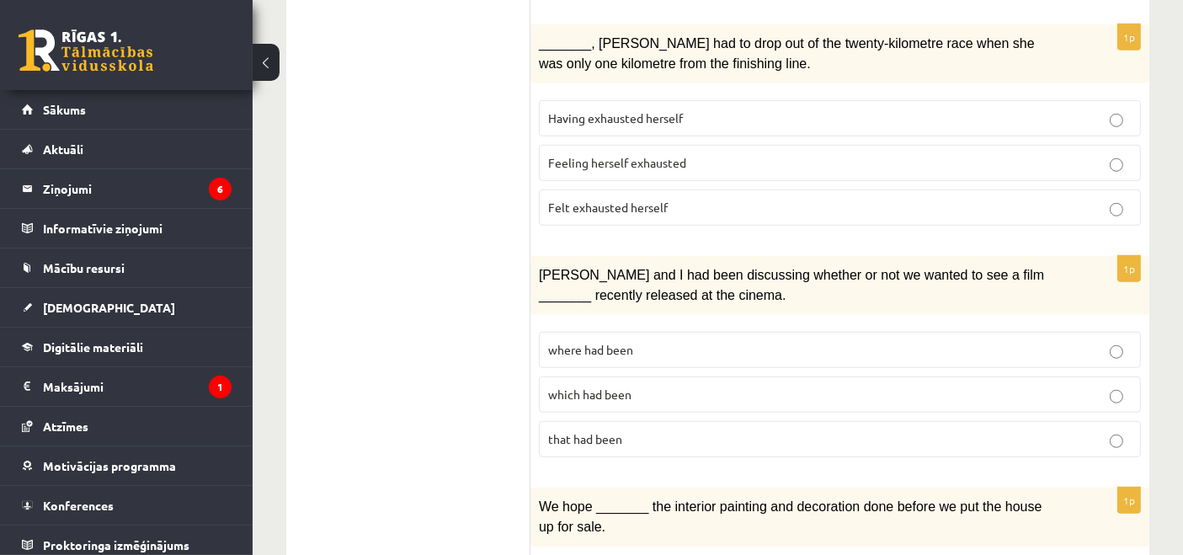
scroll to position [1343, 0]
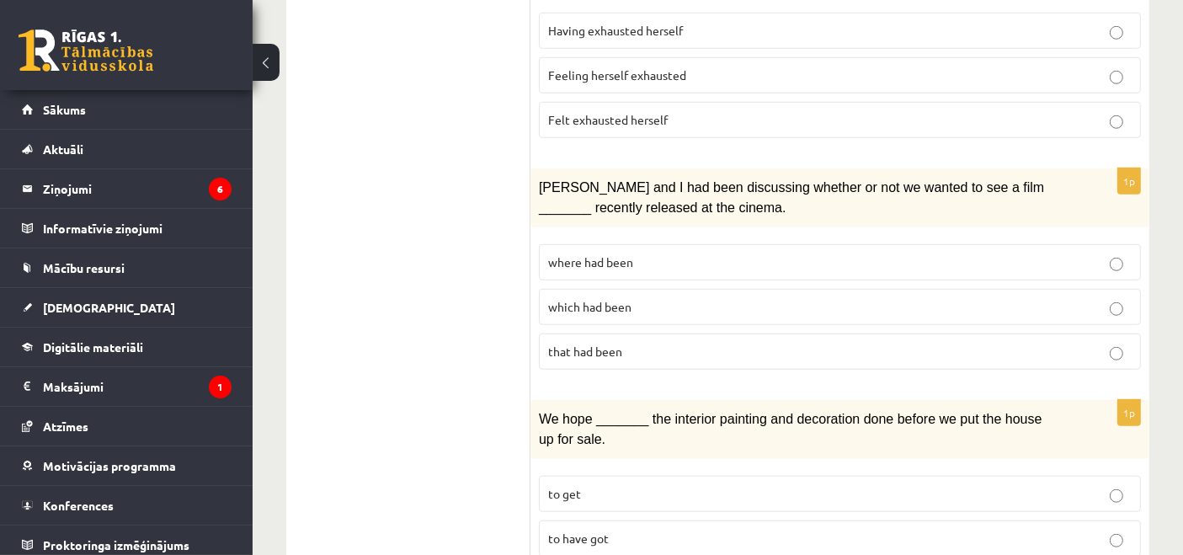
click at [589, 252] on label "where had been" at bounding box center [840, 262] width 602 height 36
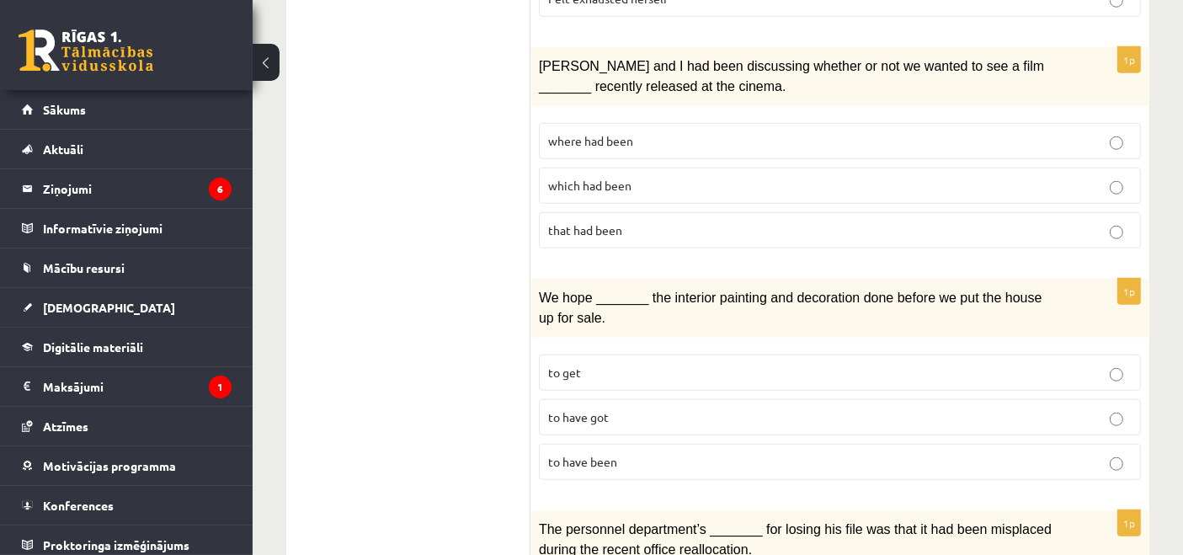
scroll to position [1530, 0]
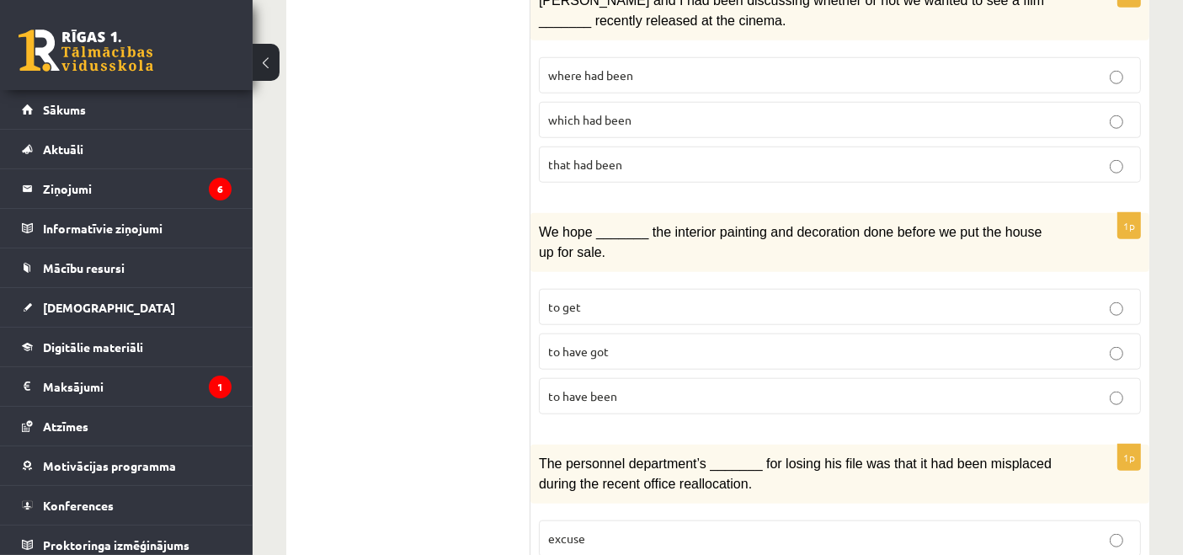
click at [697, 387] on p "to have been" at bounding box center [840, 396] width 584 height 18
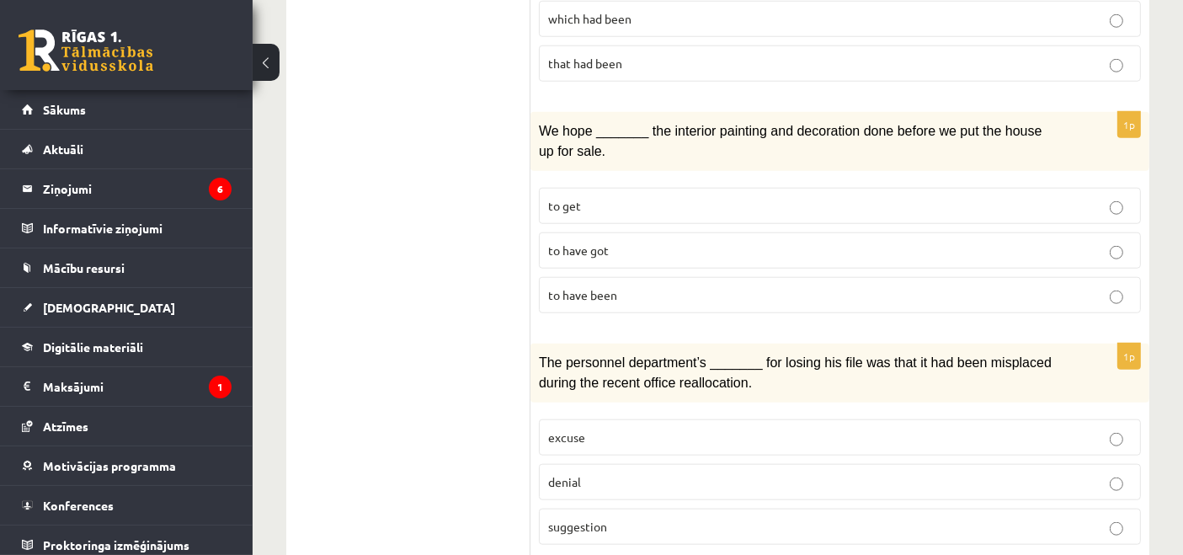
scroll to position [1812, 0]
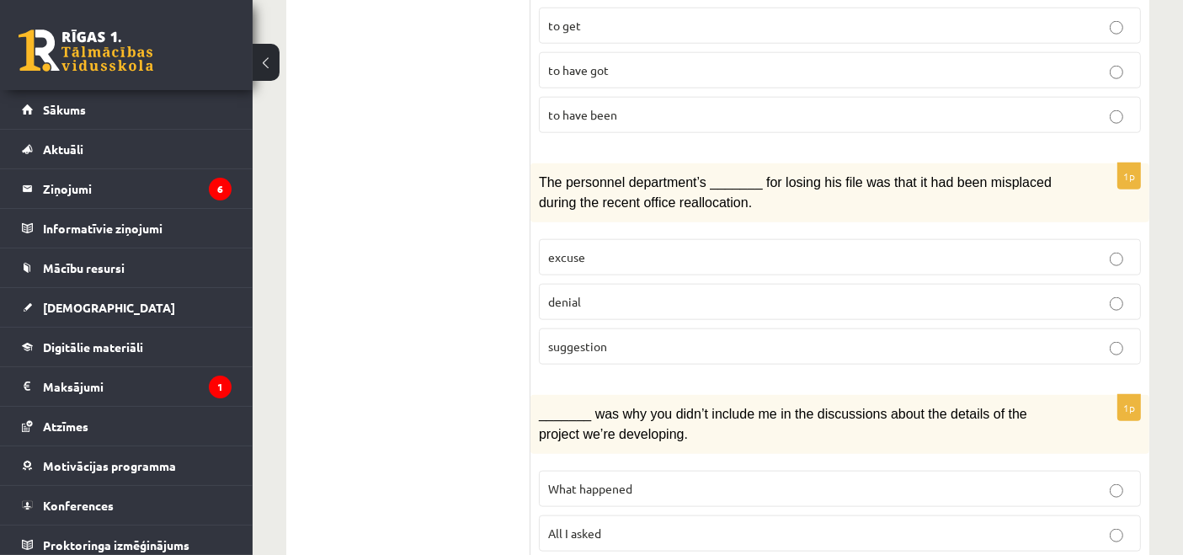
click at [710, 284] on label "denial" at bounding box center [840, 302] width 602 height 36
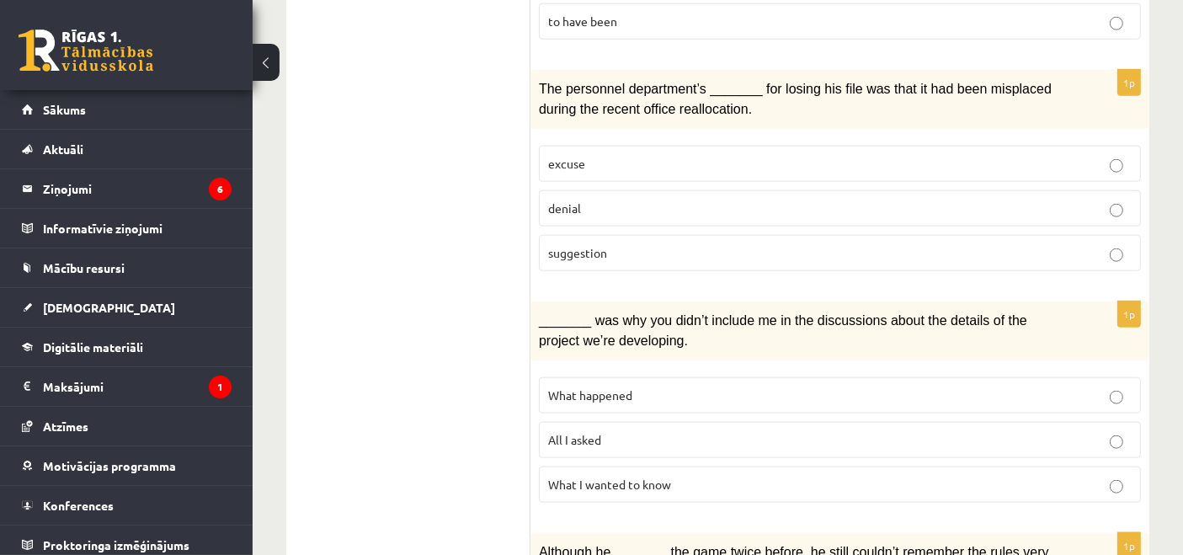
click at [717, 431] on p "All I asked" at bounding box center [840, 440] width 584 height 18
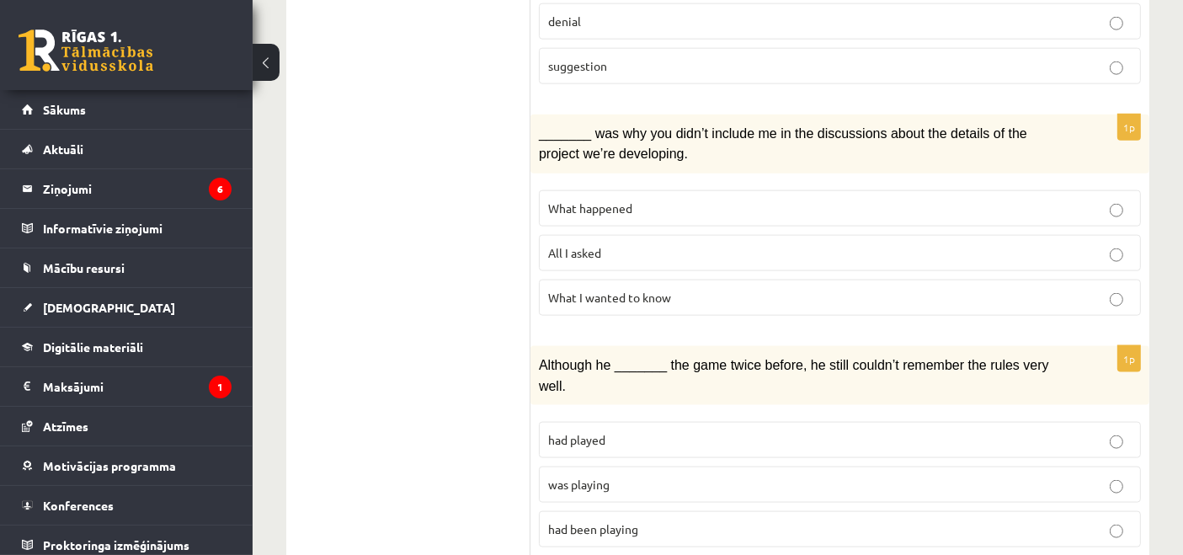
click at [597, 477] on span "was playing" at bounding box center [578, 484] width 61 height 15
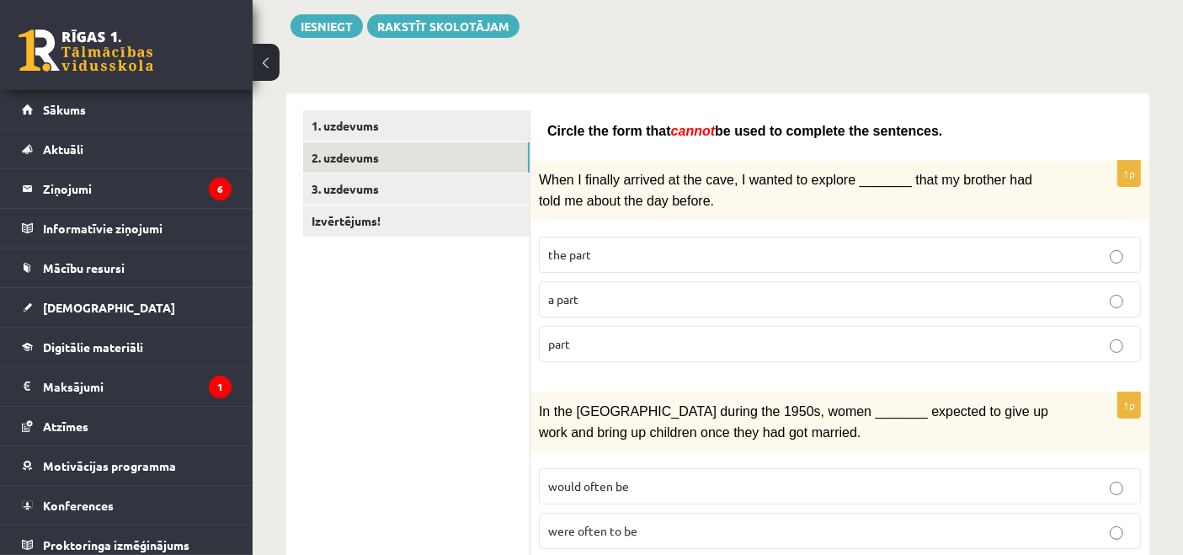
scroll to position [127, 0]
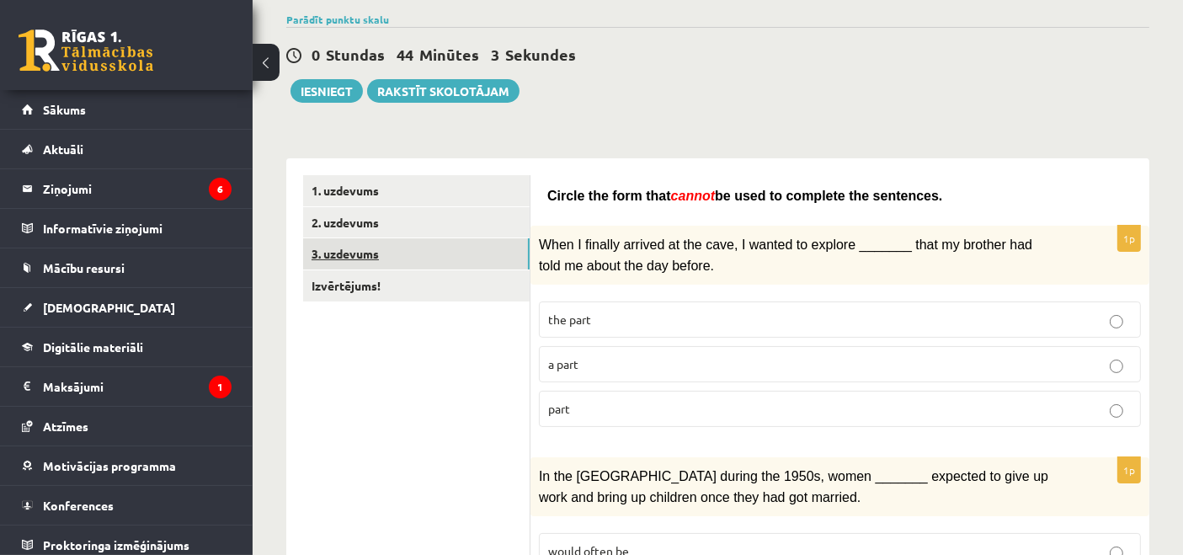
click at [515, 254] on link "3. uzdevums" at bounding box center [416, 253] width 227 height 31
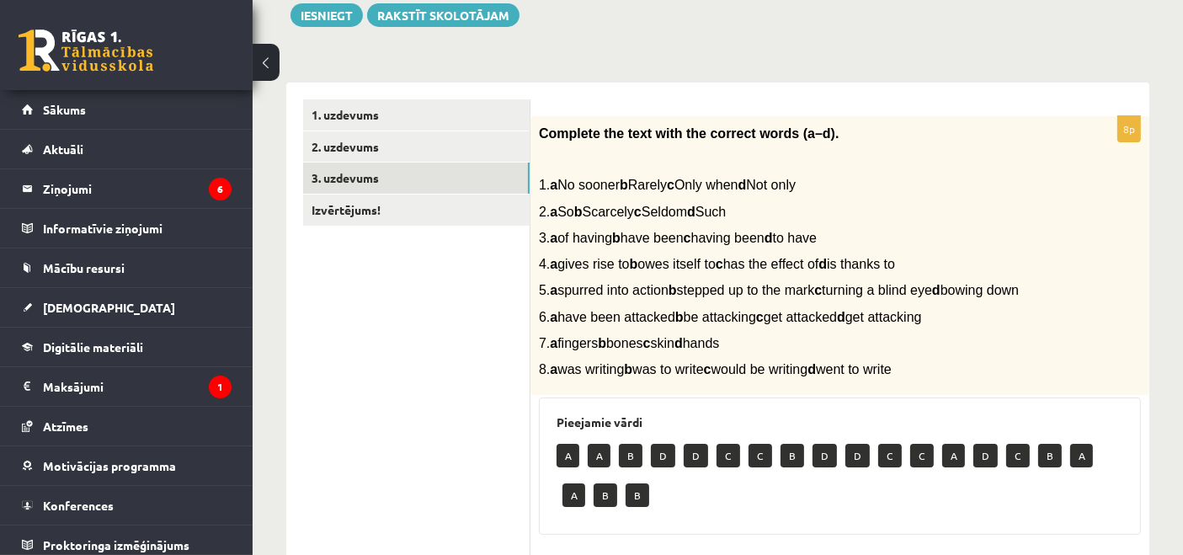
scroll to position [221, 0]
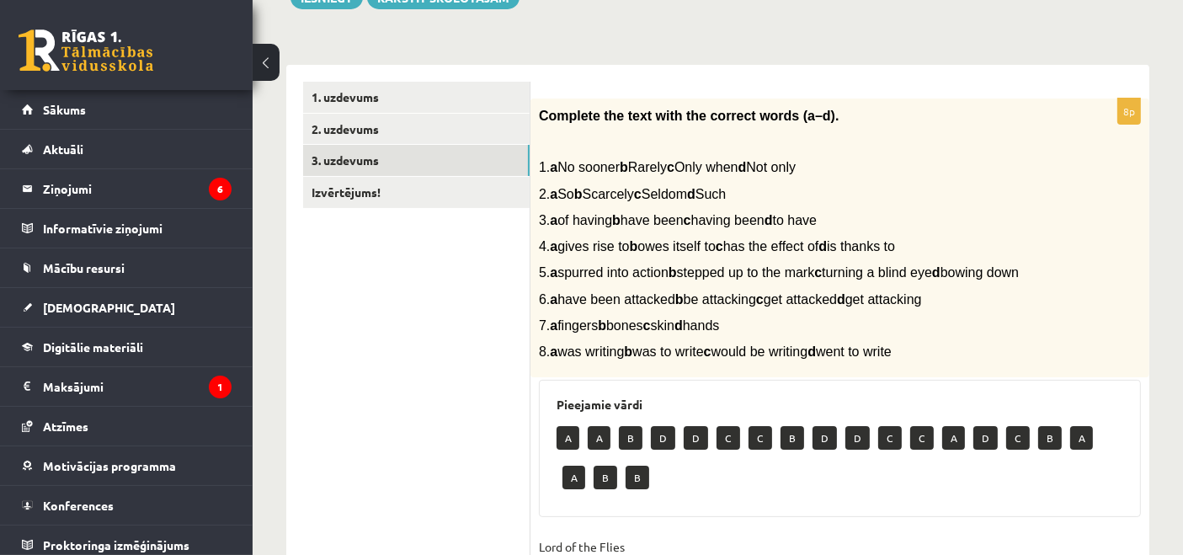
drag, startPoint x: 539, startPoint y: 123, endPoint x: 957, endPoint y: 346, distance: 473.6
click at [956, 347] on div "Complete the text with the correct words (a–d). 1. a No sooner b Rarely c Only …" at bounding box center [840, 239] width 619 height 280
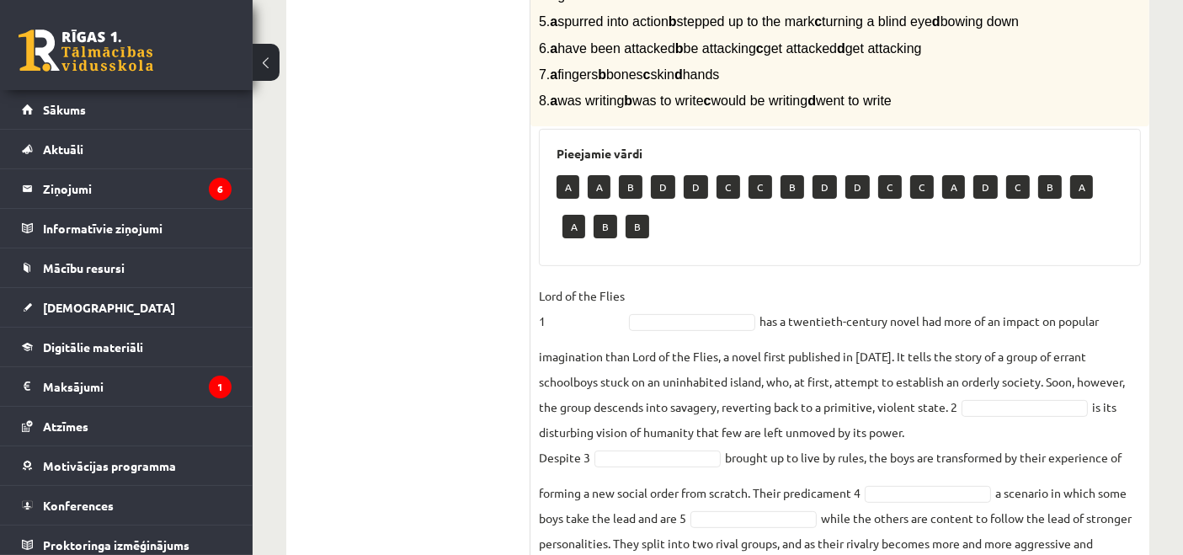
scroll to position [501, 0]
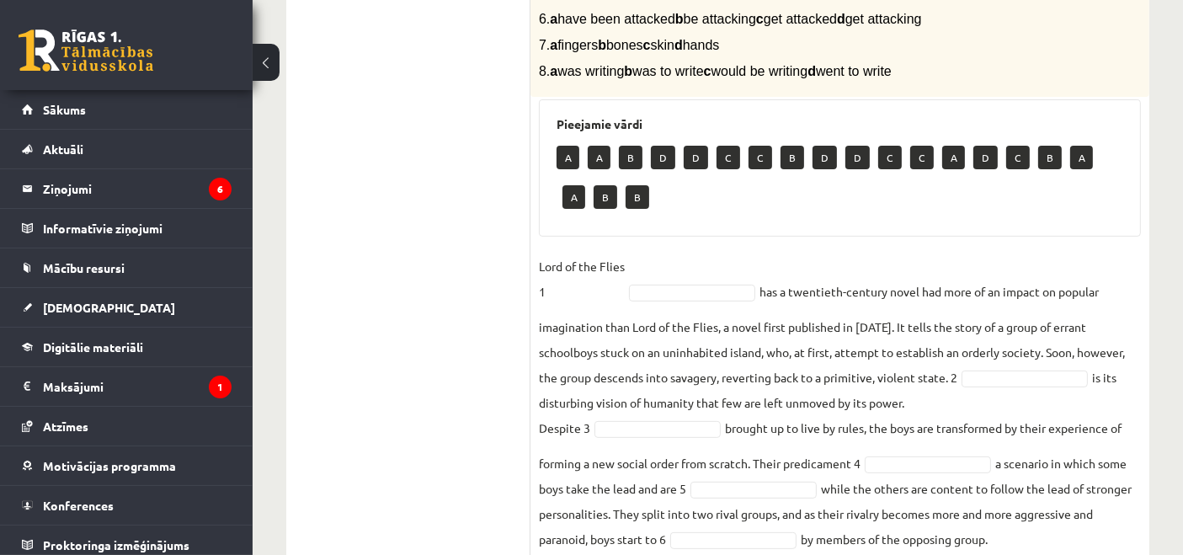
click at [846, 104] on div "Pieejamie vārdi A A B D D C C B D D C C A D C B A A B B" at bounding box center [840, 167] width 602 height 137
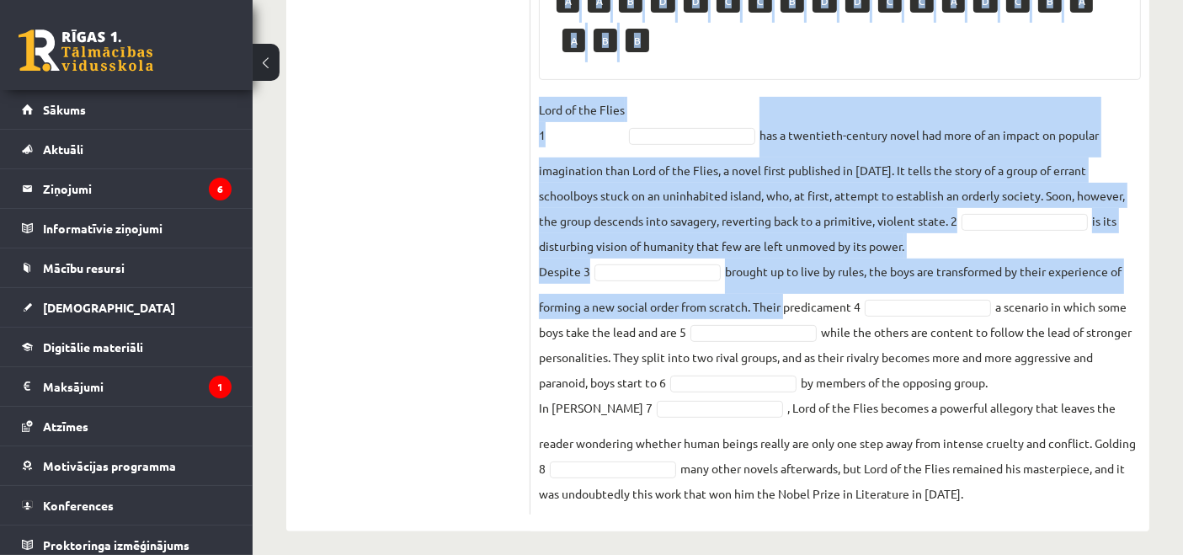
scroll to position [671, 0]
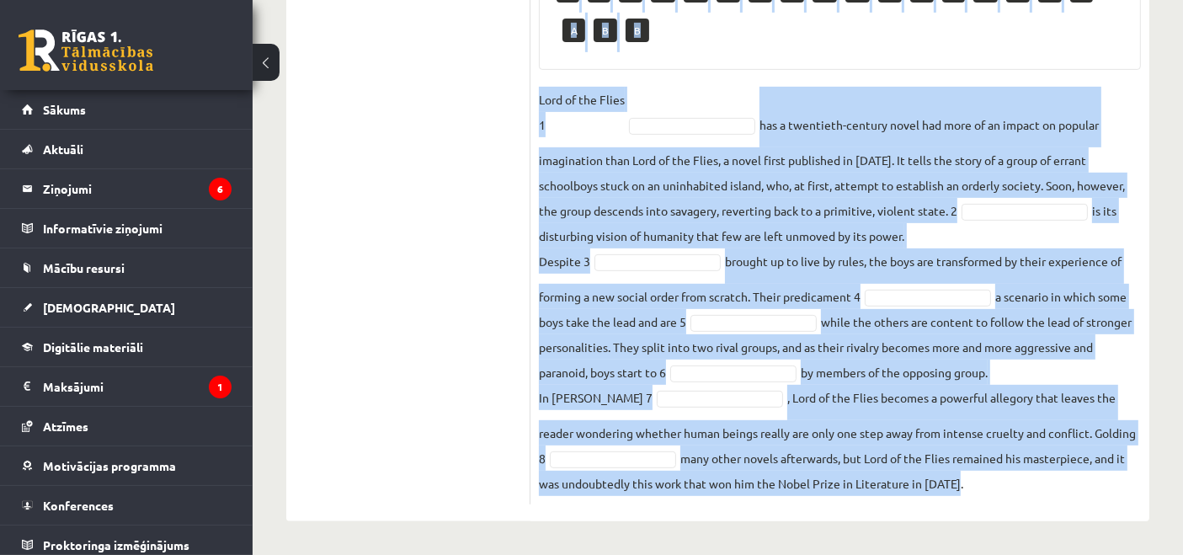
drag, startPoint x: 542, startPoint y: 205, endPoint x: 968, endPoint y: 484, distance: 509.7
click at [968, 484] on div "8p Complete the text with the correct words (a–d). 1. a No sooner b Rarely c On…" at bounding box center [840, 77] width 619 height 853
copy div "Complete the text with the correct words (a–d). 1. a No sooner b Rarely c Only …"
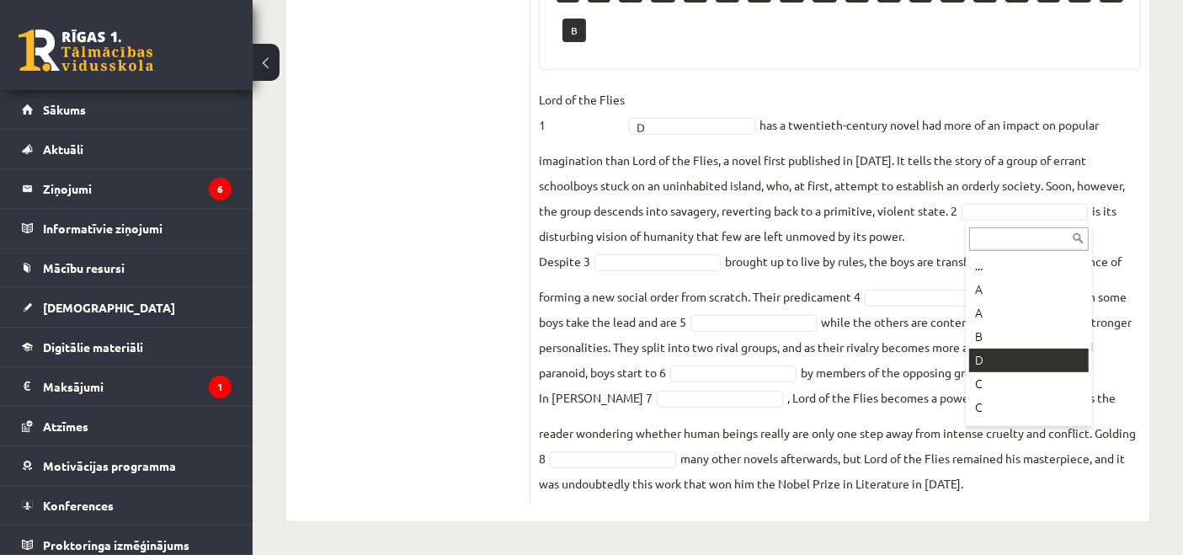
scroll to position [633, 0]
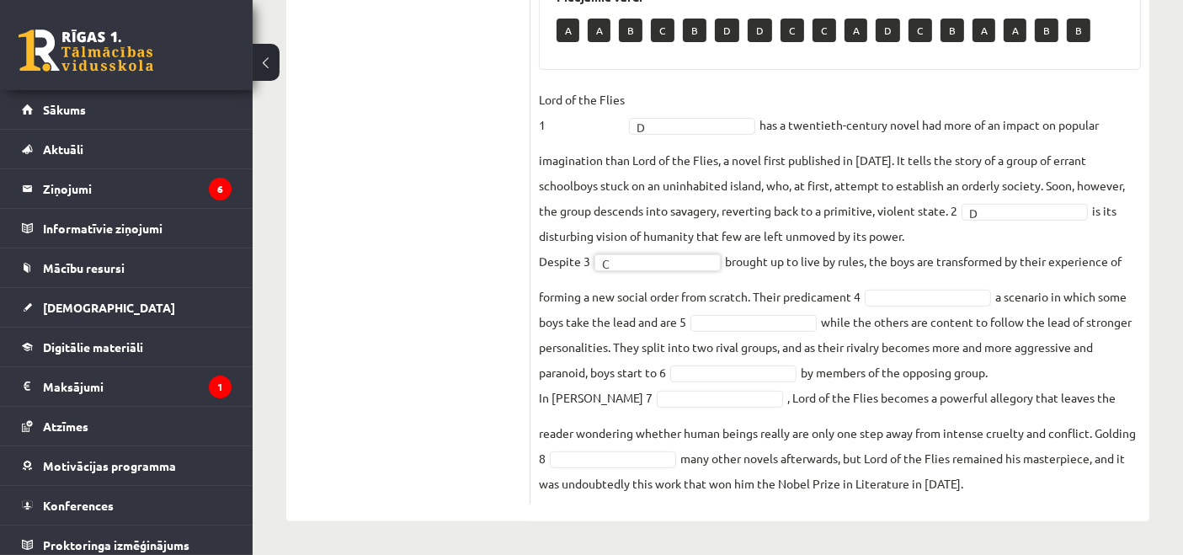
click at [910, 309] on fieldset "Lord of the Flies 1 D * has a twentieth-century novel had more of an impact on …" at bounding box center [840, 291] width 602 height 409
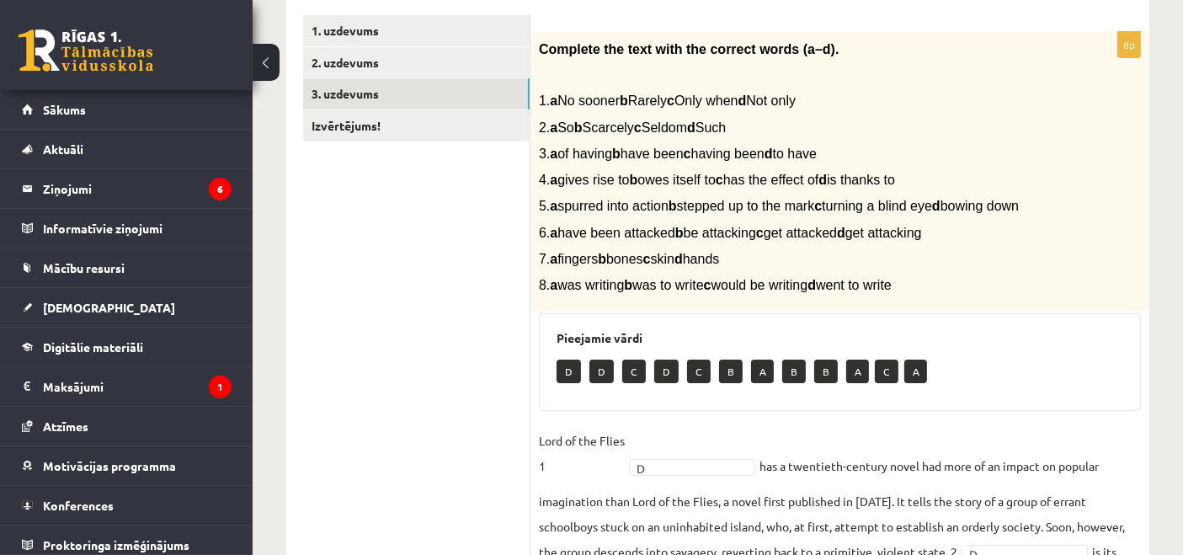
scroll to position [258, 0]
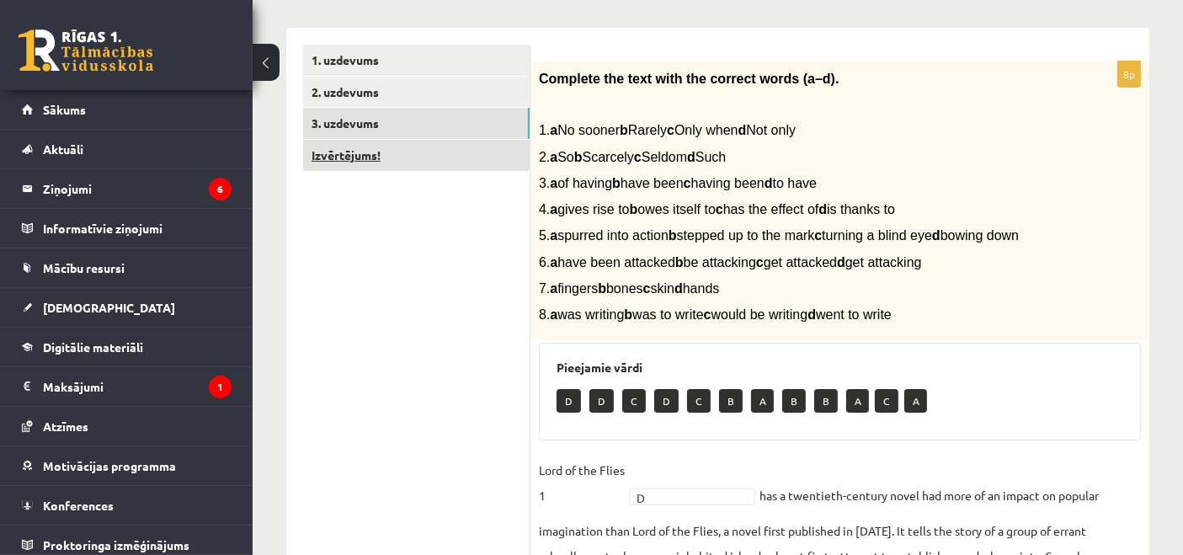
click at [507, 153] on link "Izvērtējums!" at bounding box center [416, 155] width 227 height 31
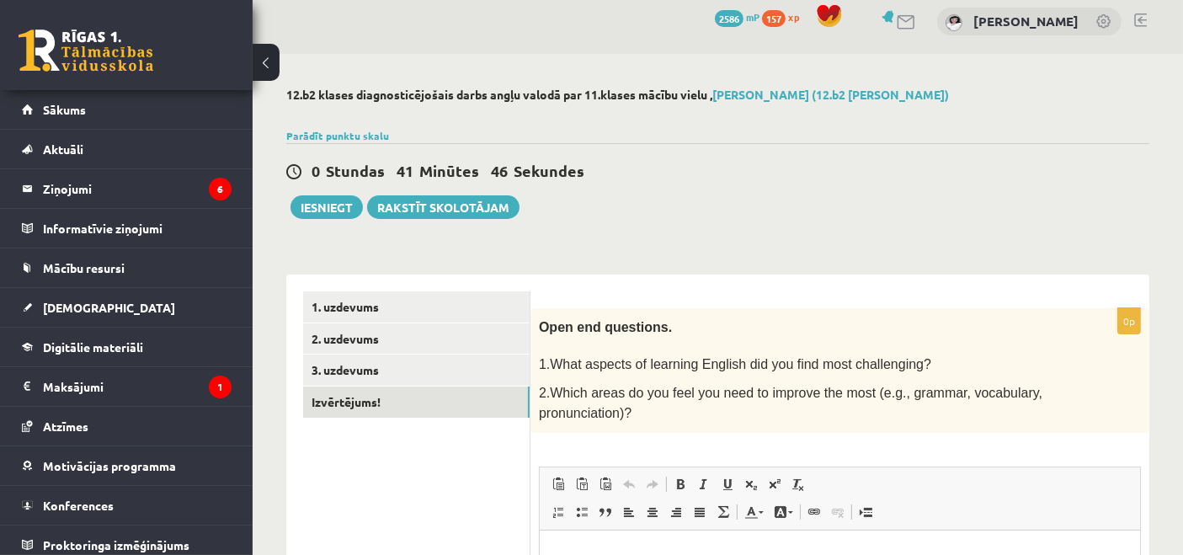
scroll to position [0, 0]
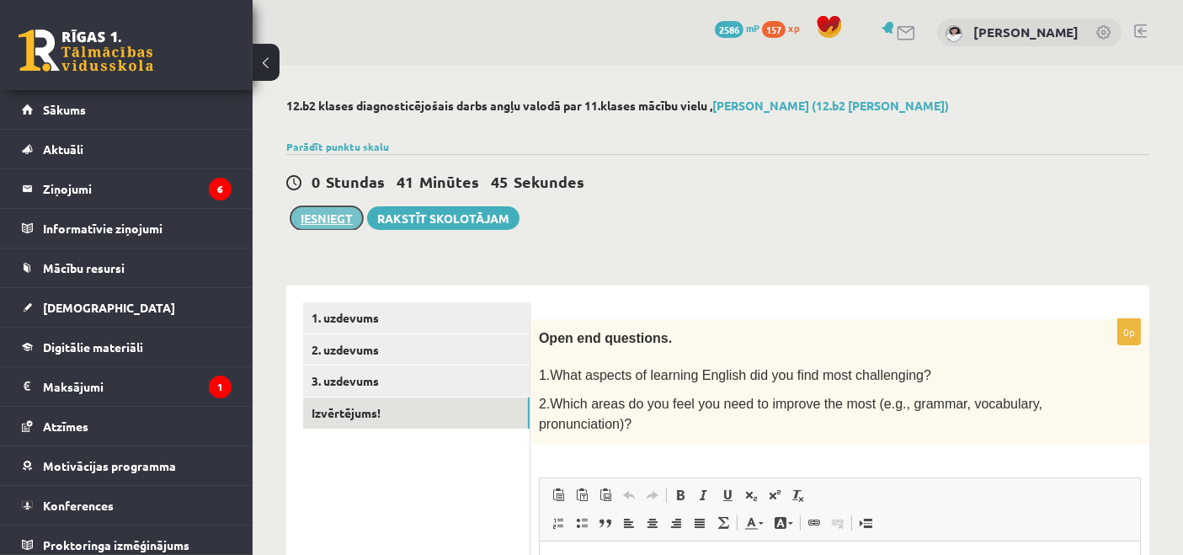
click at [336, 222] on button "Iesniegt" at bounding box center [327, 218] width 72 height 24
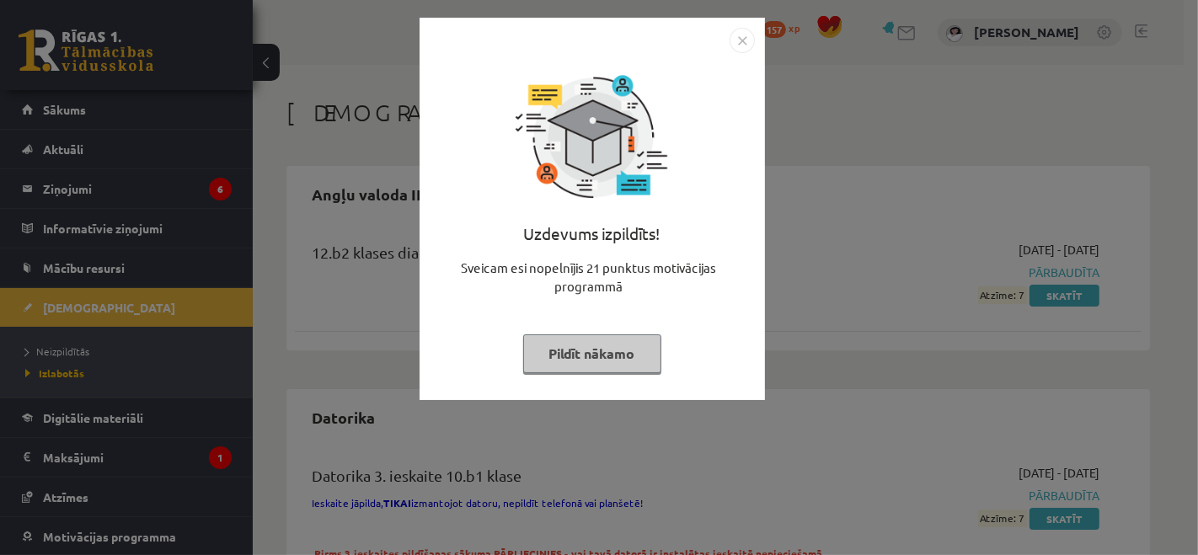
click at [627, 362] on button "Pildīt nākamo" at bounding box center [592, 353] width 138 height 39
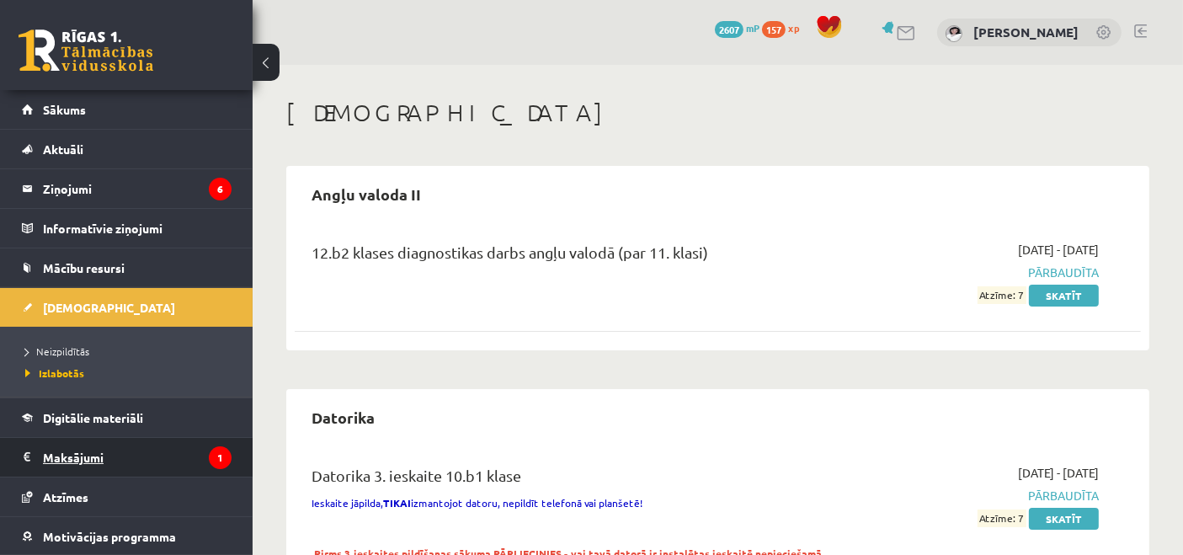
click at [188, 451] on legend "Maksājumi 1" at bounding box center [137, 457] width 189 height 39
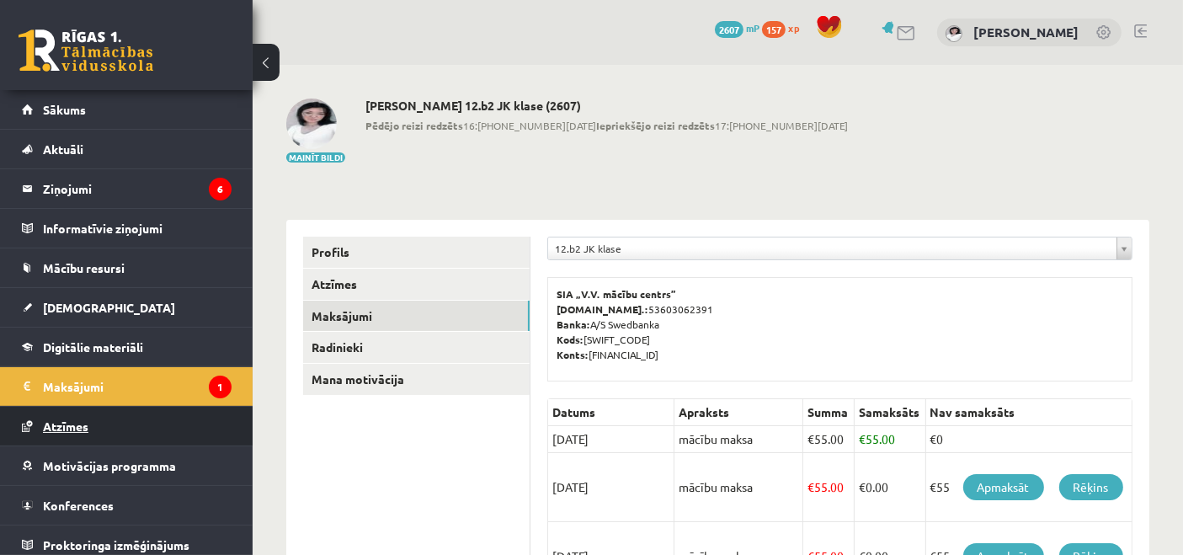
click at [159, 430] on link "Atzīmes" at bounding box center [127, 426] width 210 height 39
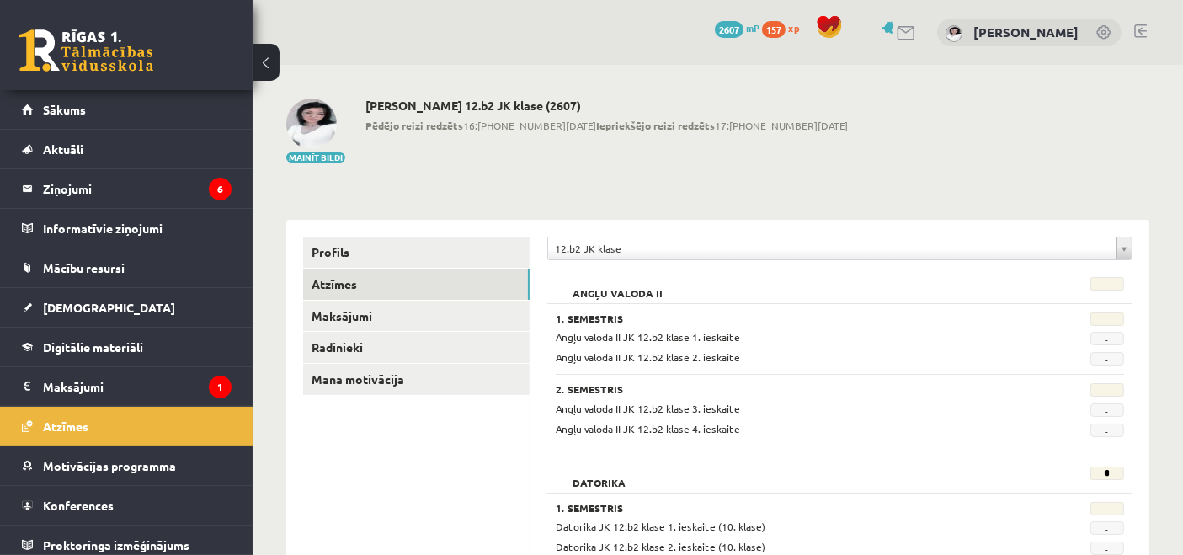
click at [598, 292] on h2 "Angļu valoda II" at bounding box center [618, 285] width 124 height 17
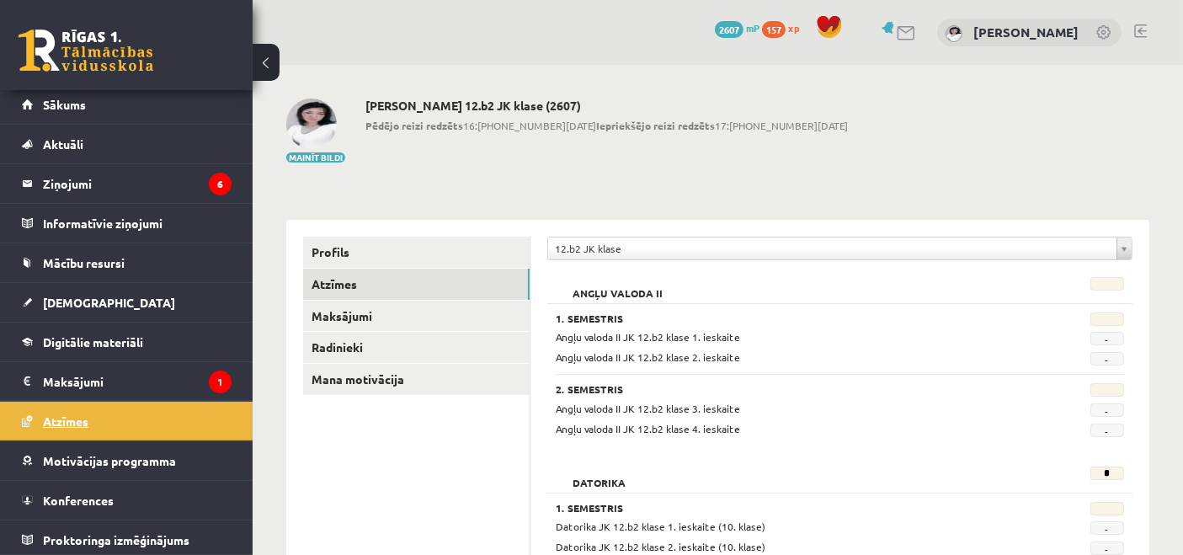
scroll to position [6, 0]
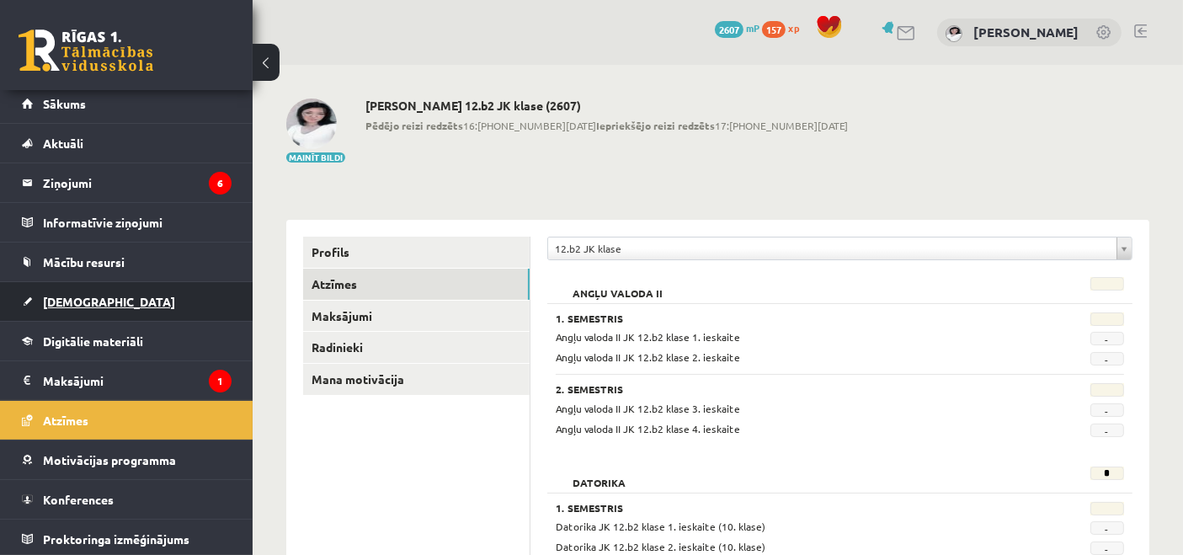
click at [138, 301] on link "[DEMOGRAPHIC_DATA]" at bounding box center [127, 301] width 210 height 39
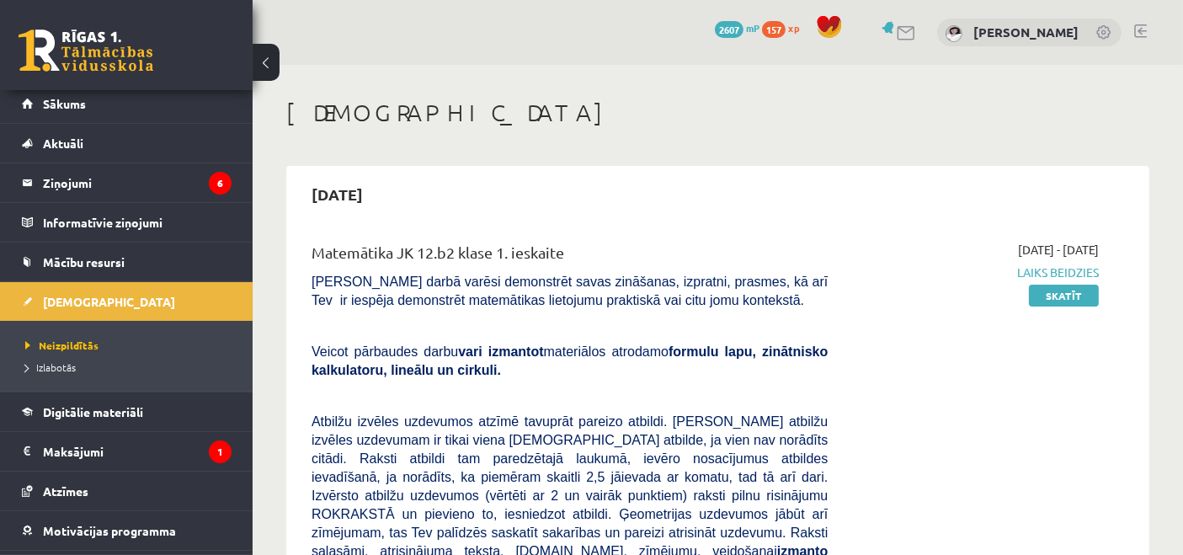
click at [51, 368] on span "Izlabotās" at bounding box center [50, 366] width 51 height 13
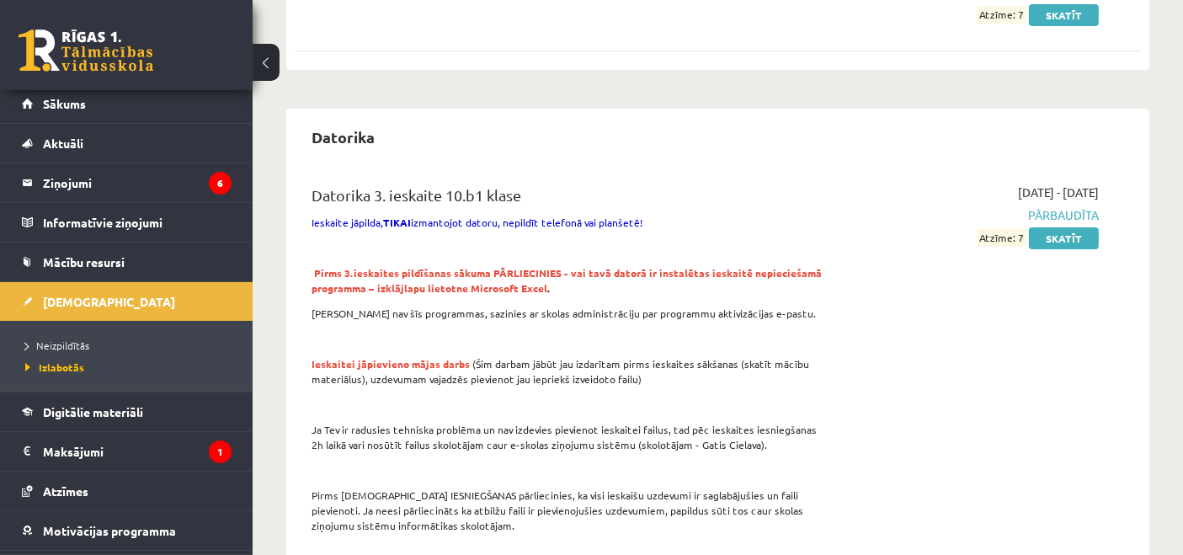
scroll to position [93, 0]
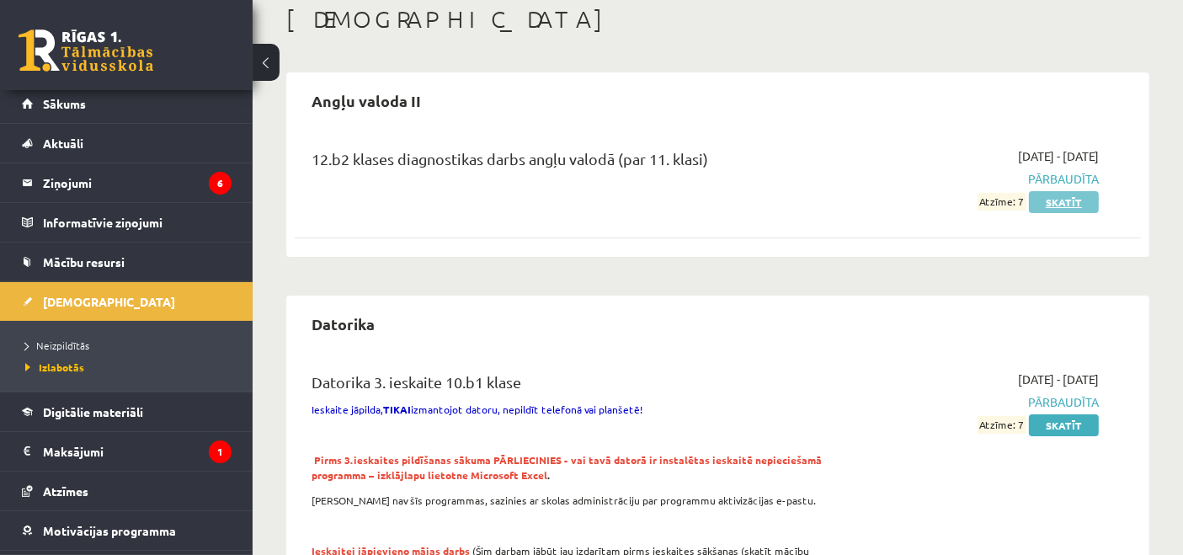
click at [1080, 205] on link "Skatīt" at bounding box center [1064, 202] width 70 height 22
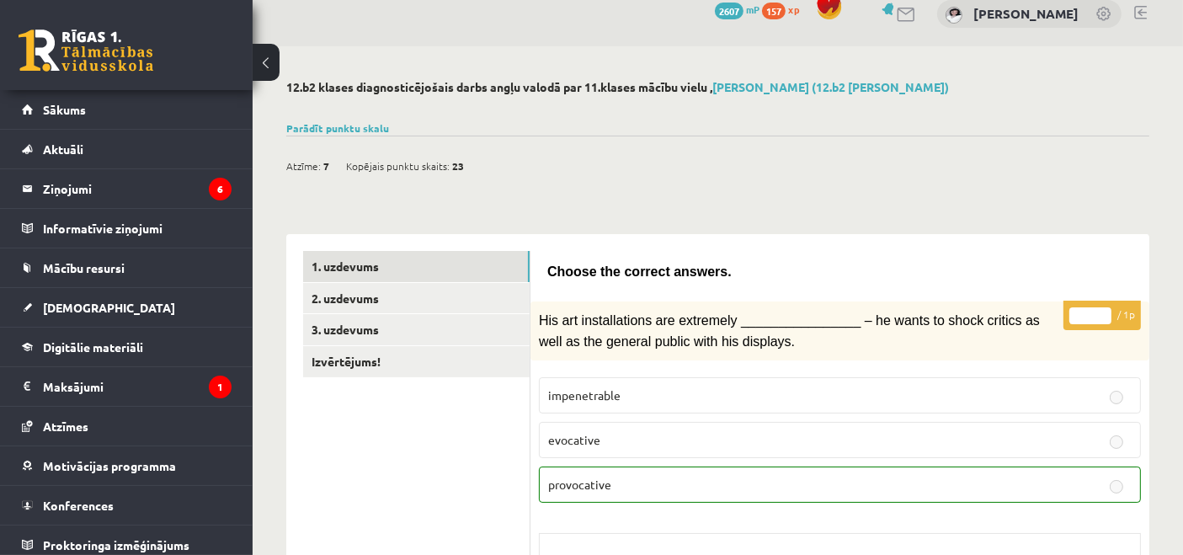
scroll to position [4, 0]
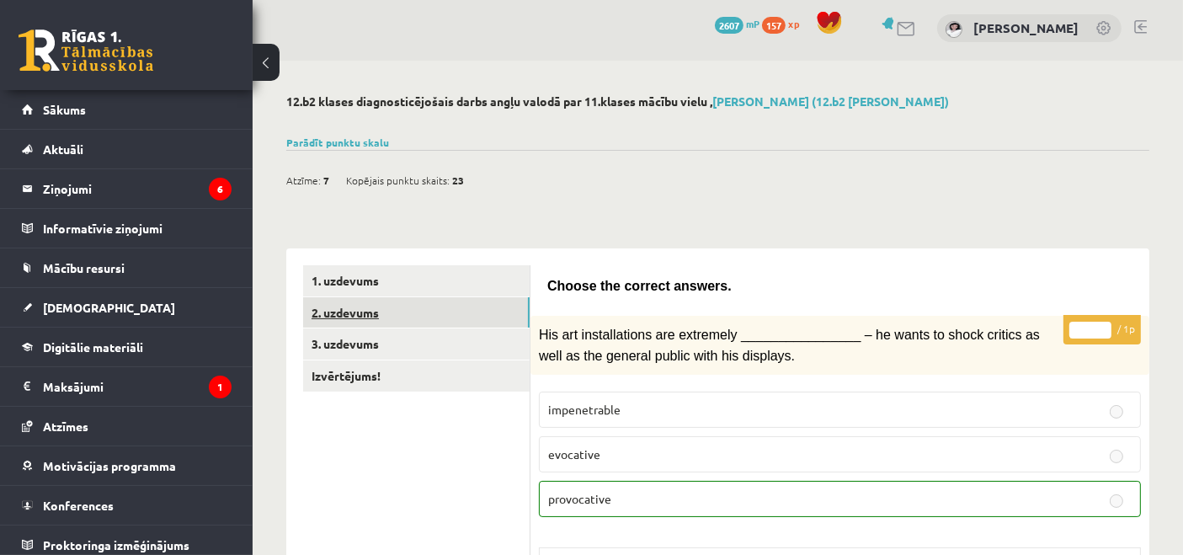
click at [375, 299] on link "2. uzdevums" at bounding box center [416, 312] width 227 height 31
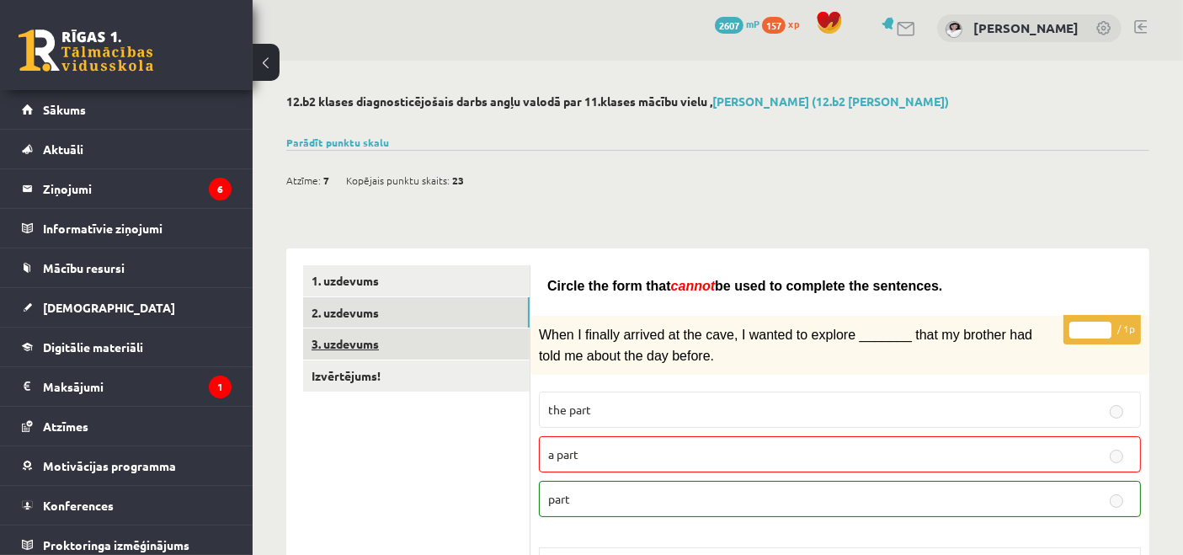
click at [423, 332] on link "3. uzdevums" at bounding box center [416, 343] width 227 height 31
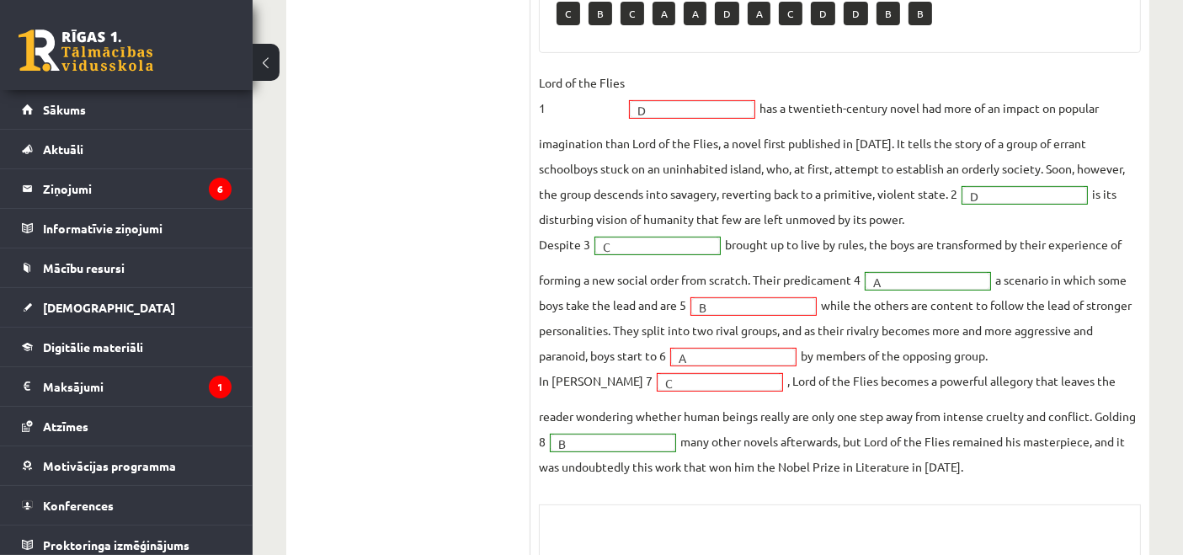
scroll to position [606, 0]
